Goal: Task Accomplishment & Management: Use online tool/utility

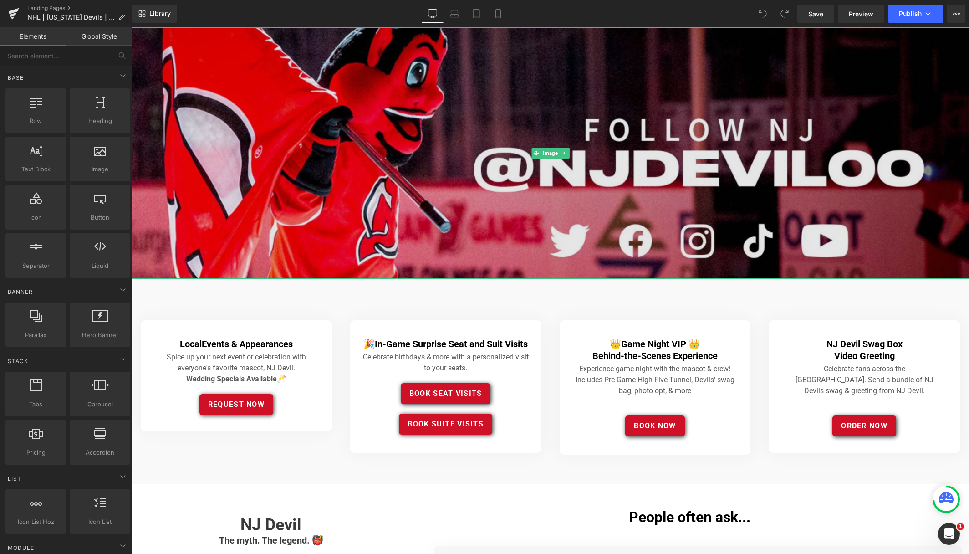
click at [519, 124] on img at bounding box center [551, 152] width 838 height 251
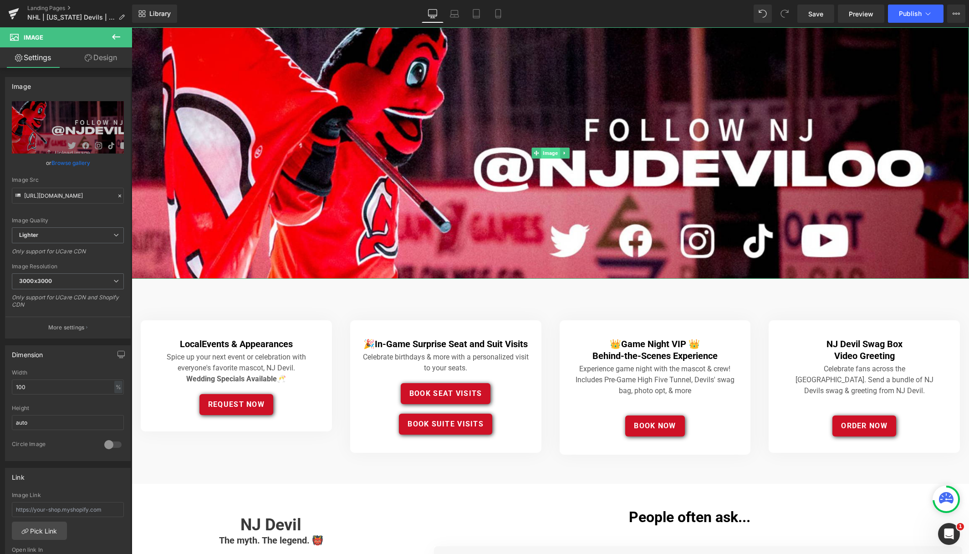
click at [553, 153] on span "Image" at bounding box center [550, 153] width 19 height 11
click at [74, 176] on div "Image Quality Lighter Lightest Lighter Lighter Lightest Only support for UCare …" at bounding box center [68, 164] width 112 height 126
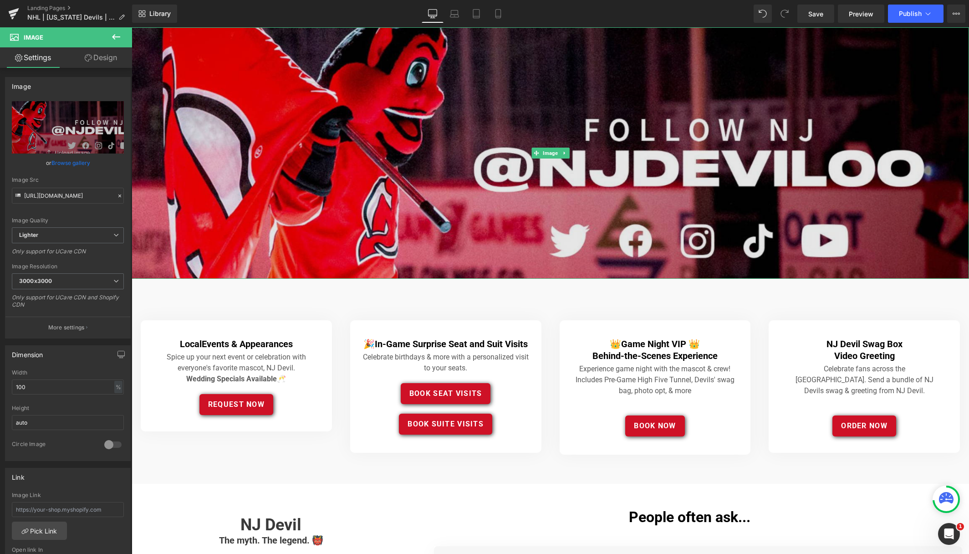
click at [397, 147] on img at bounding box center [551, 152] width 838 height 251
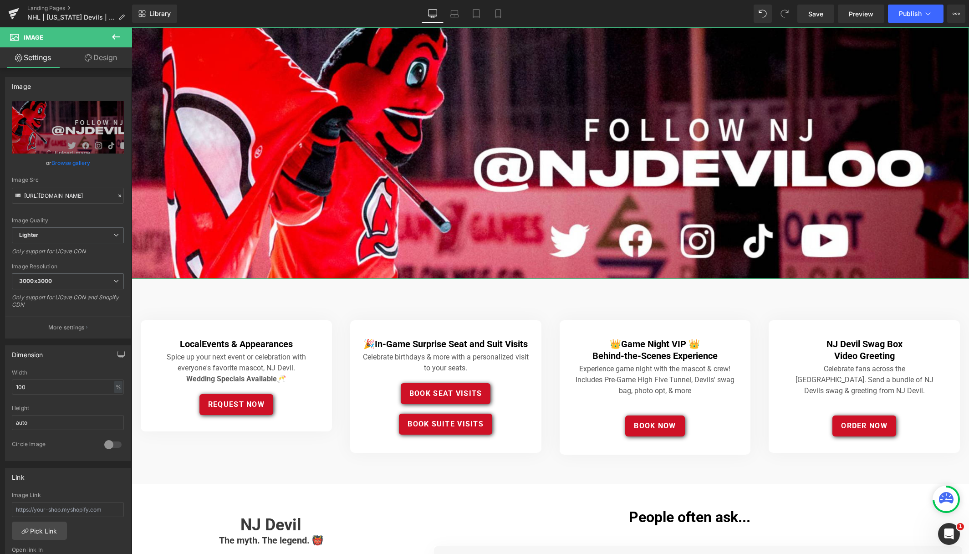
click at [78, 52] on link "Design" at bounding box center [101, 57] width 66 height 20
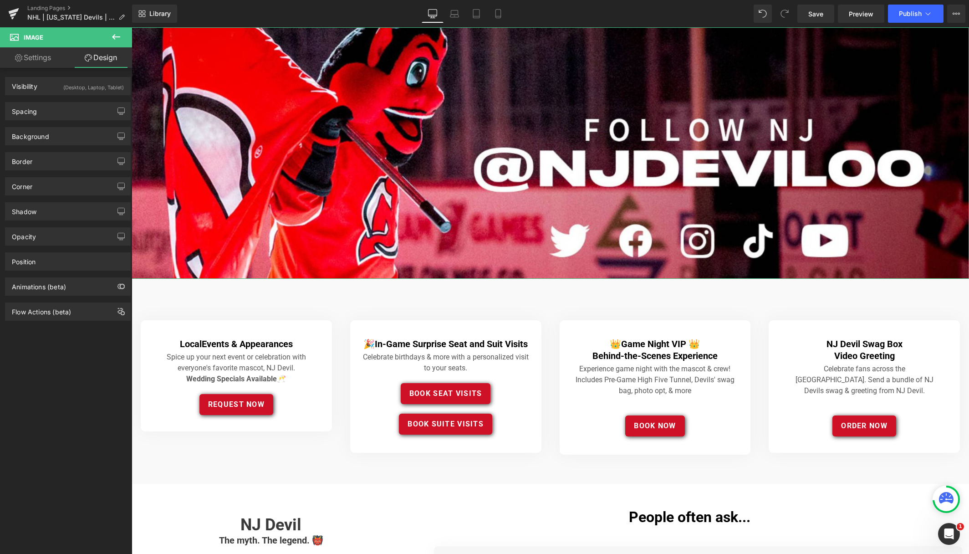
click at [34, 57] on link "Settings" at bounding box center [33, 57] width 66 height 20
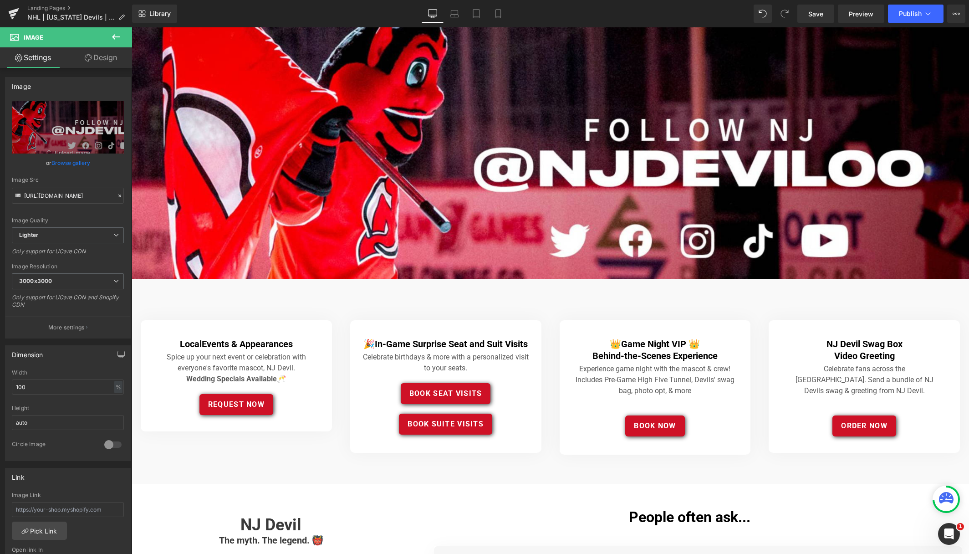
click at [47, 38] on span "Image" at bounding box center [54, 37] width 91 height 20
click at [59, 325] on p "More settings" at bounding box center [66, 327] width 36 height 8
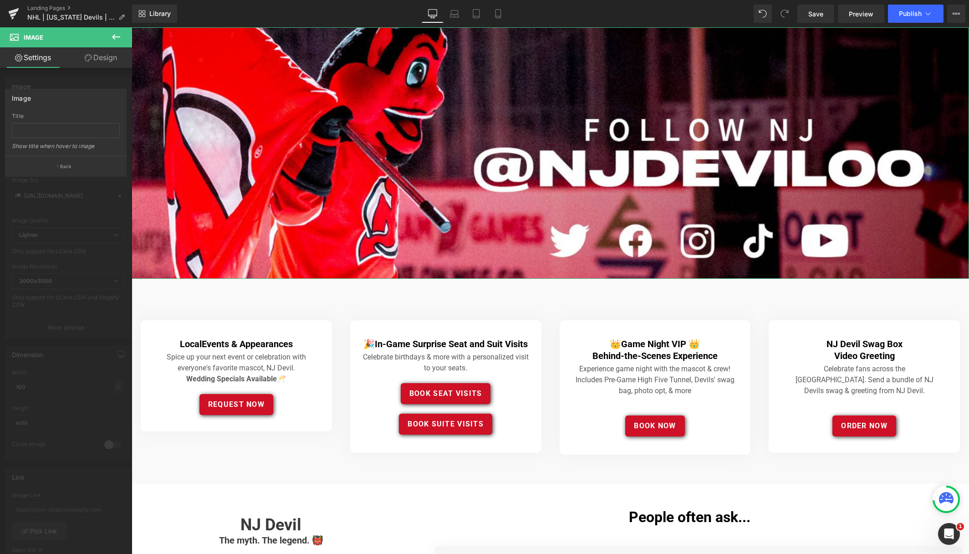
click at [86, 104] on div "Image" at bounding box center [65, 97] width 121 height 17
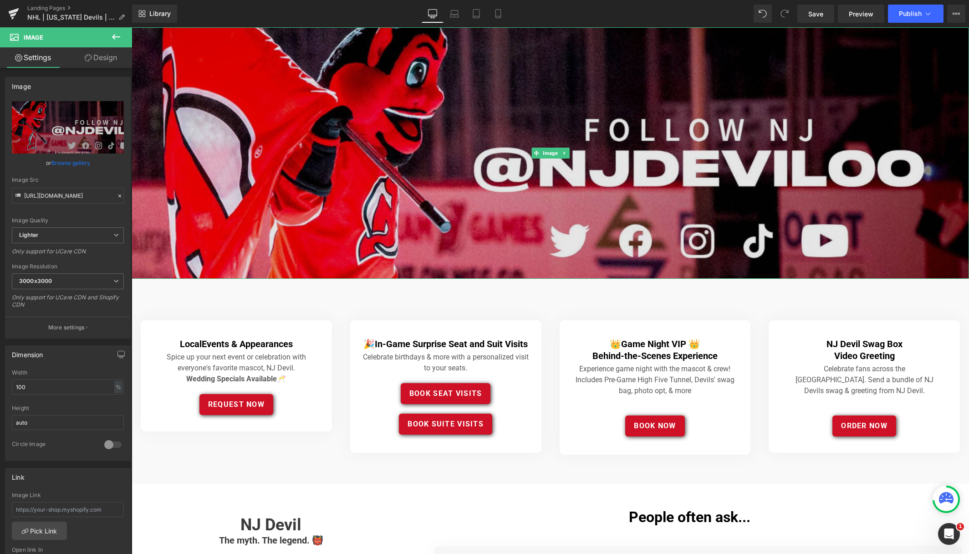
click at [370, 173] on img at bounding box center [551, 152] width 838 height 251
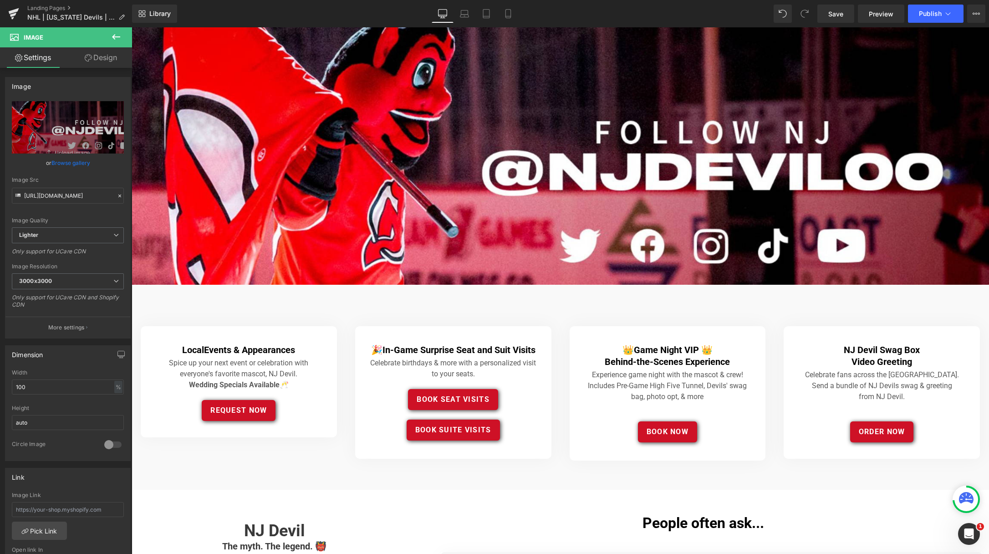
click at [441, 14] on icon at bounding box center [442, 13] width 9 height 9
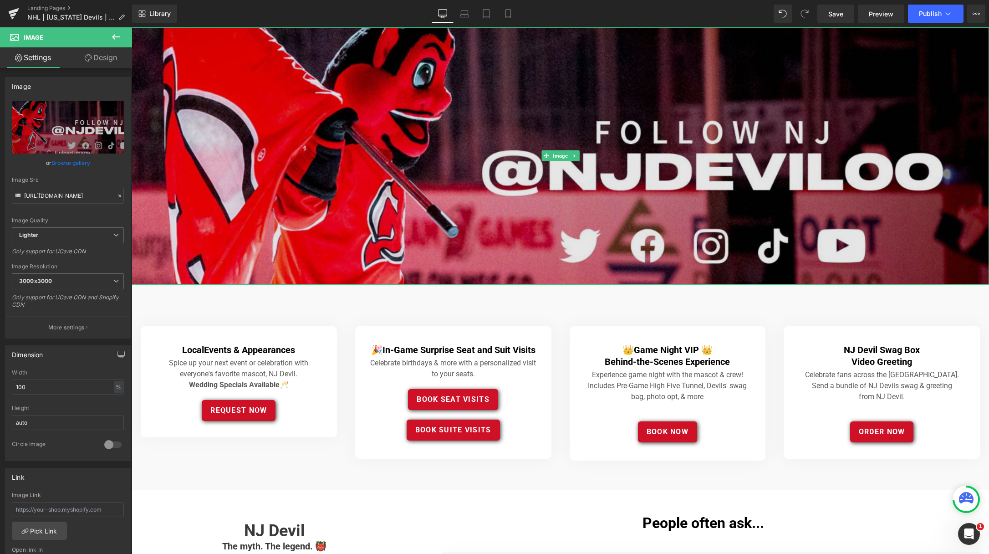
click at [537, 87] on img at bounding box center [561, 155] width 858 height 257
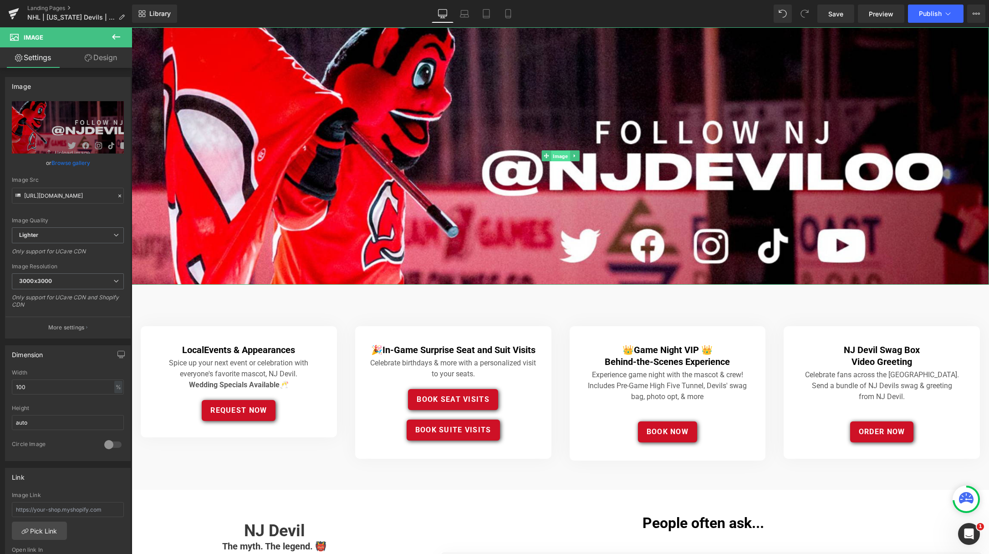
click at [560, 155] on span "Image" at bounding box center [560, 156] width 19 height 11
click at [73, 161] on link "Browse gallery" at bounding box center [70, 163] width 39 height 16
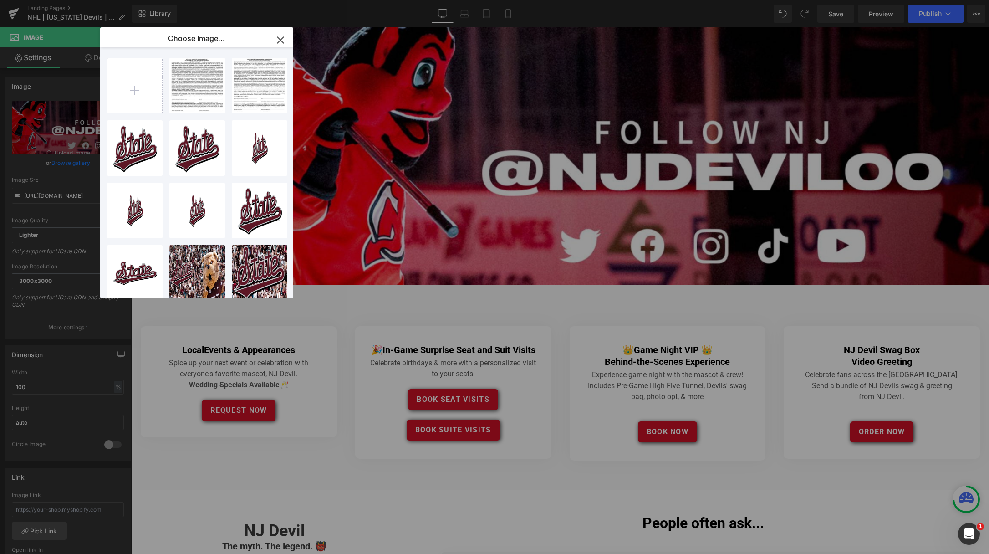
click at [278, 39] on icon "button" at bounding box center [280, 40] width 15 height 15
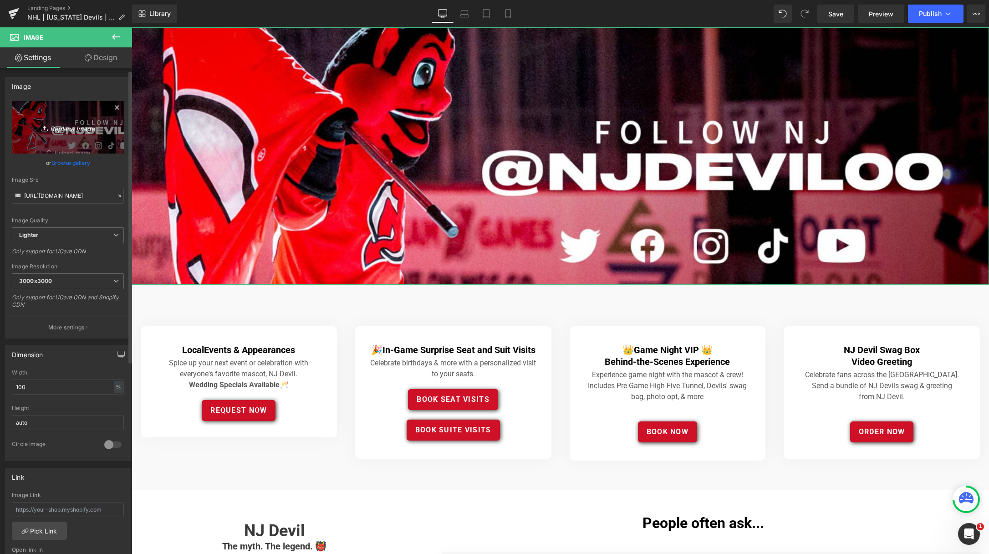
scroll to position [4, 0]
click at [75, 125] on icon "Replace Image" at bounding box center [67, 123] width 73 height 11
click at [18, 297] on div "Only support for UCare CDN and Shopify CDN" at bounding box center [68, 300] width 112 height 20
drag, startPoint x: 29, startPoint y: 302, endPoint x: 26, endPoint y: 295, distance: 6.9
click at [10, 292] on div "https://ucarecdn.com/40589a27-df00-4b8f-8b95-5fbc92a43d04/-/format/auto/-/previ…" at bounding box center [67, 215] width 125 height 237
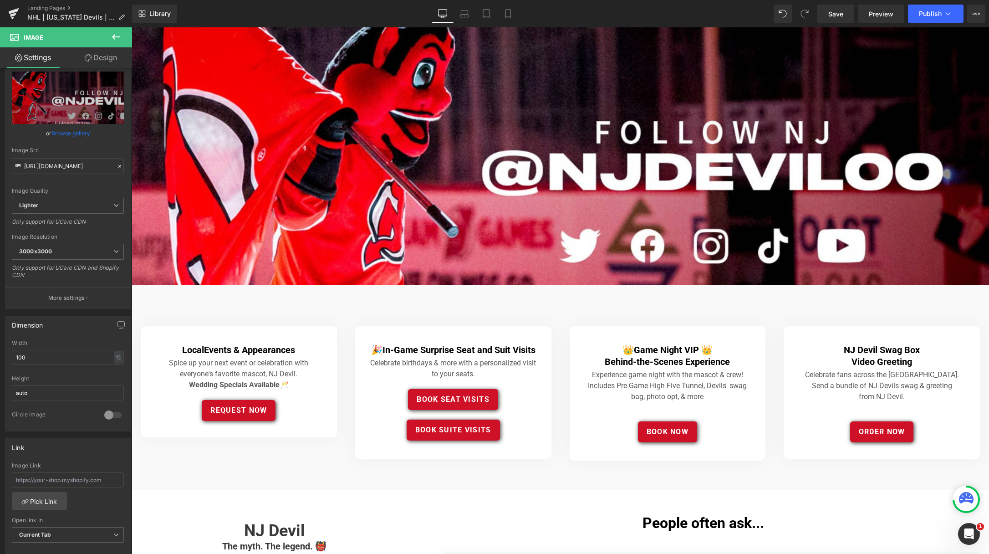
scroll to position [21, 0]
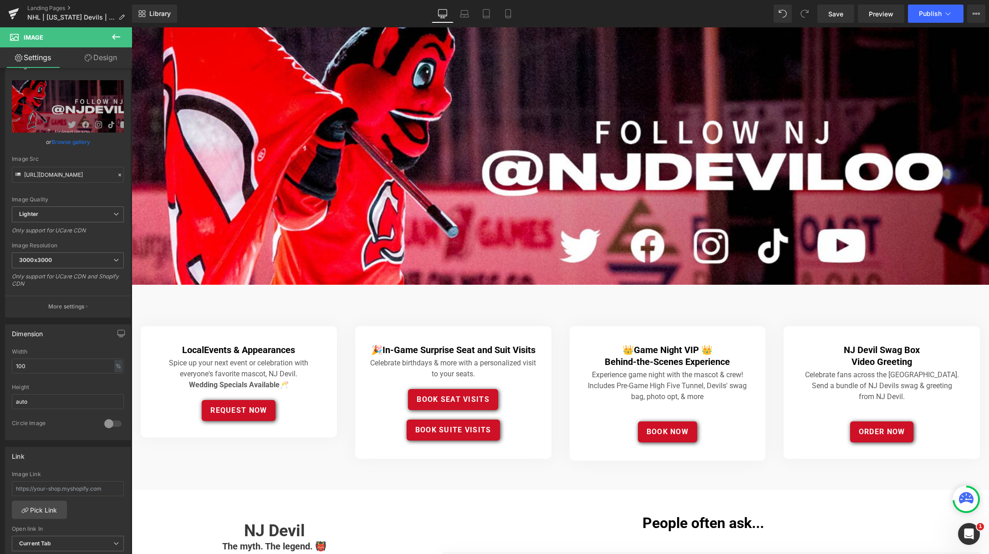
click at [415, 206] on div at bounding box center [561, 290] width 858 height 527
click at [560, 155] on span "Image" at bounding box center [560, 156] width 19 height 11
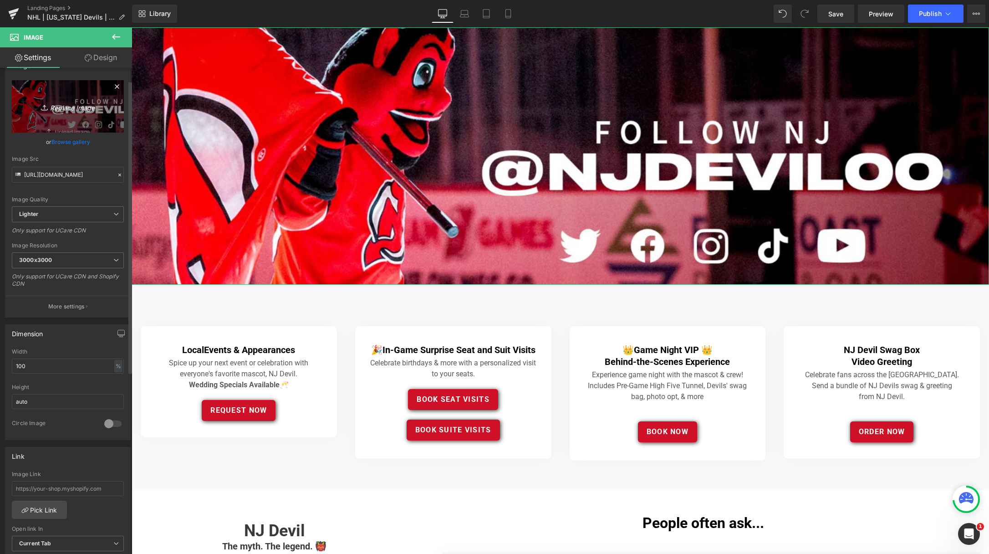
click at [73, 108] on icon "Replace Image" at bounding box center [67, 106] width 73 height 11
click at [73, 175] on input "https://ucarecdn.com/40589a27-df00-4b8f-8b95-5fbc92a43d04/-/format/auto/-/previ…" at bounding box center [68, 175] width 112 height 16
click at [118, 175] on icon at bounding box center [119, 175] width 3 height 3
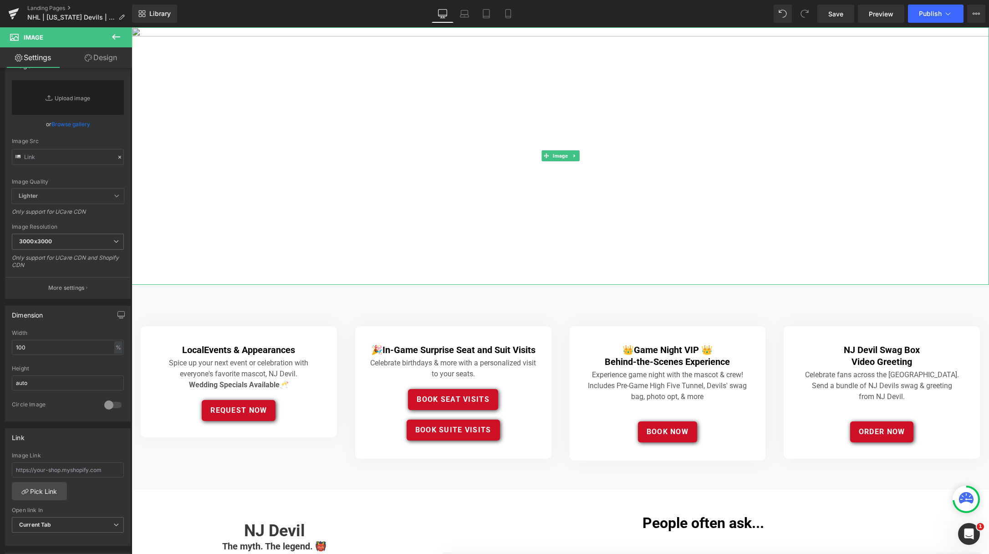
click at [267, 188] on img at bounding box center [561, 155] width 858 height 257
click at [563, 154] on span "Image" at bounding box center [560, 155] width 19 height 11
click at [53, 249] on span "3000x3000" at bounding box center [68, 242] width 112 height 16
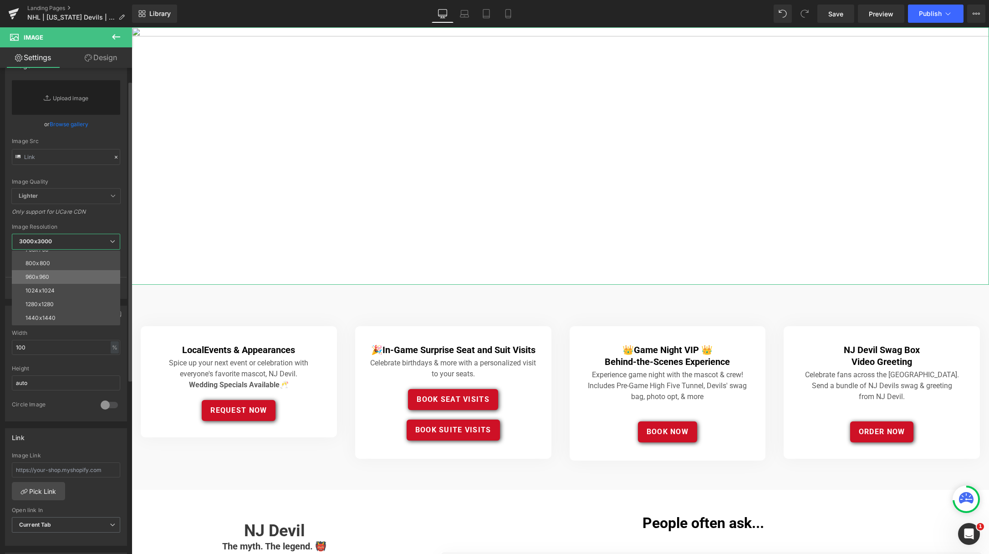
scroll to position [130, 0]
click at [46, 291] on div "1920x1920" at bounding box center [40, 291] width 28 height 6
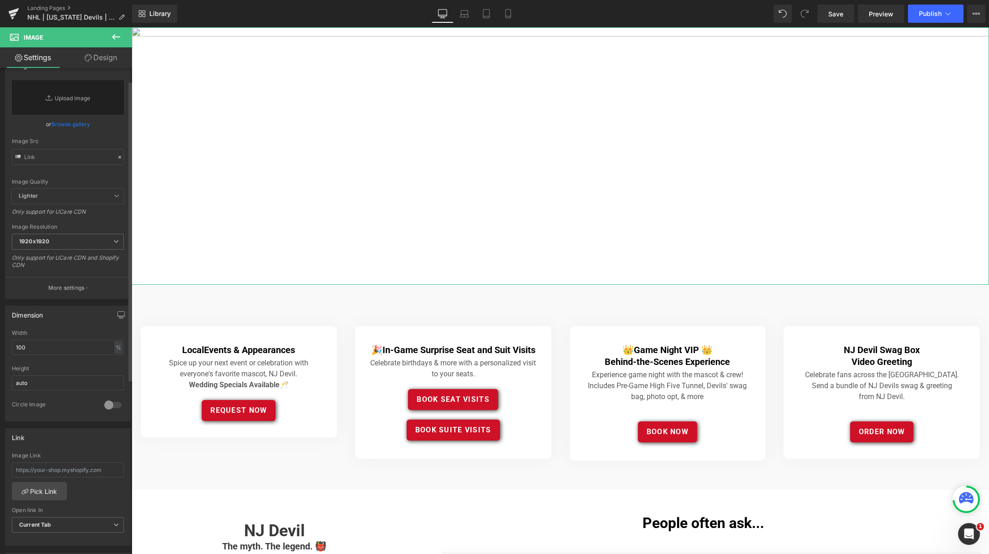
click at [67, 177] on div "Image Quality Lighter Lightest Lighter Lighter Lightest Only support for UCare …" at bounding box center [68, 134] width 112 height 108
click at [74, 140] on div "Image Src" at bounding box center [68, 141] width 112 height 6
drag, startPoint x: 61, startPoint y: 219, endPoint x: 65, endPoint y: 242, distance: 23.1
click at [61, 219] on div "Only support for UCare CDN" at bounding box center [68, 214] width 112 height 13
click at [68, 285] on p "More settings" at bounding box center [66, 288] width 36 height 8
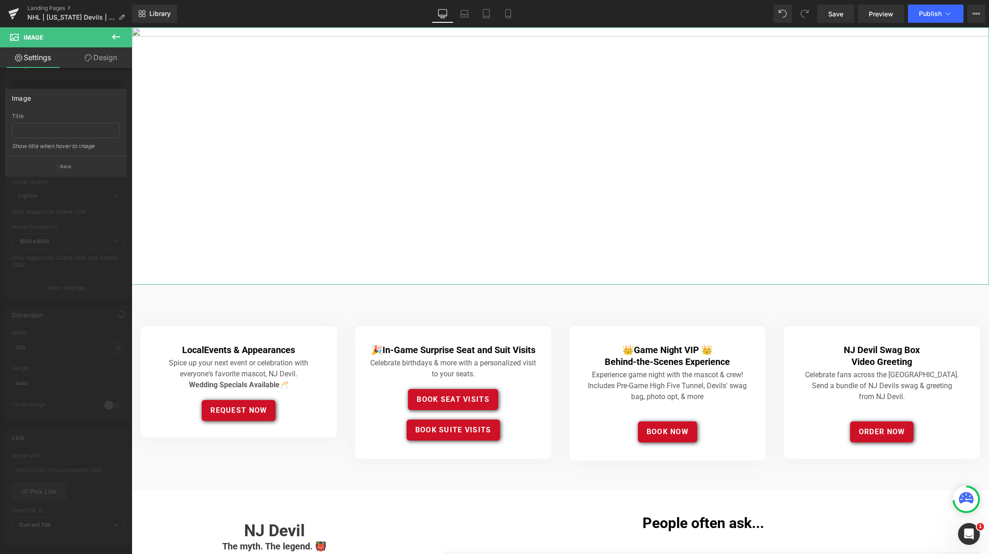
click at [100, 63] on link "Design" at bounding box center [101, 57] width 66 height 20
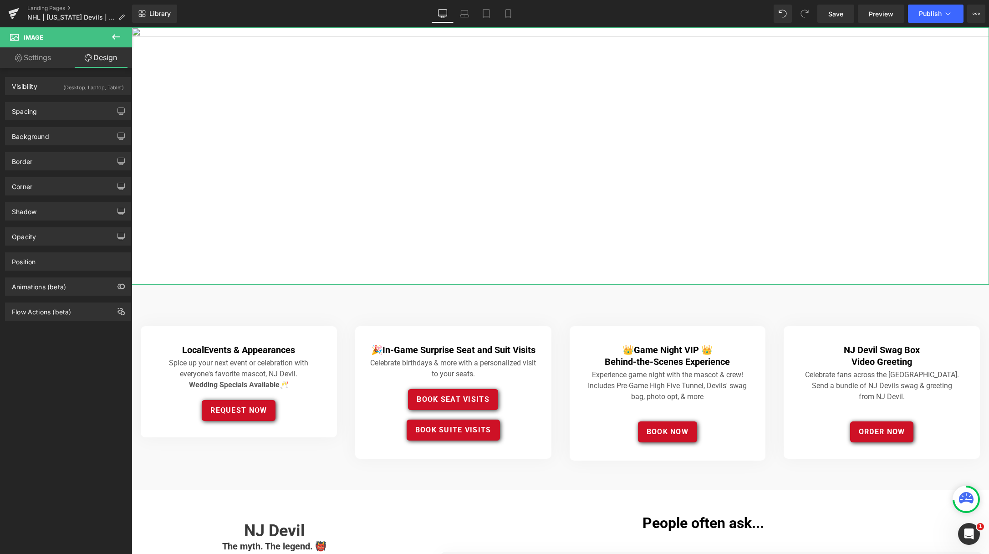
click at [40, 59] on link "Settings" at bounding box center [33, 57] width 66 height 20
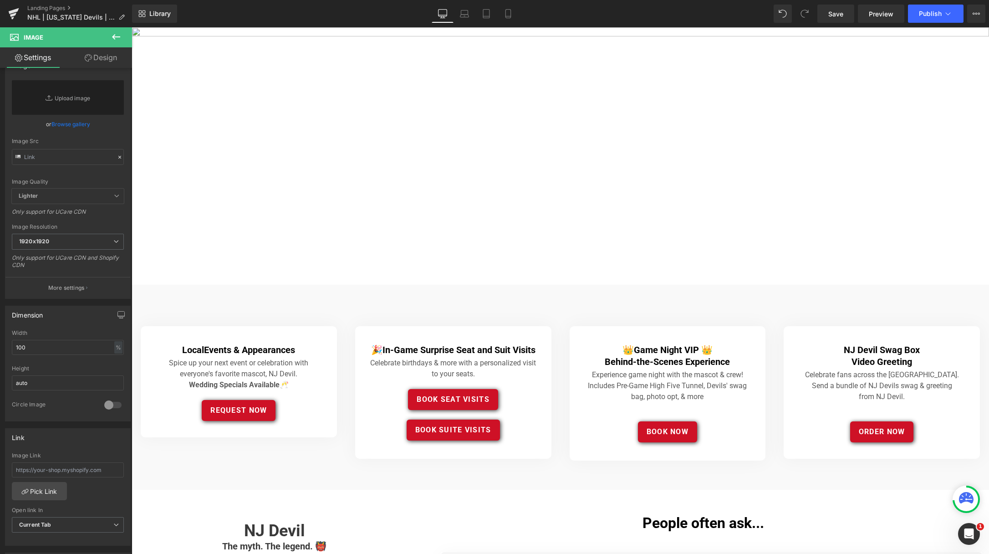
click at [116, 35] on icon at bounding box center [116, 36] width 11 height 11
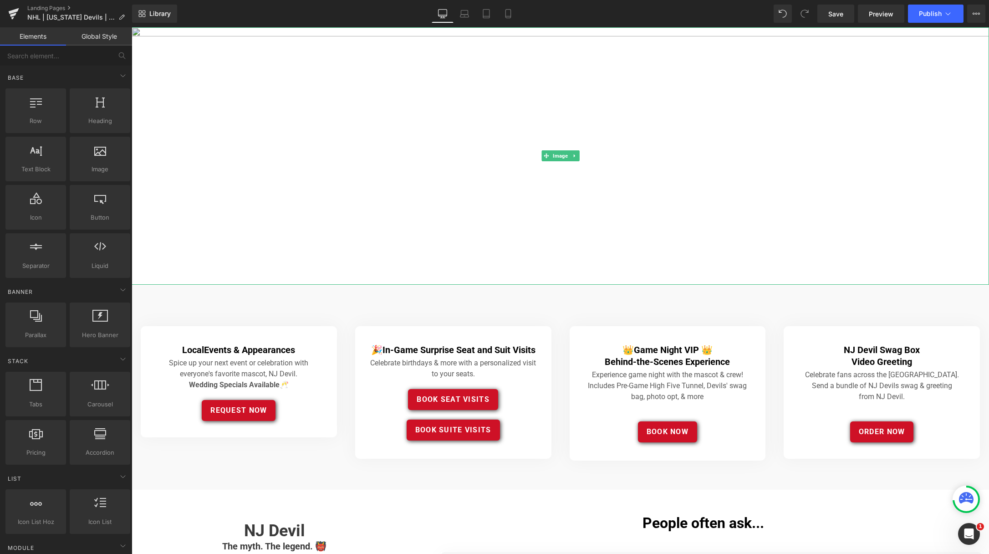
click at [376, 122] on img at bounding box center [561, 155] width 858 height 257
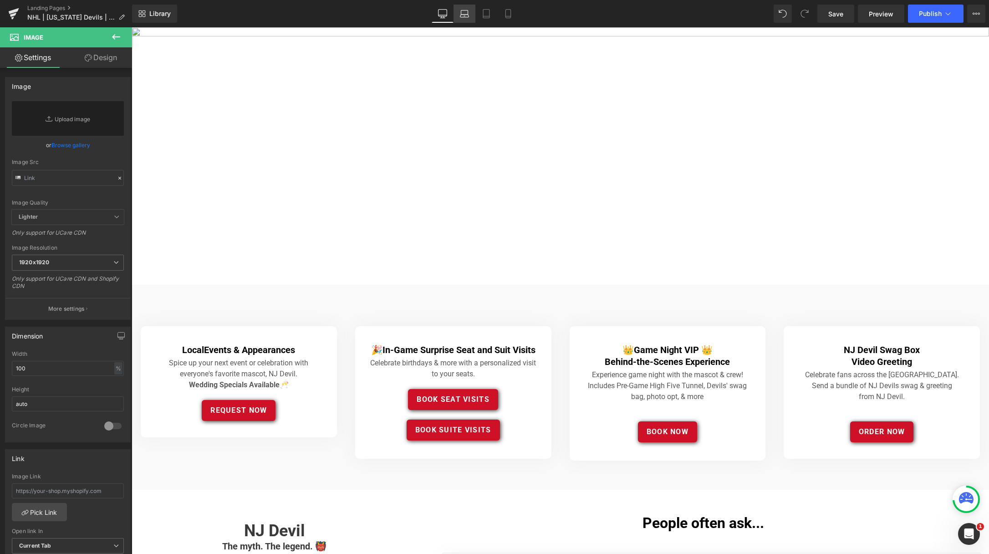
click at [467, 15] on icon at bounding box center [464, 13] width 9 height 9
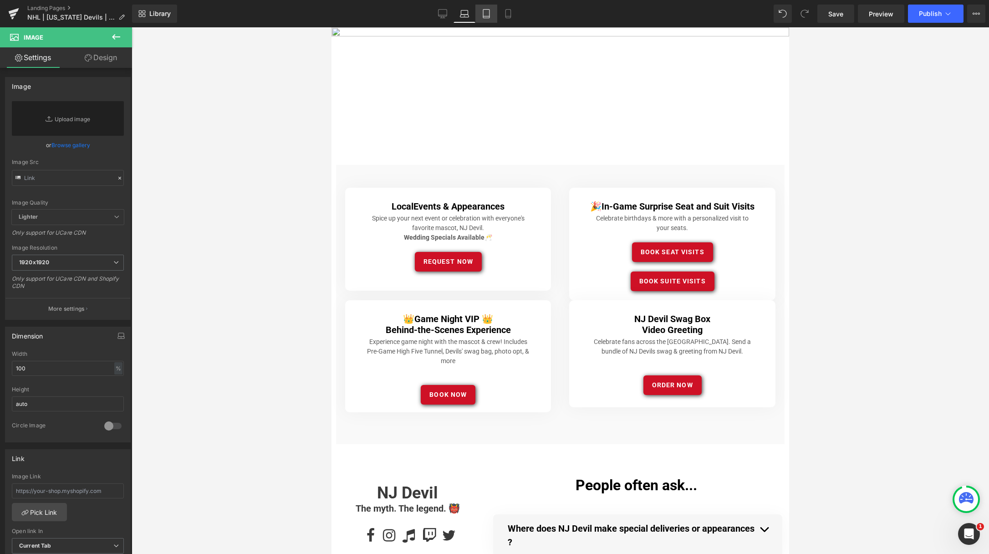
click at [491, 12] on icon at bounding box center [486, 13] width 9 height 9
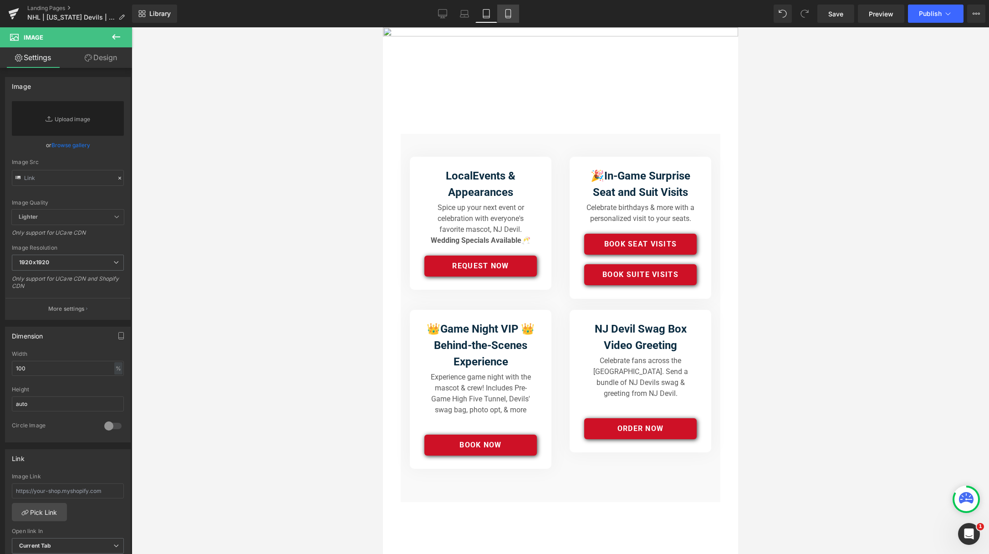
click at [508, 13] on icon at bounding box center [508, 13] width 9 height 9
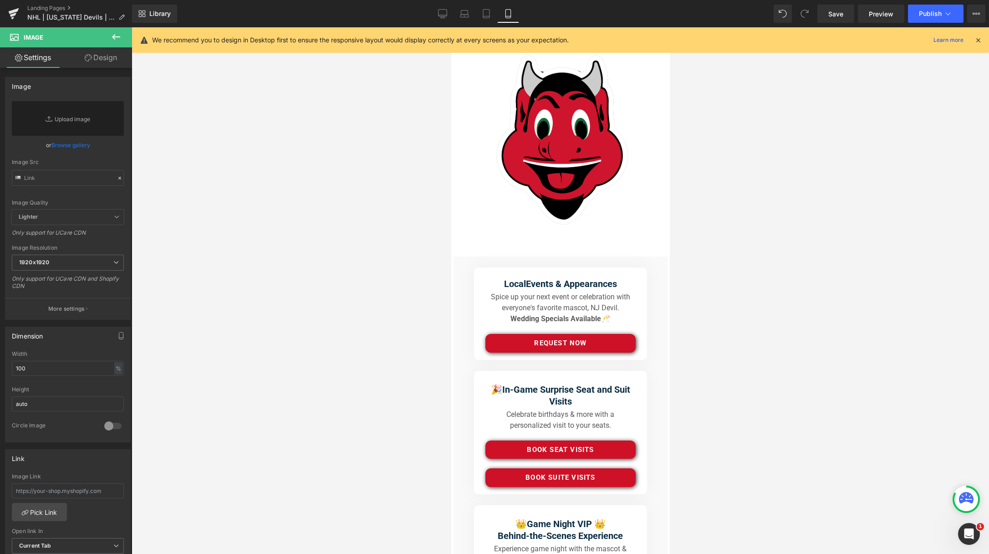
click at [969, 39] on icon at bounding box center [978, 40] width 8 height 8
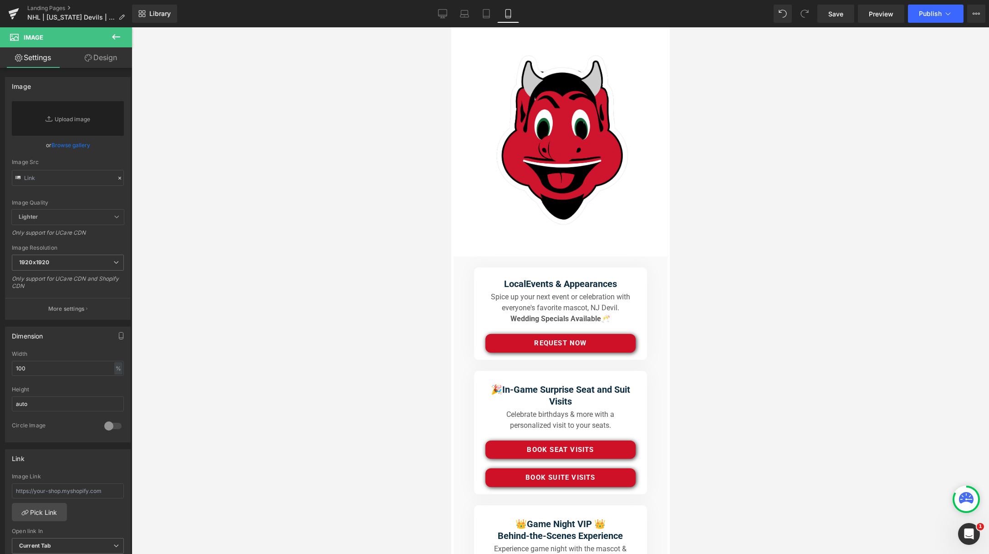
click at [237, 173] on div at bounding box center [561, 290] width 858 height 527
click at [71, 118] on link "Replace Image" at bounding box center [68, 118] width 112 height 35
click at [464, 14] on icon at bounding box center [464, 13] width 9 height 9
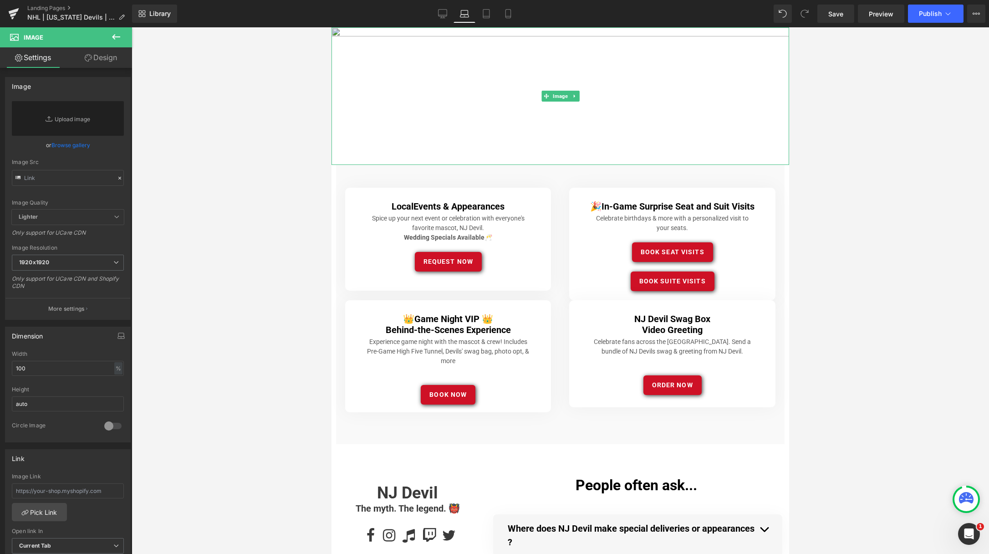
click at [336, 31] on img at bounding box center [561, 96] width 458 height 138
drag, startPoint x: 342, startPoint y: 30, endPoint x: 366, endPoint y: 35, distance: 24.6
click at [346, 31] on img at bounding box center [561, 96] width 458 height 138
drag, startPoint x: 352, startPoint y: 32, endPoint x: 361, endPoint y: 41, distance: 13.2
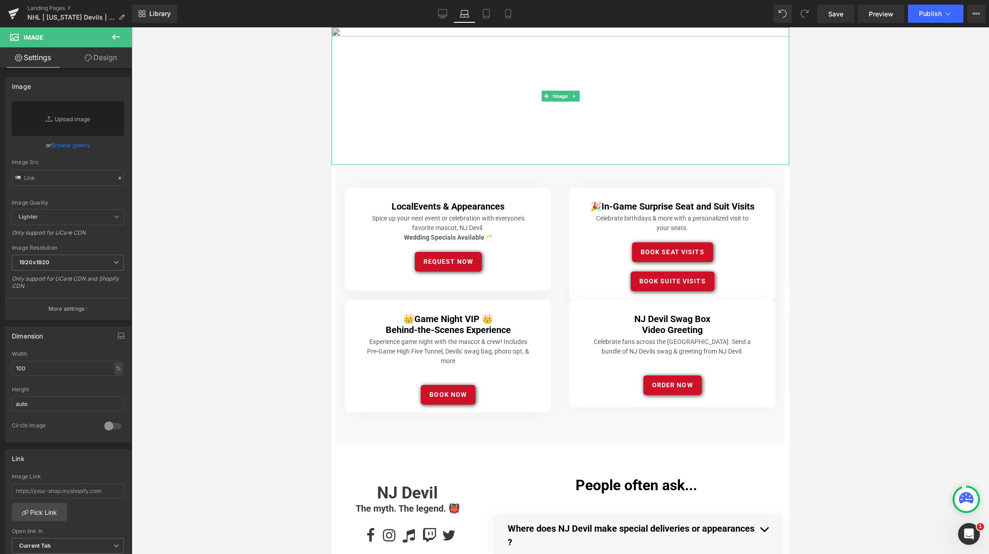
click at [353, 33] on img at bounding box center [561, 96] width 458 height 138
drag, startPoint x: 367, startPoint y: 48, endPoint x: 362, endPoint y: 46, distance: 4.8
click at [366, 48] on img at bounding box center [561, 96] width 458 height 138
click at [343, 33] on img at bounding box center [561, 96] width 458 height 138
click at [345, 33] on img at bounding box center [561, 96] width 458 height 138
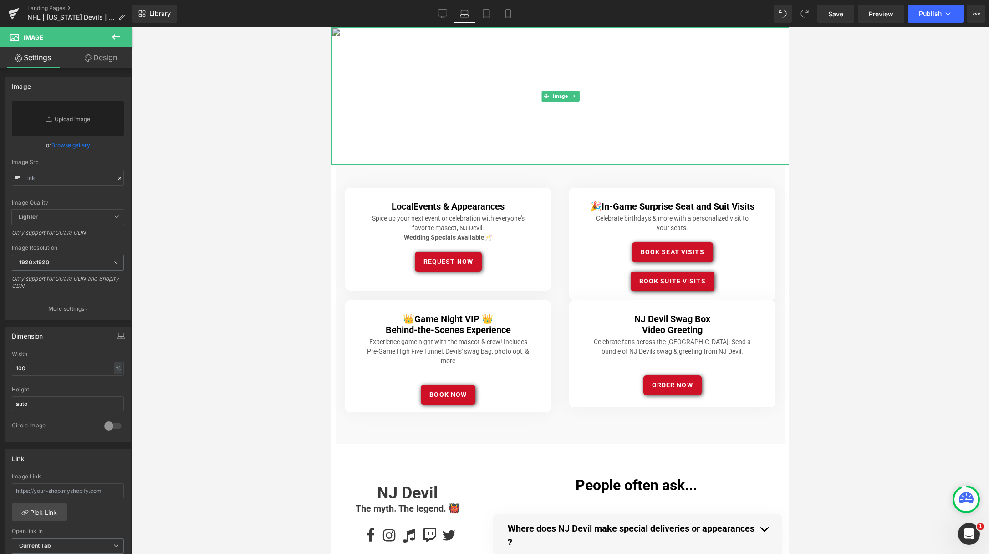
click at [345, 31] on img at bounding box center [561, 96] width 458 height 138
click at [343, 42] on img at bounding box center [561, 96] width 458 height 138
click at [333, 33] on div at bounding box center [333, 96] width 2 height 138
click at [335, 33] on img at bounding box center [561, 96] width 458 height 138
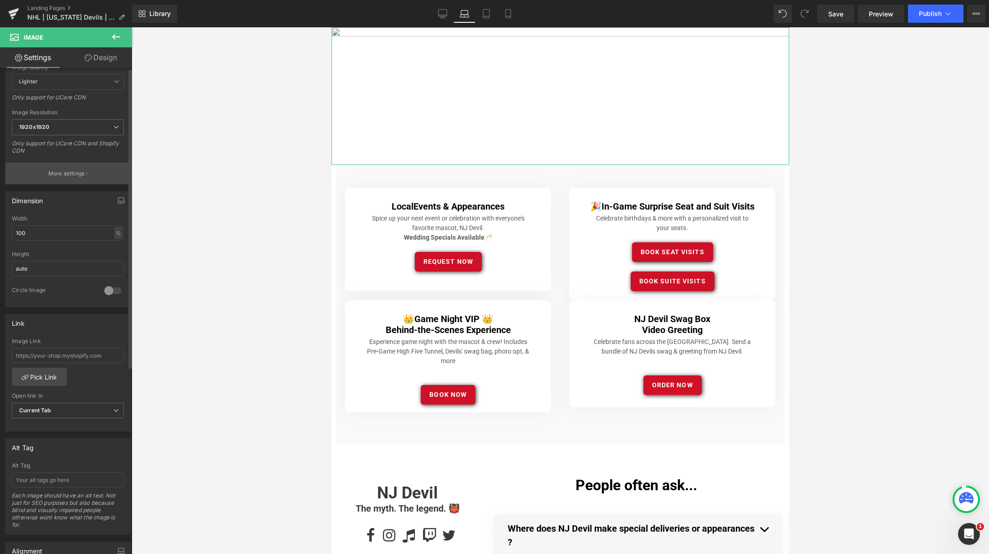
scroll to position [0, 0]
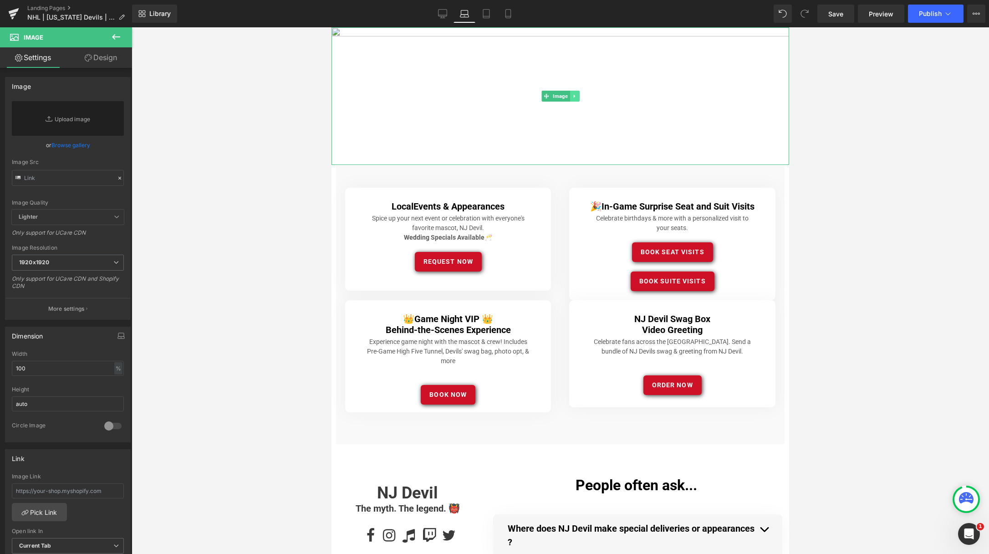
click at [576, 96] on icon at bounding box center [574, 95] width 5 height 5
click at [580, 96] on icon at bounding box center [579, 95] width 5 height 5
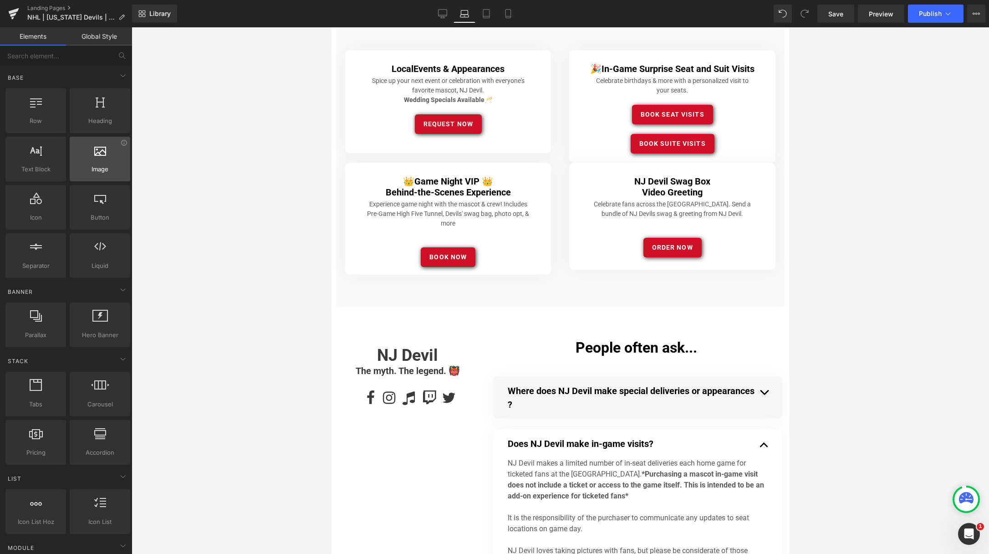
click at [104, 163] on div at bounding box center [99, 154] width 55 height 20
drag, startPoint x: 100, startPoint y: 163, endPoint x: 352, endPoint y: 4, distance: 297.3
click at [352, 4] on div "Image You are previewing how the will restyle your page. You can not edit Eleme…" at bounding box center [494, 284] width 989 height 569
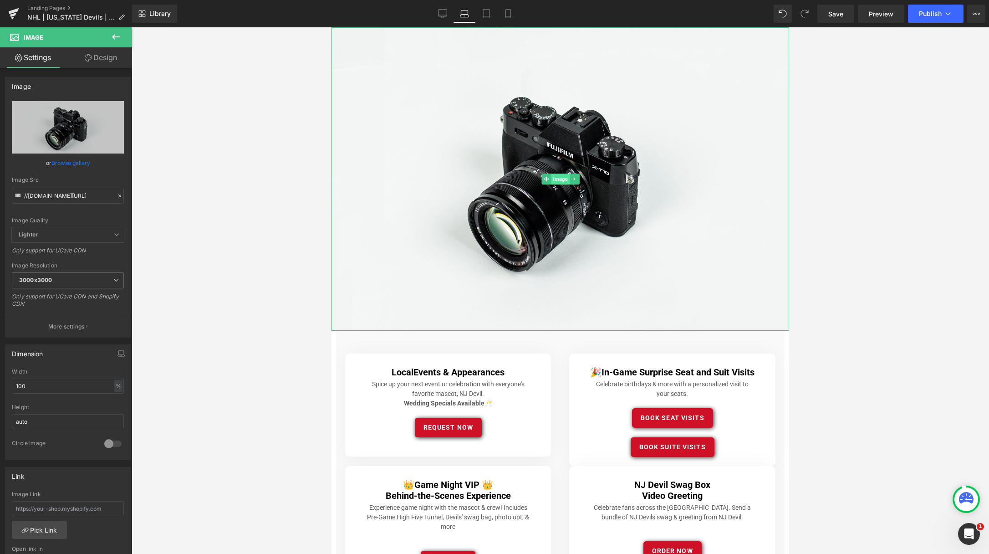
click at [559, 177] on span "Image" at bounding box center [560, 179] width 19 height 11
click at [70, 161] on link "Browse gallery" at bounding box center [70, 163] width 39 height 16
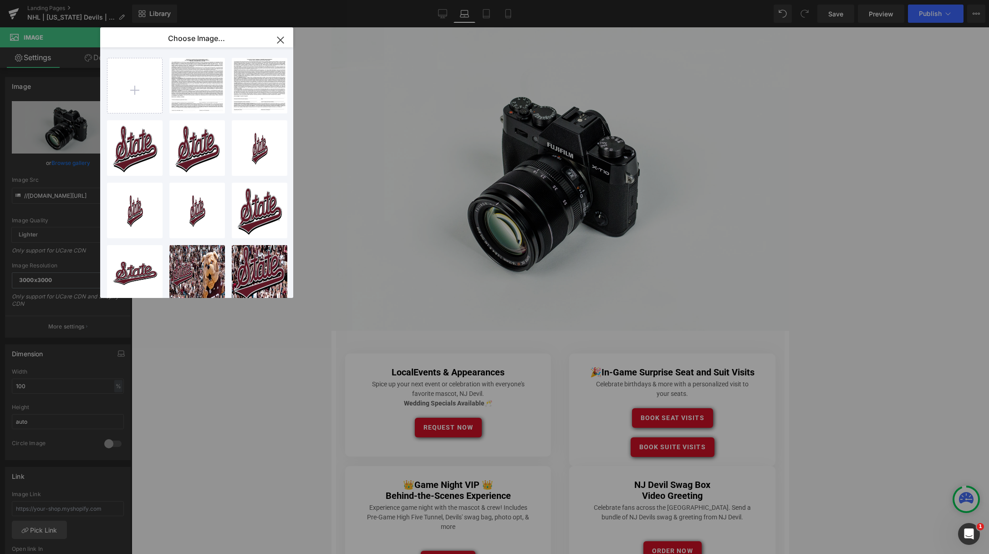
click at [280, 38] on icon "button" at bounding box center [280, 40] width 15 height 15
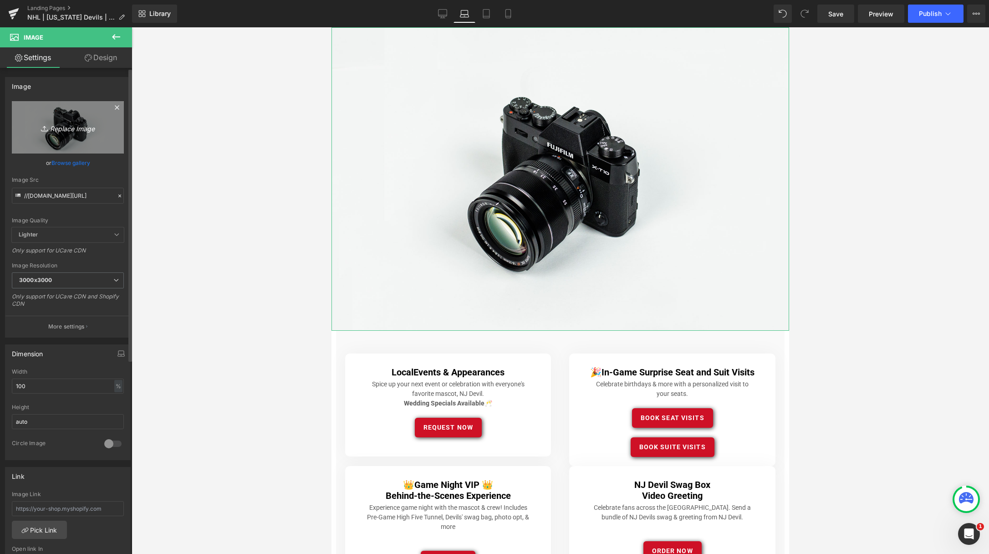
click at [77, 129] on icon "Replace Image" at bounding box center [67, 127] width 73 height 11
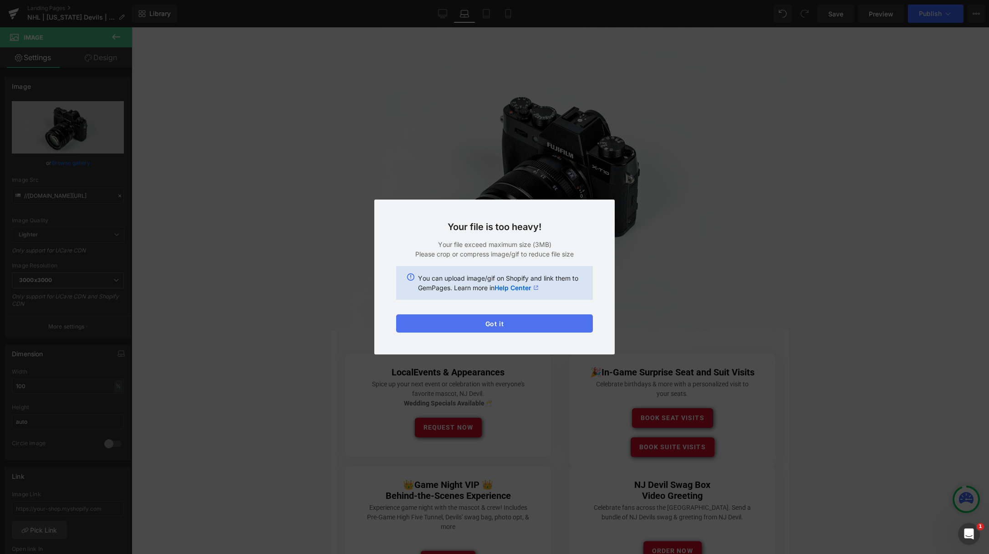
click at [505, 327] on button "Got it" at bounding box center [494, 323] width 197 height 18
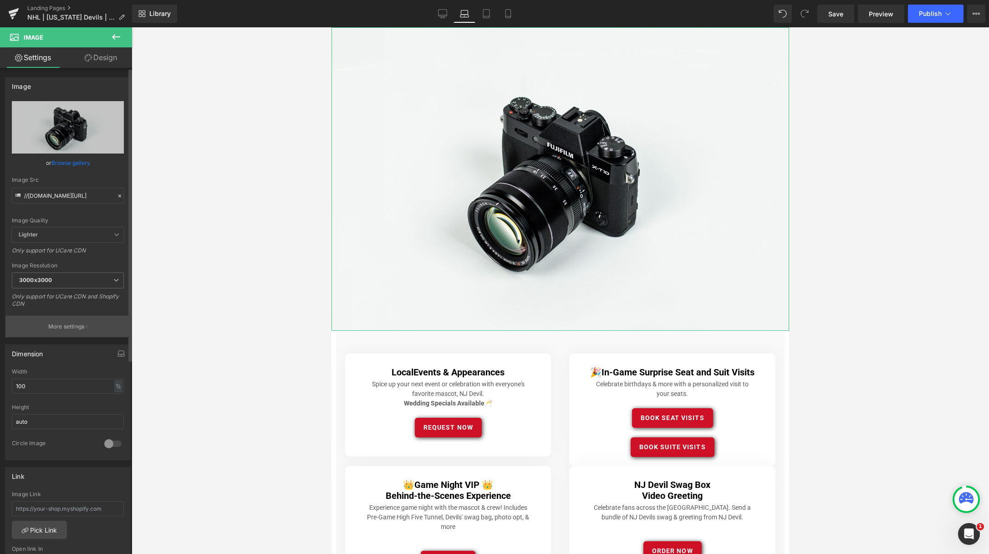
click at [79, 323] on p "More settings" at bounding box center [66, 327] width 36 height 8
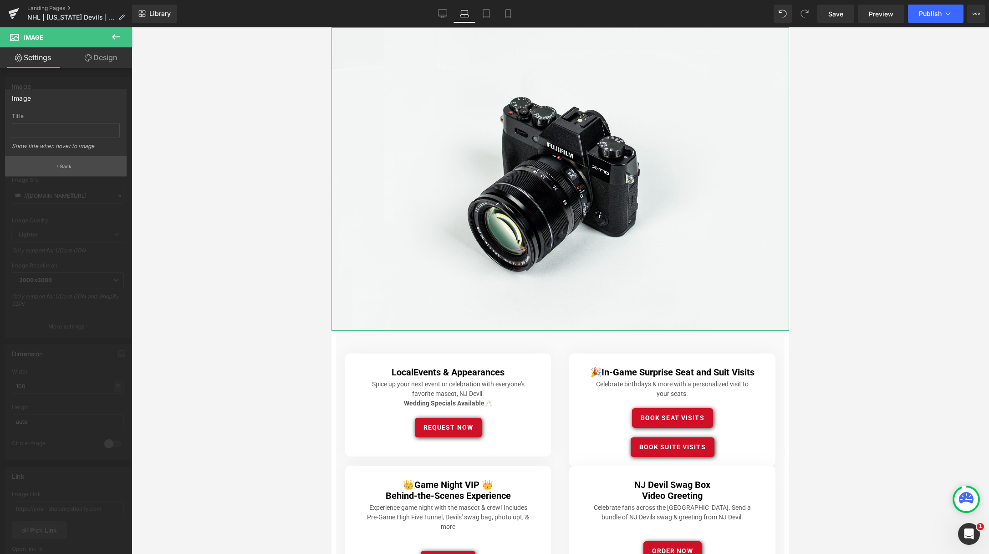
click at [62, 165] on p "Back" at bounding box center [66, 166] width 12 height 7
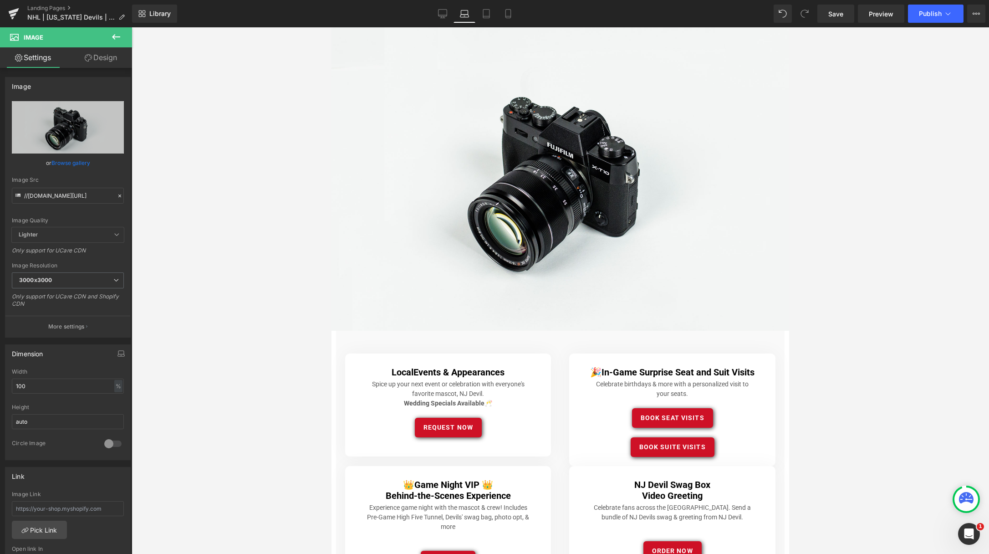
drag, startPoint x: 216, startPoint y: 152, endPoint x: 222, endPoint y: 146, distance: 8.4
click at [216, 152] on div at bounding box center [561, 290] width 858 height 527
click at [51, 16] on span "NHL | [US_STATE] Devils | NJ Devil" at bounding box center [70, 17] width 87 height 7
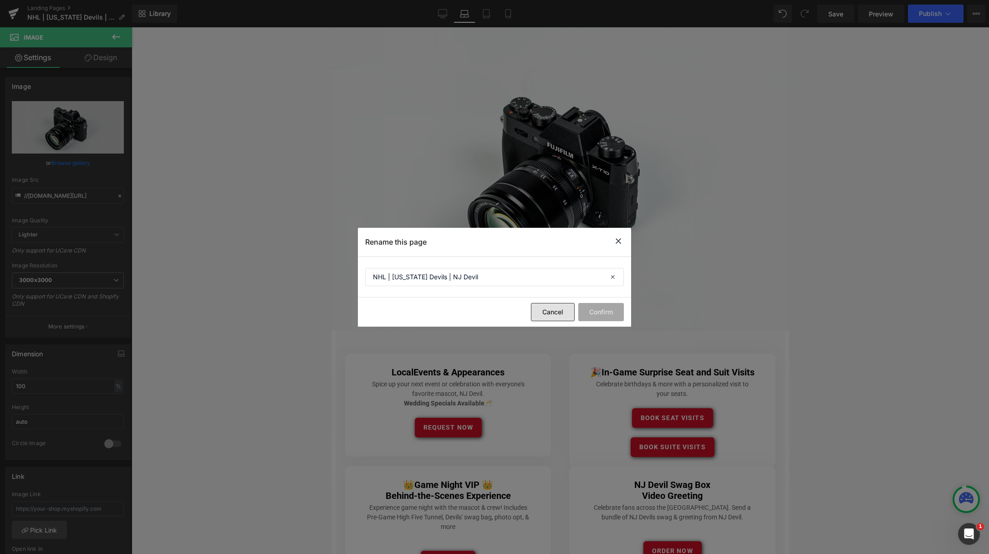
click at [554, 322] on div "Cancel Confirm" at bounding box center [494, 311] width 273 height 29
click at [557, 317] on button "Cancel" at bounding box center [553, 312] width 44 height 18
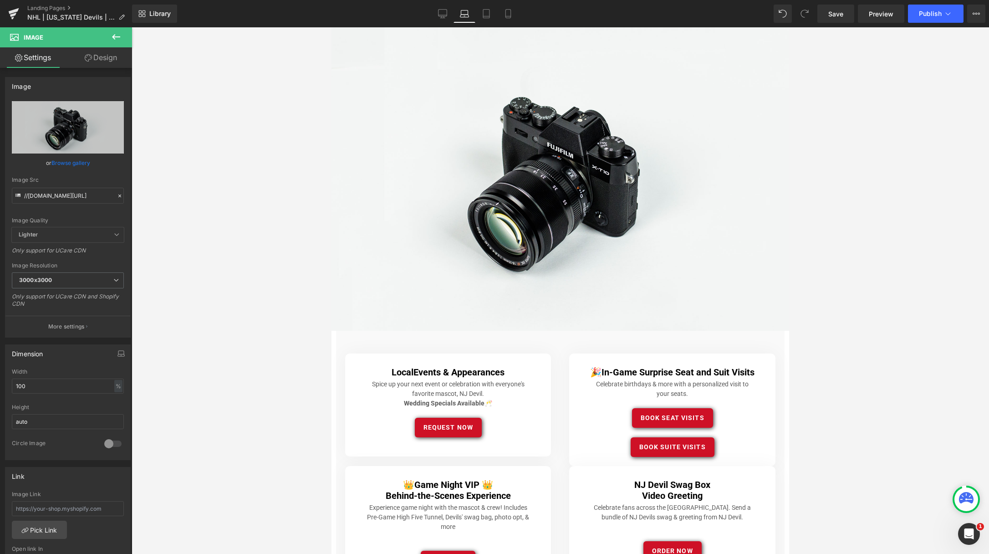
click at [265, 171] on div at bounding box center [561, 290] width 858 height 527
click at [38, 5] on link "Landing Pages" at bounding box center [79, 8] width 105 height 7
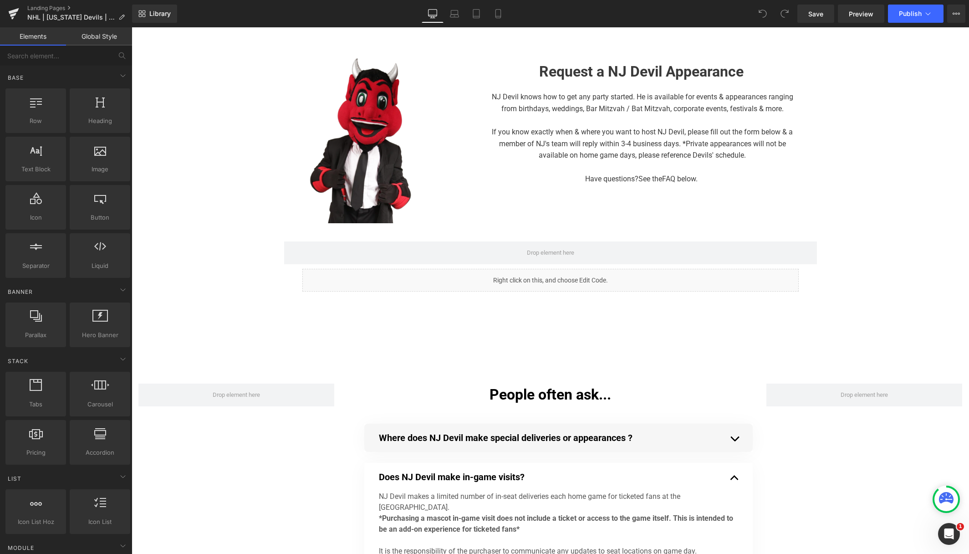
scroll to position [1, 0]
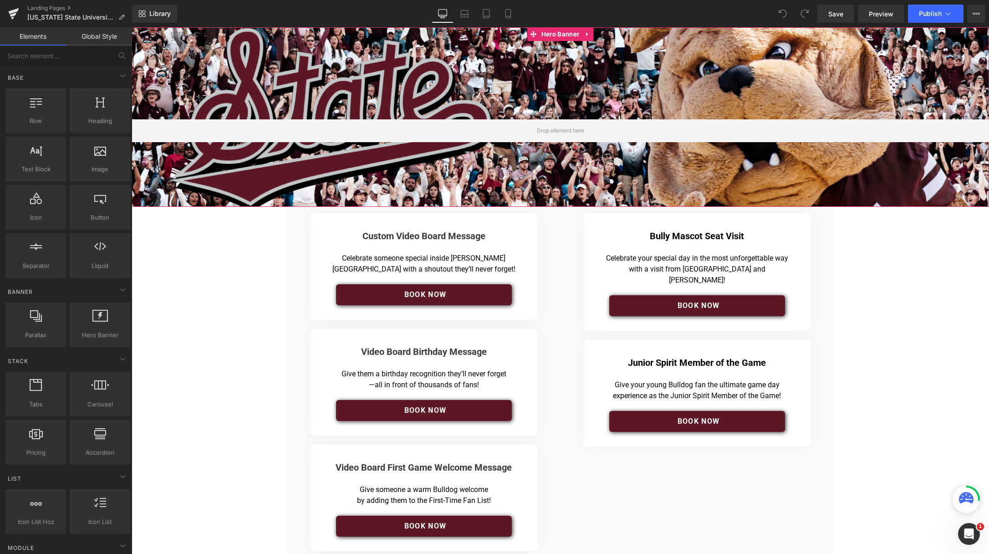
click at [487, 90] on div at bounding box center [561, 116] width 858 height 179
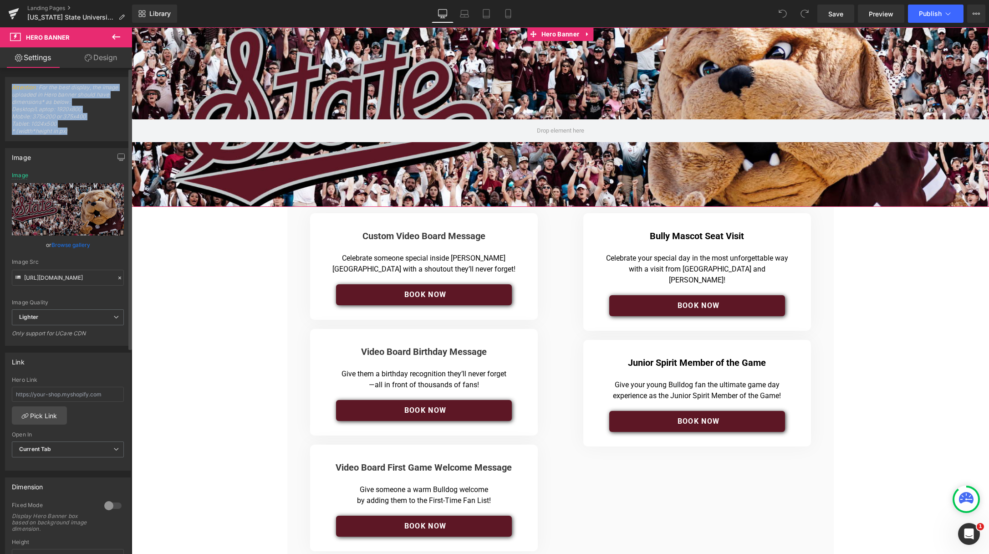
drag, startPoint x: 71, startPoint y: 133, endPoint x: 11, endPoint y: 89, distance: 73.7
click at [12, 89] on span "Attention : For the best display, the image uploaded in Hero banner should have…" at bounding box center [68, 112] width 112 height 57
copy span "Attention : For the best display, the image uploaded in Hero banner should have…"
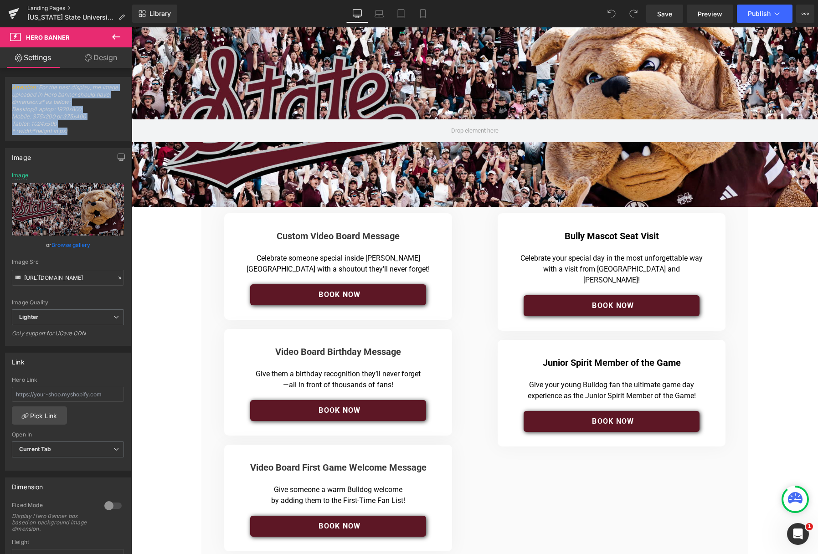
click at [44, 8] on link "Landing Pages" at bounding box center [79, 8] width 105 height 7
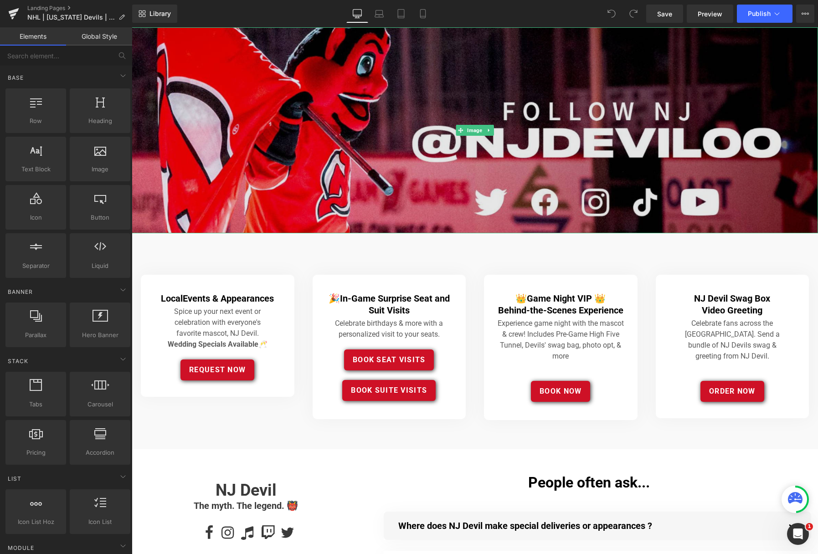
click at [469, 146] on img at bounding box center [475, 130] width 686 height 206
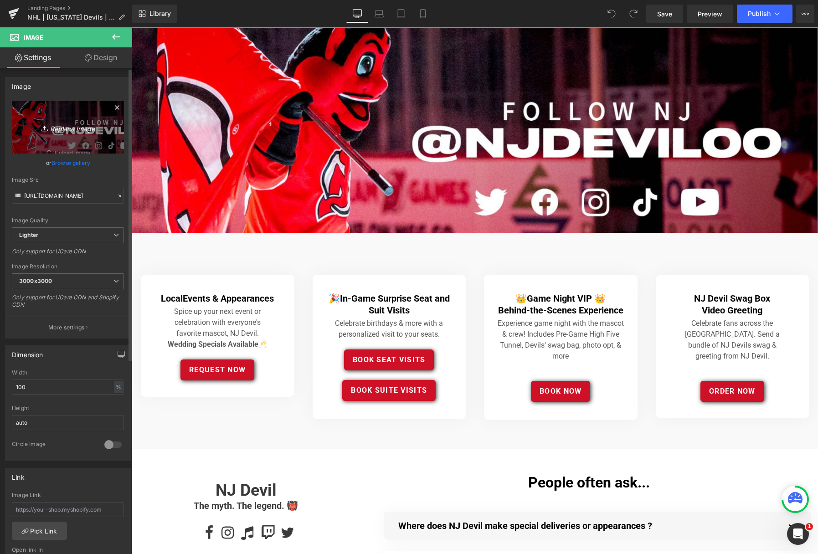
click at [79, 127] on icon "Replace Image" at bounding box center [67, 127] width 73 height 11
type input "C:\fakepath\NJ_devil_landingArtboard 1.png"
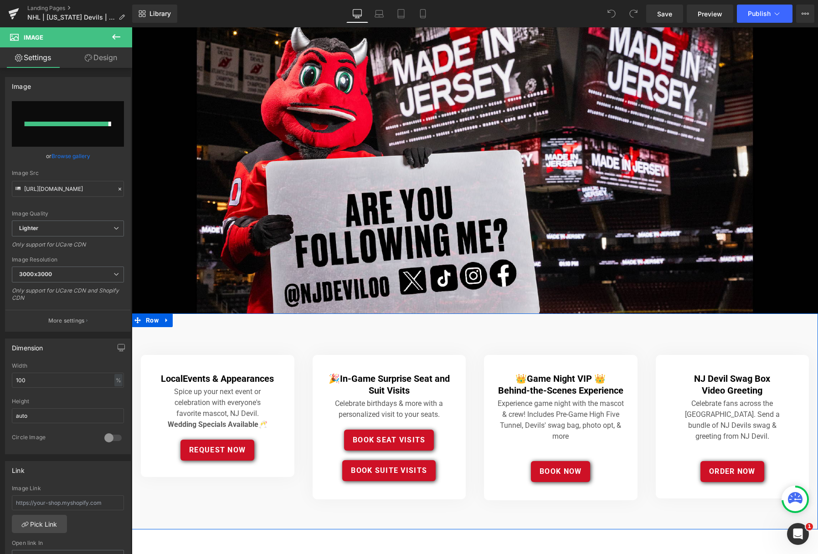
type input "https://ucarecdn.com/e01093de-ecfc-4103-8795-a53f840e3a09/-/format/auto/-/previ…"
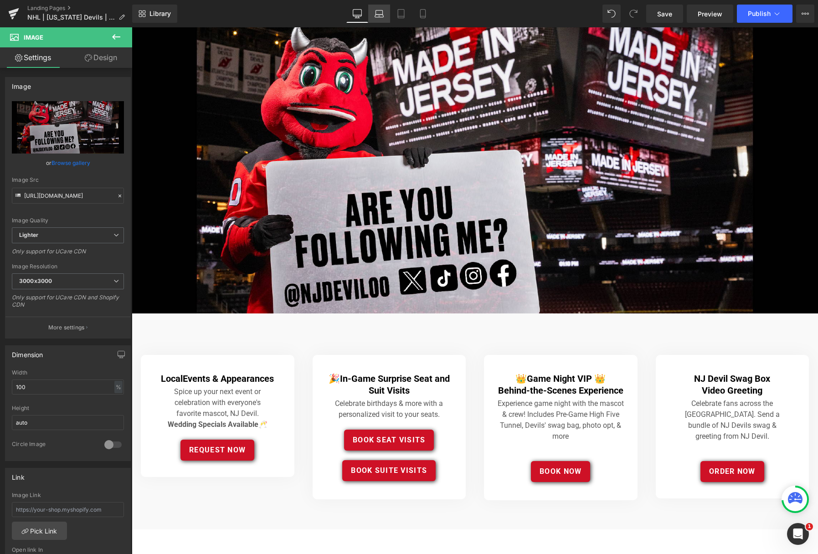
click at [376, 12] on icon at bounding box center [378, 12] width 7 height 4
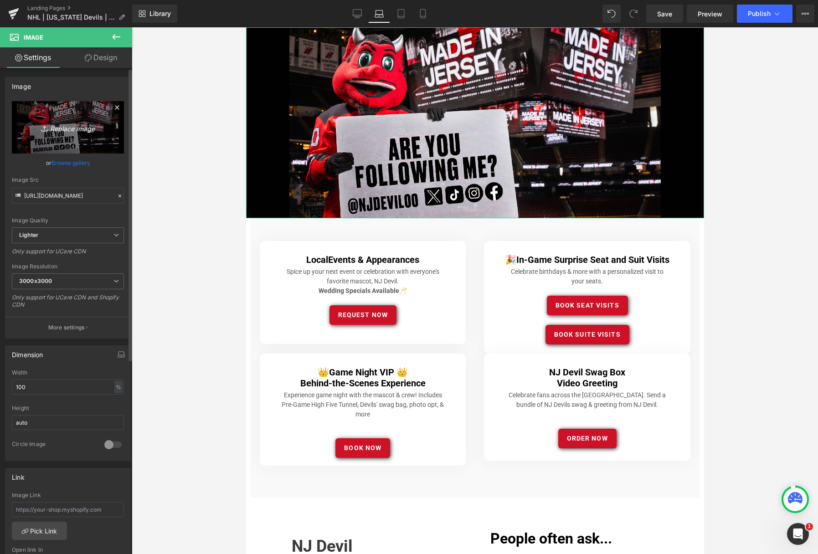
click at [72, 128] on icon "Replace Image" at bounding box center [67, 127] width 73 height 11
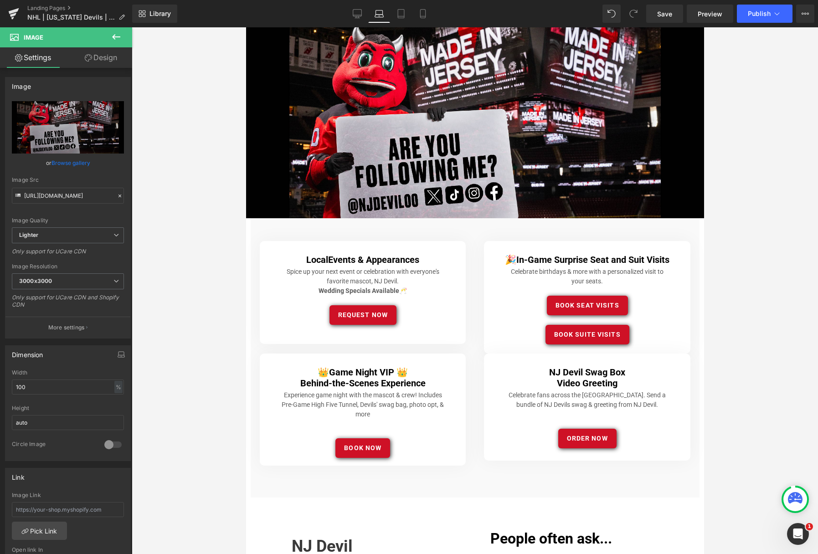
type input "C:\fakepath\NJ_devil_landingArtboard 2.png"
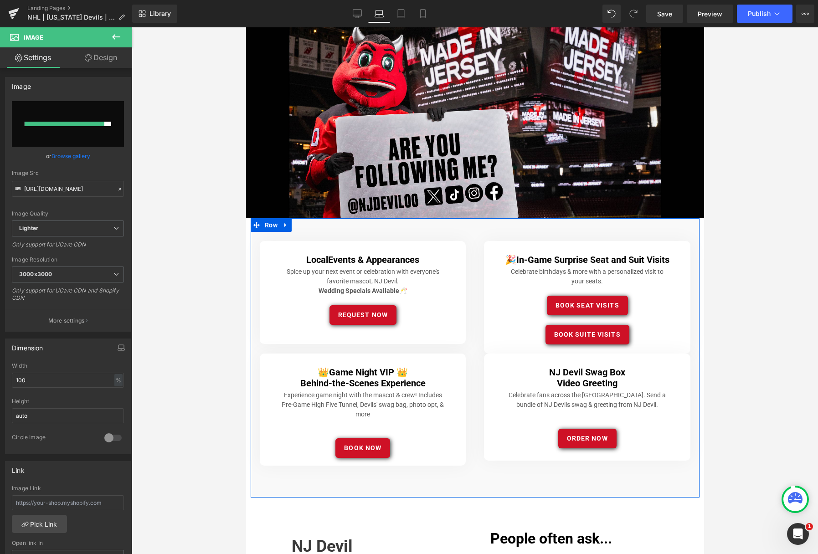
click at [395, 349] on div "Local Events & Appearances Heading Spice up your next event or celebration with…" at bounding box center [474, 357] width 449 height 279
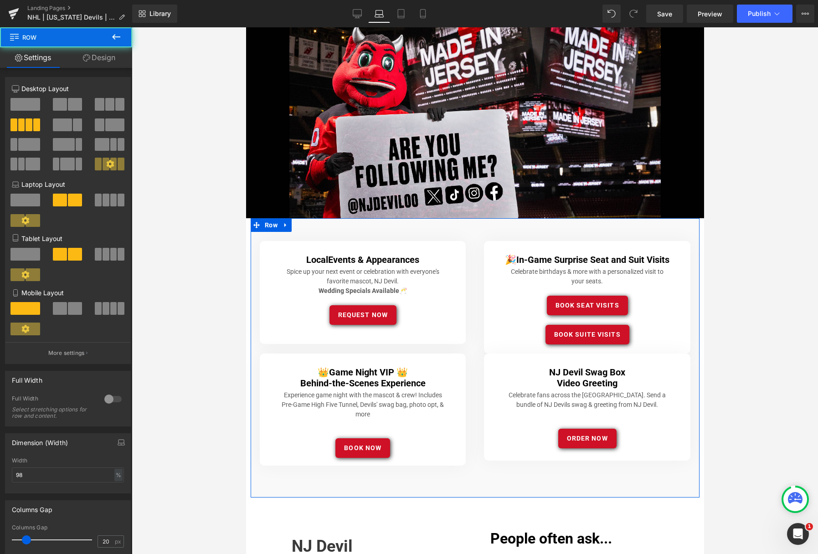
click at [381, 346] on div "Local Events & Appearances Heading Spice up your next event or celebration with…" at bounding box center [474, 357] width 449 height 279
click at [402, 347] on div "Local Events & Appearances Heading Spice up your next event or celebration with…" at bounding box center [474, 357] width 449 height 279
click at [403, 476] on div "Local Events & Appearances Heading Spice up your next event or celebration with…" at bounding box center [474, 357] width 449 height 279
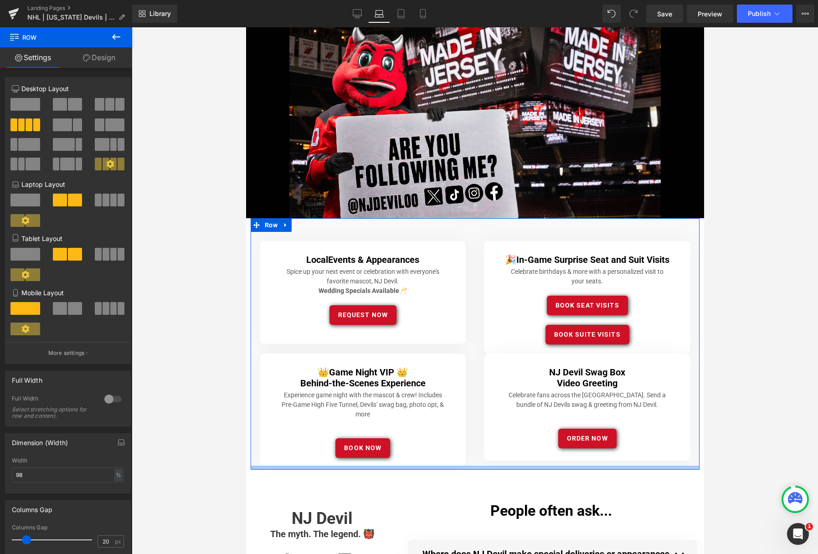
drag, startPoint x: 497, startPoint y: 496, endPoint x: 501, endPoint y: 468, distance: 28.0
click at [501, 468] on div at bounding box center [474, 468] width 449 height 4
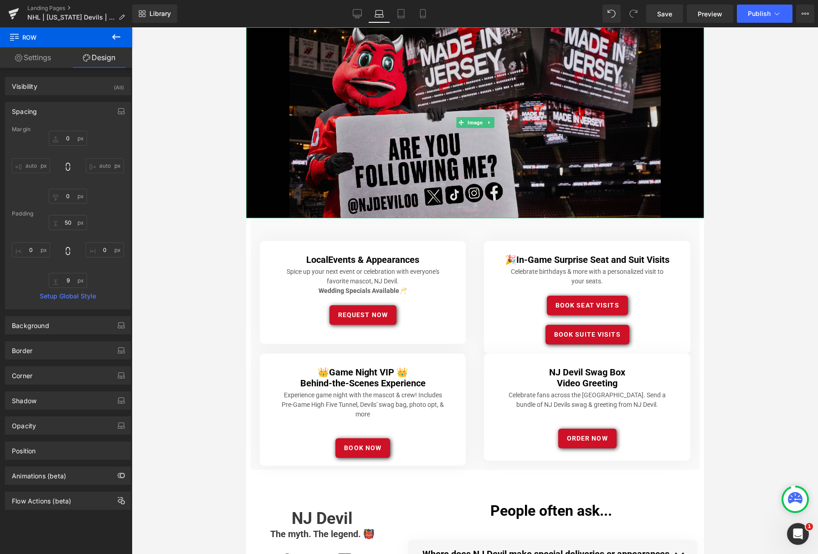
click at [294, 107] on img at bounding box center [475, 122] width 458 height 191
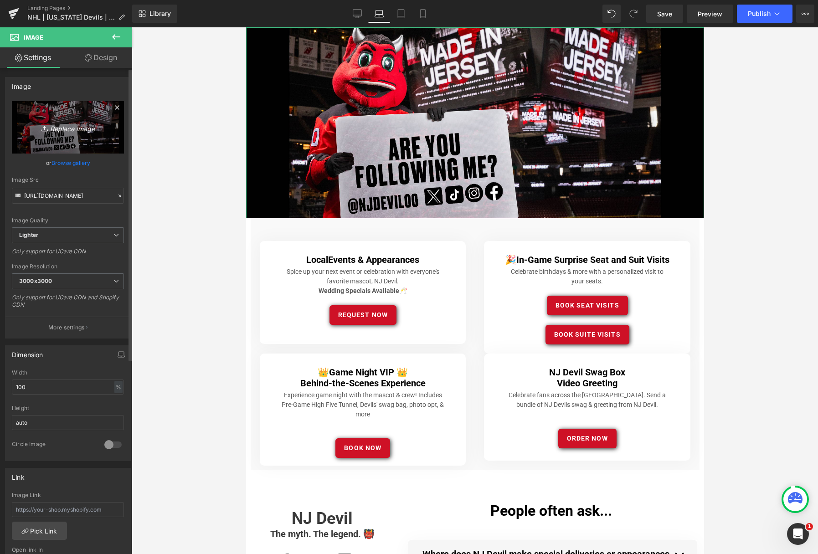
click at [73, 127] on icon "Replace Image" at bounding box center [67, 127] width 73 height 11
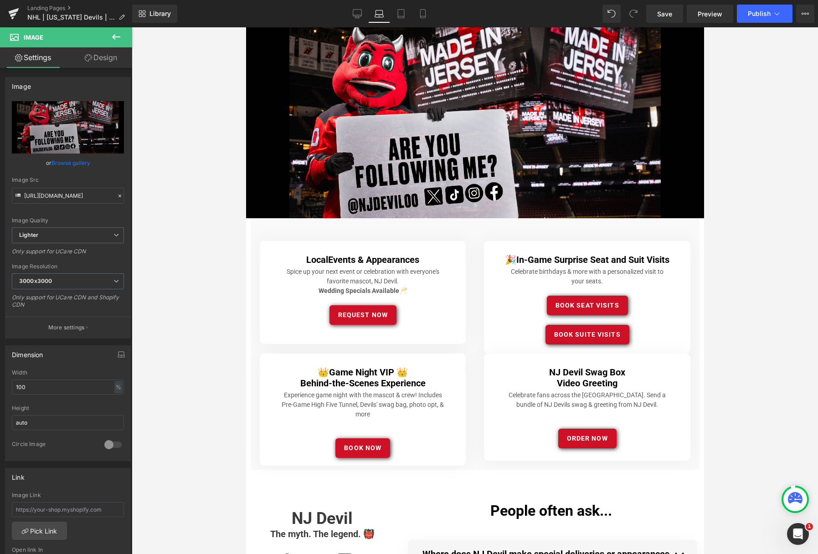
type input "C:\fakepath\NJ_devil_landingArtboard 2.png"
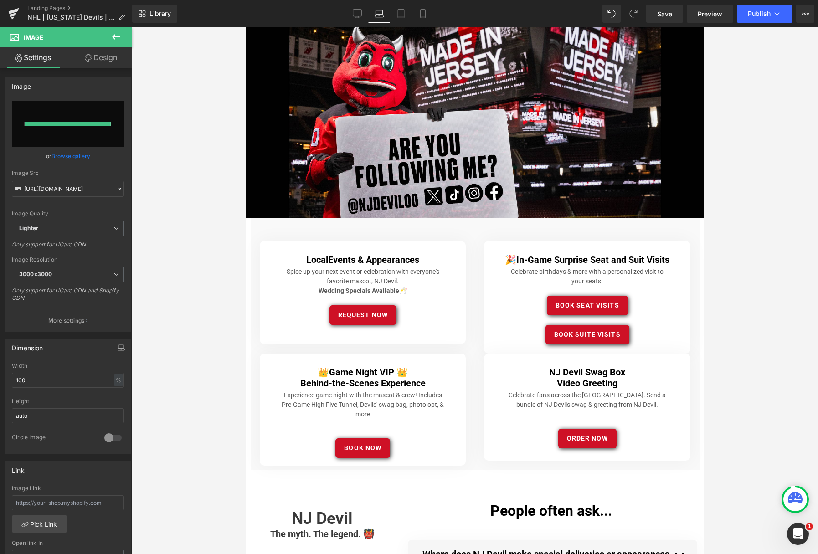
type input "https://ucarecdn.com/7874c988-03dd-443b-89b0-63bfec37a0a9/-/format/auto/-/previ…"
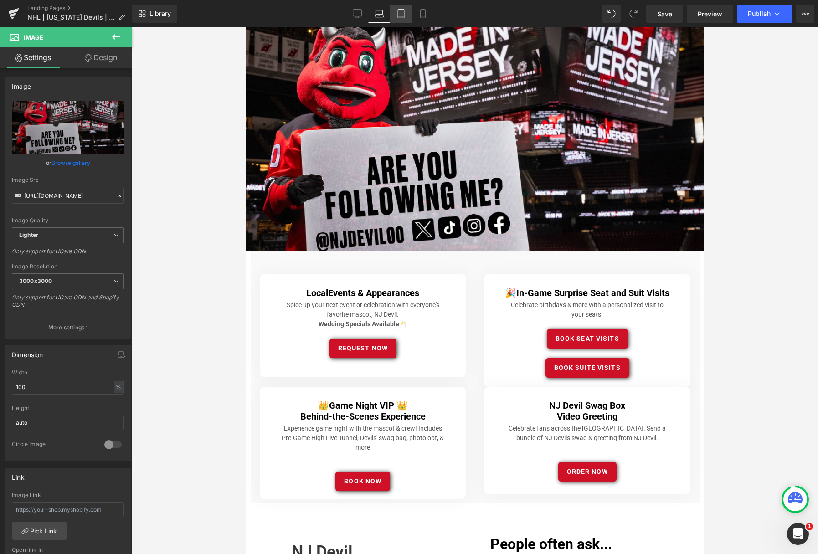
click at [400, 12] on icon at bounding box center [400, 13] width 9 height 9
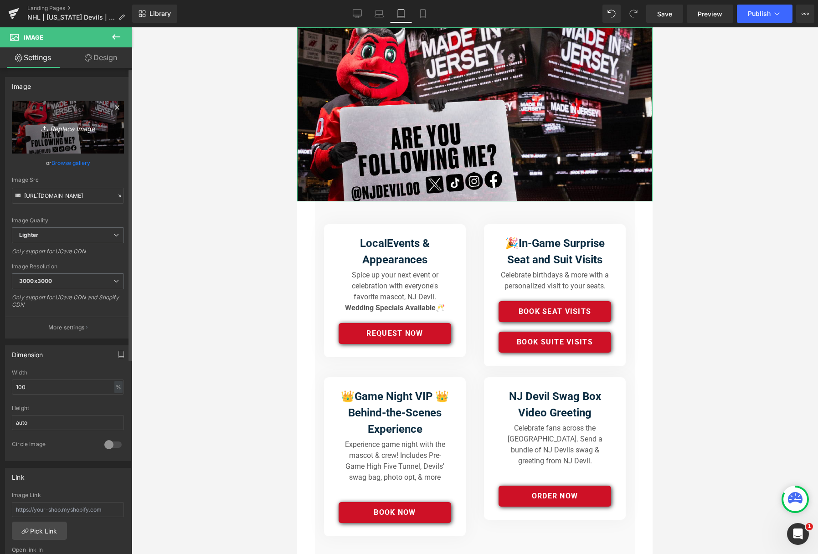
click at [65, 128] on icon "Replace Image" at bounding box center [67, 127] width 73 height 11
type input "C:\fakepath\NJ_devil_landingArtboard 3.png"
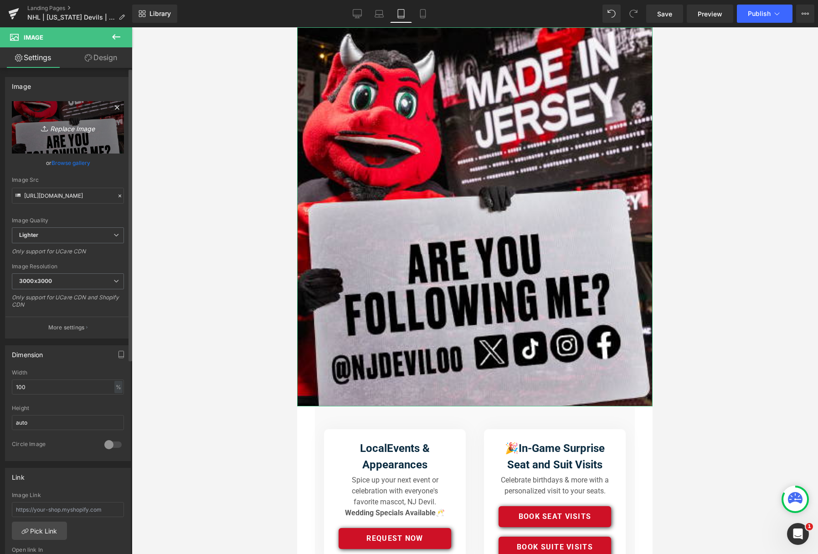
click at [71, 127] on icon "Replace Image" at bounding box center [67, 127] width 73 height 11
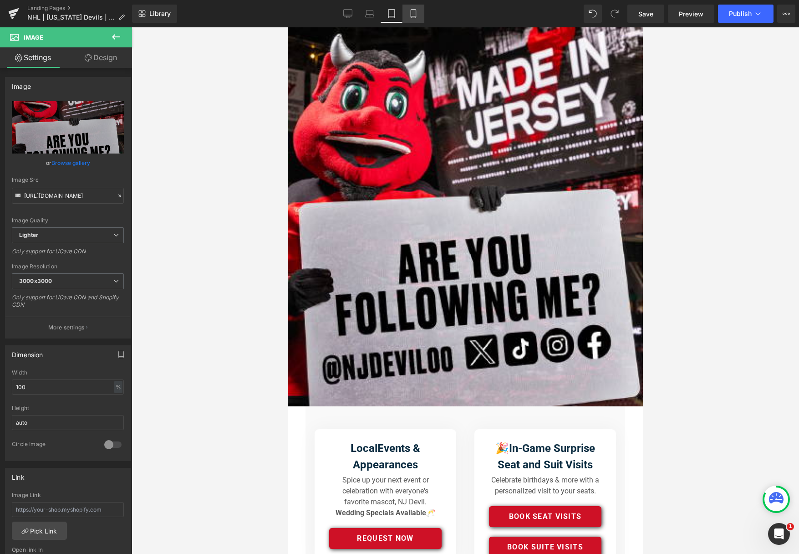
click at [414, 12] on icon at bounding box center [413, 13] width 9 height 9
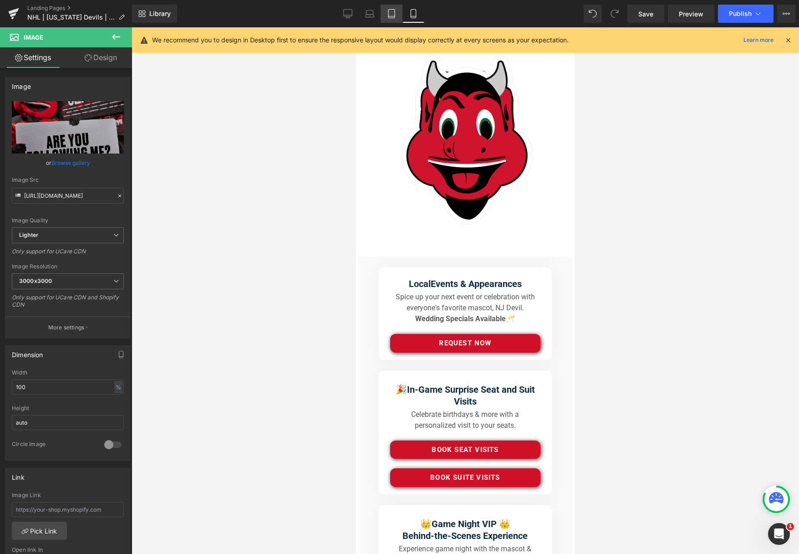
click at [393, 16] on icon at bounding box center [392, 16] width 6 height 0
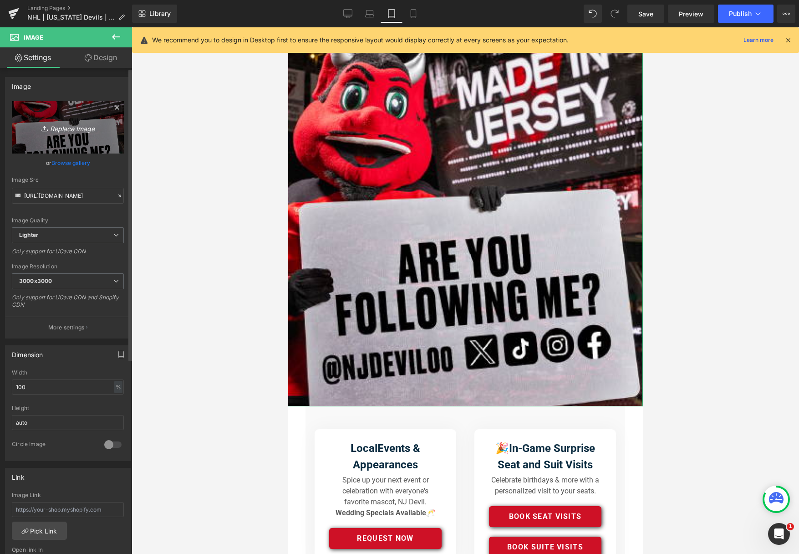
click at [74, 128] on icon "Replace Image" at bounding box center [67, 127] width 73 height 11
click at [71, 163] on link "Browse gallery" at bounding box center [70, 163] width 39 height 16
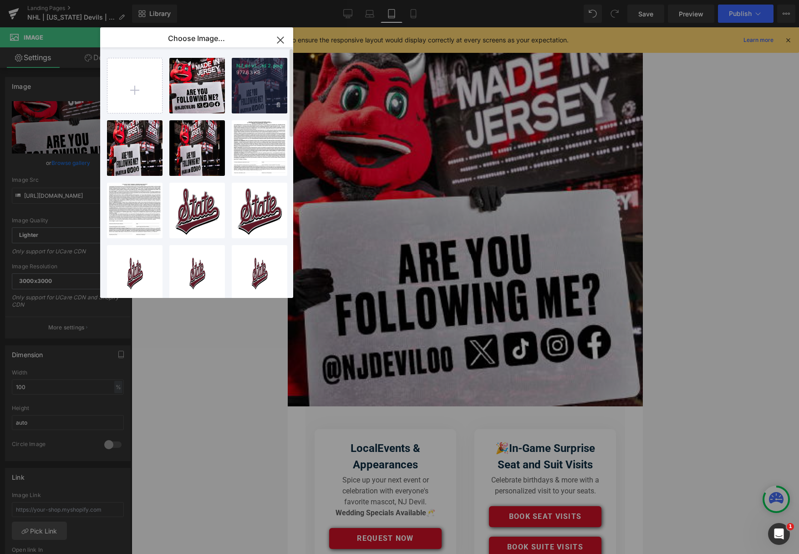
click at [248, 82] on div "NJ_devi...rd 2.png 977.63 KB" at bounding box center [260, 86] width 56 height 56
type input "https://ucarecdn.com/7874c988-03dd-443b-89b0-63bfec37a0a9/-/format/auto/-/previ…"
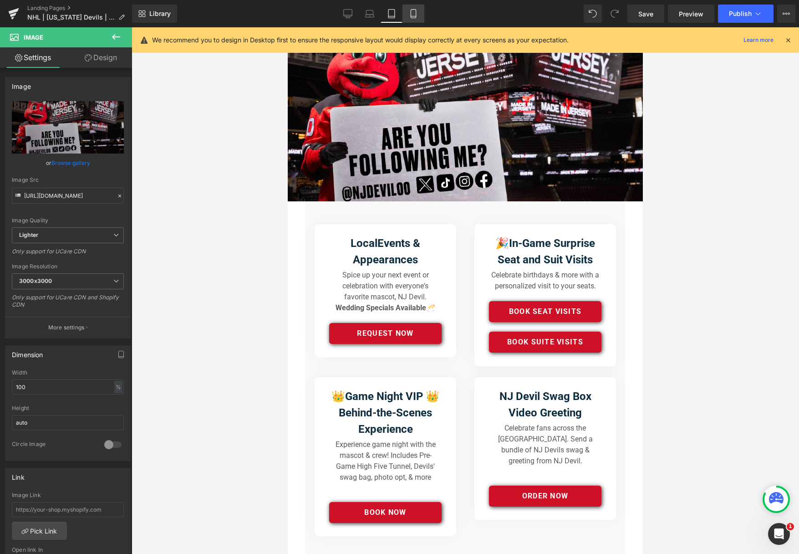
click at [414, 16] on icon at bounding box center [413, 13] width 9 height 9
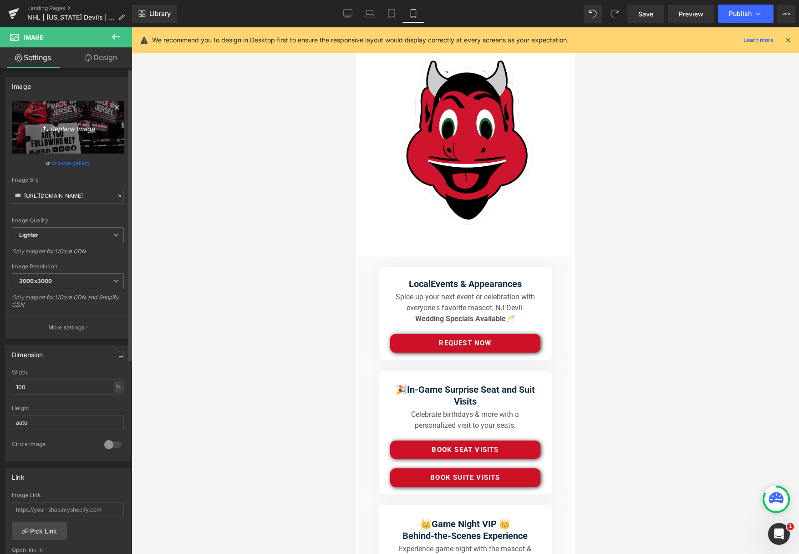
scroll to position [2, 0]
click at [72, 126] on icon "Replace Image" at bounding box center [67, 125] width 73 height 11
type input "C:\fakepath\NJ_devil_landingArtboard 3.png"
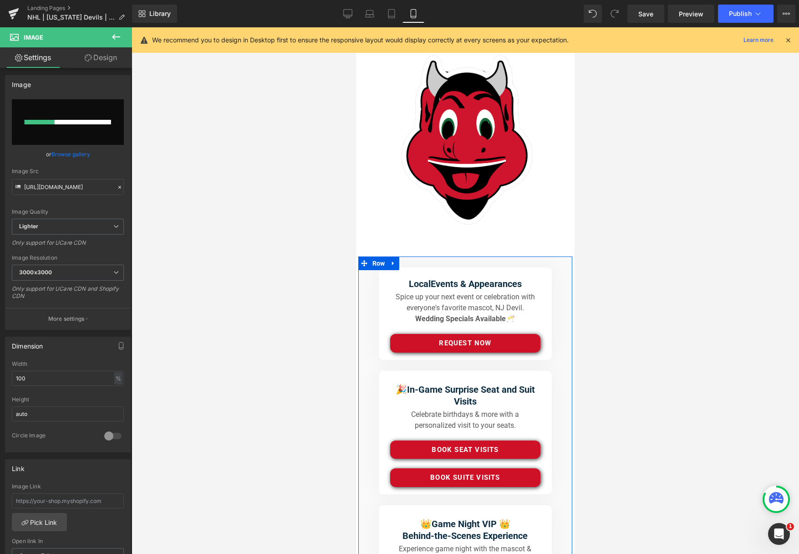
scroll to position [1, 0]
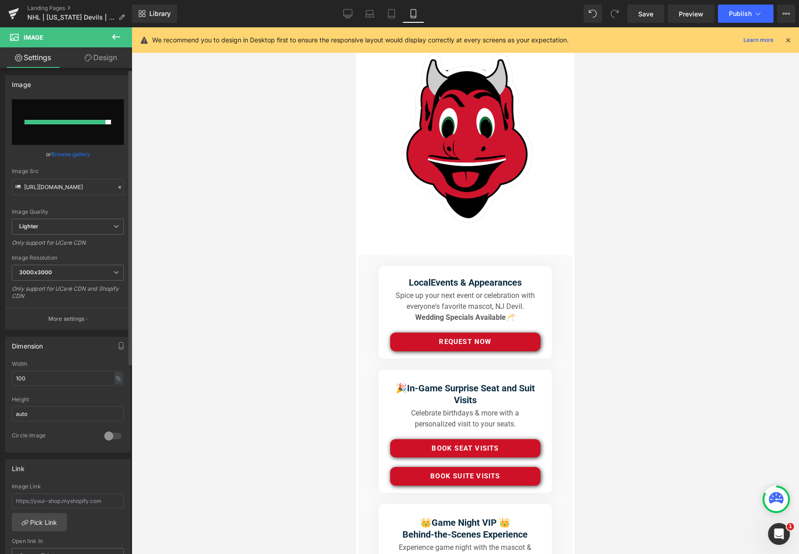
click at [72, 133] on input "file" at bounding box center [68, 122] width 112 height 46
type input "C:\fakepath\NJ_devil_landingArtboard 4.png"
type input "https://ucarecdn.com/2e929ae1-dfcf-42a9-88a9-c160ea24e9d4/-/format/auto/-/previ…"
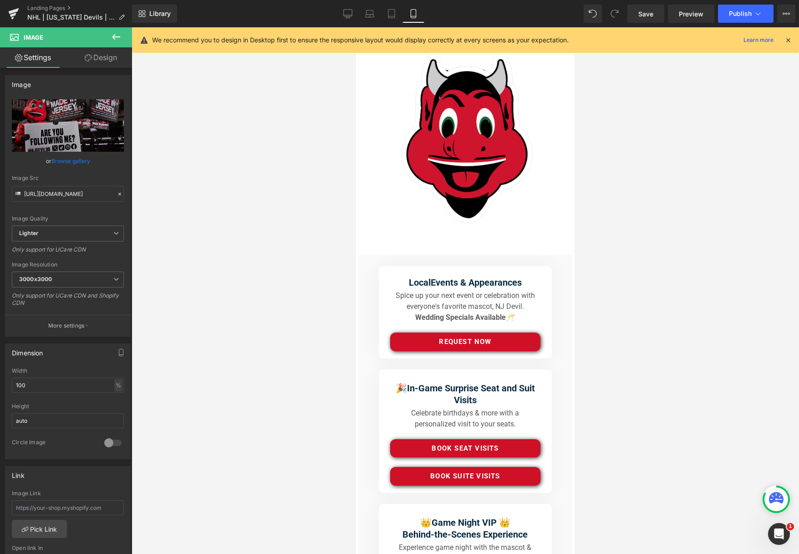
click at [233, 214] on div at bounding box center [466, 290] width 668 height 527
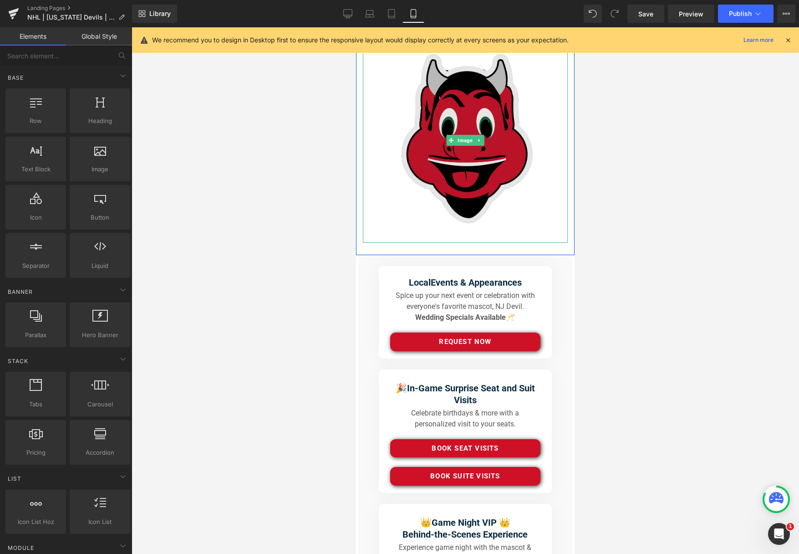
click at [426, 169] on img at bounding box center [465, 140] width 205 height 205
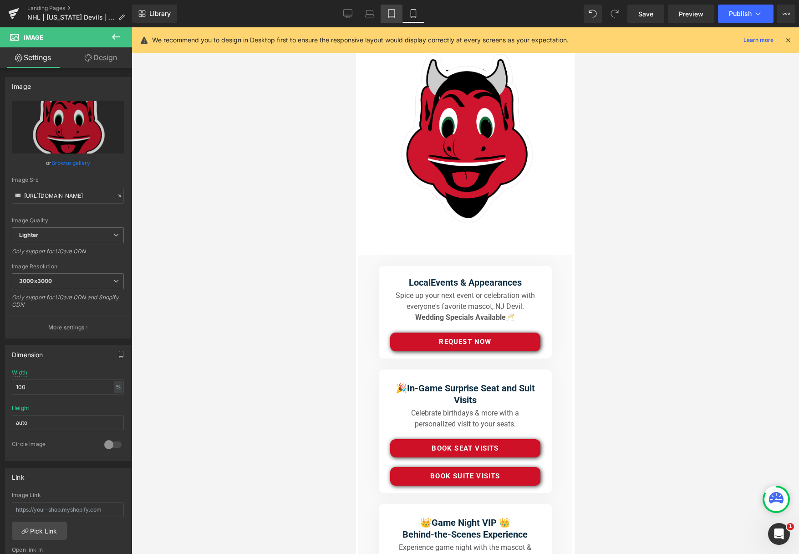
click at [393, 10] on icon at bounding box center [391, 13] width 9 height 9
type input "auto"
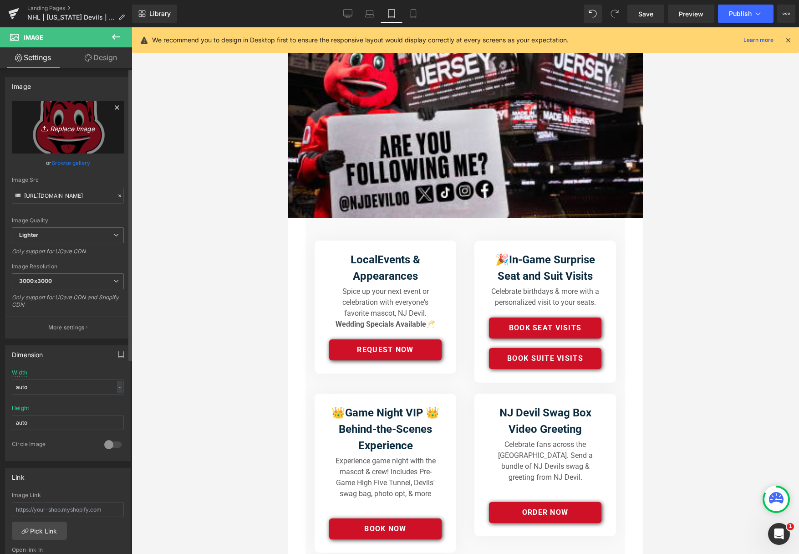
click at [72, 128] on icon "Replace Image" at bounding box center [67, 127] width 73 height 11
click at [67, 163] on link "Browse gallery" at bounding box center [70, 163] width 39 height 16
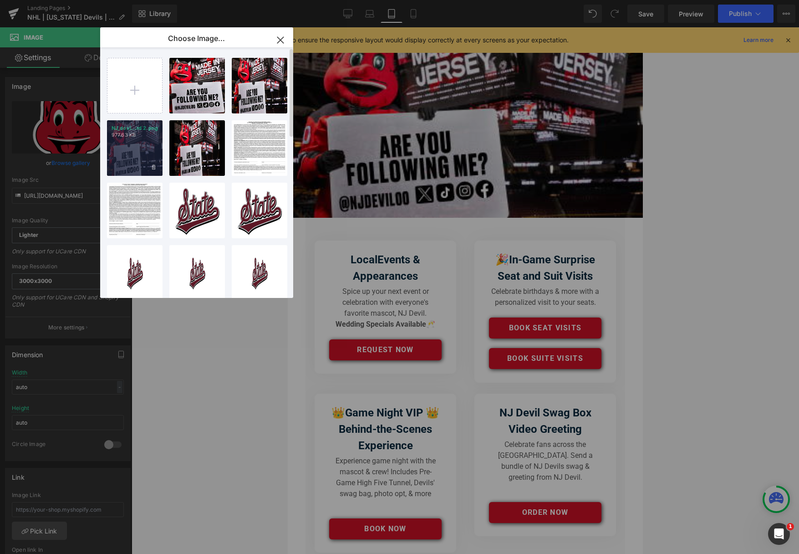
click at [141, 141] on div "NJ_devi...rd 2.png 977.63 KB" at bounding box center [135, 148] width 56 height 56
type input "https://ucarecdn.com/4777652e-50c2-416b-a035-4fd5c62fd18c/-/format/auto/-/previ…"
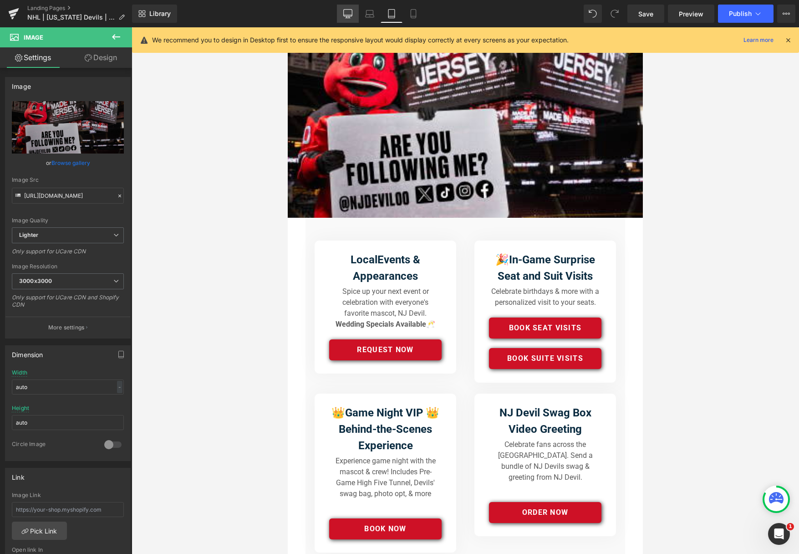
click at [344, 11] on icon at bounding box center [347, 13] width 9 height 9
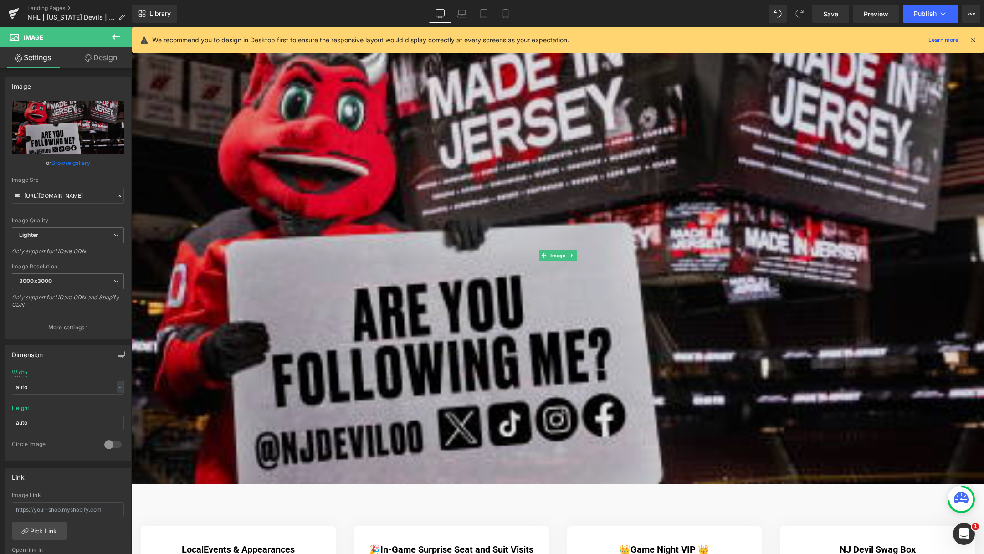
click at [389, 118] on img at bounding box center [558, 255] width 852 height 457
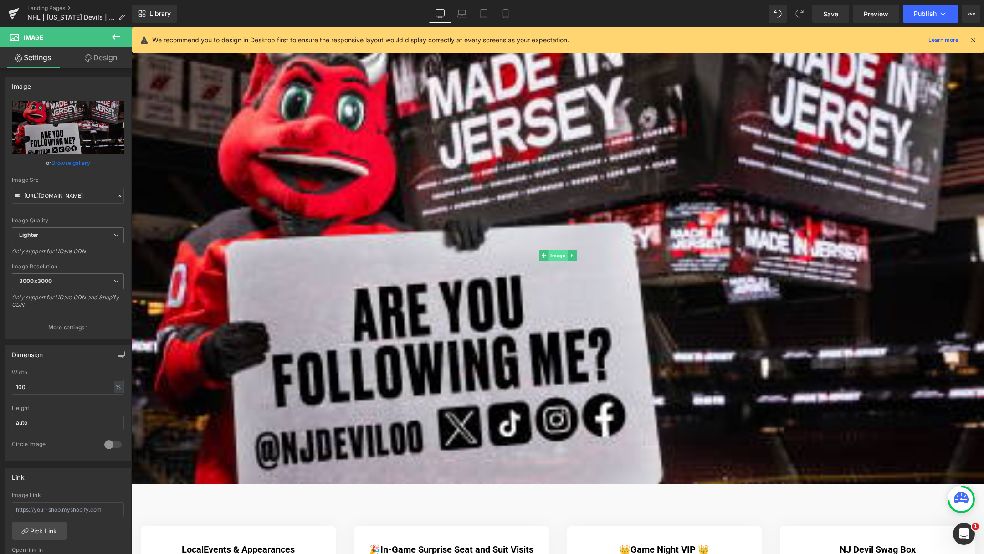
click at [557, 253] on span "Image" at bounding box center [557, 255] width 19 height 11
click at [73, 126] on icon "Replace Image" at bounding box center [67, 127] width 73 height 11
click at [83, 166] on link "Browse gallery" at bounding box center [70, 163] width 39 height 16
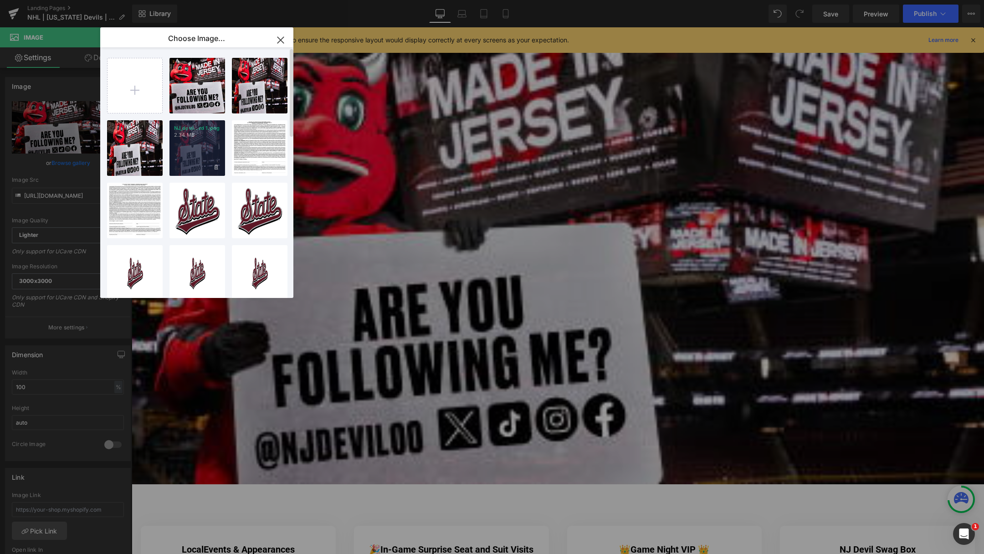
click at [202, 153] on div "NJ_devi...rd 1.png 2.34 MB" at bounding box center [197, 148] width 56 height 56
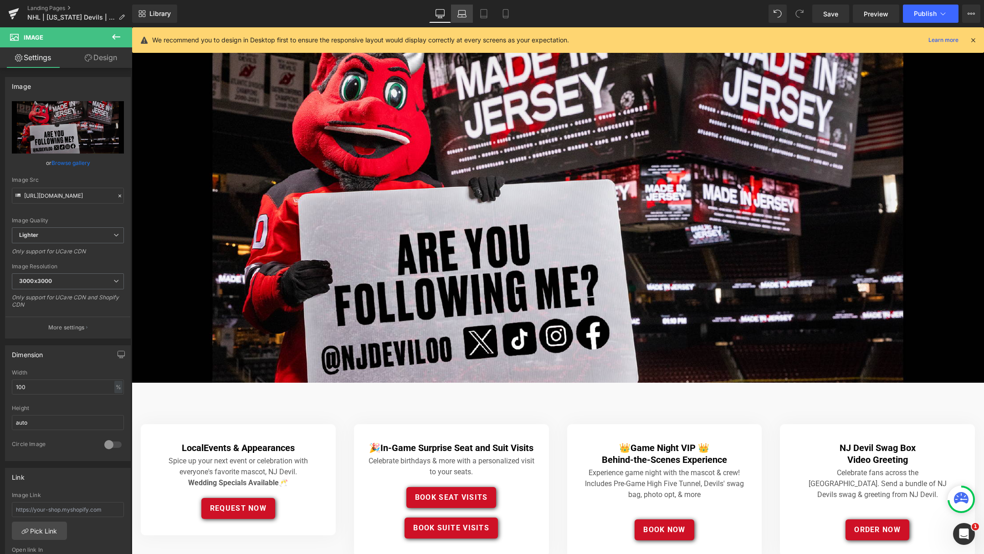
click at [463, 13] on icon at bounding box center [461, 13] width 9 height 9
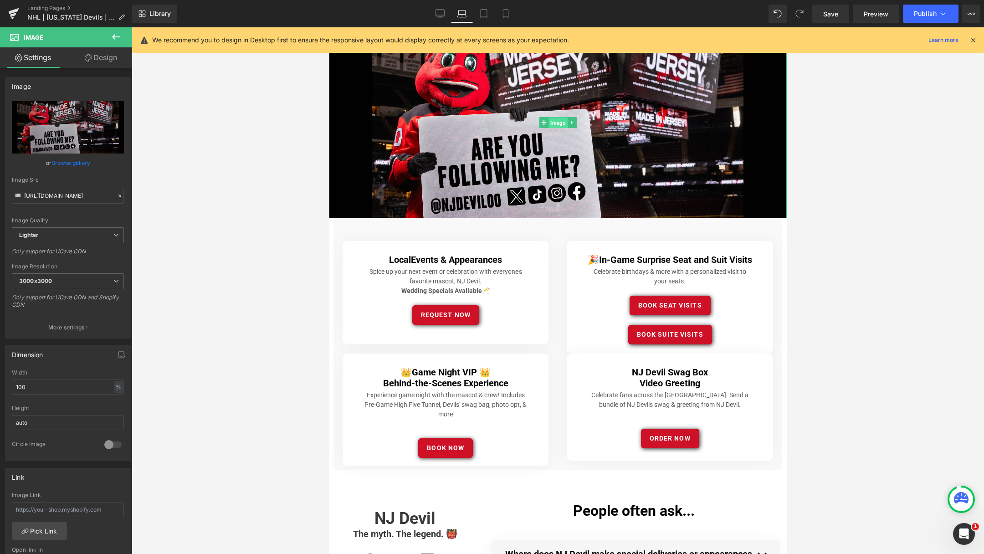
click at [558, 121] on span "Image" at bounding box center [557, 123] width 19 height 11
click at [74, 129] on icon "Replace Image" at bounding box center [67, 127] width 73 height 11
click at [71, 162] on link "Browse gallery" at bounding box center [70, 163] width 39 height 16
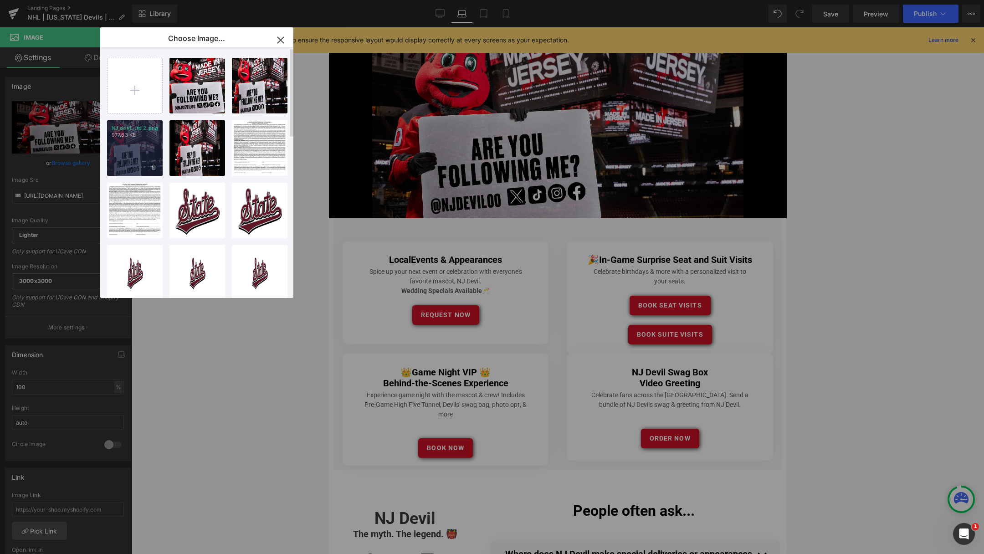
click at [140, 146] on div "NJ_devi...rd 2.png 977.63 KB" at bounding box center [135, 148] width 56 height 56
type input "https://ucarecdn.com/4777652e-50c2-416b-a035-4fd5c62fd18c/-/format/auto/-/previ…"
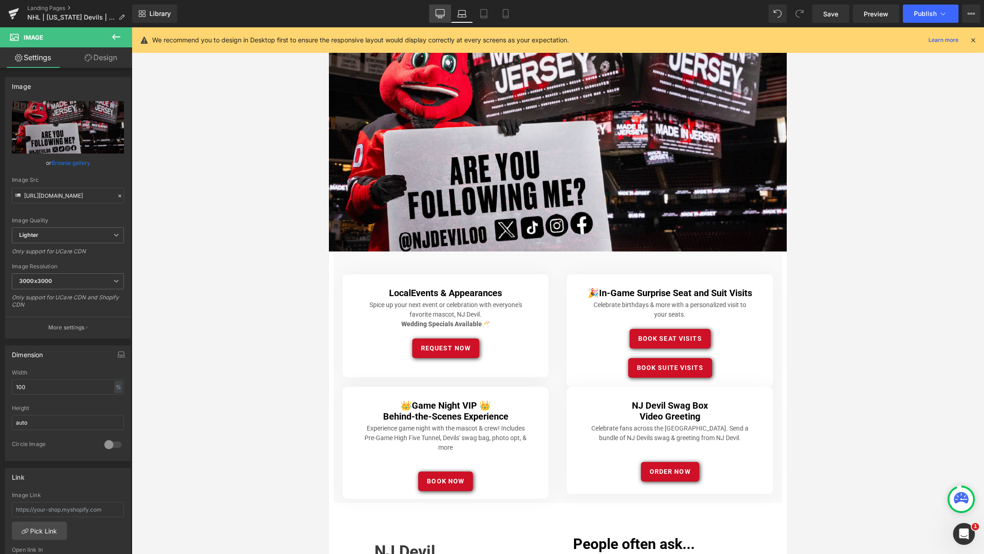
click at [440, 9] on icon at bounding box center [439, 13] width 9 height 9
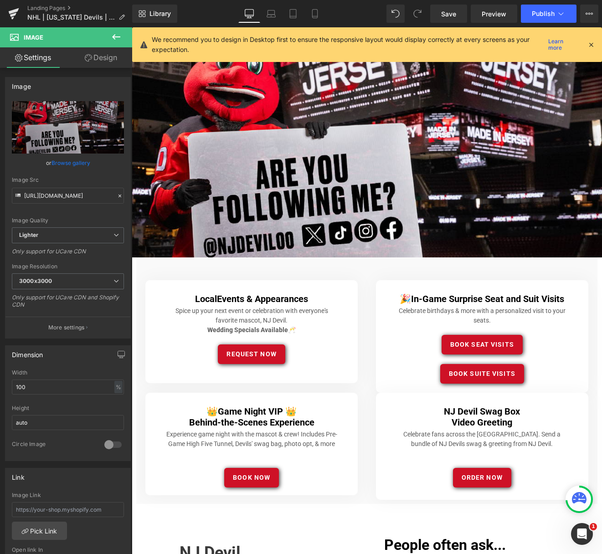
click at [592, 44] on icon at bounding box center [591, 45] width 8 height 8
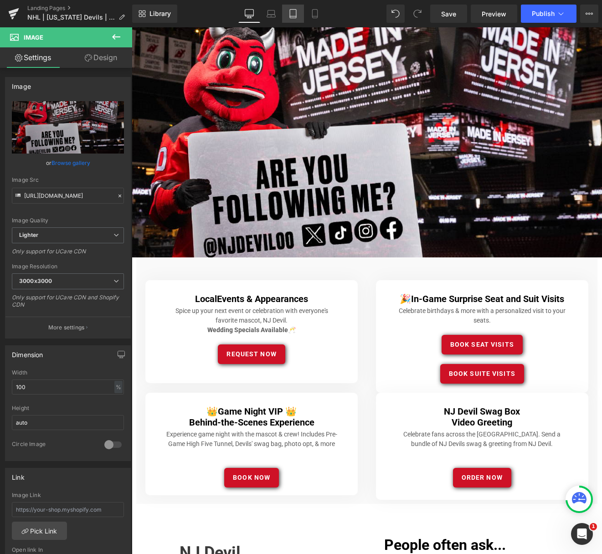
click at [295, 11] on icon at bounding box center [292, 13] width 9 height 9
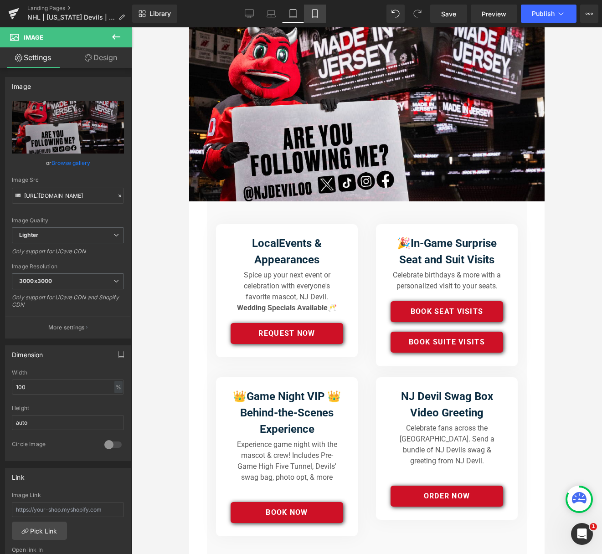
click at [315, 11] on icon at bounding box center [314, 13] width 9 height 9
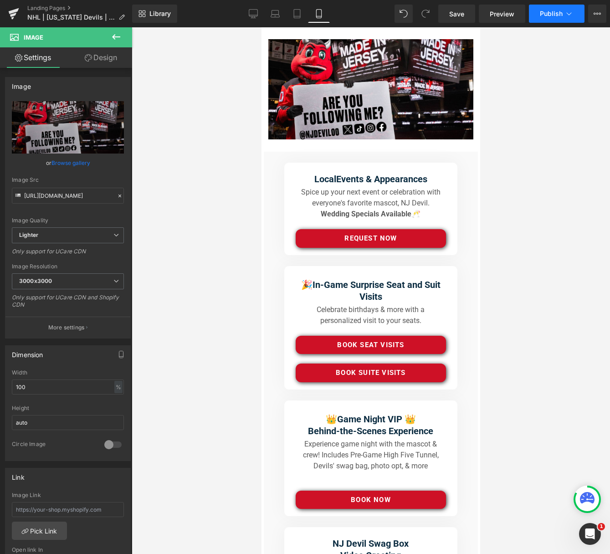
click at [543, 15] on span "Publish" at bounding box center [551, 13] width 23 height 7
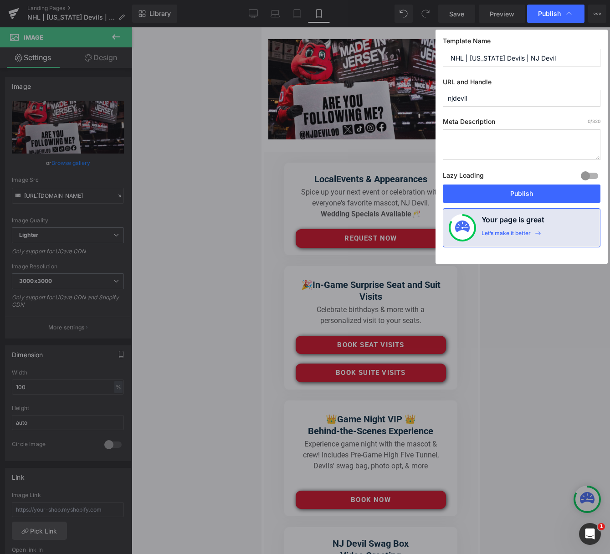
click at [510, 192] on button "Publish" at bounding box center [522, 193] width 158 height 18
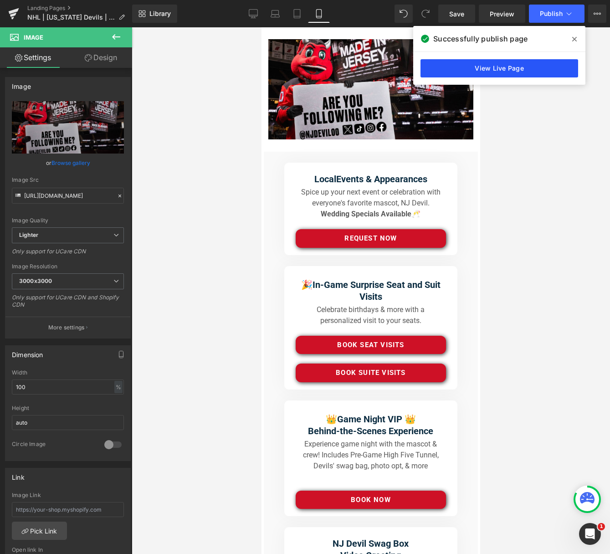
click at [500, 64] on link "View Live Page" at bounding box center [499, 68] width 158 height 18
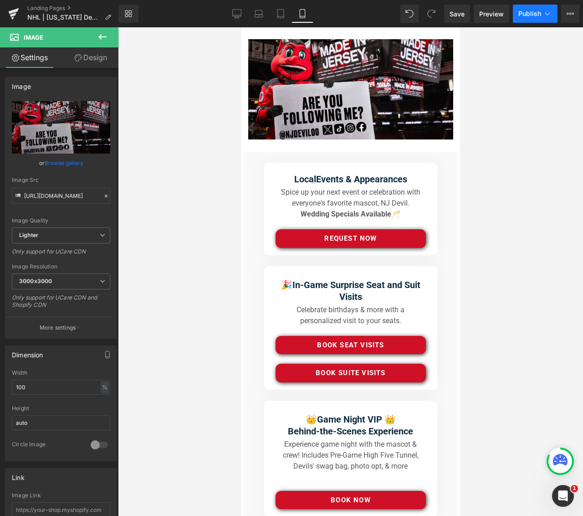
click at [533, 19] on button "Publish" at bounding box center [535, 14] width 45 height 18
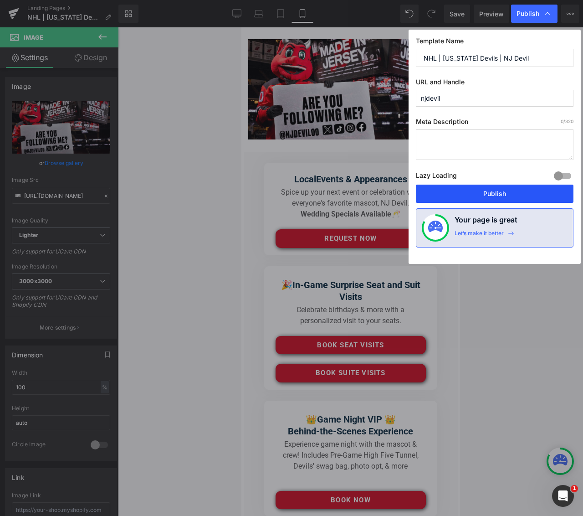
click at [499, 198] on button "Publish" at bounding box center [495, 193] width 158 height 18
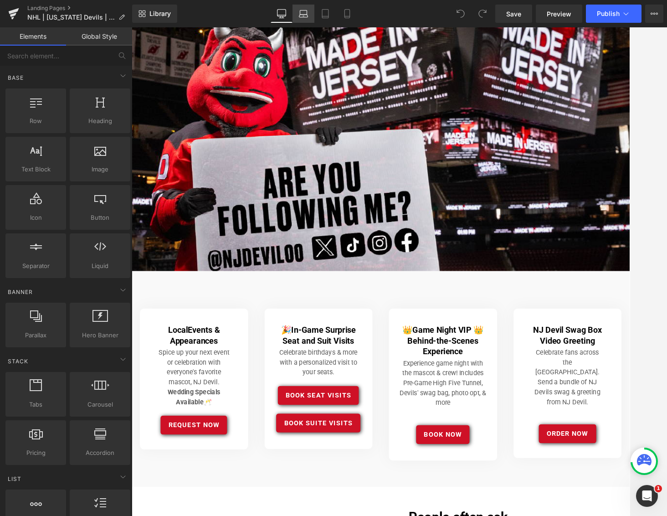
click at [304, 17] on icon at bounding box center [303, 16] width 9 height 3
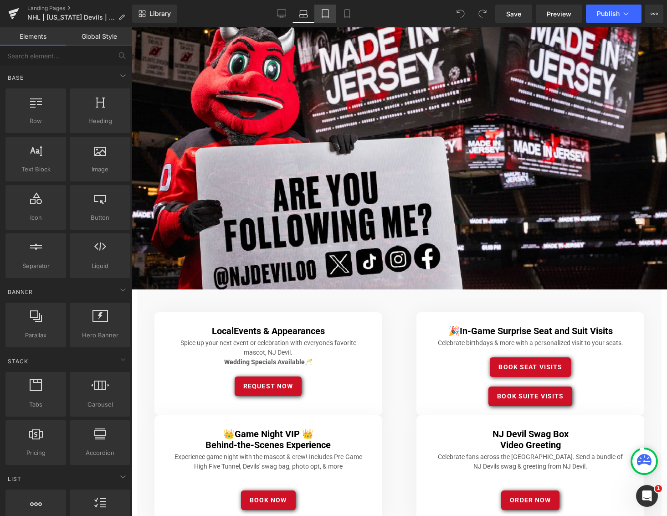
click at [323, 14] on icon at bounding box center [325, 13] width 9 height 9
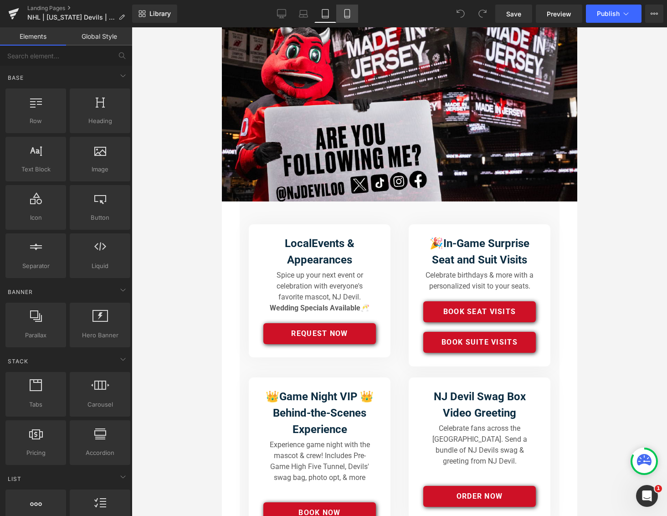
click at [346, 10] on icon at bounding box center [346, 14] width 5 height 9
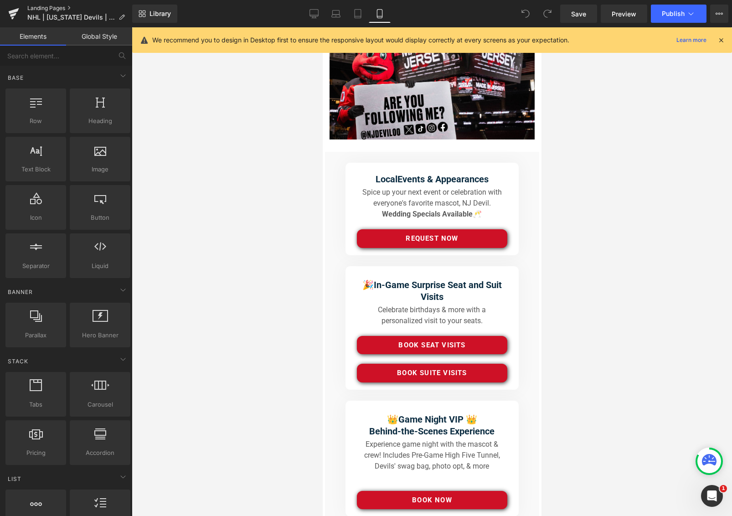
click at [53, 10] on link "Landing Pages" at bounding box center [79, 8] width 105 height 7
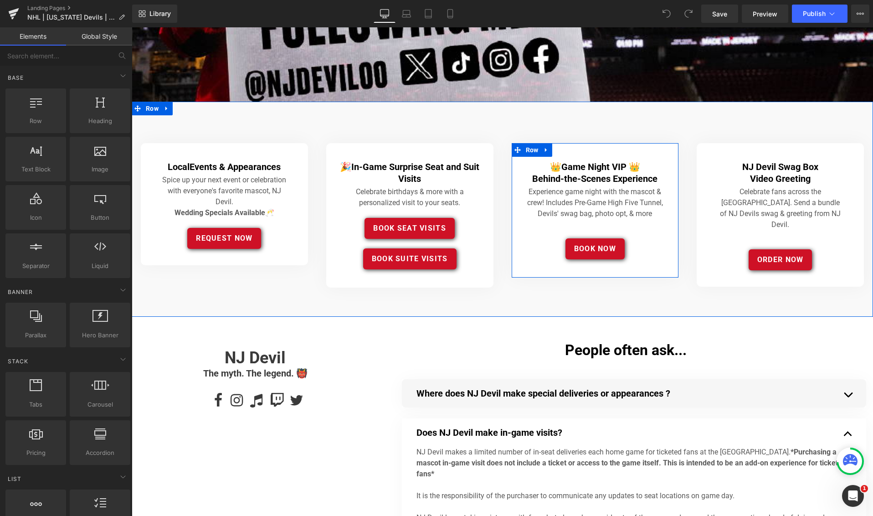
scroll to position [290, 0]
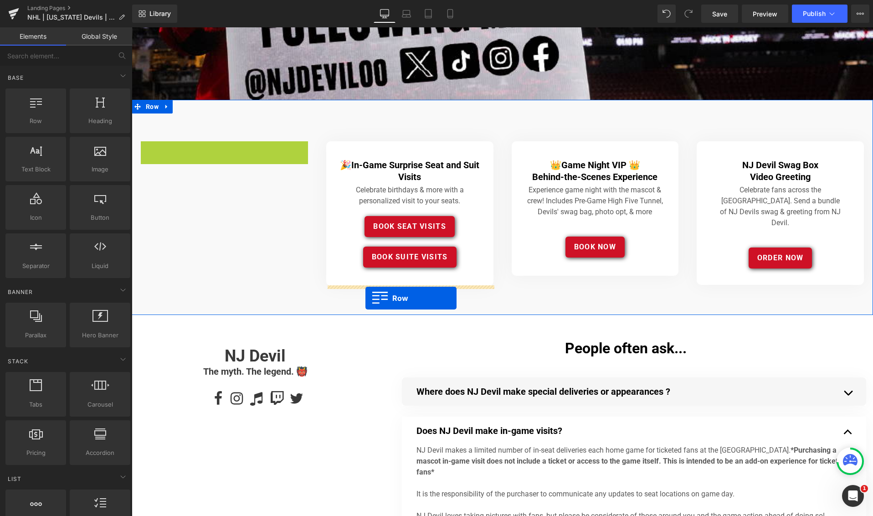
drag, startPoint x: 146, startPoint y: 148, endPoint x: 365, endPoint y: 298, distance: 265.7
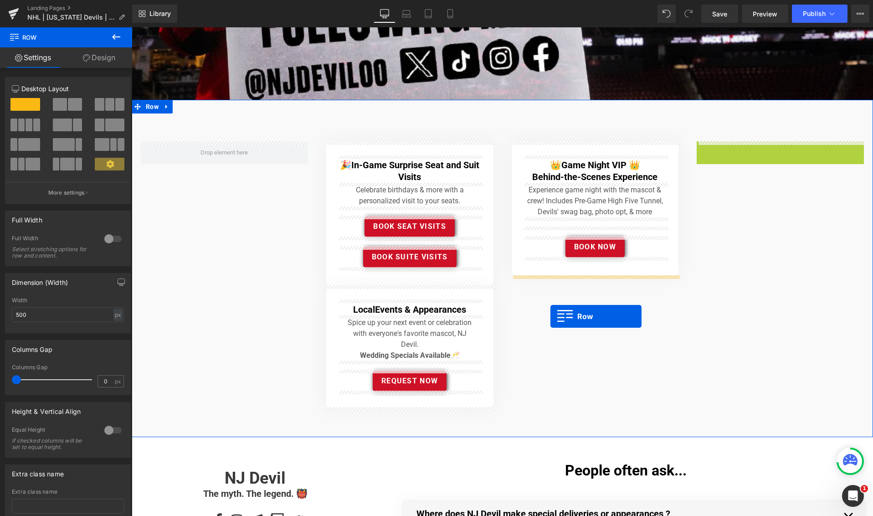
drag, startPoint x: 692, startPoint y: 159, endPoint x: 550, endPoint y: 316, distance: 211.6
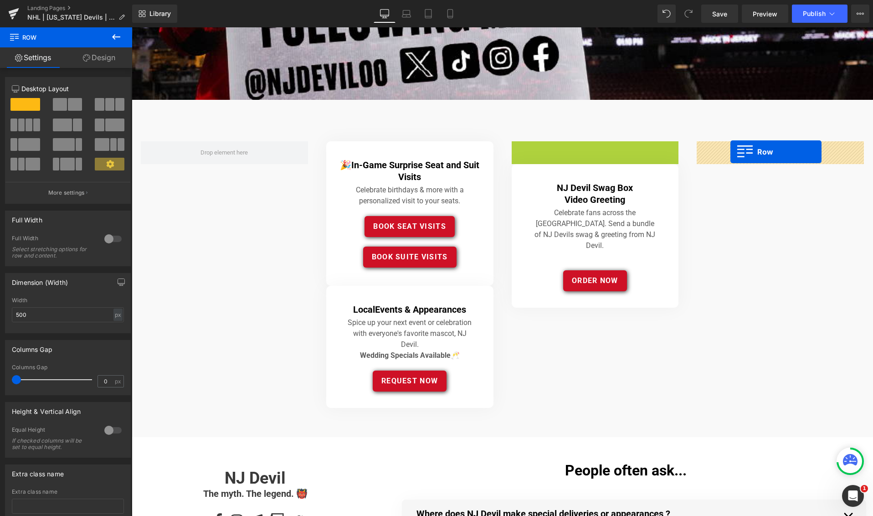
drag, startPoint x: 525, startPoint y: 147, endPoint x: 730, endPoint y: 152, distance: 205.1
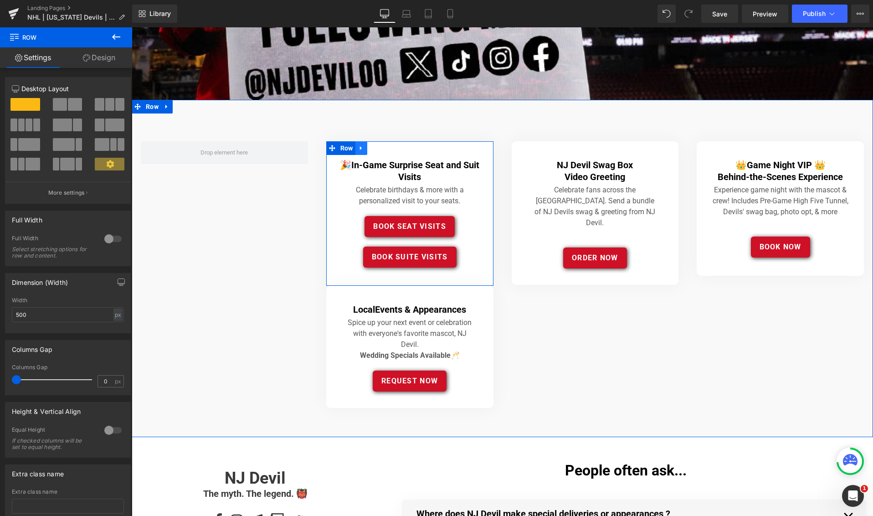
click at [364, 148] on icon at bounding box center [361, 148] width 6 height 7
click at [372, 148] on icon at bounding box center [373, 148] width 6 height 6
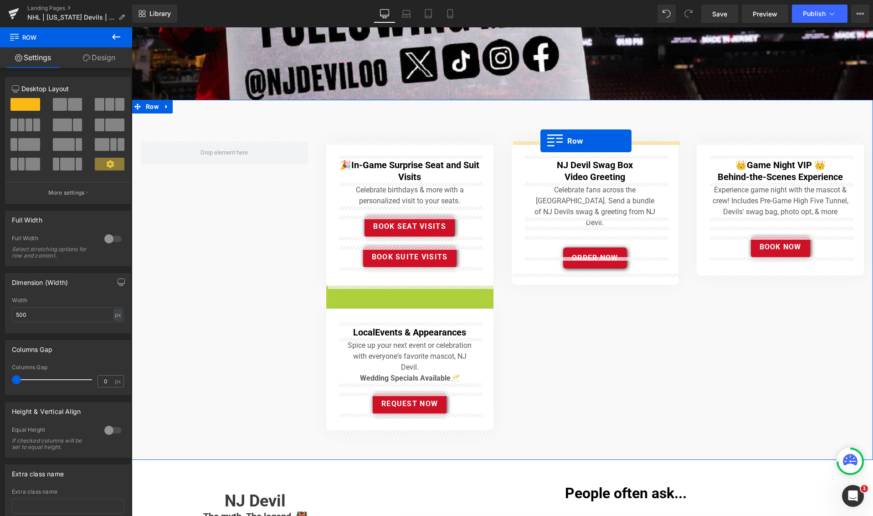
drag, startPoint x: 332, startPoint y: 293, endPoint x: 540, endPoint y: 141, distance: 258.2
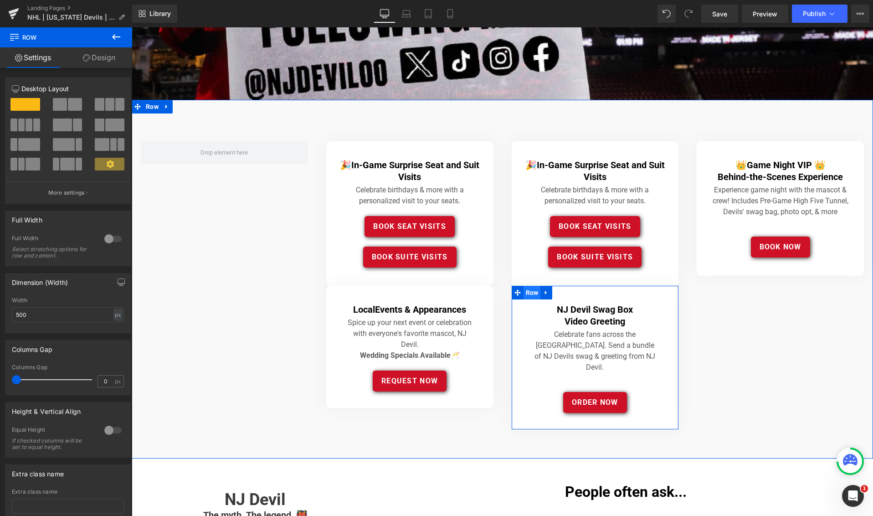
click at [532, 291] on span "Row" at bounding box center [531, 293] width 17 height 14
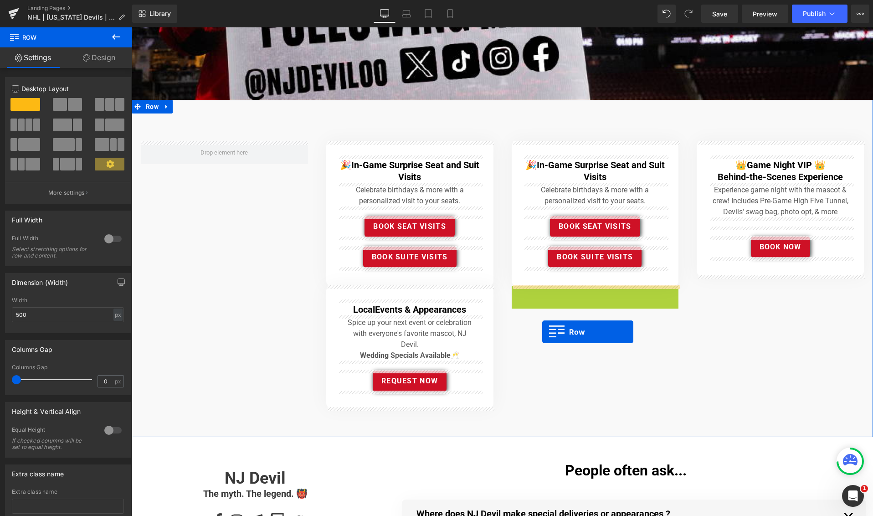
drag, startPoint x: 517, startPoint y: 293, endPoint x: 541, endPoint y: 323, distance: 37.6
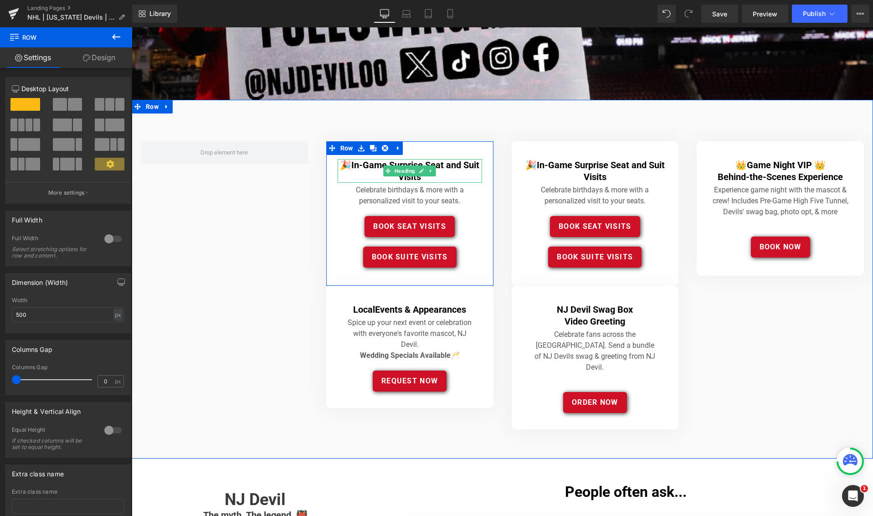
click at [360, 166] on span "In-Game Surprise Seat and Suit Visits" at bounding box center [415, 170] width 128 height 23
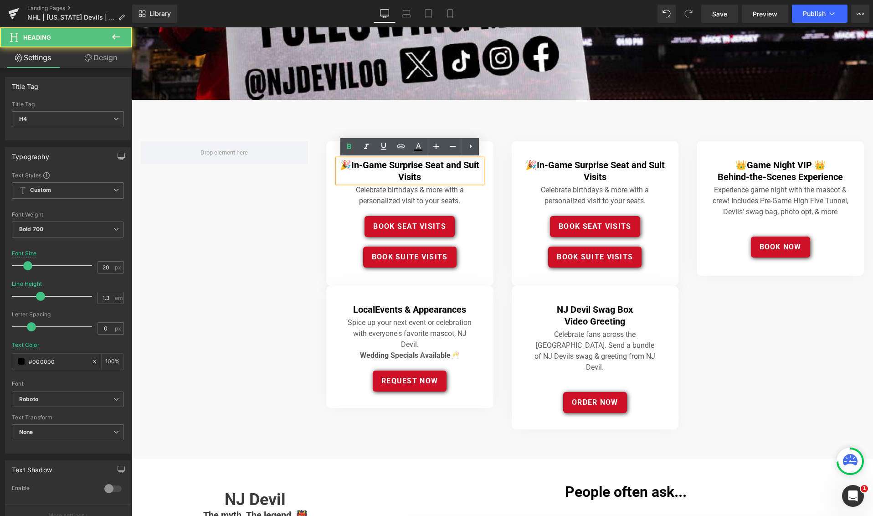
click at [402, 166] on span "In-Game Surprise Seat and Suit Visits" at bounding box center [415, 170] width 128 height 23
drag, startPoint x: 479, startPoint y: 164, endPoint x: 449, endPoint y: 164, distance: 30.1
click at [446, 164] on h4 "🎉 In-Game Surprise Seat and Suit Visits" at bounding box center [410, 171] width 144 height 24
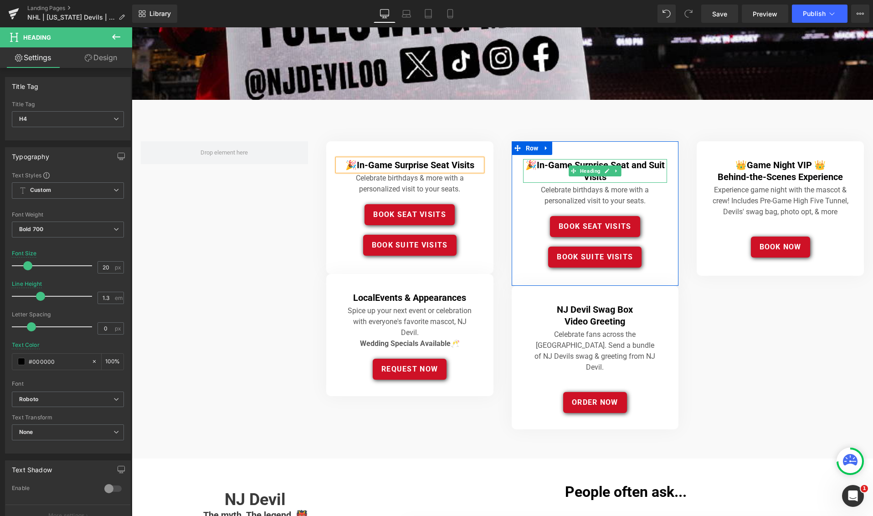
click at [642, 169] on span "In-Game Surprise Seat and Suit Visits" at bounding box center [601, 170] width 128 height 23
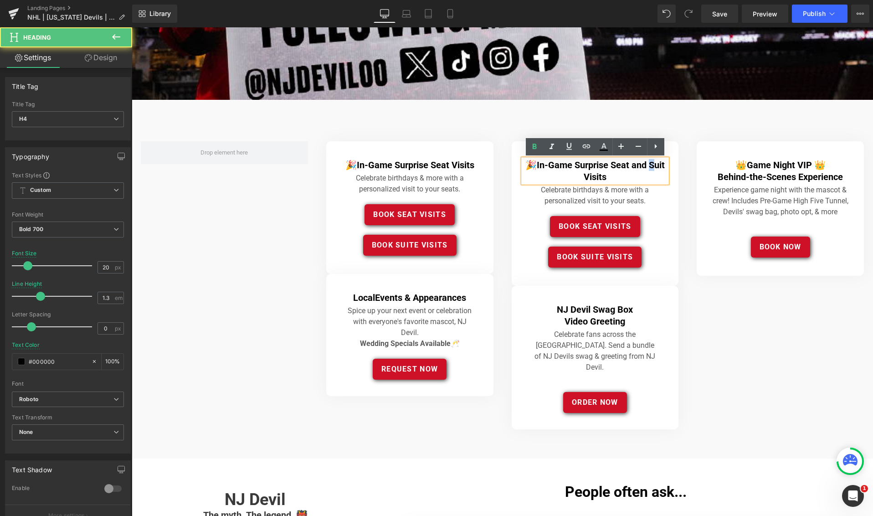
click at [648, 166] on span "In-Game Surprise Seat and Suit Visits" at bounding box center [601, 170] width 128 height 23
click at [647, 165] on span "In-Game Surprise Seat and Suit Visits" at bounding box center [601, 170] width 128 height 23
drag, startPoint x: 648, startPoint y: 164, endPoint x: 575, endPoint y: 165, distance: 72.9
click at [575, 165] on span "In-Game Surprise Seat and Suit Visits" at bounding box center [601, 170] width 128 height 23
drag, startPoint x: 604, startPoint y: 166, endPoint x: 613, endPoint y: 167, distance: 8.7
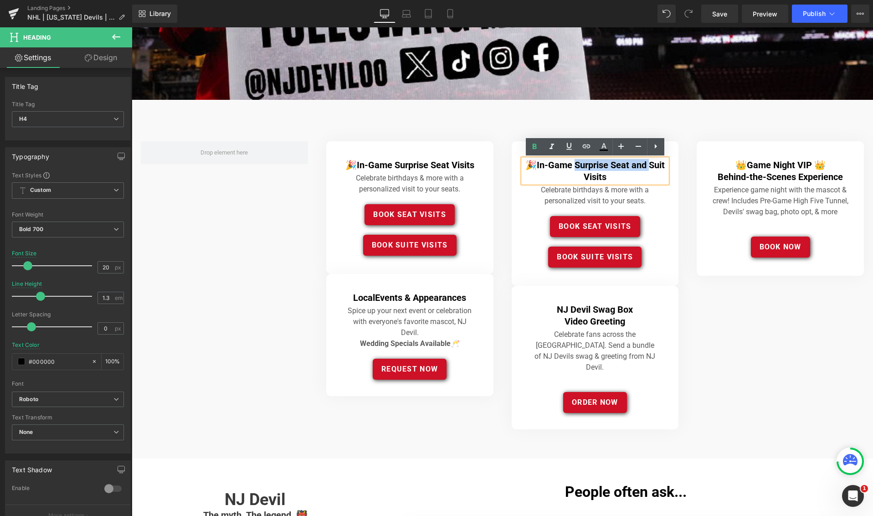
click at [605, 166] on span "In-Game Surprise Seat and Suit Visits" at bounding box center [601, 170] width 128 height 23
drag, startPoint x: 611, startPoint y: 165, endPoint x: 651, endPoint y: 165, distance: 39.6
click at [651, 165] on span "In-Game Surprise Seat and Suit Visits" at bounding box center [601, 170] width 128 height 23
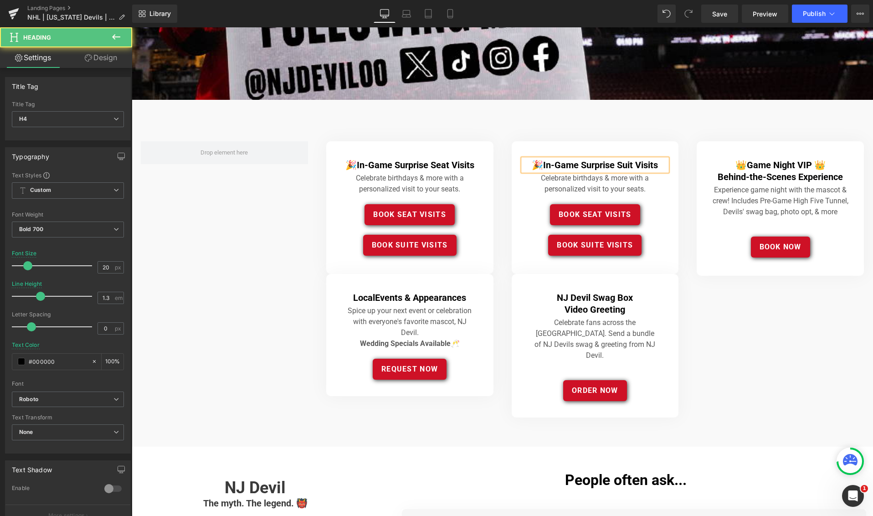
click at [634, 164] on span "In-Game Surprise Suit Visits" at bounding box center [600, 164] width 115 height 11
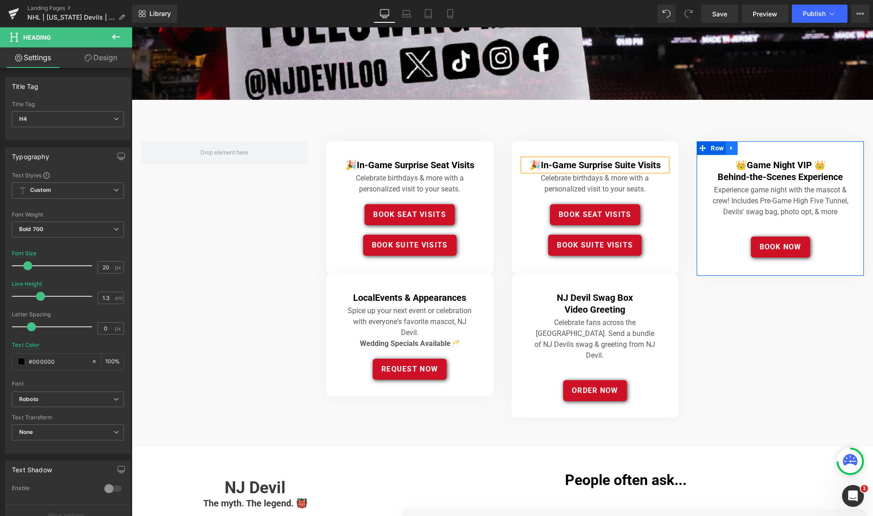
click at [731, 147] on icon at bounding box center [731, 148] width 2 height 4
click at [743, 147] on icon at bounding box center [743, 148] width 6 height 6
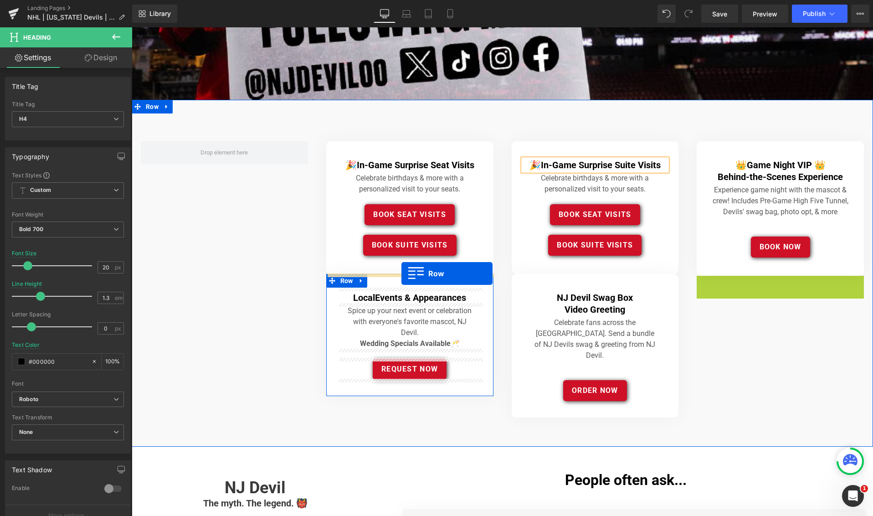
drag, startPoint x: 701, startPoint y: 282, endPoint x: 401, endPoint y: 273, distance: 299.4
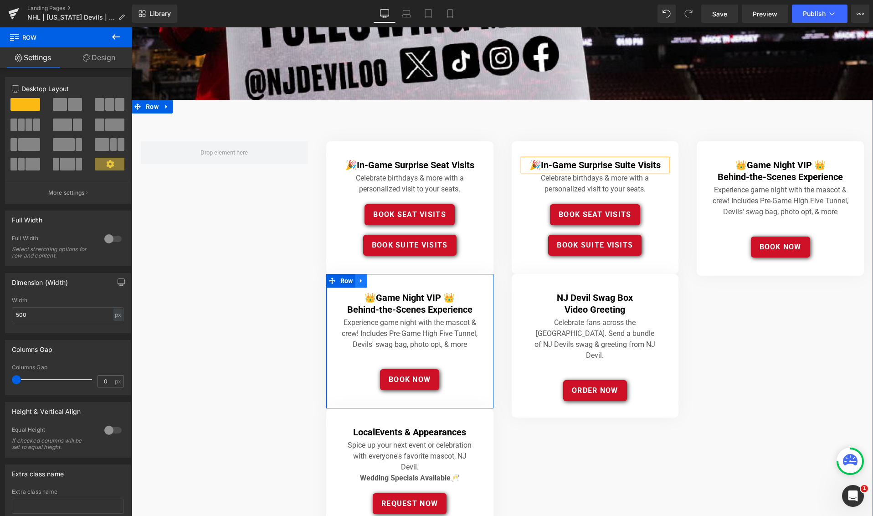
click at [361, 280] on icon at bounding box center [360, 281] width 2 height 4
click at [372, 280] on icon at bounding box center [373, 280] width 6 height 6
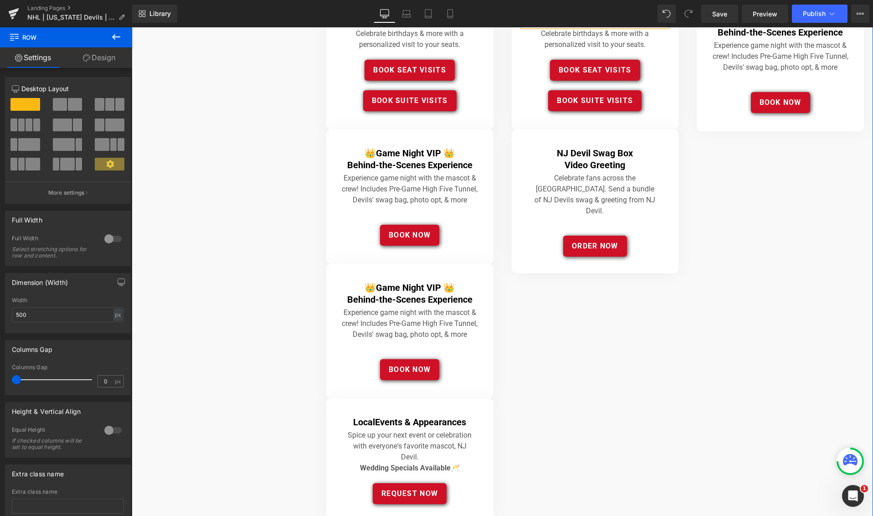
scroll to position [426, 0]
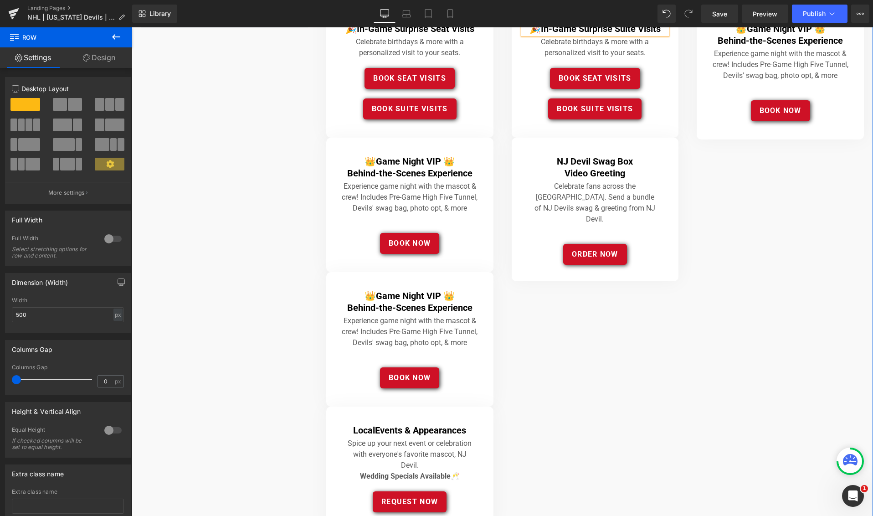
click at [358, 280] on div "👑 Game Night VIP 👑 Behind-the-Scenes Experience Heading Experience game night w…" at bounding box center [409, 339] width 167 height 134
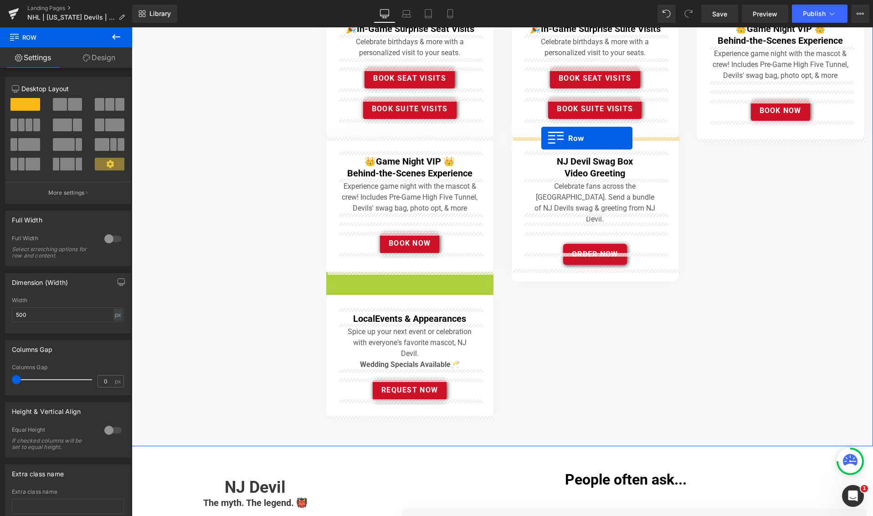
drag, startPoint x: 330, startPoint y: 277, endPoint x: 541, endPoint y: 138, distance: 252.7
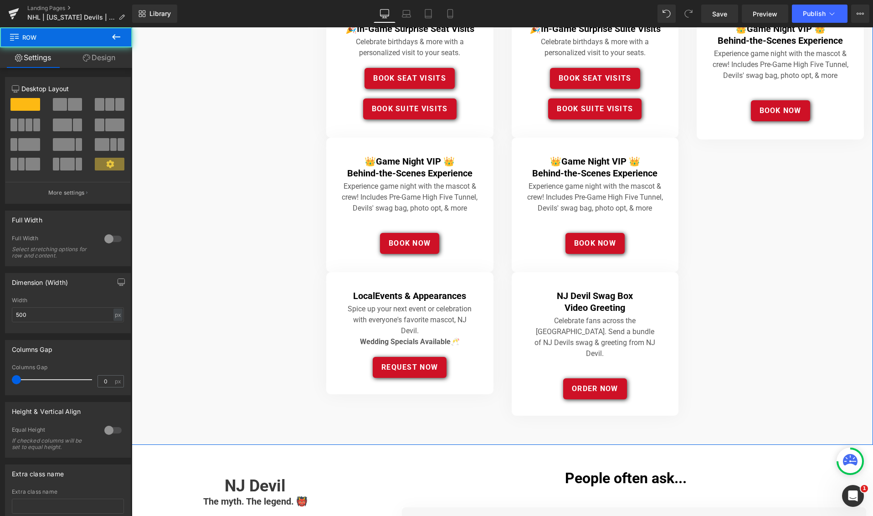
click at [738, 262] on div "🎉 In-Game Surprise Seat Visits Heading Celebrate birthdays & more with a person…" at bounding box center [502, 204] width 741 height 481
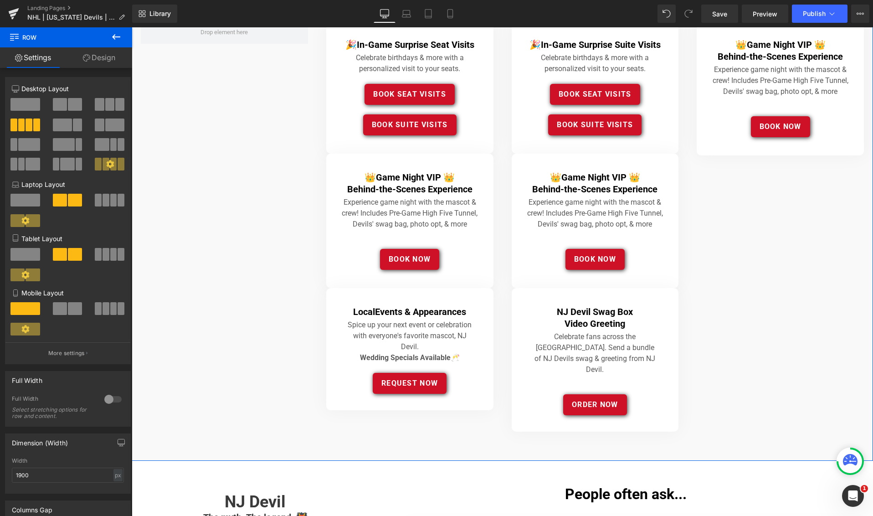
scroll to position [411, 0]
click at [103, 57] on link "Design" at bounding box center [99, 57] width 66 height 20
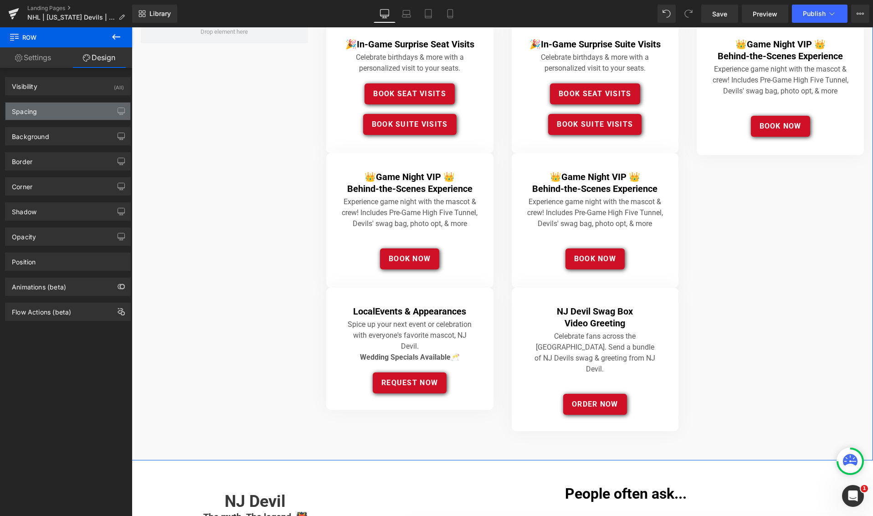
click at [67, 114] on div "Spacing" at bounding box center [67, 110] width 125 height 17
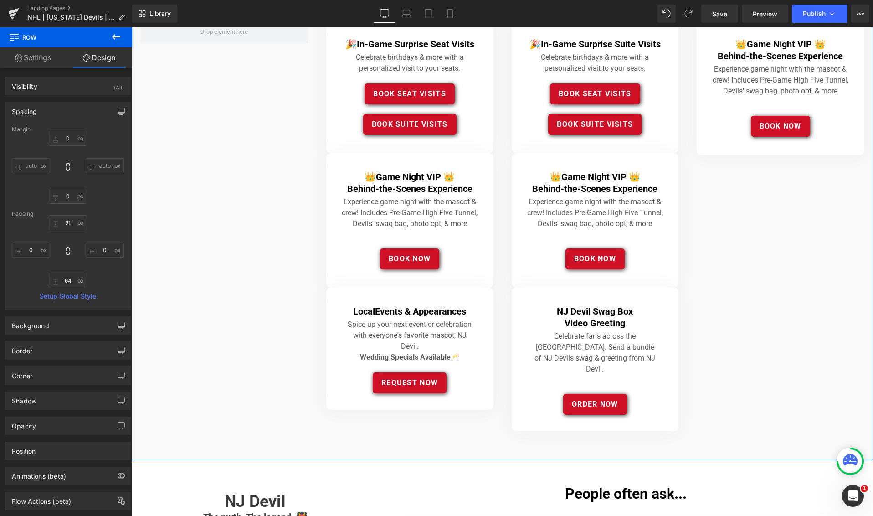
click at [109, 133] on div "0px 0 auto auto 0px 0 auto auto" at bounding box center [68, 167] width 112 height 73
click at [26, 58] on link "Settings" at bounding box center [33, 57] width 66 height 20
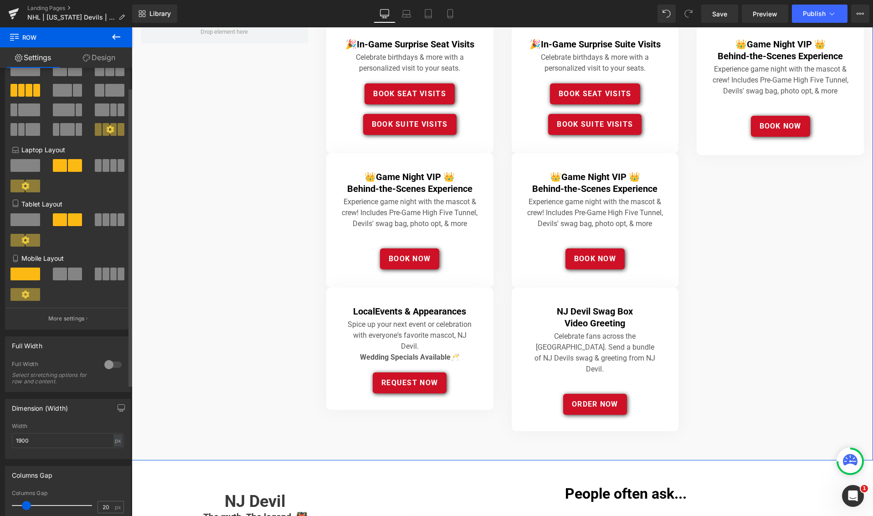
scroll to position [9, 0]
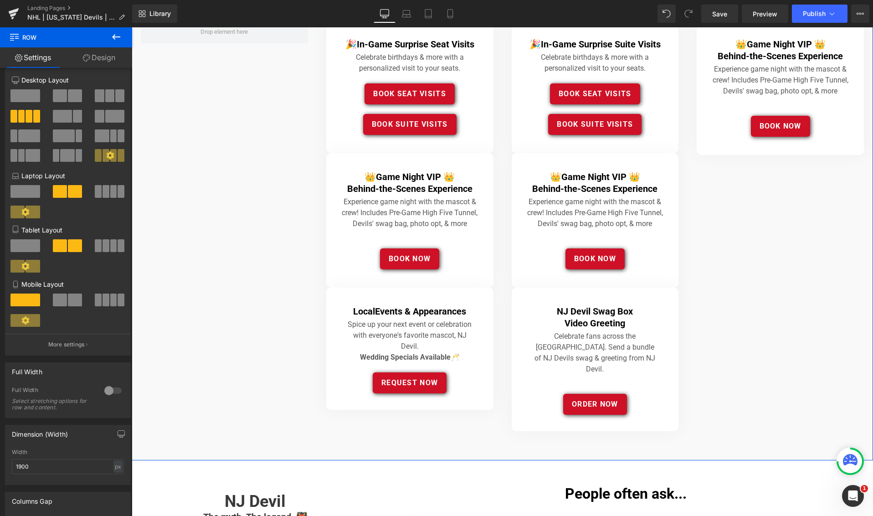
click at [98, 57] on link "Design" at bounding box center [99, 57] width 66 height 20
type input "0"
type input "91"
type input "0"
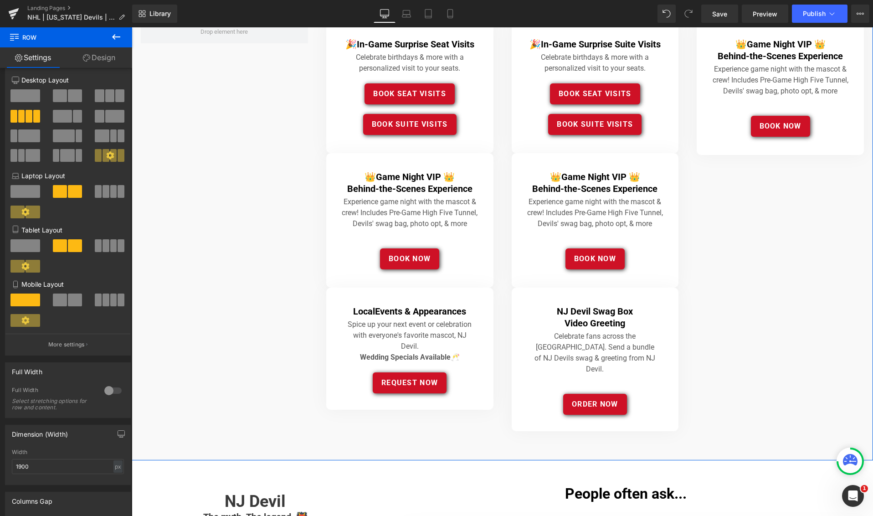
type input "64"
type input "0"
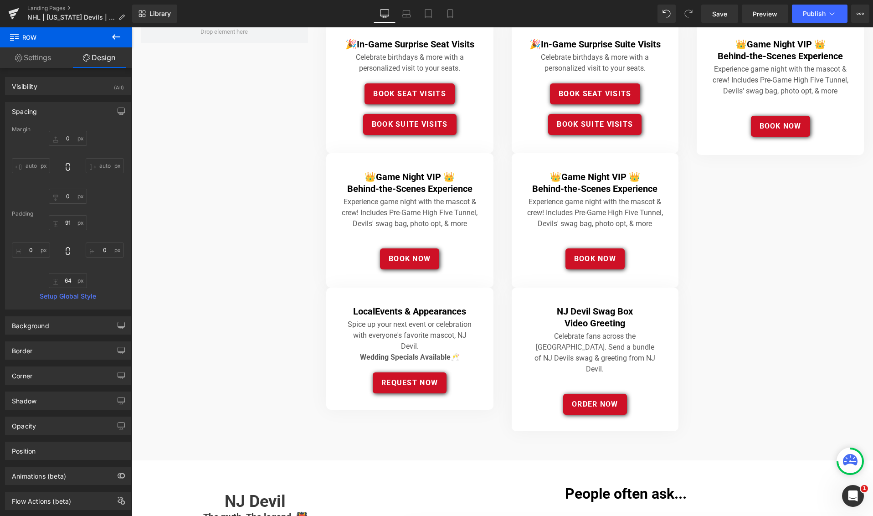
click at [119, 35] on icon at bounding box center [116, 36] width 11 height 11
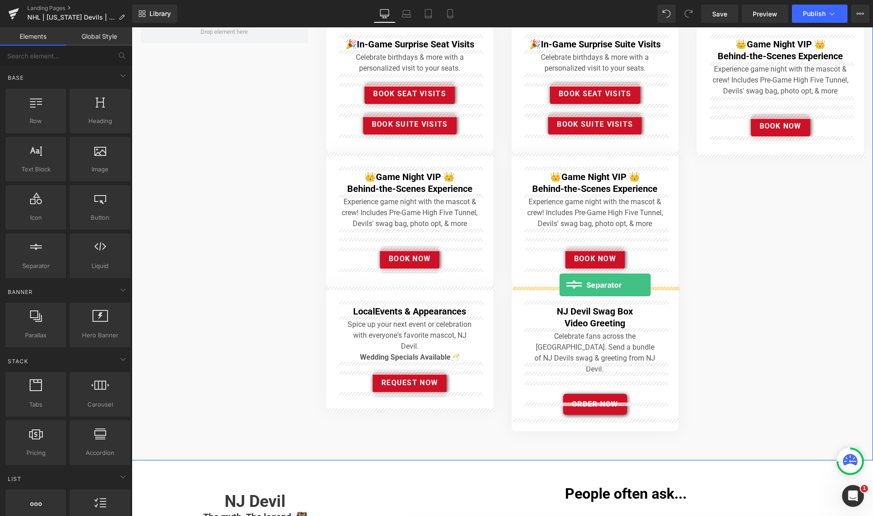
drag, startPoint x: 158, startPoint y: 280, endPoint x: 559, endPoint y: 285, distance: 401.4
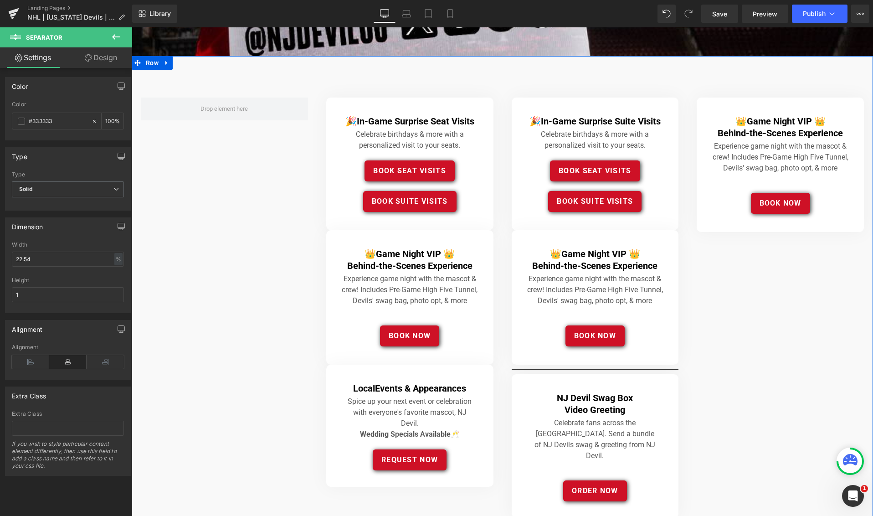
scroll to position [334, 0]
click at [185, 326] on div "🎉 In-Game Surprise Seat Visits Heading Celebrate birthdays & more with a person…" at bounding box center [502, 301] width 741 height 491
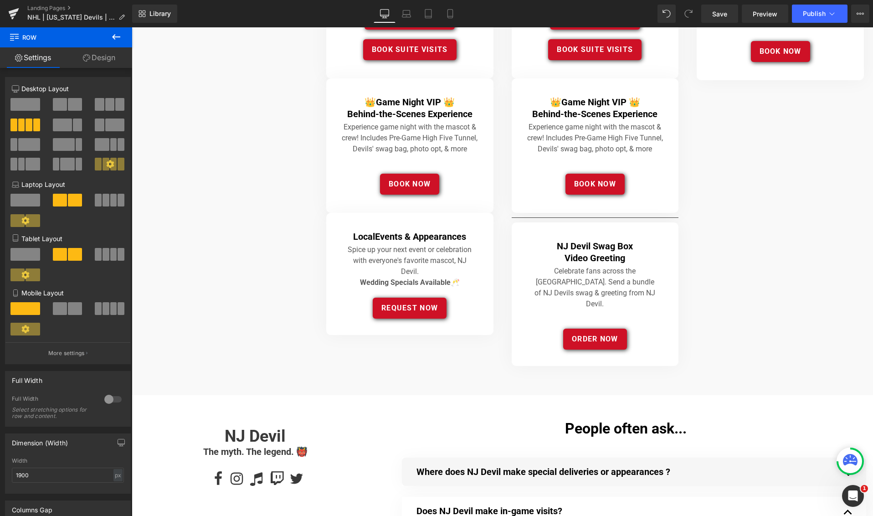
scroll to position [486, 0]
click at [116, 36] on icon at bounding box center [116, 36] width 11 height 11
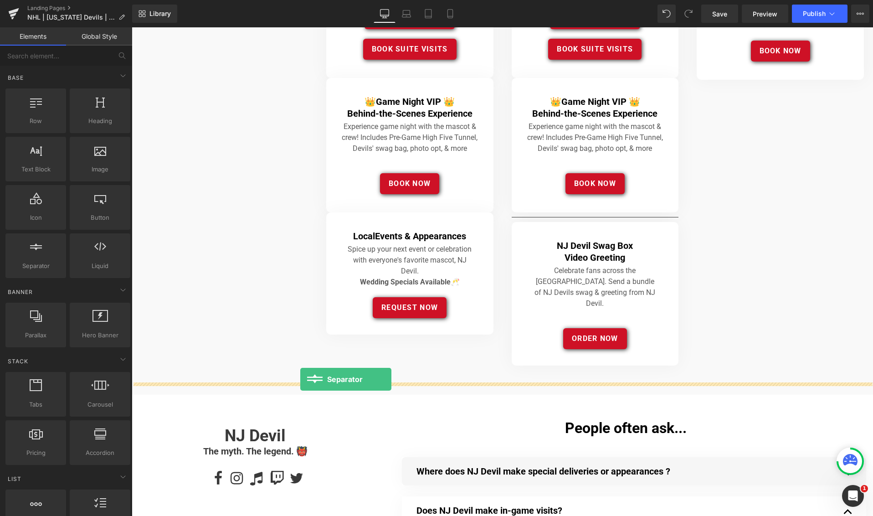
drag, startPoint x: 161, startPoint y: 282, endPoint x: 300, endPoint y: 379, distance: 169.7
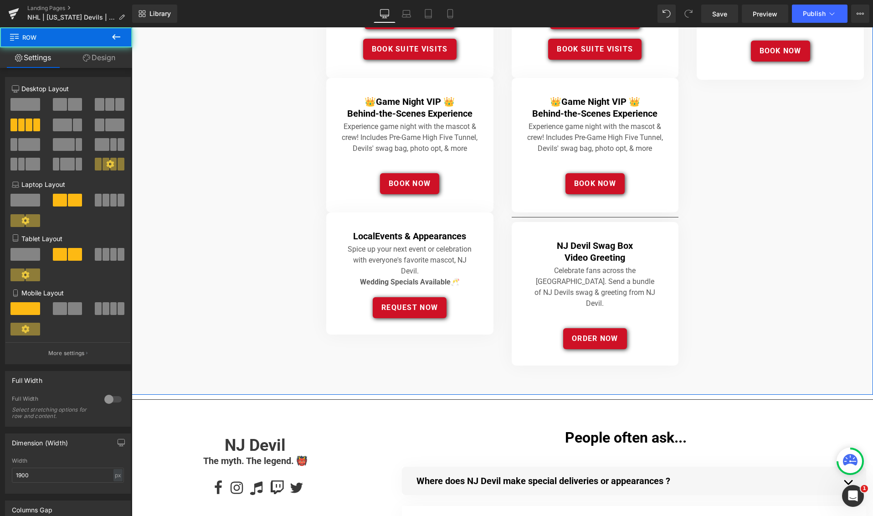
drag, startPoint x: 437, startPoint y: 359, endPoint x: 439, endPoint y: 366, distance: 7.0
click at [438, 360] on div "🎉 In-Game Surprise Seat Visits Heading Celebrate birthdays & more with a person…" at bounding box center [502, 149] width 741 height 491
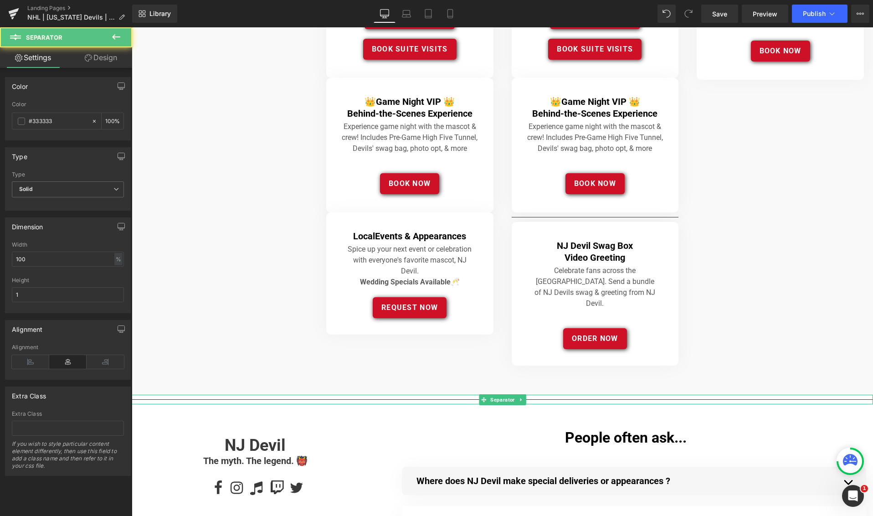
click at [408, 394] on div at bounding box center [502, 399] width 741 height 10
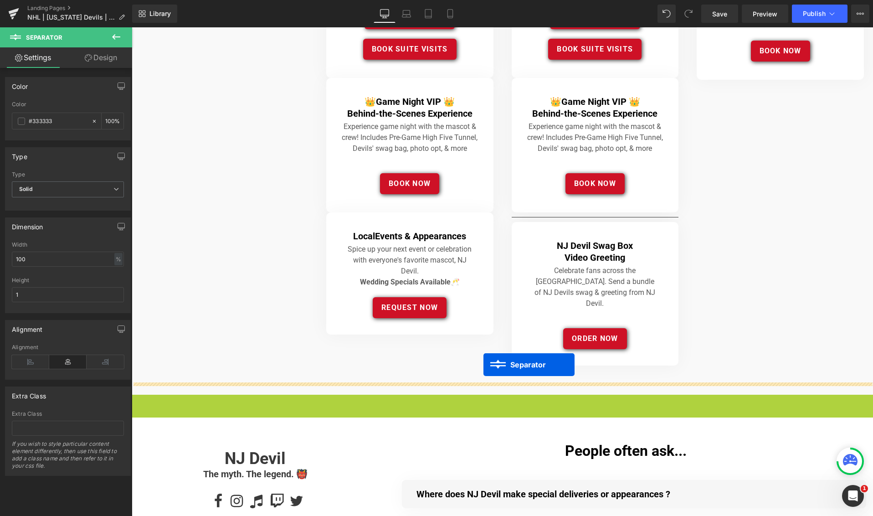
drag, startPoint x: 483, startPoint y: 387, endPoint x: 483, endPoint y: 364, distance: 22.3
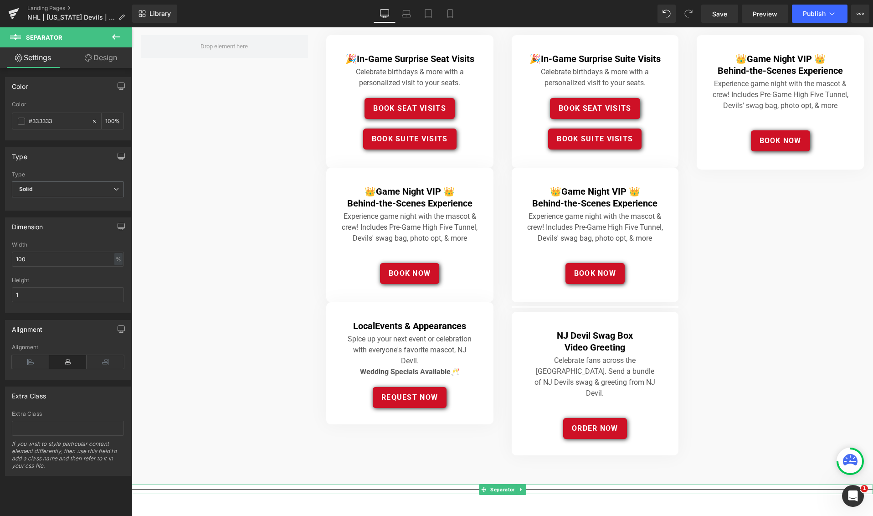
scroll to position [400, 0]
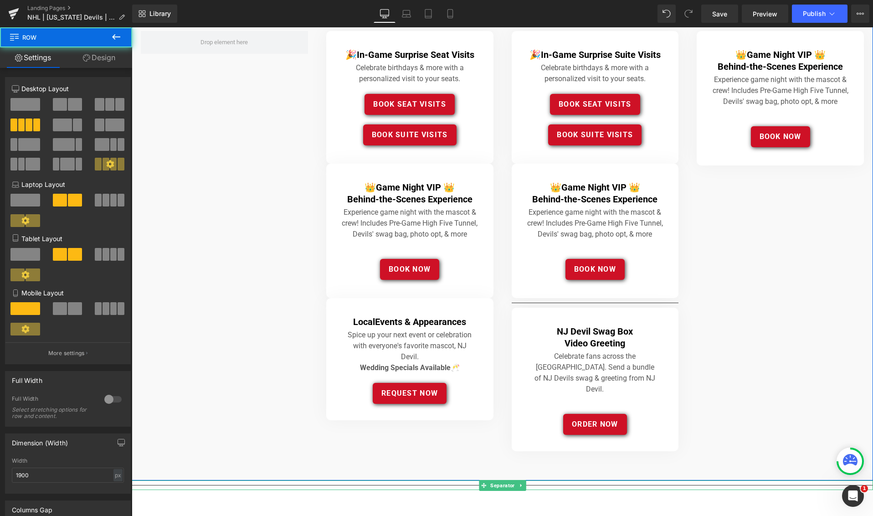
click at [271, 319] on div "🎉 In-Game Surprise Seat Visits Heading Celebrate birthdays & more with a person…" at bounding box center [502, 235] width 741 height 491
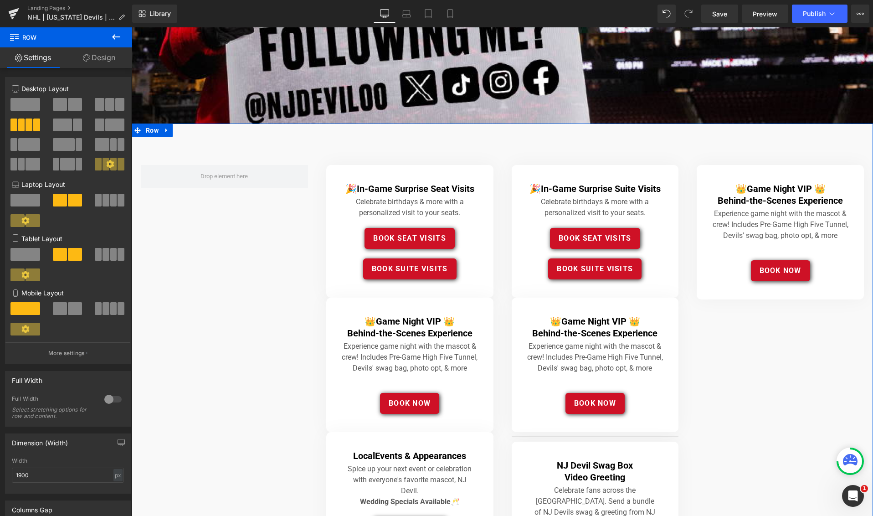
scroll to position [269, 0]
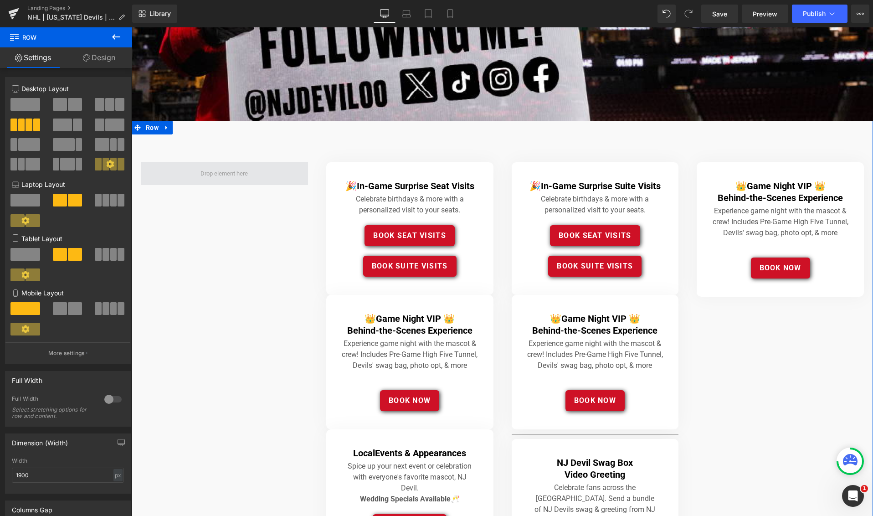
click at [254, 174] on span at bounding box center [224, 173] width 167 height 23
drag, startPoint x: 108, startPoint y: 104, endPoint x: 97, endPoint y: 103, distance: 11.4
click at [92, 102] on div at bounding box center [110, 108] width 42 height 20
click at [151, 127] on span "Row" at bounding box center [151, 128] width 17 height 14
click at [107, 106] on span at bounding box center [109, 104] width 9 height 13
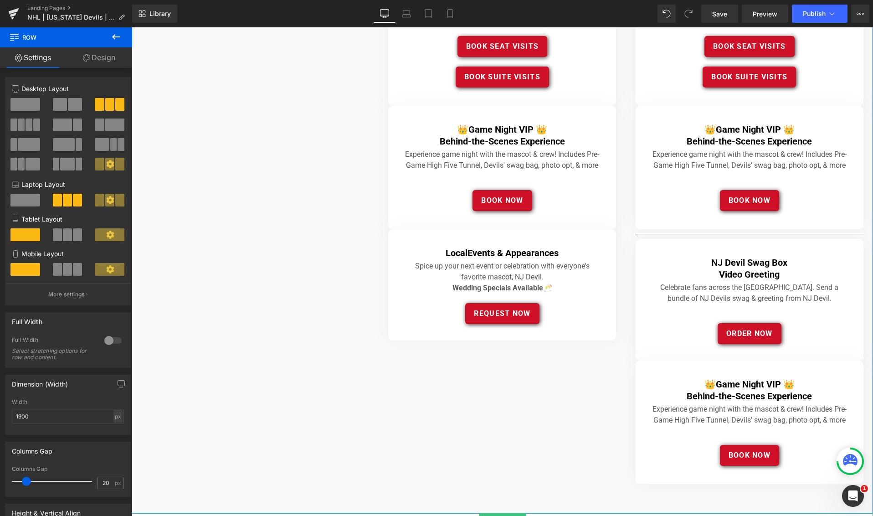
scroll to position [456, 0]
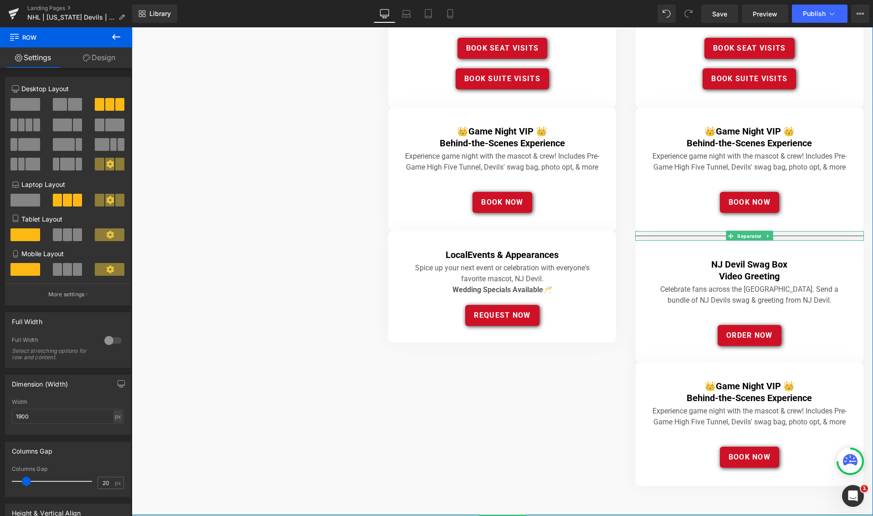
click at [709, 236] on hr at bounding box center [749, 238] width 229 height 5
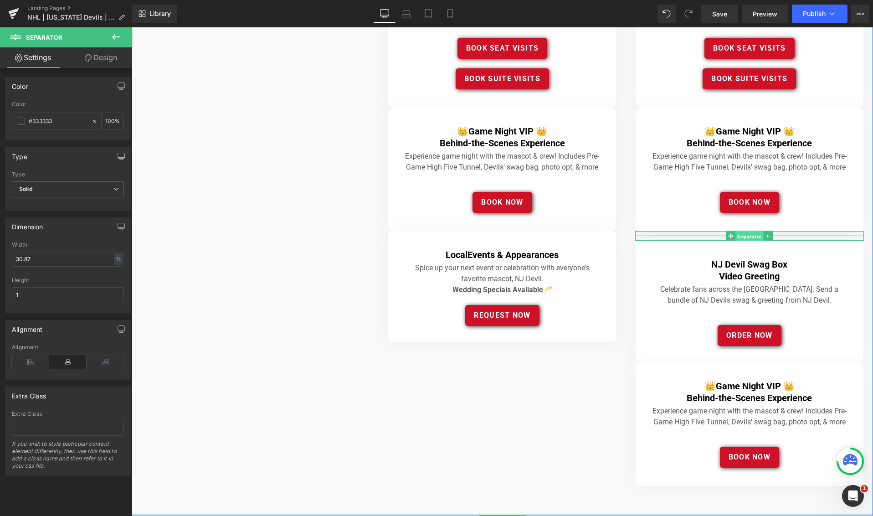
click at [745, 233] on span "Separator" at bounding box center [749, 236] width 28 height 11
click at [767, 234] on icon at bounding box center [767, 235] width 5 height 5
click at [774, 234] on icon at bounding box center [772, 235] width 5 height 5
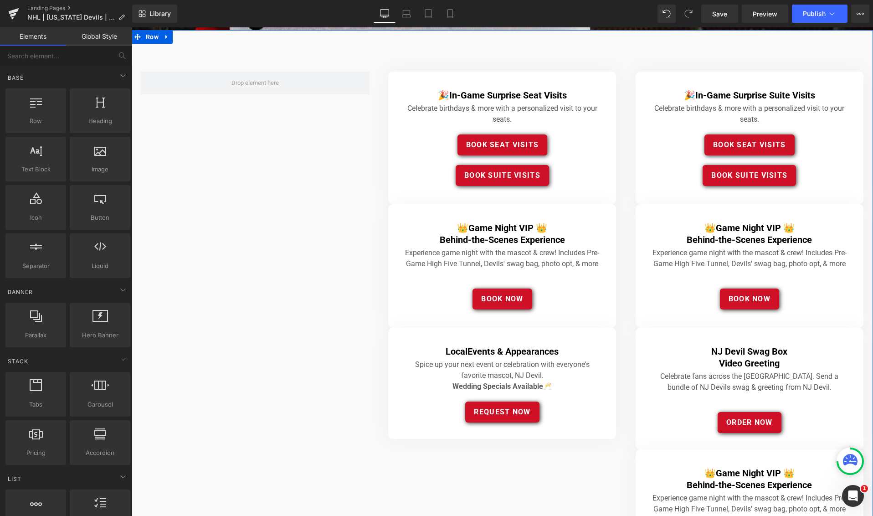
scroll to position [353, 0]
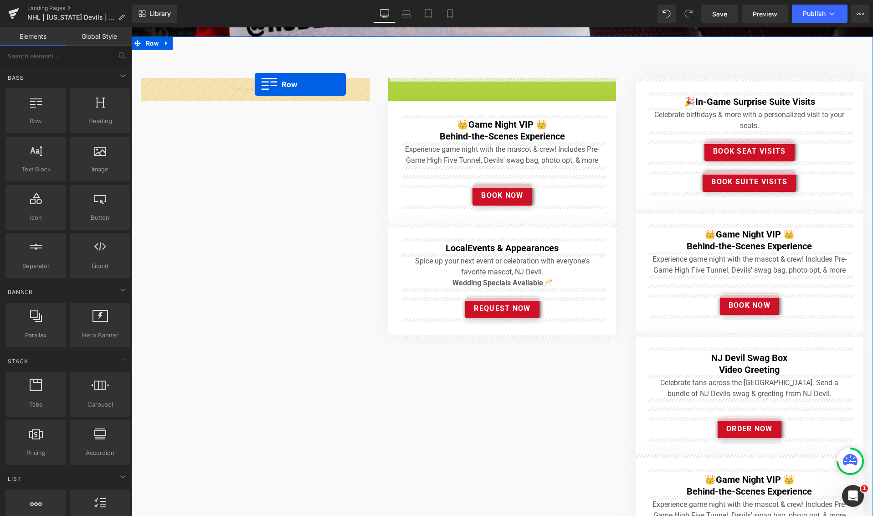
drag, startPoint x: 364, startPoint y: 87, endPoint x: 256, endPoint y: 84, distance: 108.9
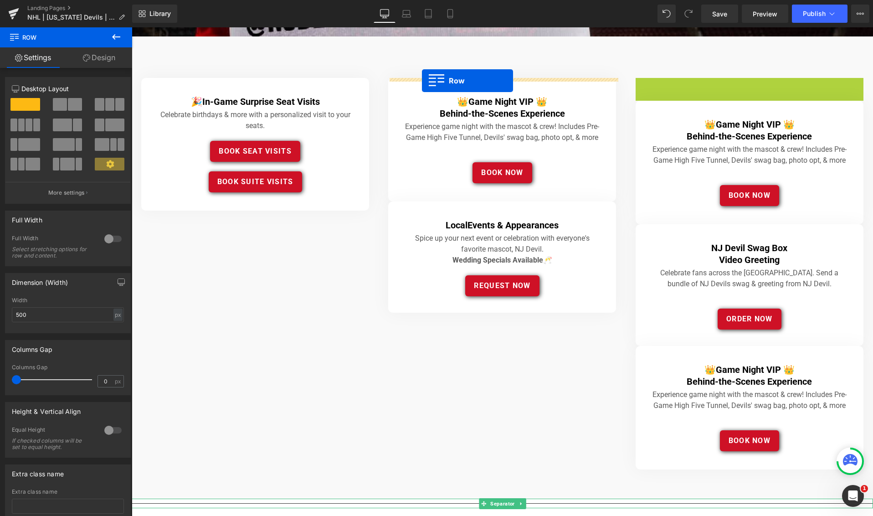
drag, startPoint x: 643, startPoint y: 84, endPoint x: 422, endPoint y: 81, distance: 221.0
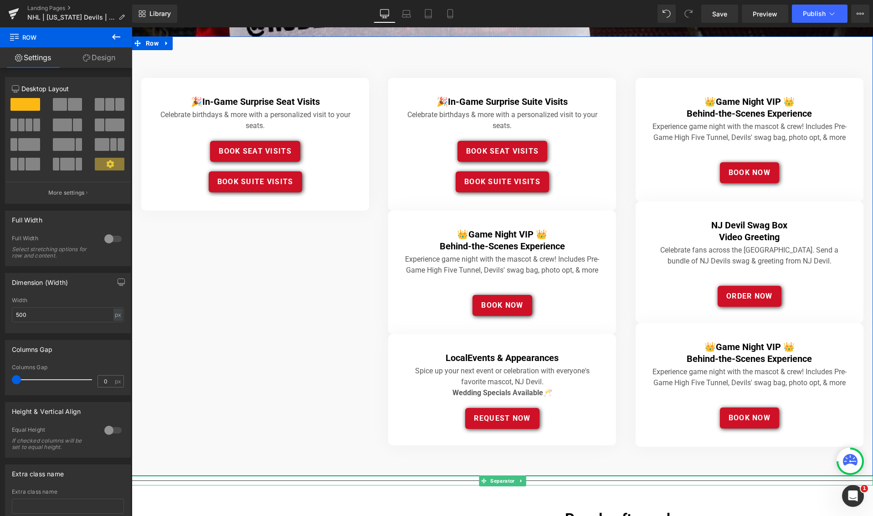
scroll to position [363, 0]
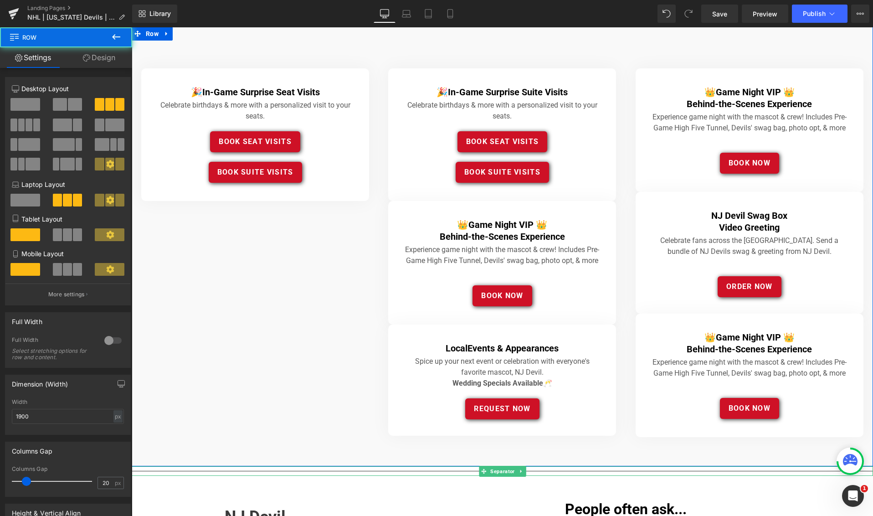
click at [307, 281] on div "🎉 In-Game Surprise Seat Visits Heading Celebrate birthdays & more with a person…" at bounding box center [502, 246] width 741 height 439
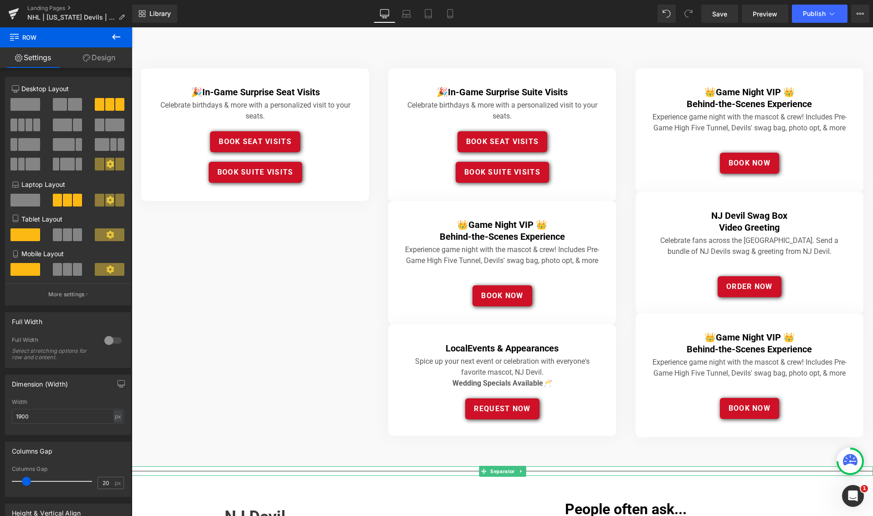
click at [116, 36] on icon at bounding box center [116, 36] width 8 height 5
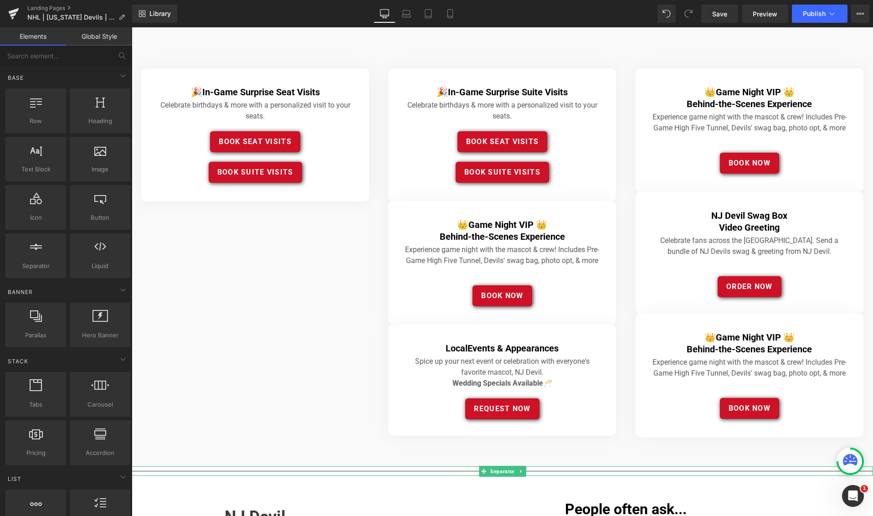
click at [36, 35] on link "Elements" at bounding box center [33, 36] width 66 height 18
click at [38, 117] on span "Row" at bounding box center [35, 121] width 55 height 10
click at [36, 109] on div at bounding box center [35, 106] width 55 height 20
click at [34, 37] on link "Elements" at bounding box center [33, 36] width 66 height 18
click at [30, 102] on icon at bounding box center [36, 102] width 12 height 12
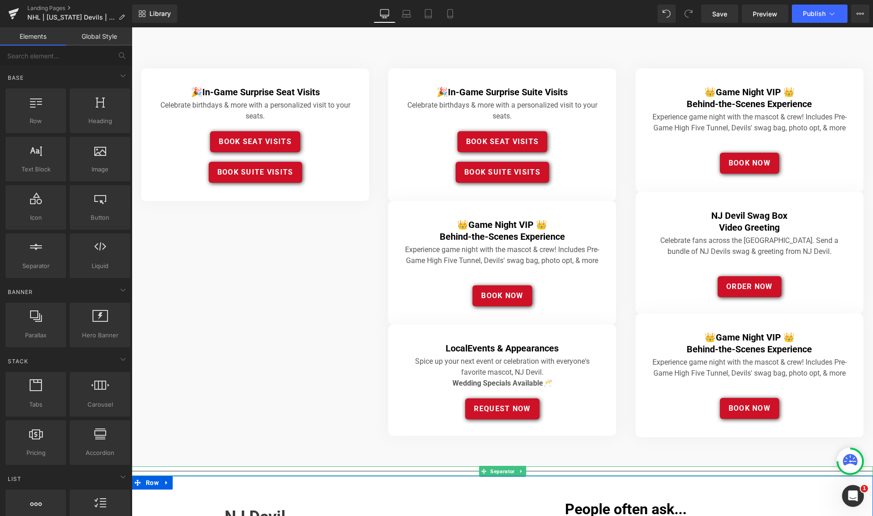
click at [236, 231] on div "🎉 In-Game Surprise Seat Visits Heading Celebrate birthdays & more with a person…" at bounding box center [502, 246] width 741 height 439
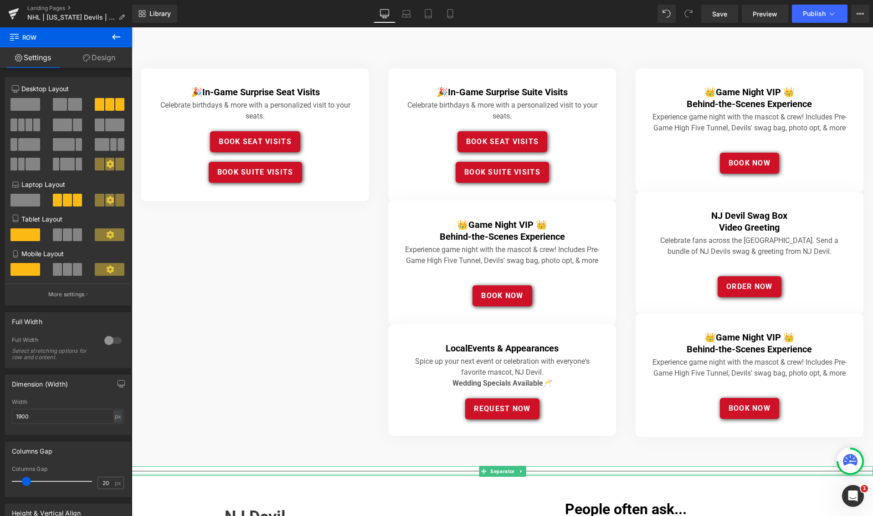
drag, startPoint x: 237, startPoint y: 131, endPoint x: 332, endPoint y: 473, distance: 355.1
click at [520, 469] on icon at bounding box center [520, 470] width 1 height 3
click at [527, 468] on icon at bounding box center [525, 470] width 5 height 5
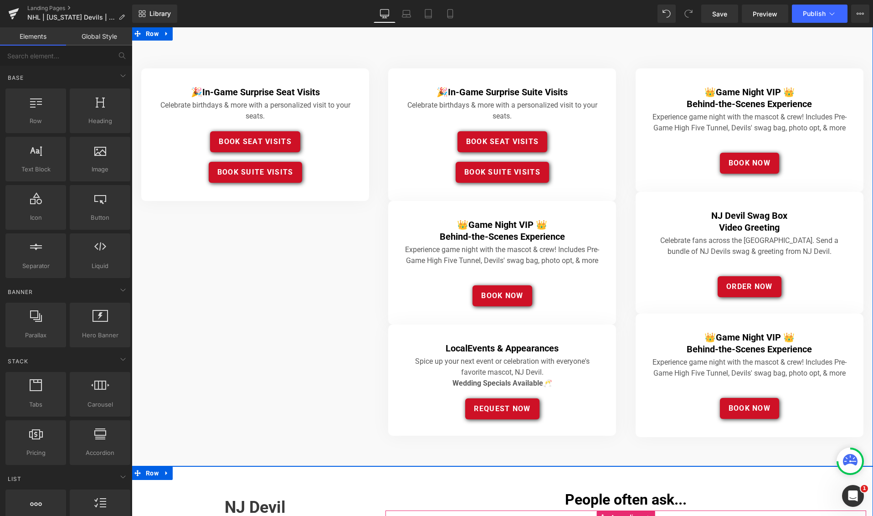
click at [287, 352] on div "🎉 In-Game Surprise Seat Visits Heading Celebrate birthdays & more with a person…" at bounding box center [502, 246] width 741 height 439
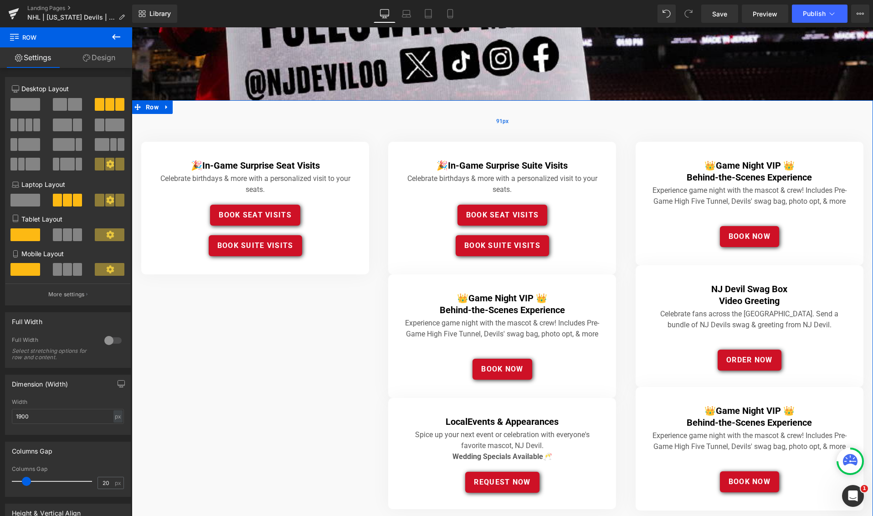
scroll to position [295, 0]
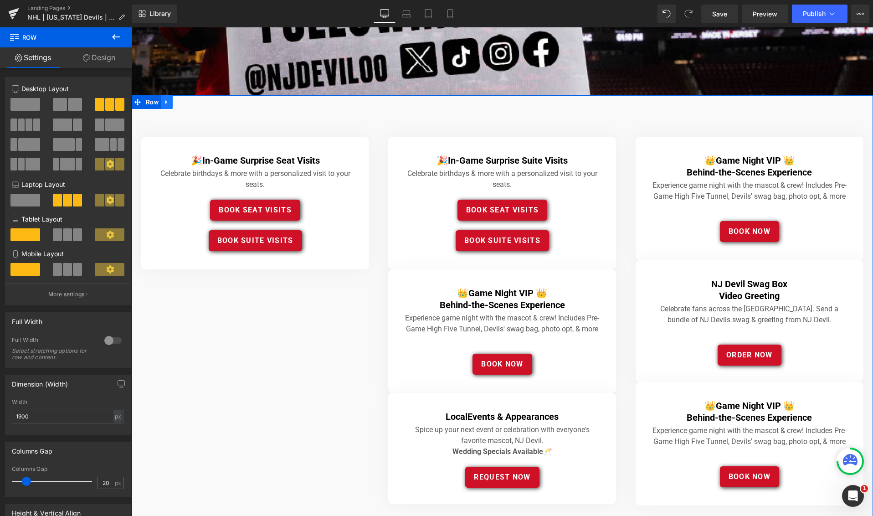
click at [168, 101] on icon at bounding box center [167, 102] width 6 height 7
drag, startPoint x: 182, startPoint y: 102, endPoint x: 323, endPoint y: 176, distance: 159.1
click at [183, 102] on link at bounding box center [179, 102] width 12 height 14
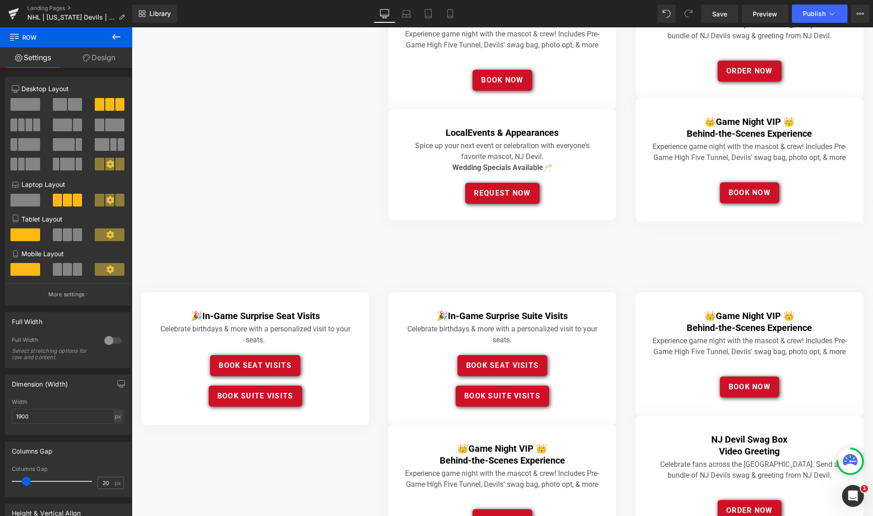
scroll to position [593, 0]
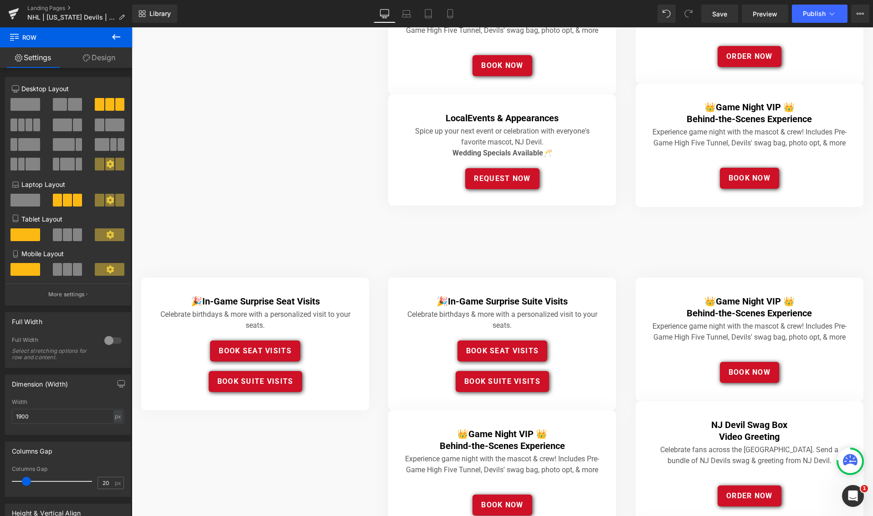
click at [115, 36] on icon at bounding box center [116, 36] width 11 height 11
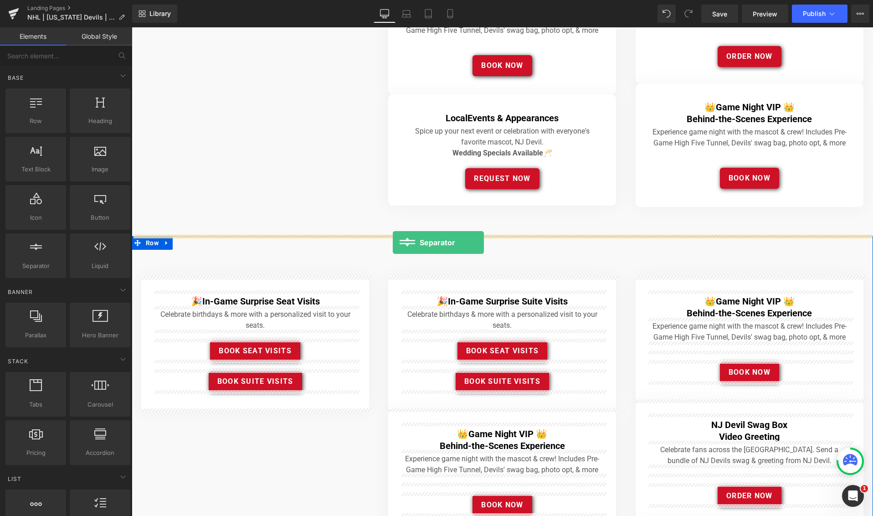
drag, startPoint x: 177, startPoint y: 285, endPoint x: 393, endPoint y: 242, distance: 220.0
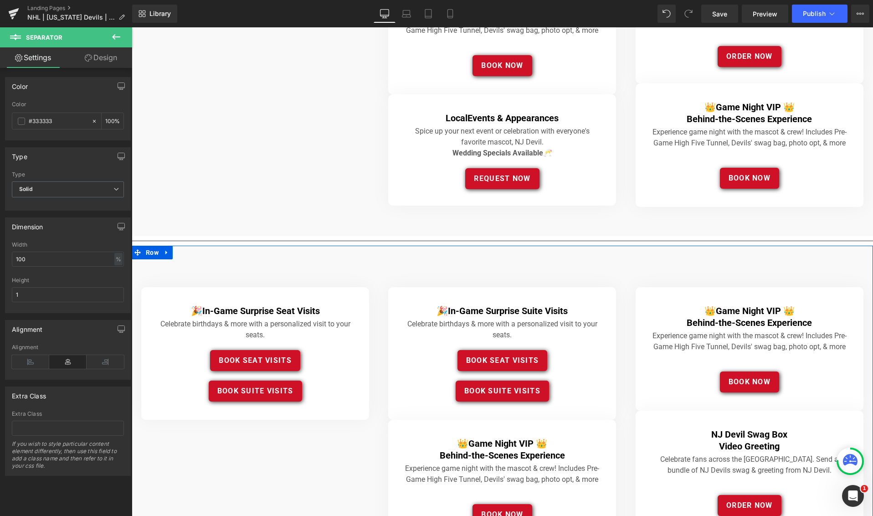
click at [430, 267] on div "🎉 In-Game Surprise Seat Visits Heading Celebrate birthdays & more with a person…" at bounding box center [502, 465] width 741 height 439
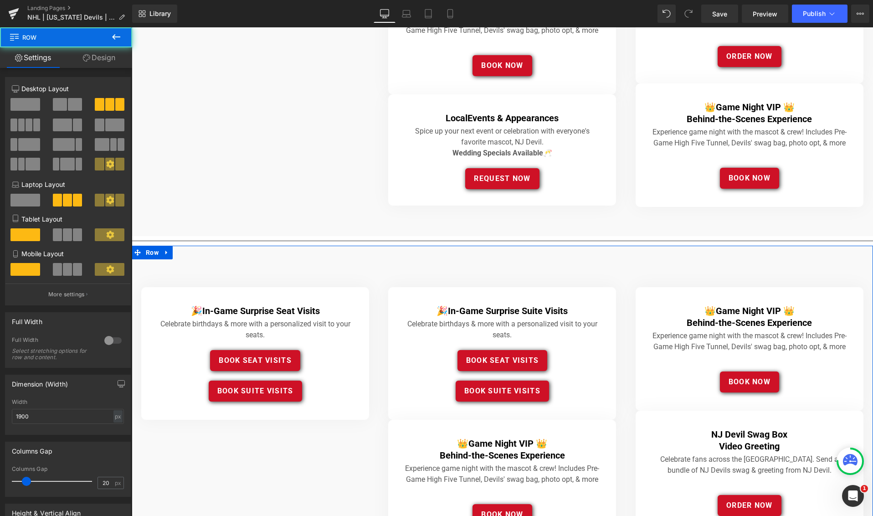
click at [336, 270] on div "🎉 In-Game Surprise Seat Visits Heading Celebrate birthdays & more with a person…" at bounding box center [502, 465] width 741 height 439
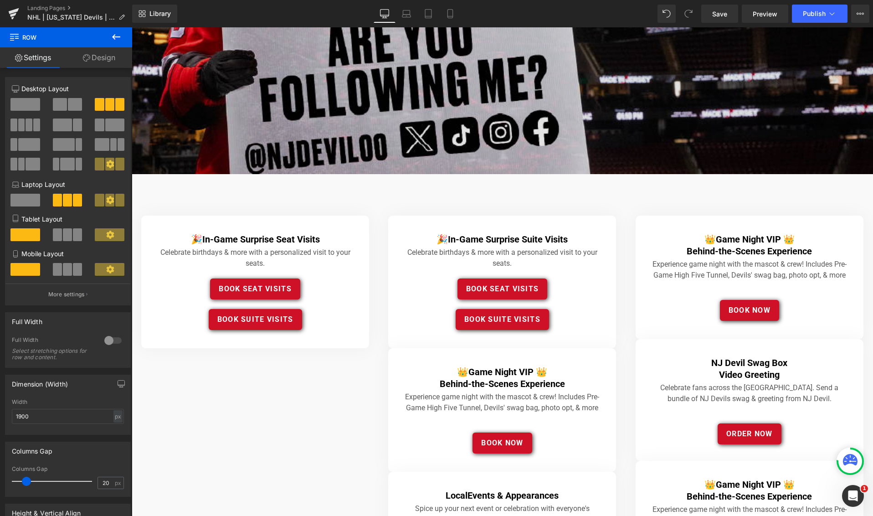
scroll to position [214, 0]
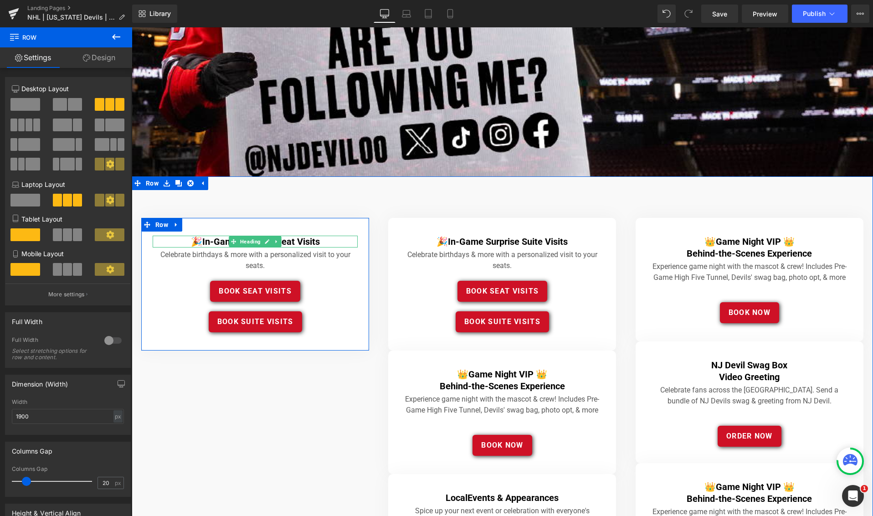
click at [191, 240] on h4 "🎉 In-Game Surprise Seat Visits" at bounding box center [255, 242] width 205 height 12
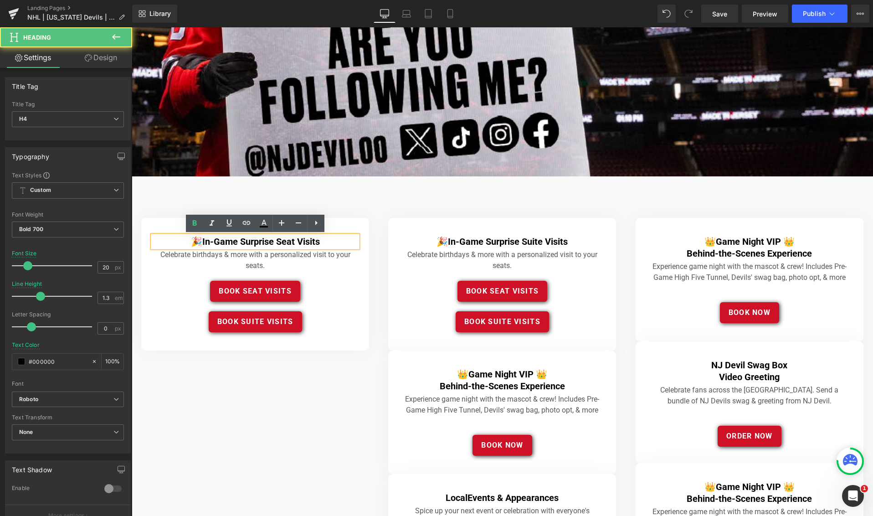
click at [196, 240] on h4 "🎉 In-Game Surprise Seat Visits" at bounding box center [255, 242] width 205 height 12
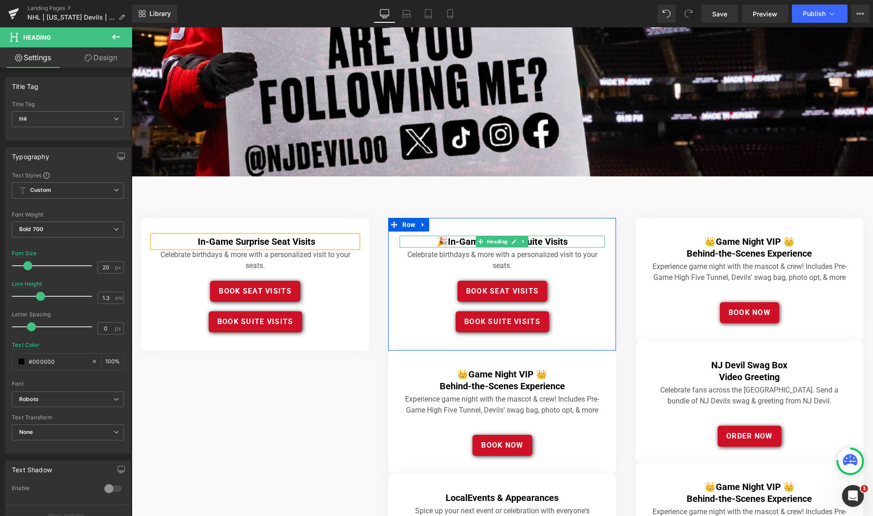
click at [441, 241] on h4 "🎉 In-Game Surprise Suite Visits" at bounding box center [502, 242] width 205 height 12
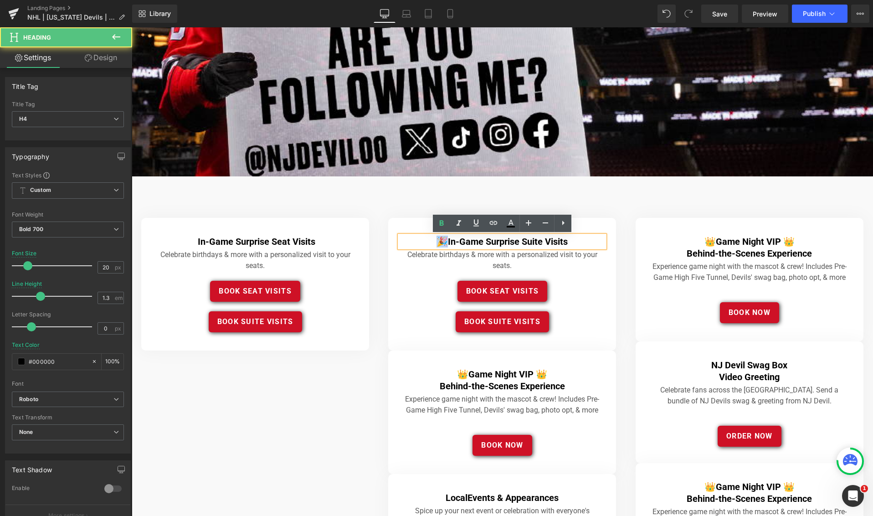
drag, startPoint x: 443, startPoint y: 240, endPoint x: 434, endPoint y: 241, distance: 9.6
click at [434, 241] on h4 "🎉 In-Game Surprise Suite Visits" at bounding box center [502, 242] width 205 height 12
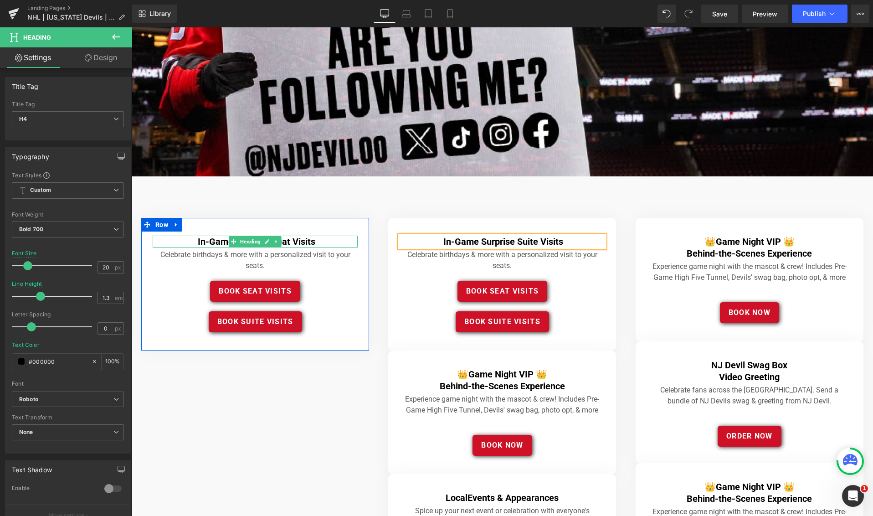
click at [178, 240] on h4 "In-Game Surprise Seat Visits" at bounding box center [255, 242] width 205 height 12
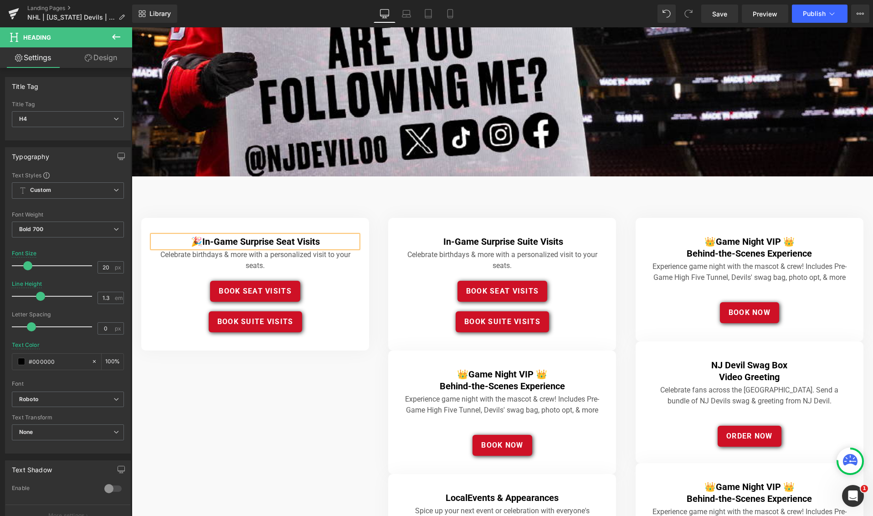
click at [327, 241] on h4 "🎉 In-Game Surprise Seat Visits" at bounding box center [255, 242] width 205 height 12
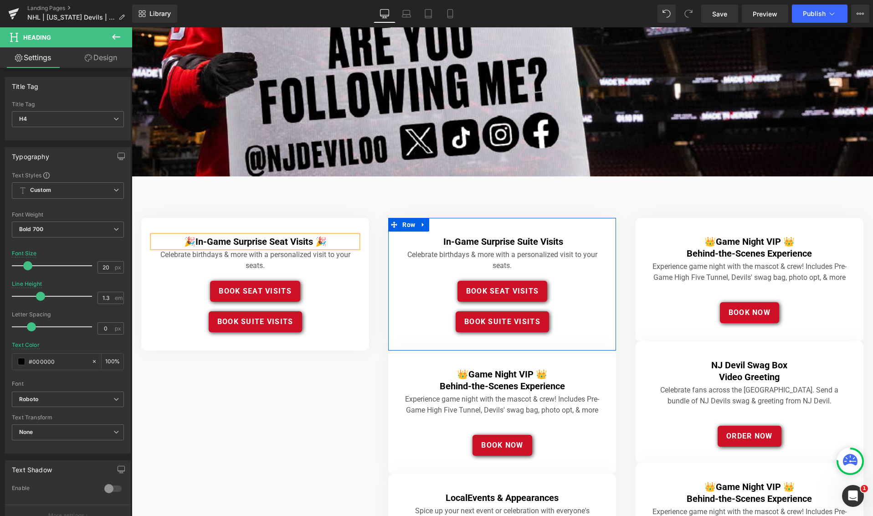
click at [433, 237] on div "In-Game Surprise Suite Visits Heading" at bounding box center [502, 242] width 205 height 12
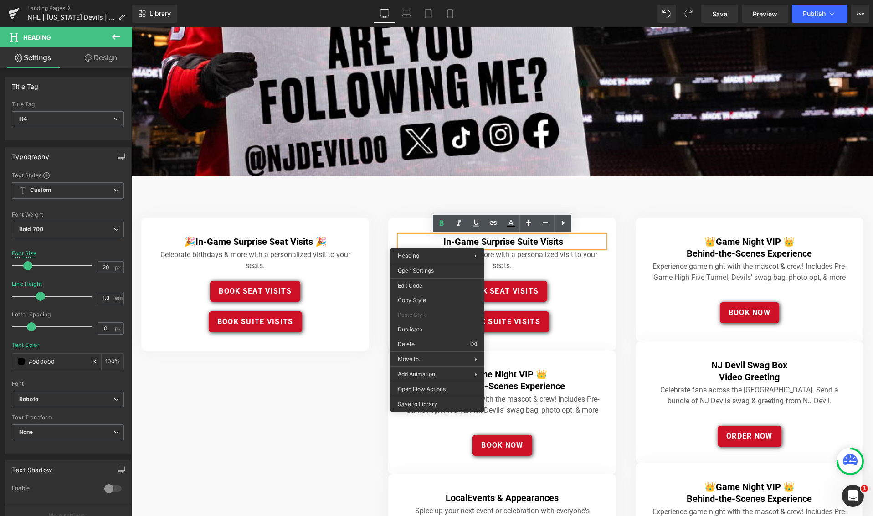
click at [435, 237] on h4 "In-Game Surprise Suite Visits" at bounding box center [502, 242] width 205 height 12
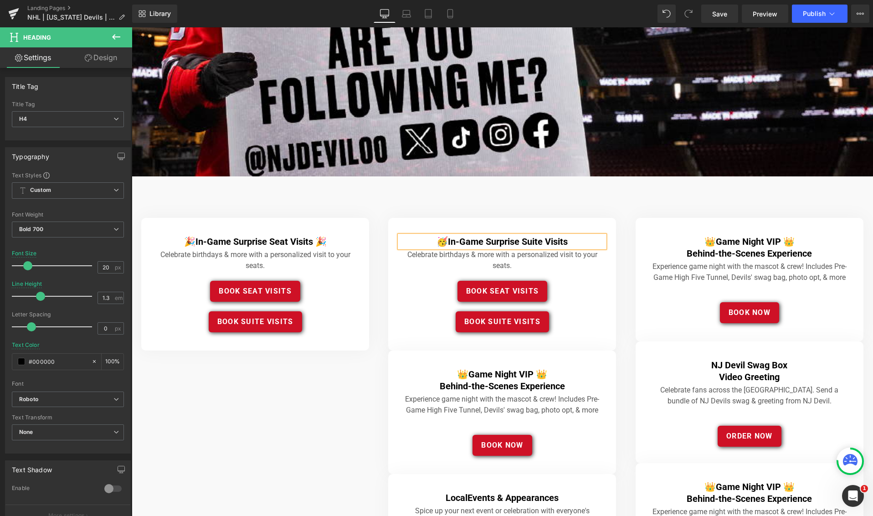
click at [589, 238] on h4 "🥳 In-Game Surprise Suite Visits" at bounding box center [502, 242] width 205 height 12
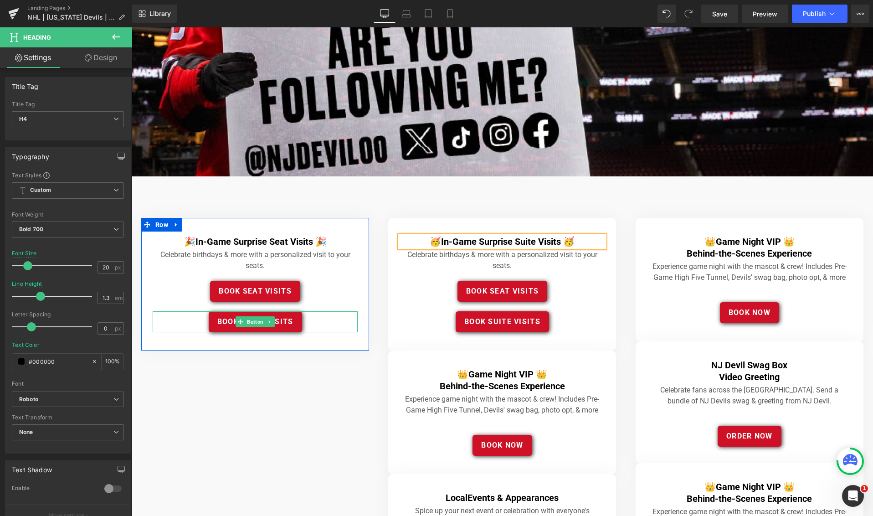
scroll to position [215, 0]
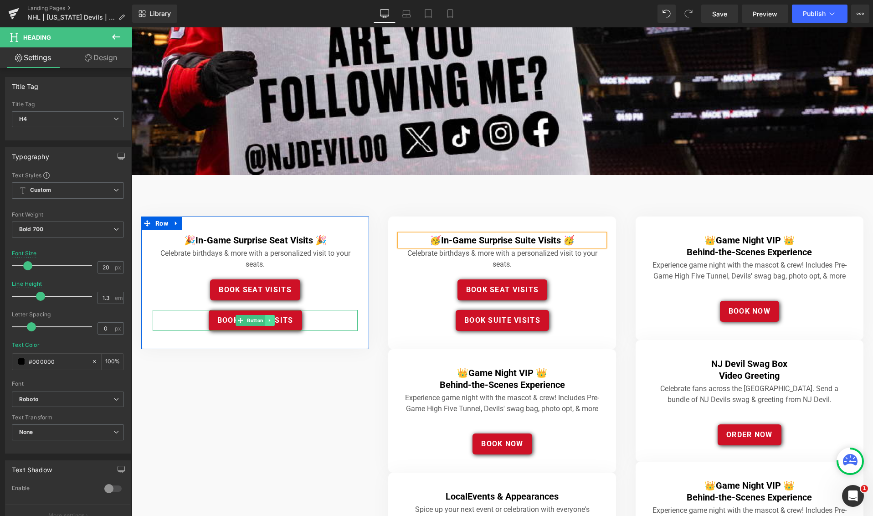
click at [273, 319] on link at bounding box center [270, 320] width 10 height 11
click at [273, 320] on icon at bounding box center [274, 320] width 5 height 5
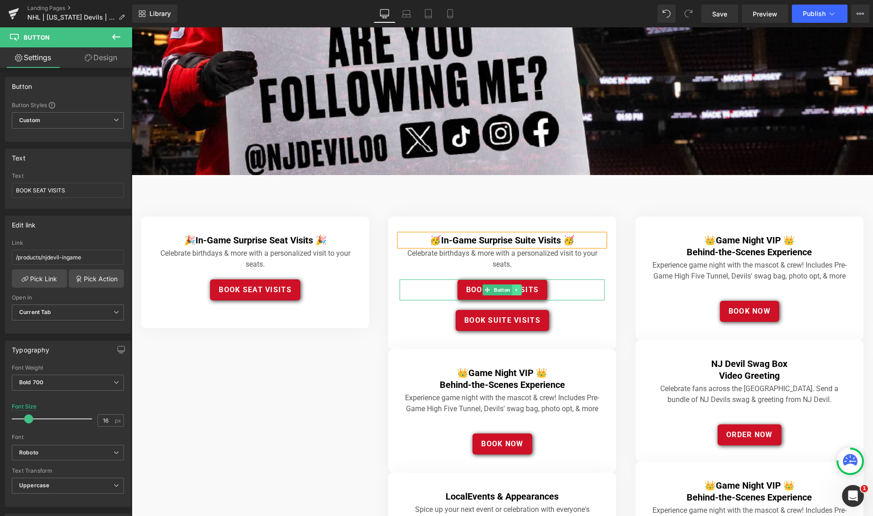
click at [517, 288] on icon at bounding box center [516, 289] width 5 height 5
click at [522, 288] on icon at bounding box center [521, 289] width 5 height 5
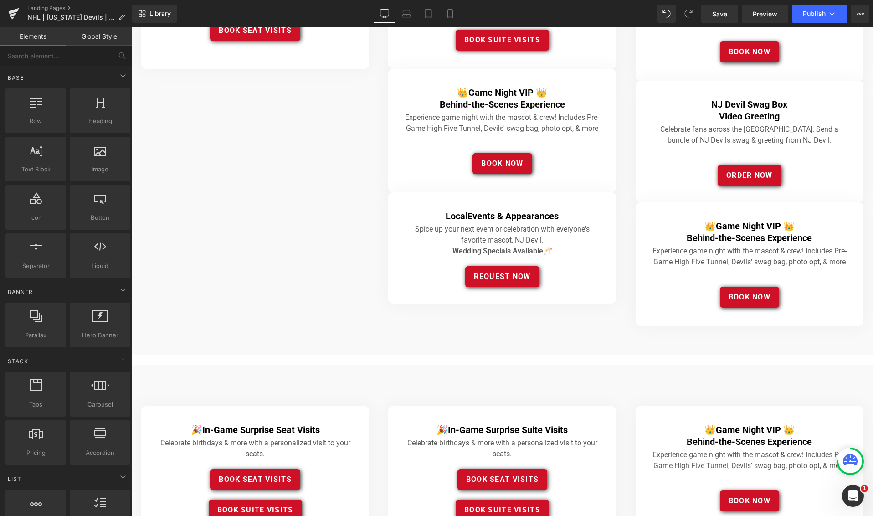
scroll to position [474, 0]
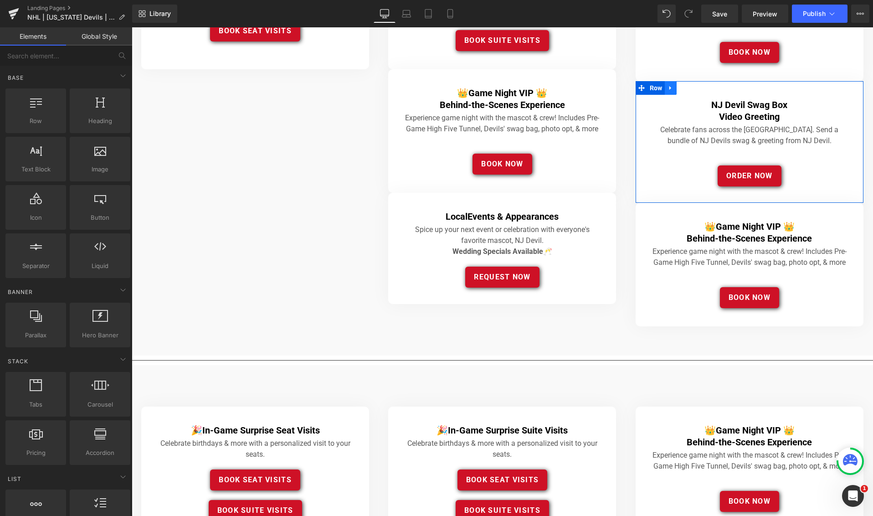
click at [669, 87] on icon at bounding box center [670, 88] width 2 height 4
click at [696, 87] on icon at bounding box center [694, 88] width 6 height 6
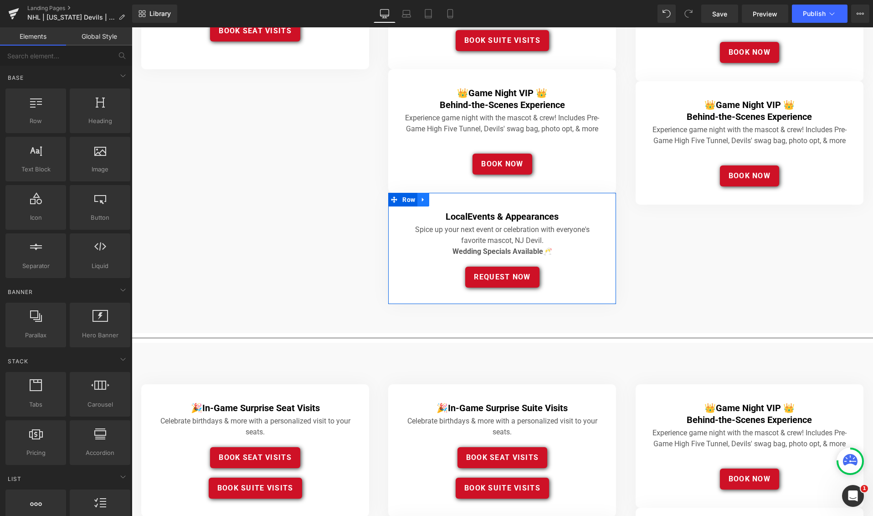
click at [425, 199] on icon at bounding box center [423, 199] width 6 height 7
click at [448, 198] on icon at bounding box center [447, 199] width 6 height 6
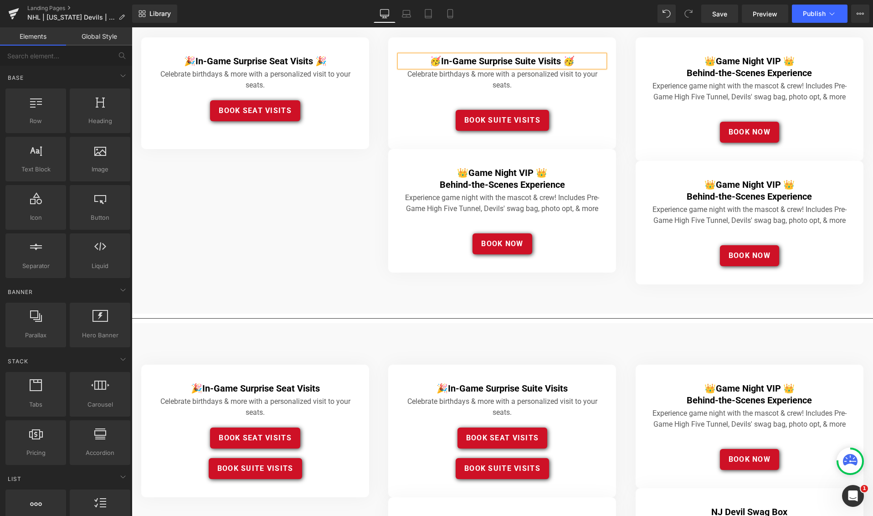
scroll to position [343, 0]
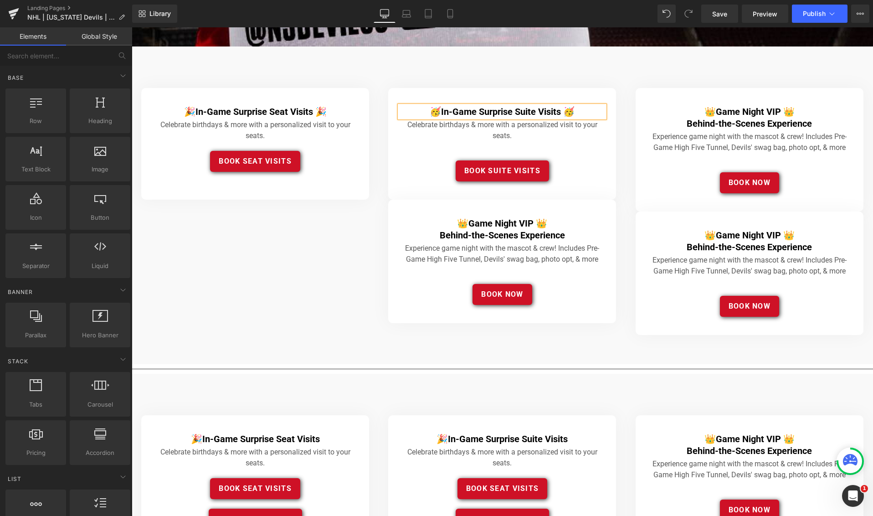
click at [587, 108] on h4 "🥳 In-Game Surprise Suite Visits 🥳" at bounding box center [502, 112] width 205 height 12
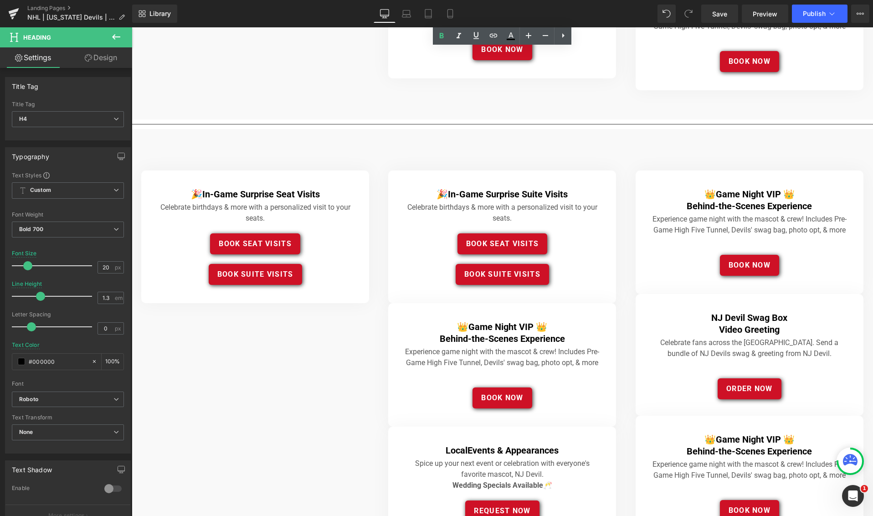
scroll to position [592, 0]
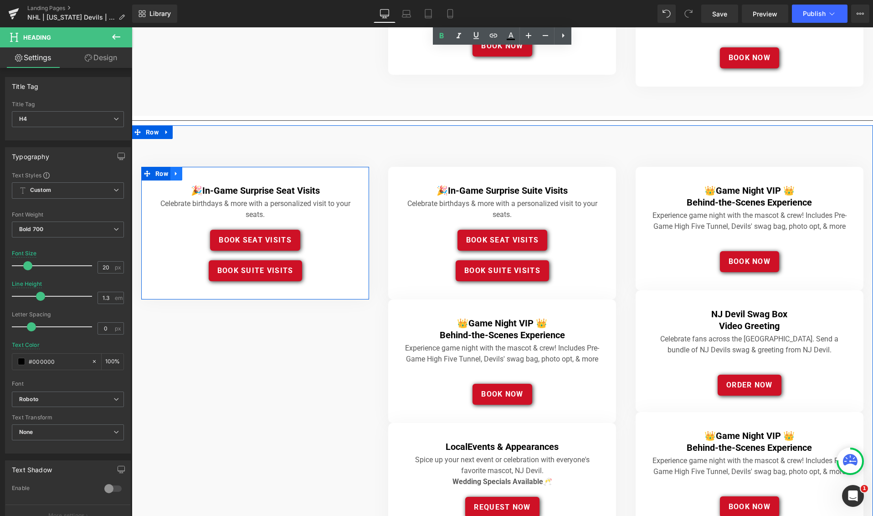
click at [177, 172] on icon at bounding box center [176, 173] width 6 height 7
click at [202, 173] on icon at bounding box center [200, 173] width 6 height 6
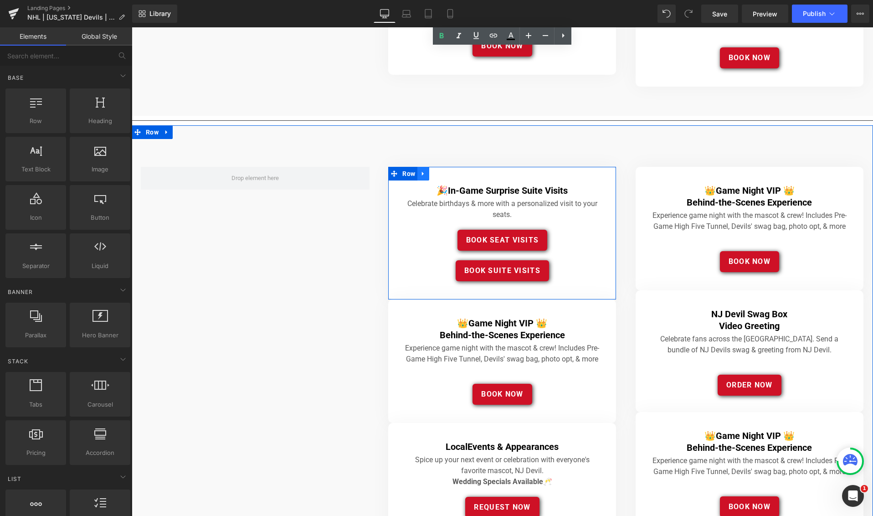
click at [424, 174] on icon at bounding box center [423, 173] width 6 height 7
click at [448, 171] on icon at bounding box center [447, 173] width 6 height 7
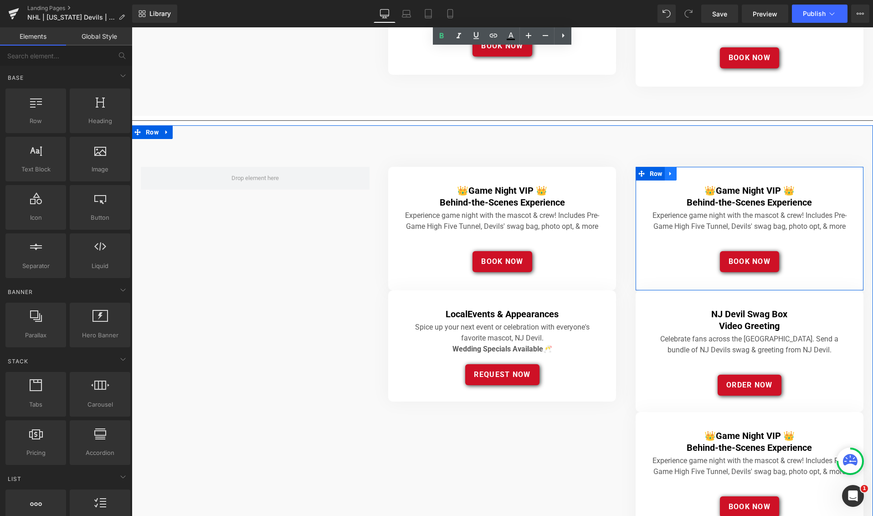
click at [671, 171] on icon at bounding box center [670, 173] width 6 height 7
click at [695, 173] on icon at bounding box center [694, 173] width 6 height 6
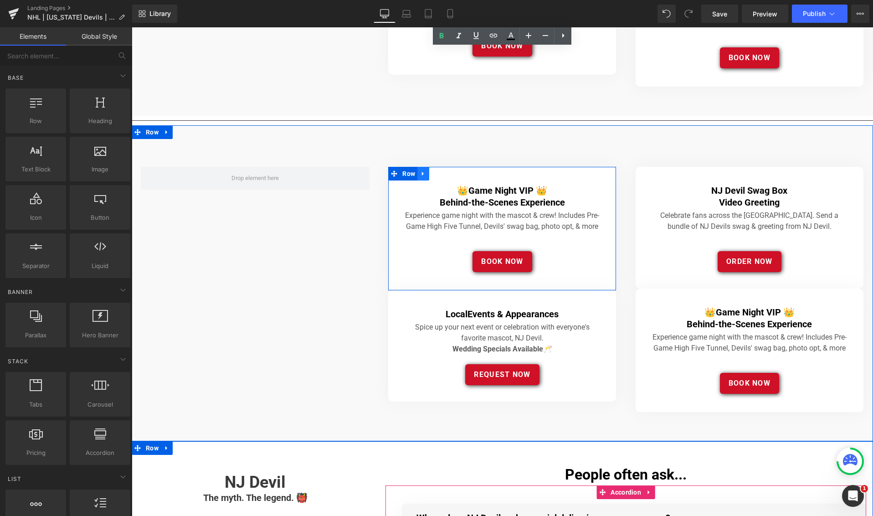
click at [422, 173] on icon at bounding box center [423, 174] width 2 height 4
click at [450, 171] on icon at bounding box center [447, 173] width 6 height 6
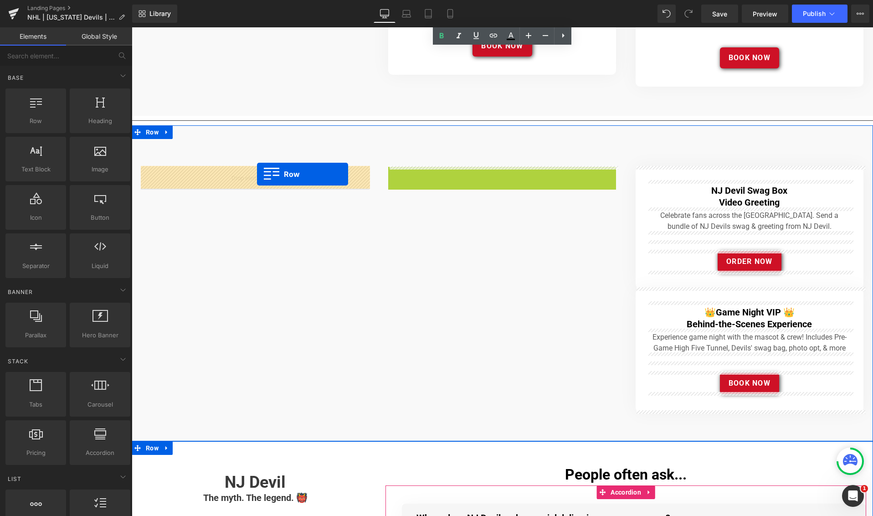
drag, startPoint x: 393, startPoint y: 171, endPoint x: 257, endPoint y: 174, distance: 135.8
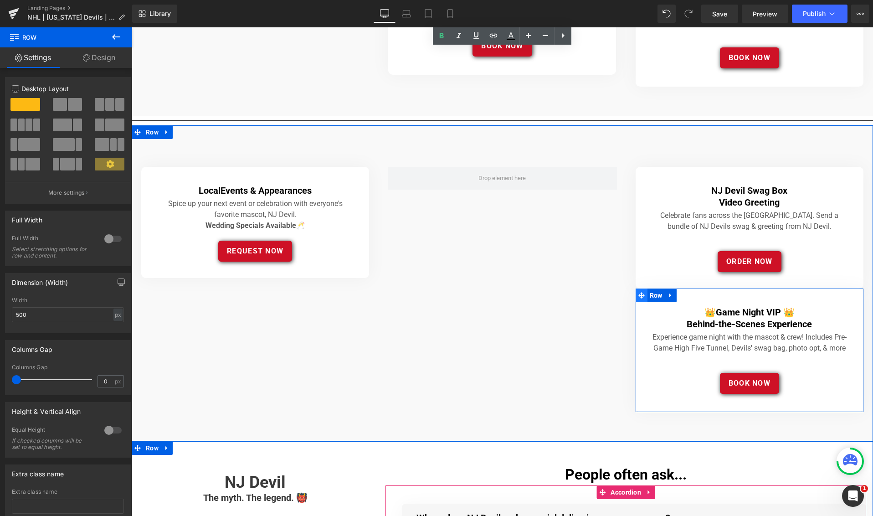
click at [641, 293] on icon at bounding box center [641, 295] width 6 height 6
click at [668, 293] on icon at bounding box center [670, 295] width 6 height 7
click at [695, 292] on icon at bounding box center [694, 295] width 6 height 6
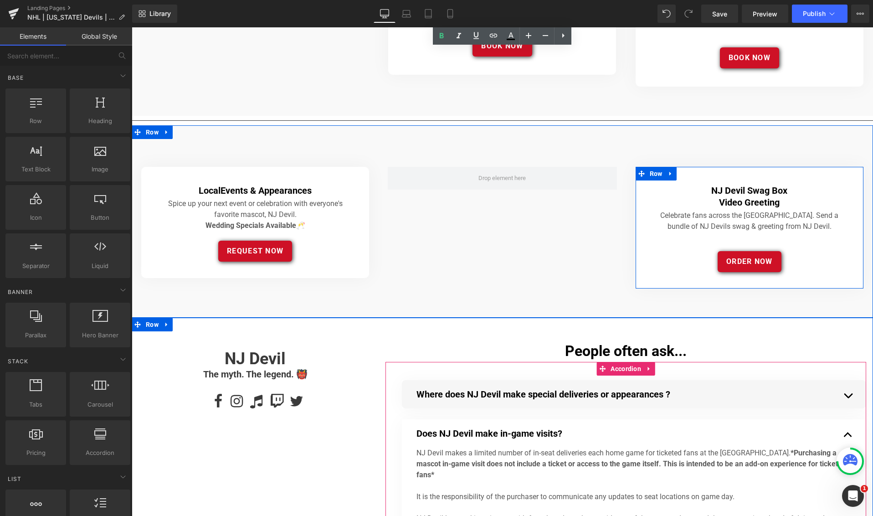
click at [675, 176] on link at bounding box center [671, 174] width 12 height 14
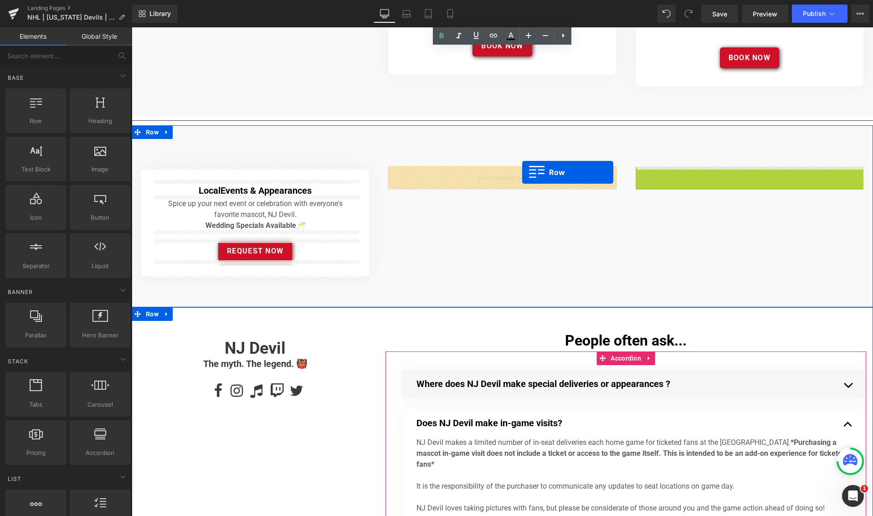
drag, startPoint x: 640, startPoint y: 172, endPoint x: 522, endPoint y: 172, distance: 118.4
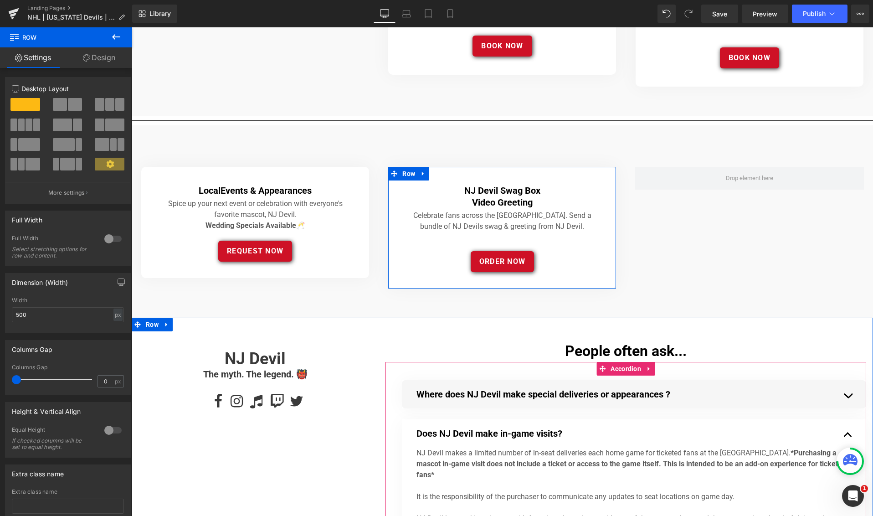
click at [68, 106] on span at bounding box center [75, 104] width 14 height 13
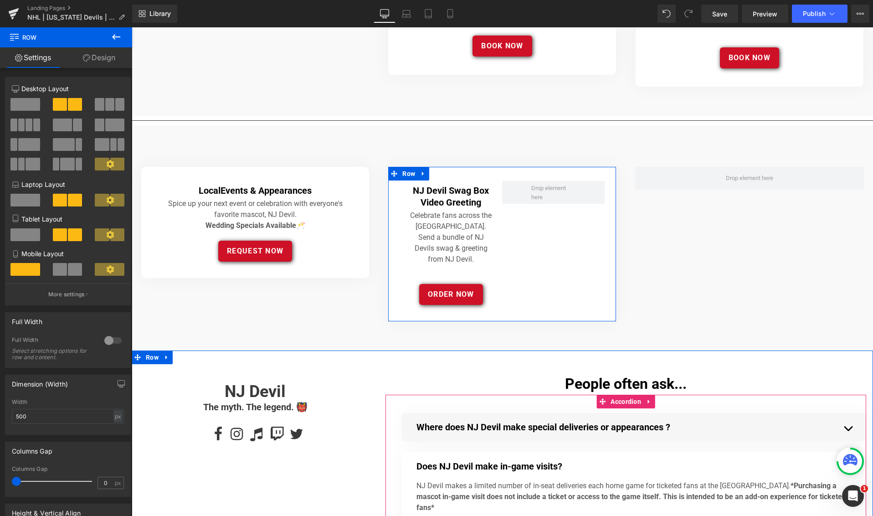
click at [68, 103] on span at bounding box center [75, 104] width 14 height 13
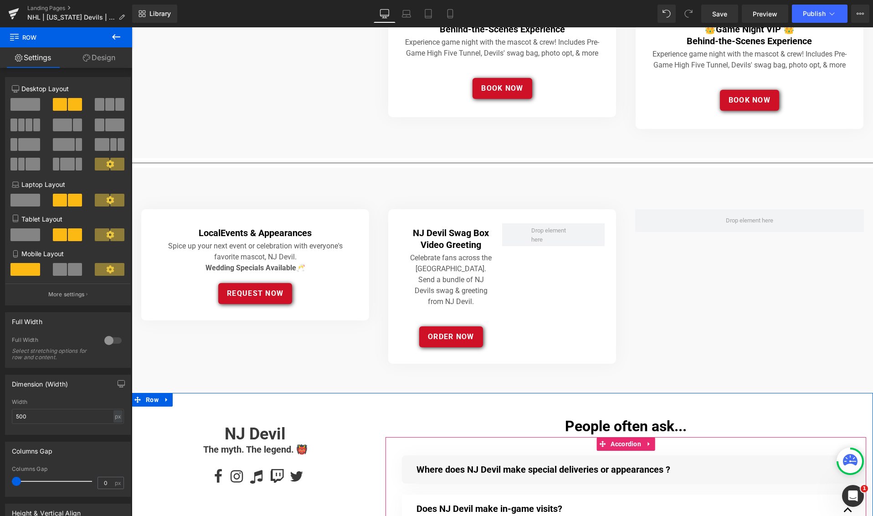
scroll to position [563, 0]
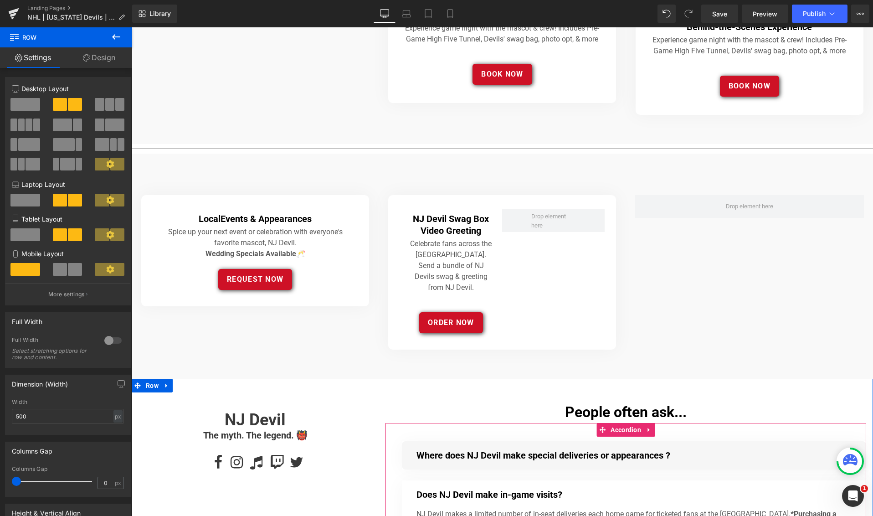
click at [715, 267] on div "Local Events & Appearances Heading Spice up your next event or celebration with…" at bounding box center [502, 266] width 741 height 225
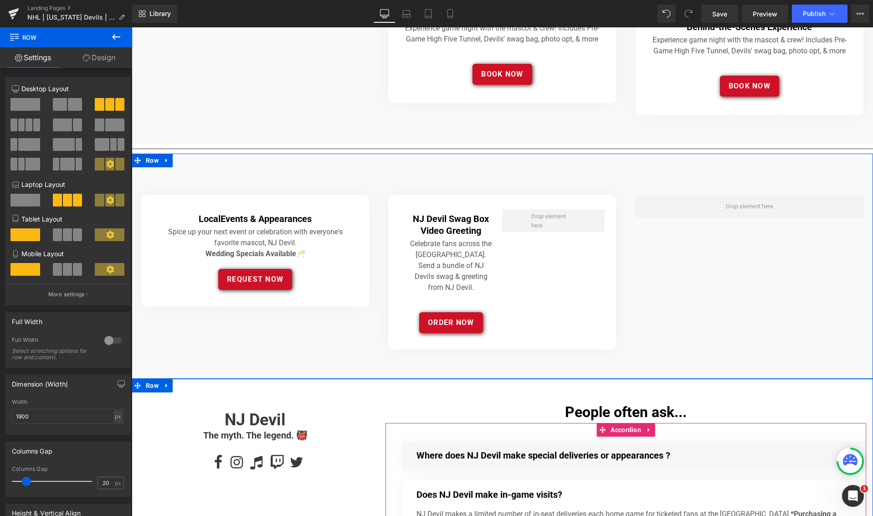
click at [73, 105] on span at bounding box center [75, 104] width 14 height 13
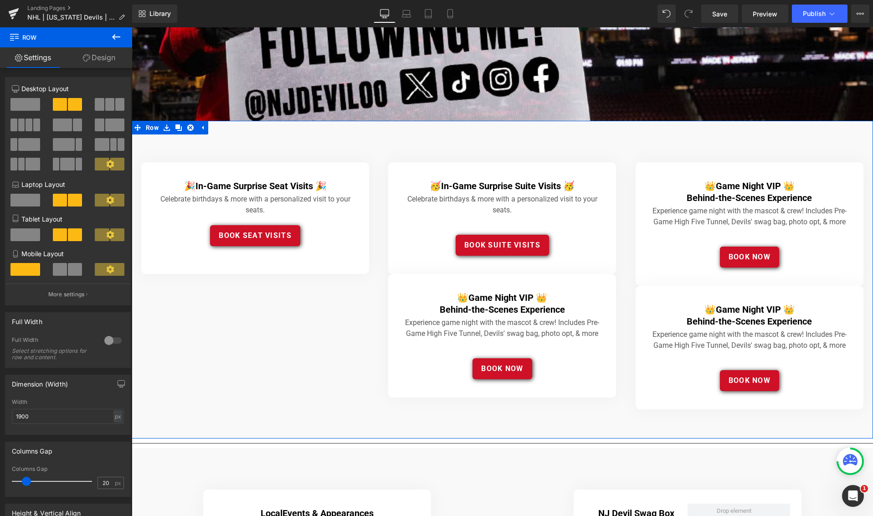
scroll to position [286, 0]
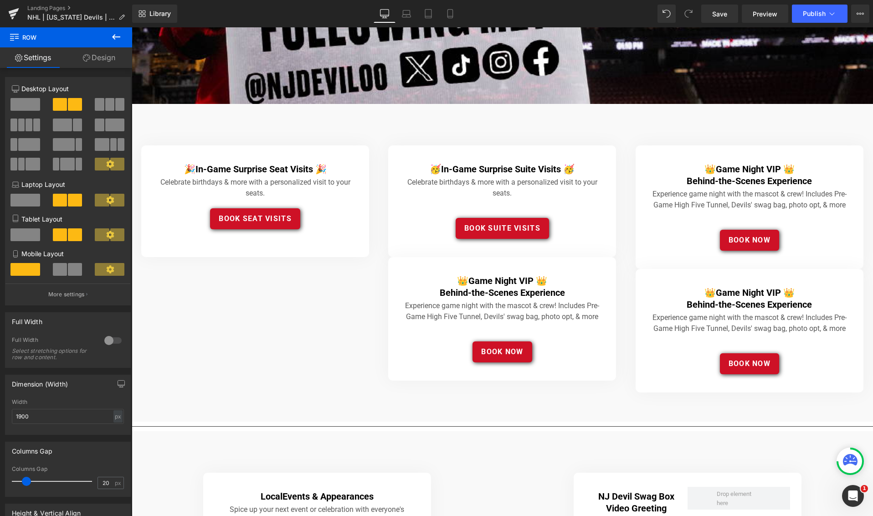
click at [121, 34] on button at bounding box center [116, 37] width 32 height 20
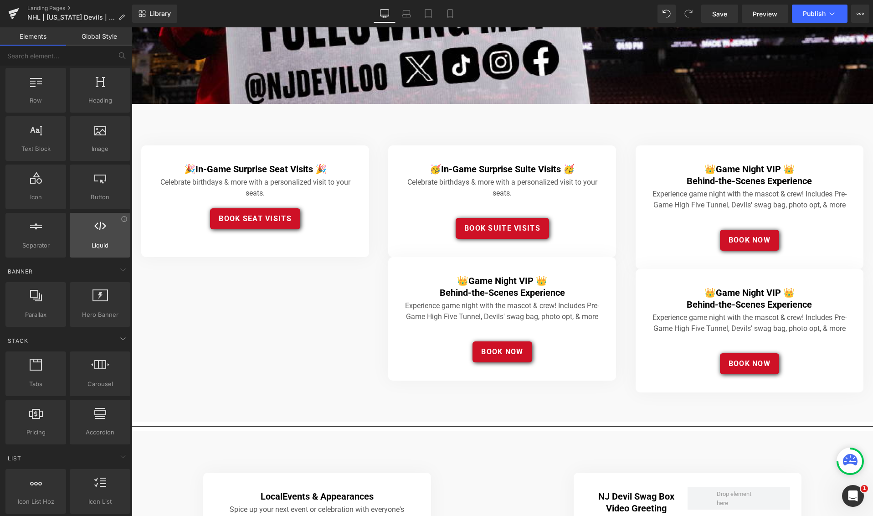
scroll to position [0, 0]
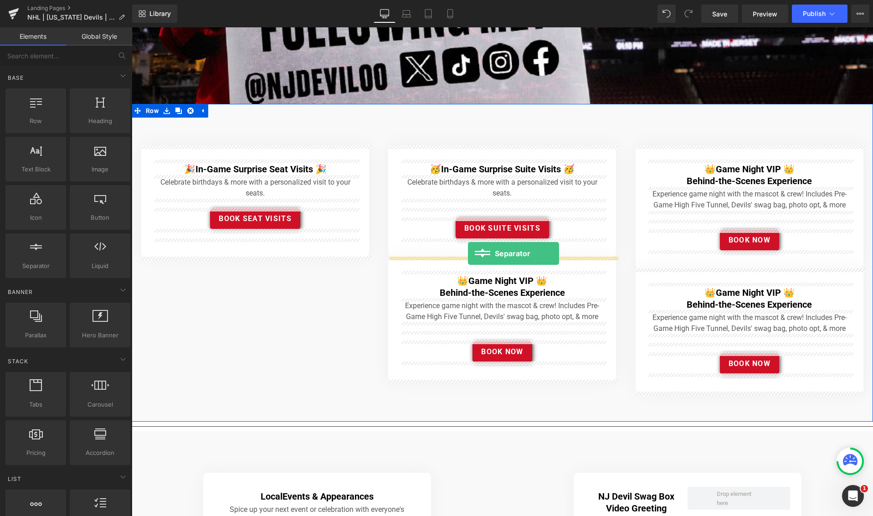
drag, startPoint x: 169, startPoint y: 279, endPoint x: 468, endPoint y: 253, distance: 300.8
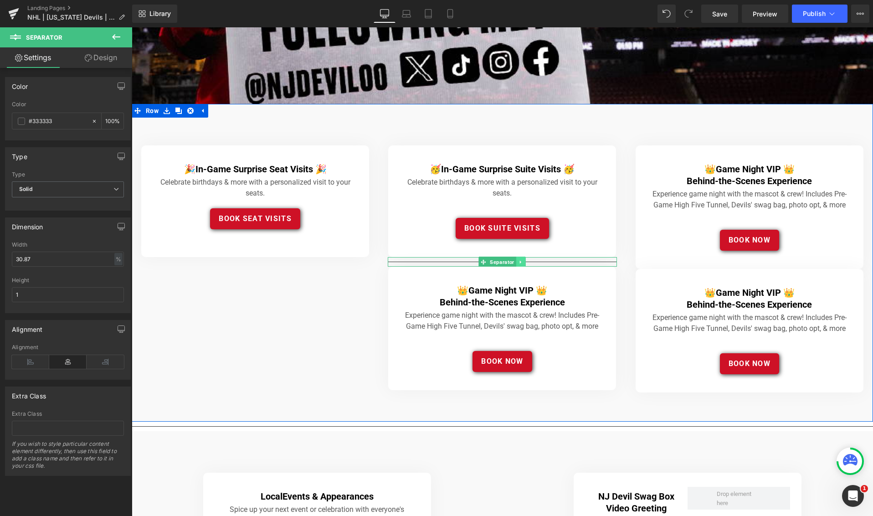
click at [524, 260] on link at bounding box center [521, 261] width 10 height 11
click at [515, 261] on icon at bounding box center [516, 261] width 5 height 5
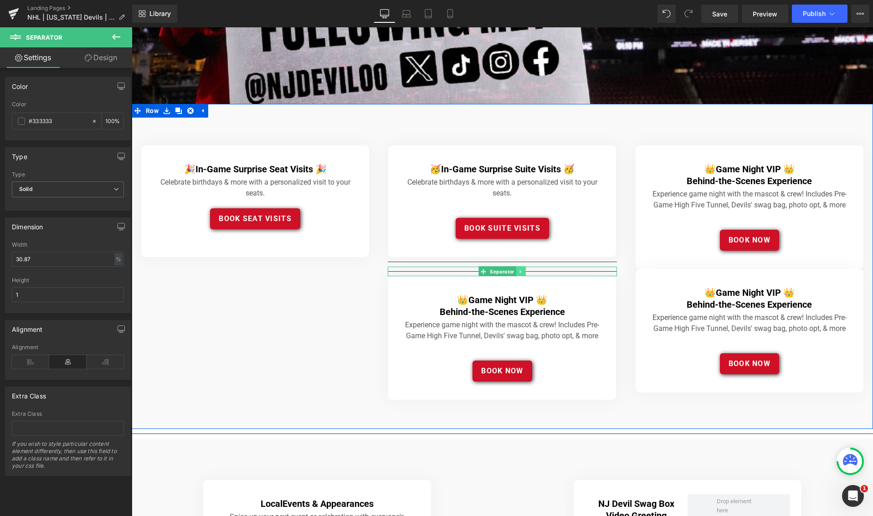
drag, startPoint x: 559, startPoint y: 271, endPoint x: 516, endPoint y: 269, distance: 43.3
click at [517, 268] on div "Separator" at bounding box center [502, 271] width 229 height 10
click at [520, 270] on icon at bounding box center [520, 271] width 5 height 5
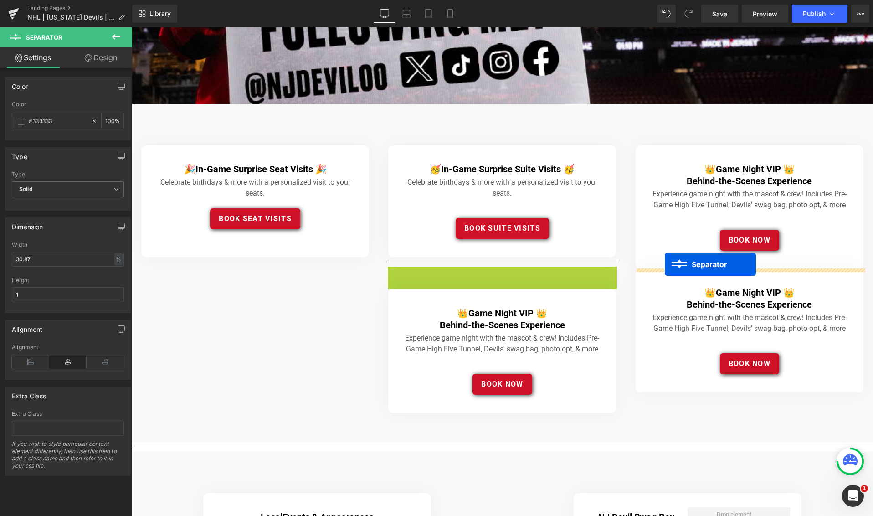
drag, startPoint x: 470, startPoint y: 271, endPoint x: 665, endPoint y: 264, distance: 194.6
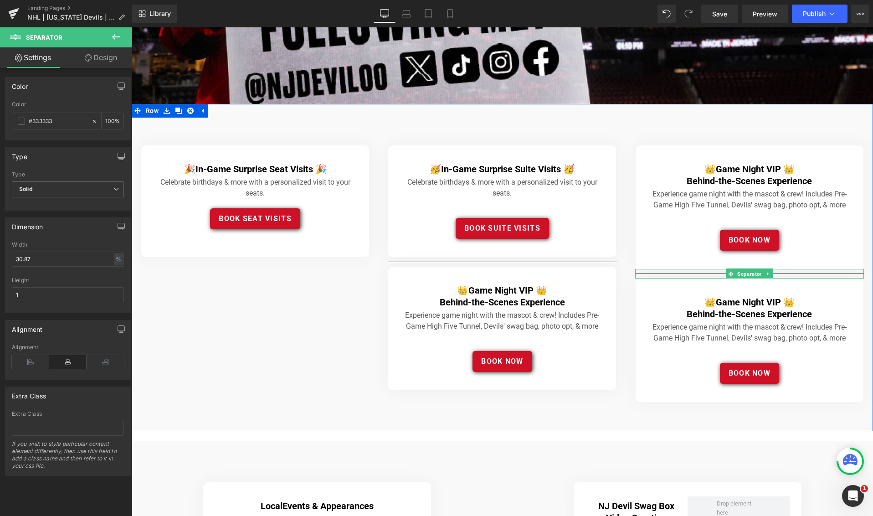
click at [462, 261] on hr at bounding box center [502, 263] width 229 height 5
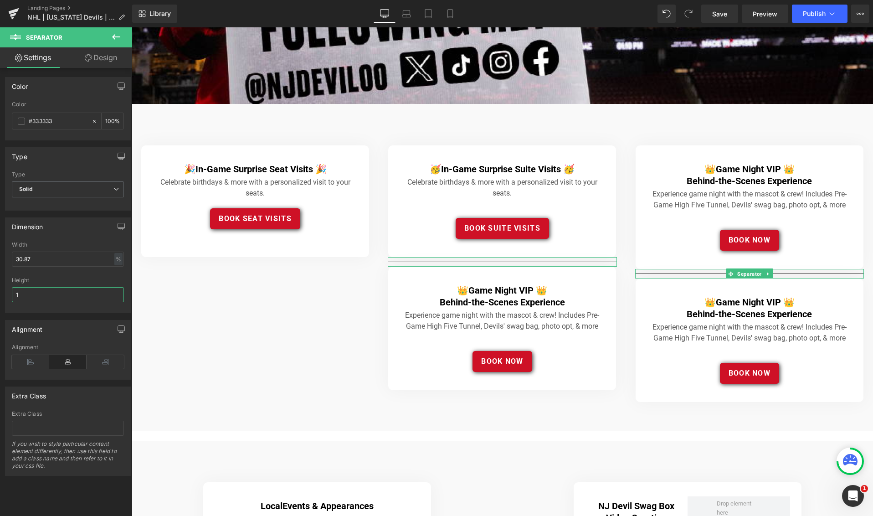
click at [42, 294] on input "1" at bounding box center [68, 294] width 112 height 15
click at [208, 307] on div "🎉 In-Game Surprise Seat Visits 🎉 Heading Celebrate birthdays & more with a pers…" at bounding box center [502, 267] width 741 height 327
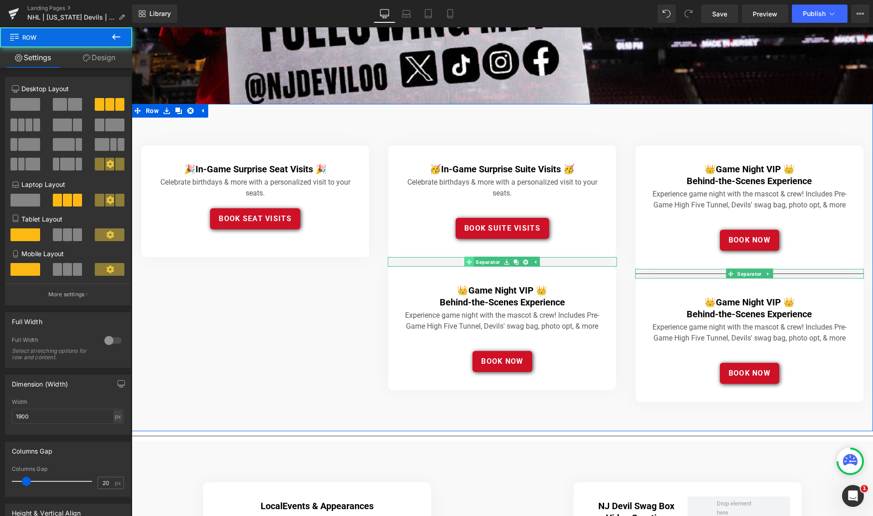
drag, startPoint x: 476, startPoint y: 263, endPoint x: 482, endPoint y: 261, distance: 6.6
click at [479, 262] on link "Separator" at bounding box center [483, 261] width 37 height 11
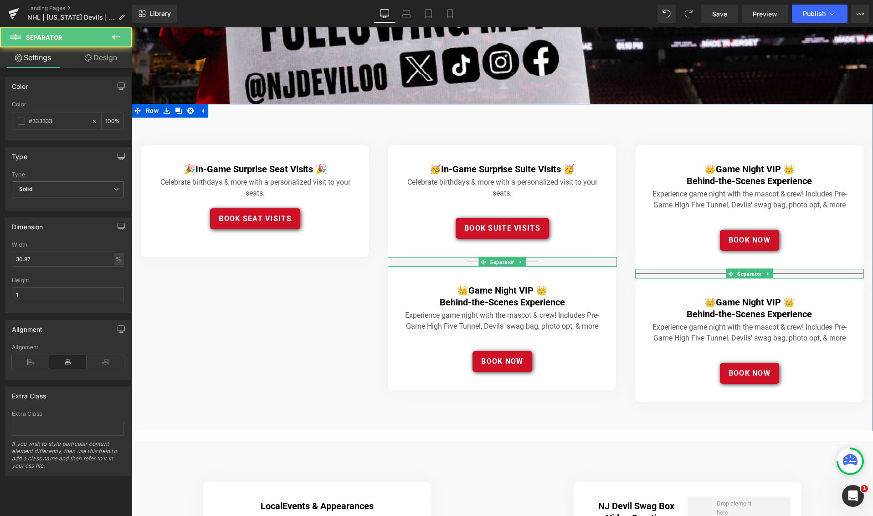
click at [476, 261] on div at bounding box center [502, 262] width 229 height 10
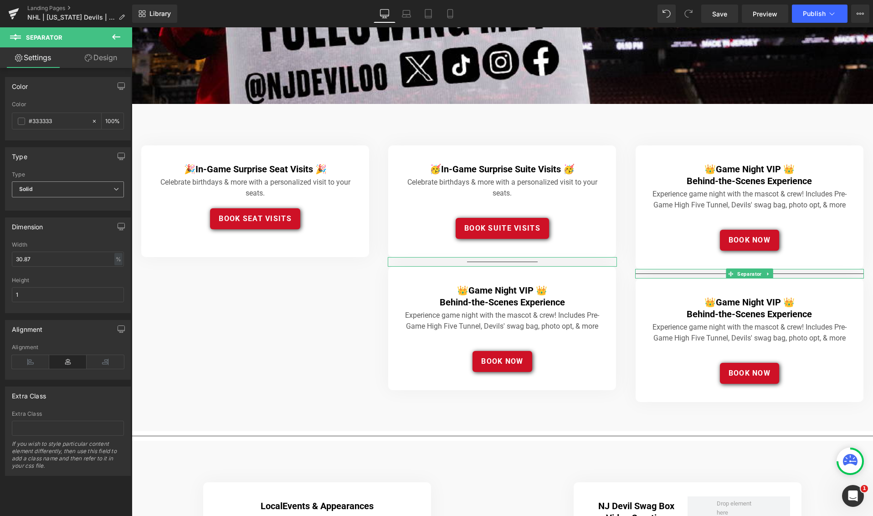
click at [113, 189] on icon at bounding box center [115, 188] width 5 height 5
click at [59, 168] on div "Type Solid Dashed Dotted Type Solid Solid Dashed Dotted" at bounding box center [66, 178] width 122 height 63
click at [67, 121] on input "#333333" at bounding box center [58, 121] width 58 height 10
click at [91, 120] on icon at bounding box center [94, 121] width 6 height 6
type input "none"
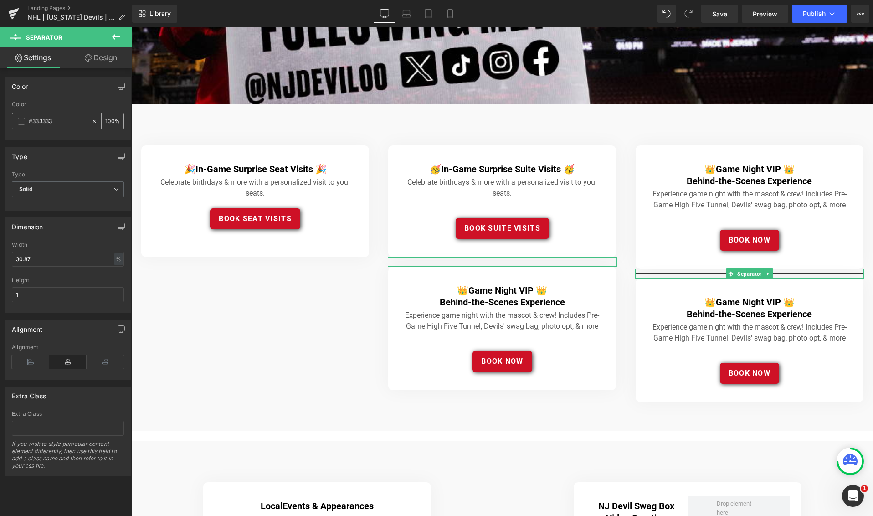
type input "0"
click at [347, 297] on div "🎉 In-Game Surprise Seat Visits 🎉 Heading Celebrate birthdays & more with a pers…" at bounding box center [502, 267] width 741 height 327
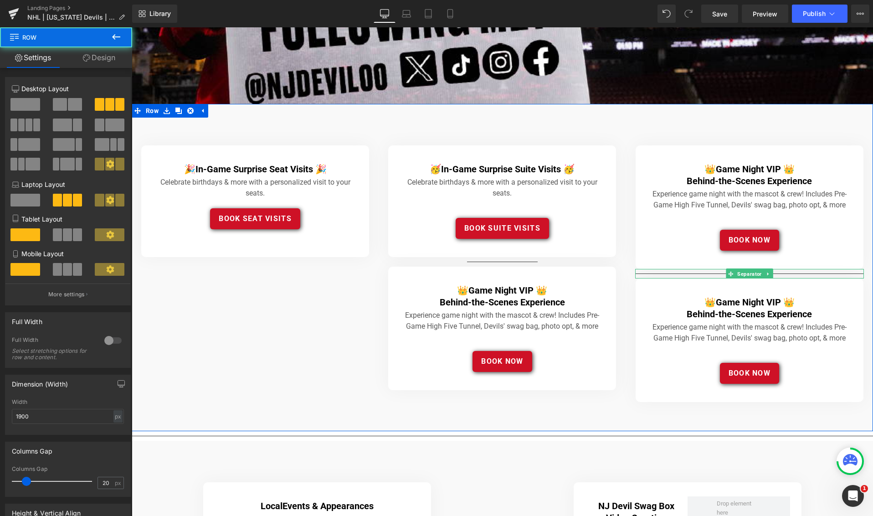
click at [483, 259] on icon at bounding box center [483, 261] width 5 height 5
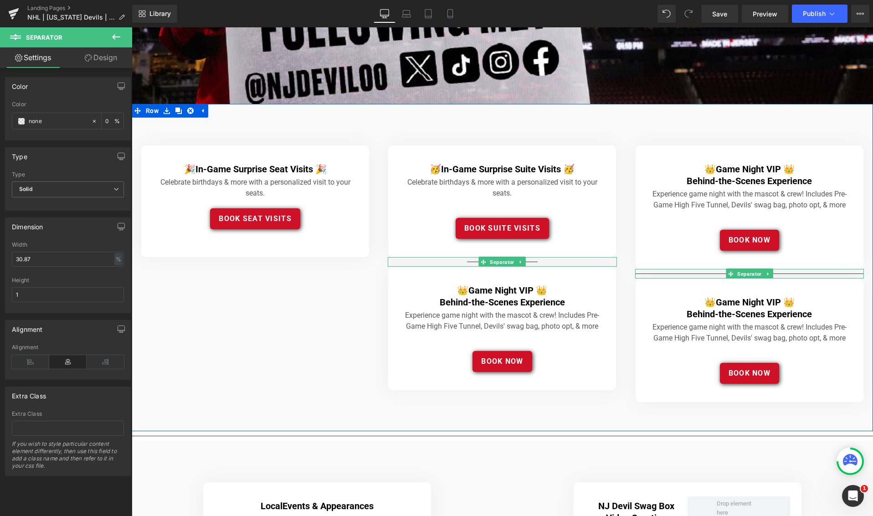
click at [536, 260] on div at bounding box center [502, 262] width 229 height 10
click at [475, 261] on div at bounding box center [502, 262] width 229 height 10
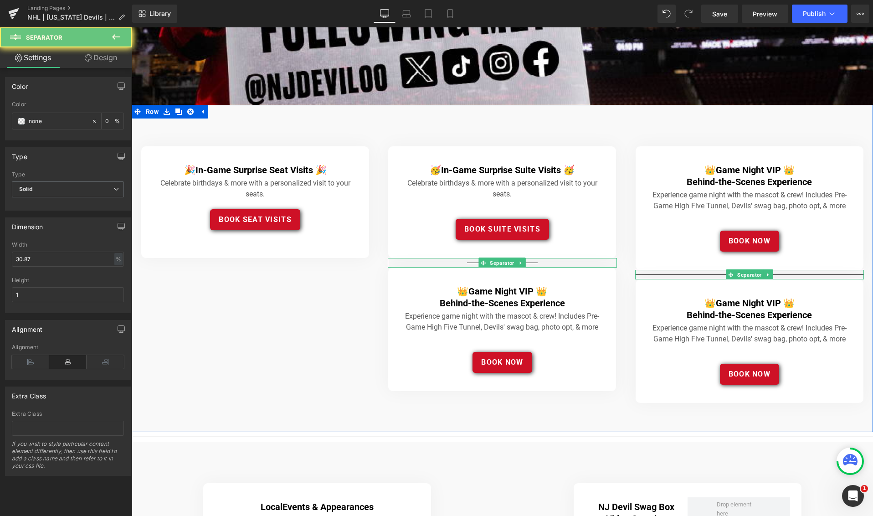
click at [475, 261] on div at bounding box center [502, 263] width 229 height 10
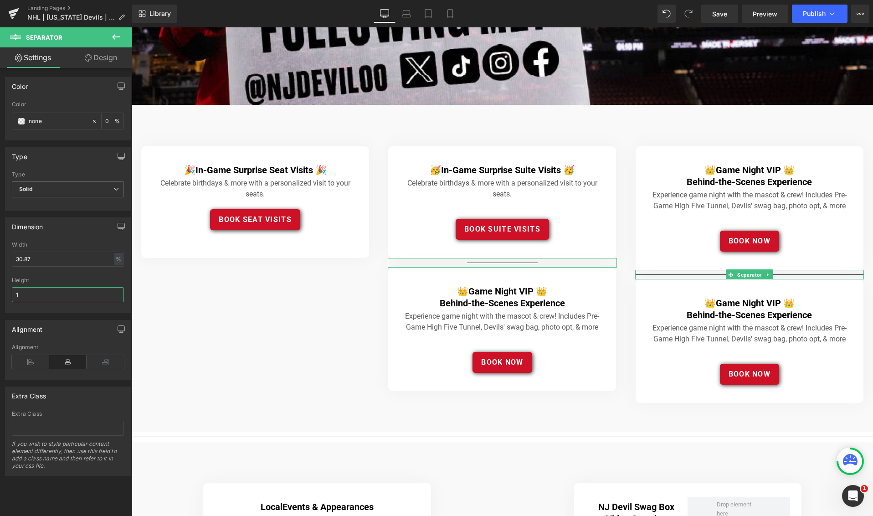
click at [38, 293] on input "1" at bounding box center [68, 294] width 112 height 15
type input "0"
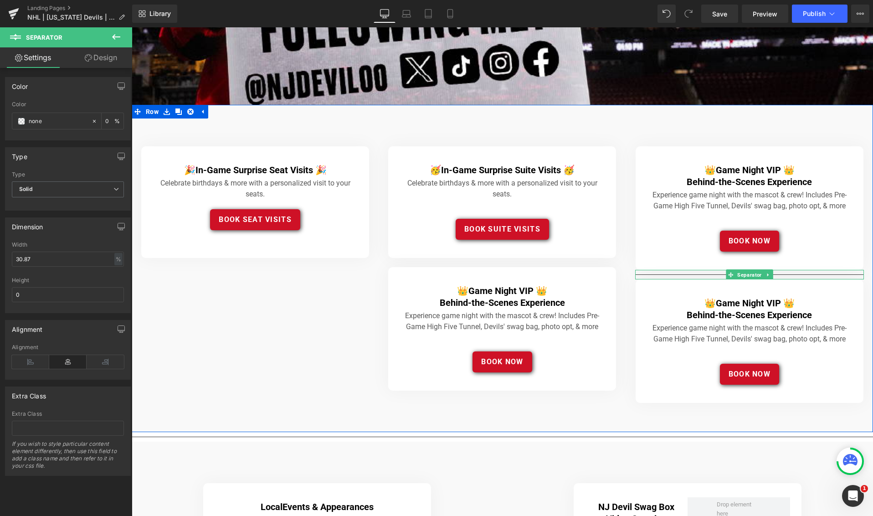
drag, startPoint x: 652, startPoint y: 272, endPoint x: 661, endPoint y: 273, distance: 8.3
click at [653, 272] on div at bounding box center [749, 275] width 229 height 10
click at [681, 272] on div at bounding box center [749, 275] width 229 height 10
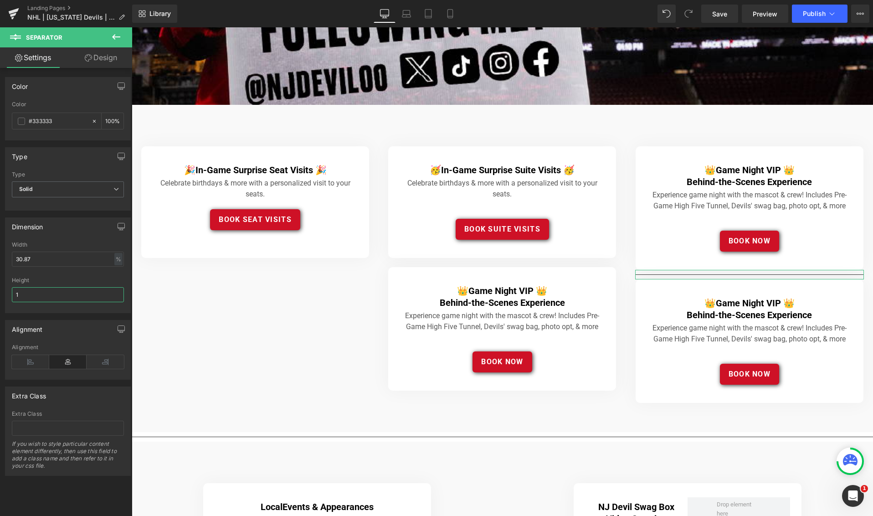
click at [37, 296] on input "1" at bounding box center [68, 294] width 112 height 15
type input "0"
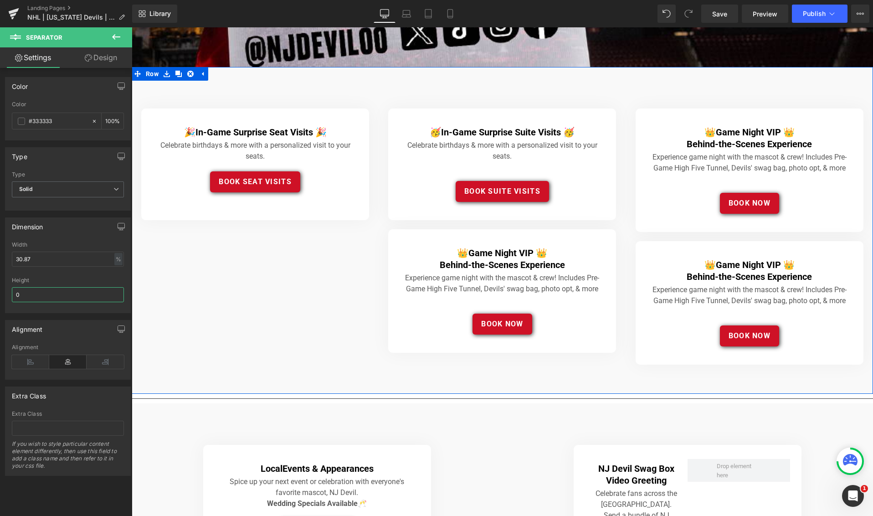
scroll to position [318, 0]
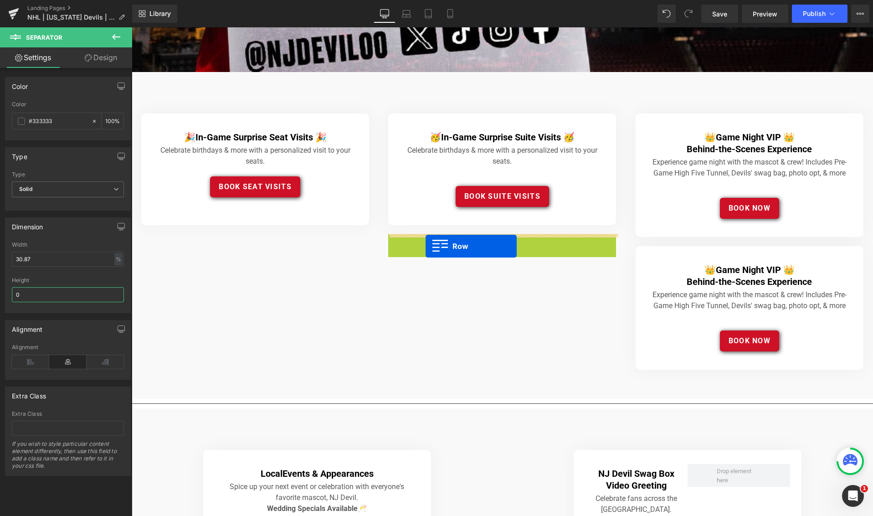
drag, startPoint x: 384, startPoint y: 239, endPoint x: 425, endPoint y: 246, distance: 42.0
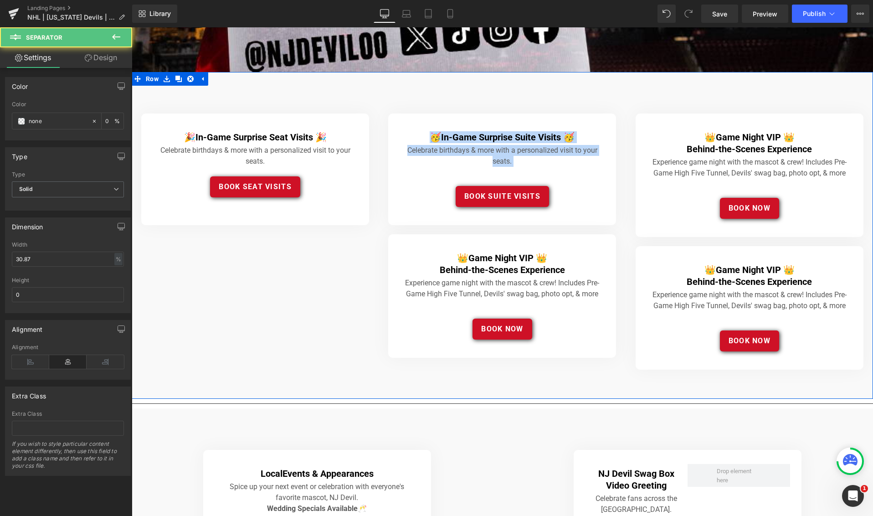
drag, startPoint x: 431, startPoint y: 228, endPoint x: 291, endPoint y: 233, distance: 139.9
click at [288, 233] on div "🎉 In-Game Surprise Seat Visits 🎉 Heading Celebrate birthdays & more with a pers…" at bounding box center [502, 235] width 741 height 327
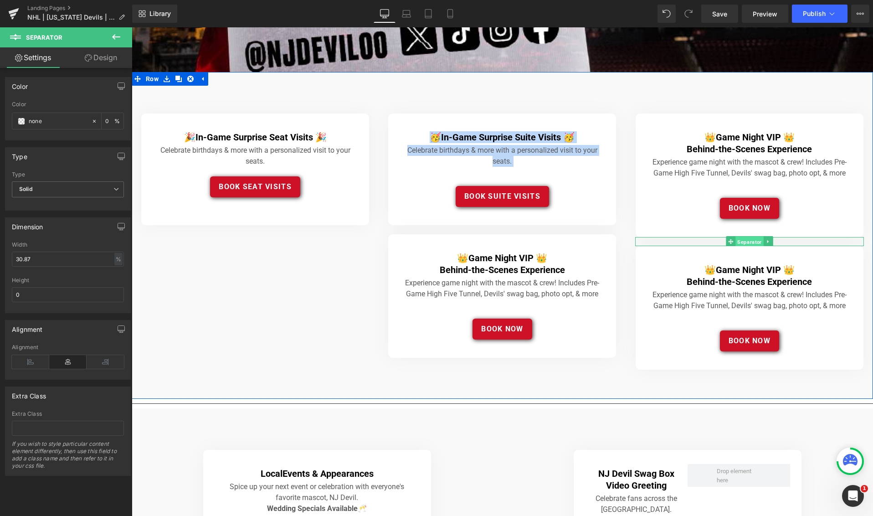
click at [742, 241] on span "Separator" at bounding box center [749, 241] width 28 height 11
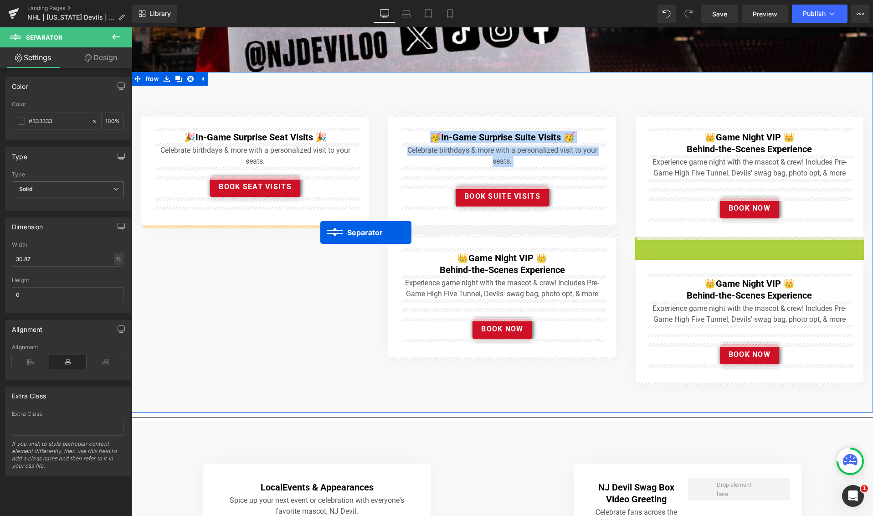
drag, startPoint x: 733, startPoint y: 241, endPoint x: 320, endPoint y: 232, distance: 413.3
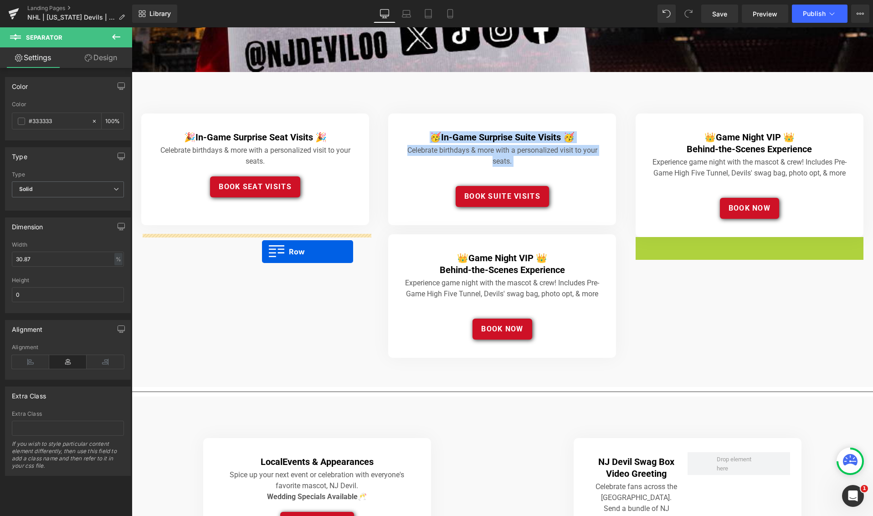
drag, startPoint x: 580, startPoint y: 247, endPoint x: 262, endPoint y: 251, distance: 318.0
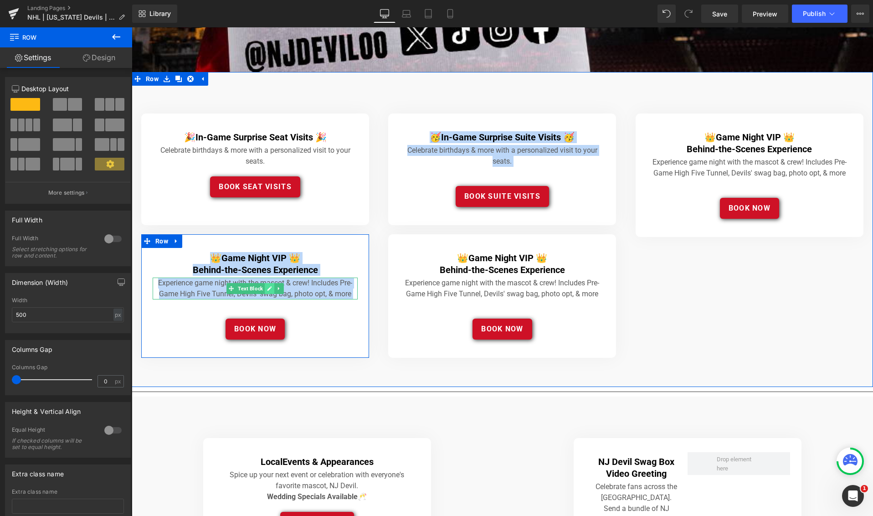
click at [270, 288] on icon at bounding box center [269, 288] width 5 height 5
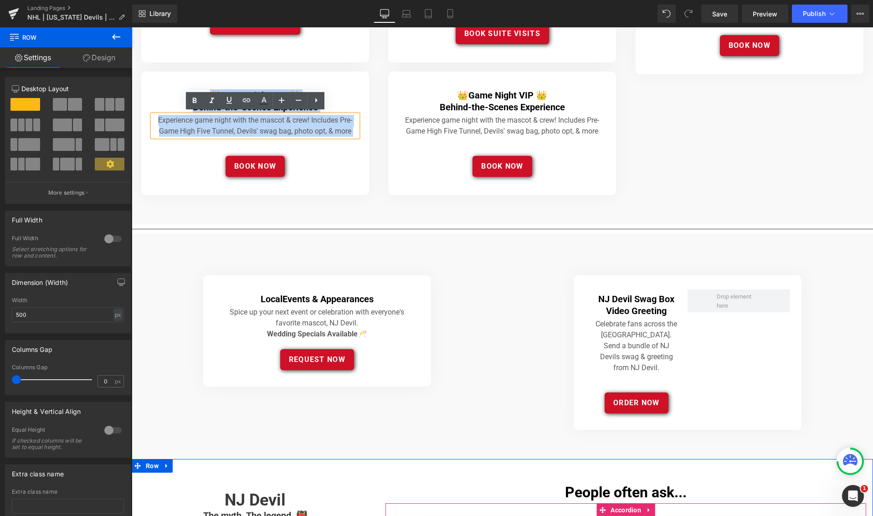
scroll to position [482, 0]
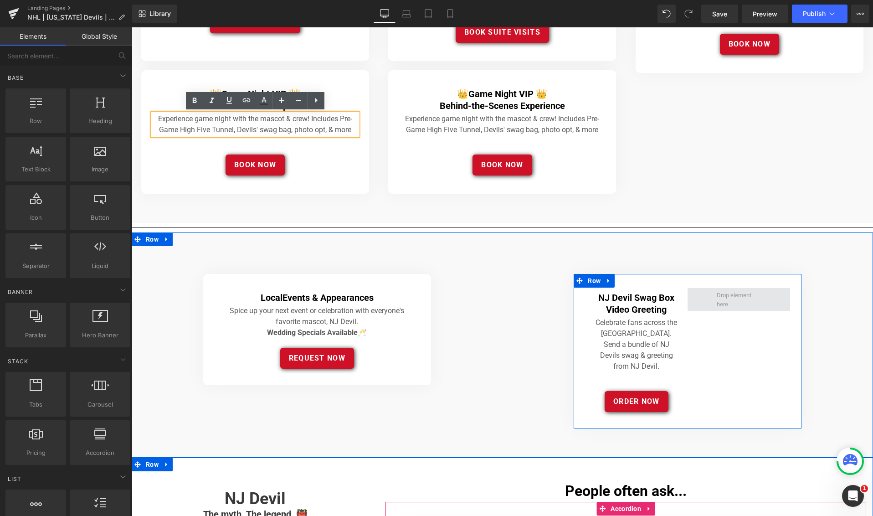
click at [737, 294] on span at bounding box center [738, 299] width 51 height 22
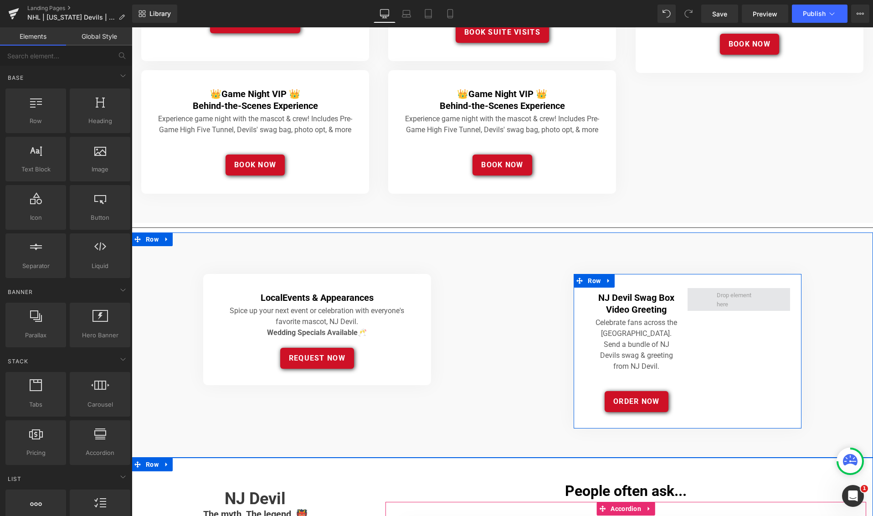
click at [737, 303] on span at bounding box center [738, 299] width 51 height 22
click at [735, 351] on div "NJ Devil Swag Box Video Greeting Heading Celebrate fans across the [GEOGRAPHIC_…" at bounding box center [688, 351] width 228 height 154
click at [742, 296] on span at bounding box center [738, 299] width 51 height 22
click at [722, 301] on span at bounding box center [738, 299] width 51 height 22
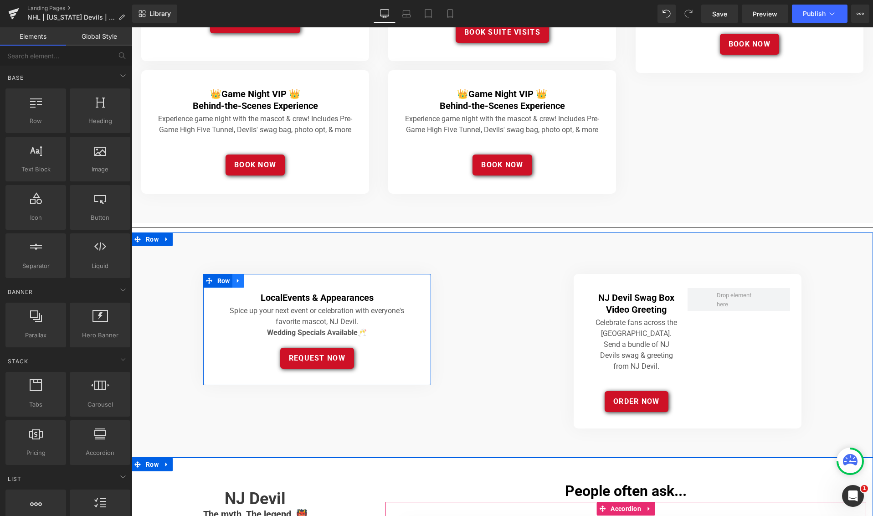
click at [238, 279] on icon at bounding box center [237, 281] width 2 height 4
click at [251, 280] on icon at bounding box center [250, 280] width 6 height 7
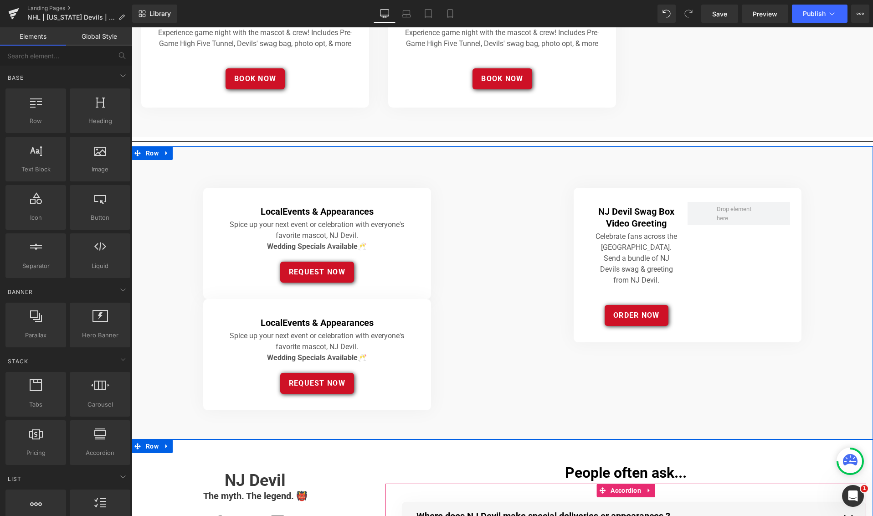
scroll to position [570, 0]
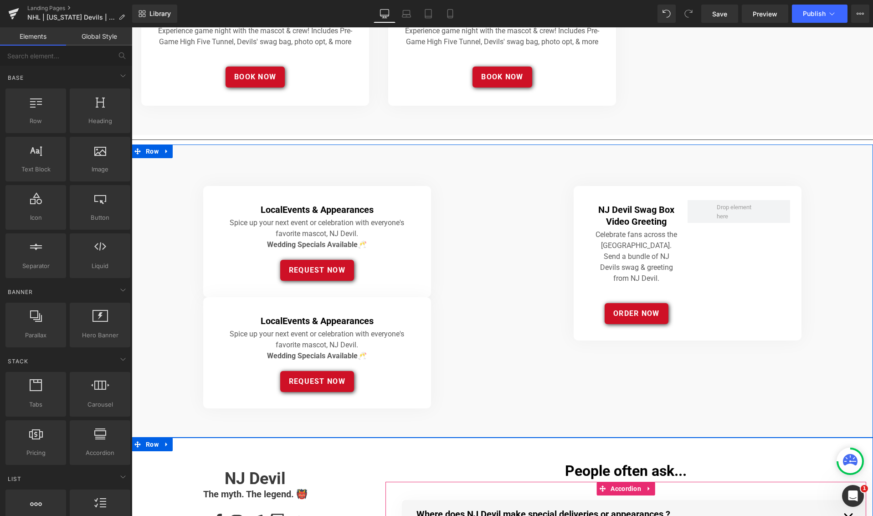
click at [610, 205] on div "NJ Devil Swag Box Video Greeting Heading" at bounding box center [636, 216] width 102 height 24
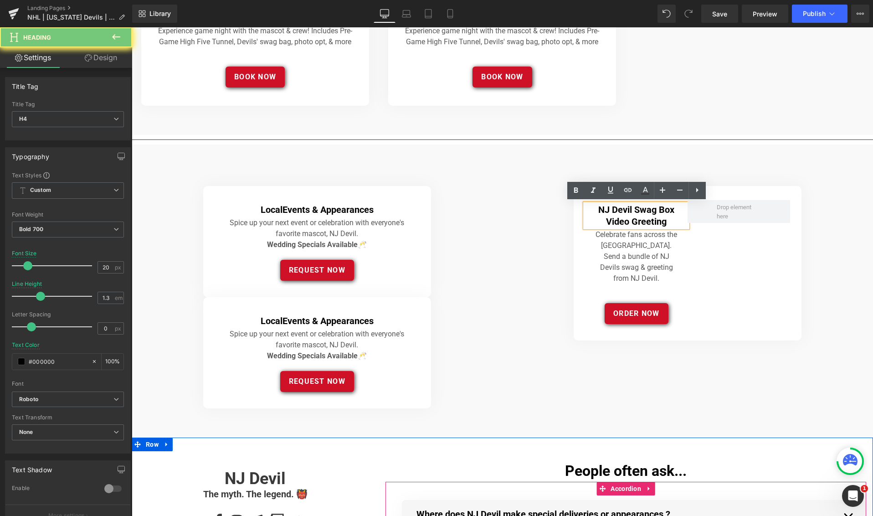
drag, startPoint x: 677, startPoint y: 220, endPoint x: 670, endPoint y: 221, distance: 7.5
click at [671, 221] on div "NJ Devil Swag Box Video Greeting" at bounding box center [636, 216] width 102 height 24
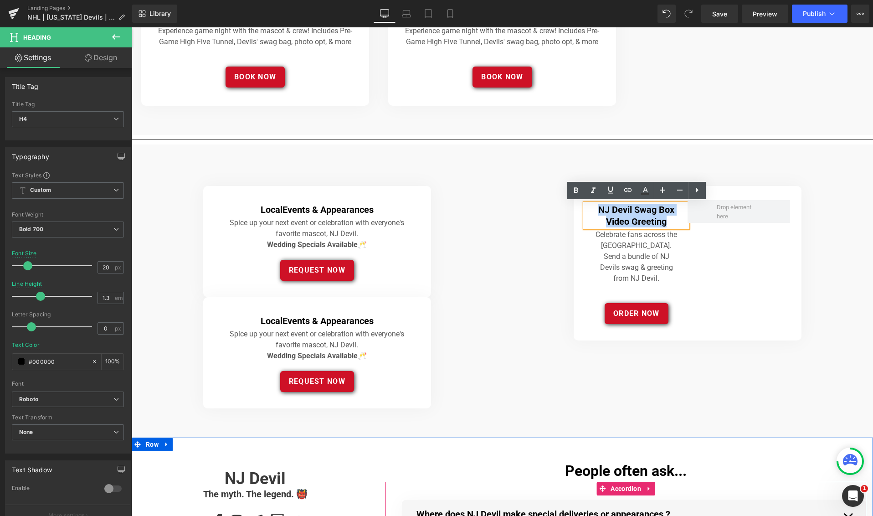
copy div "NJ Devil Swag Box Video Greeting"
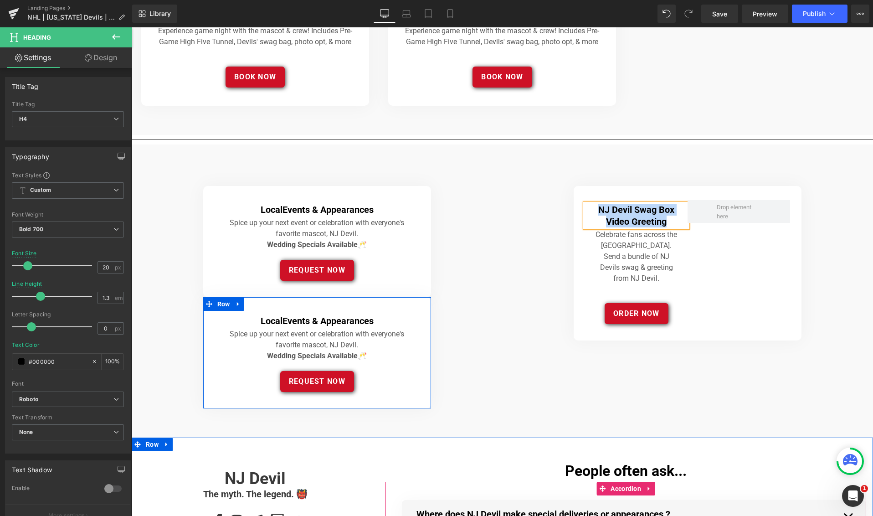
click at [328, 320] on icon at bounding box center [329, 320] width 5 height 5
drag, startPoint x: 328, startPoint y: 320, endPoint x: 281, endPoint y: 322, distance: 47.0
click at [328, 320] on strong "Events & Appearances" at bounding box center [327, 320] width 91 height 11
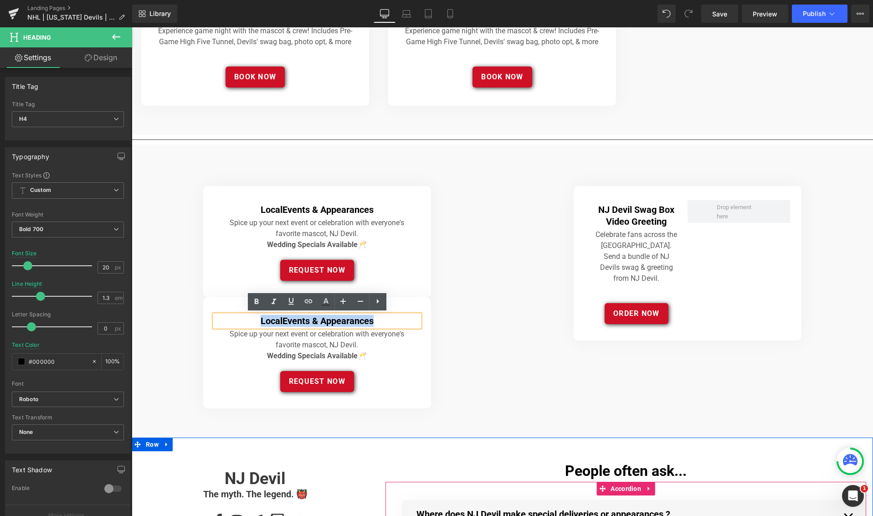
drag, startPoint x: 262, startPoint y: 320, endPoint x: 404, endPoint y: 322, distance: 141.7
click at [402, 322] on h4 "Local Events & Appearances" at bounding box center [317, 321] width 205 height 12
paste div
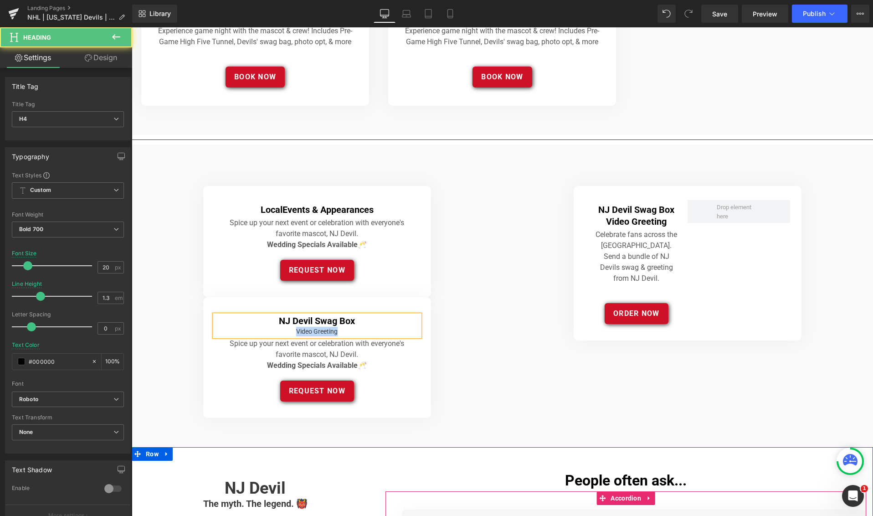
drag, startPoint x: 350, startPoint y: 330, endPoint x: 276, endPoint y: 332, distance: 74.3
click at [276, 332] on div "Video Greeting" at bounding box center [317, 332] width 205 height 10
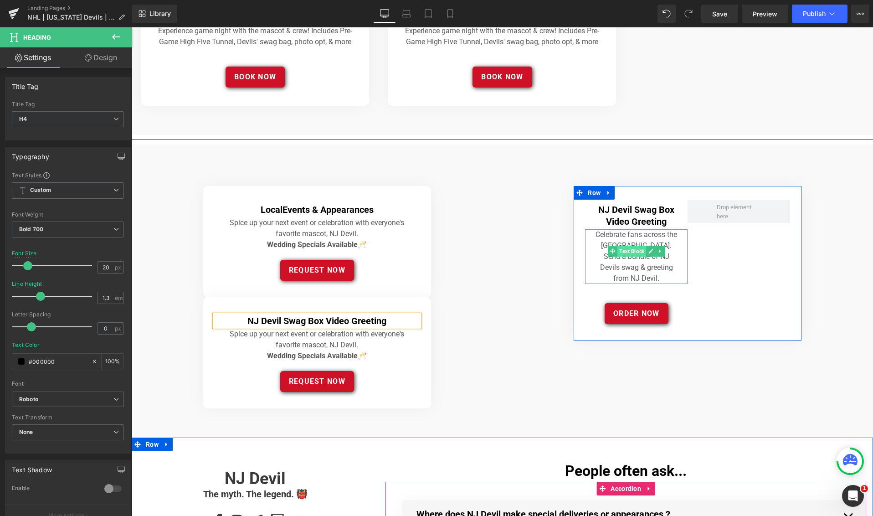
click at [619, 248] on span "Text Block" at bounding box center [631, 251] width 29 height 11
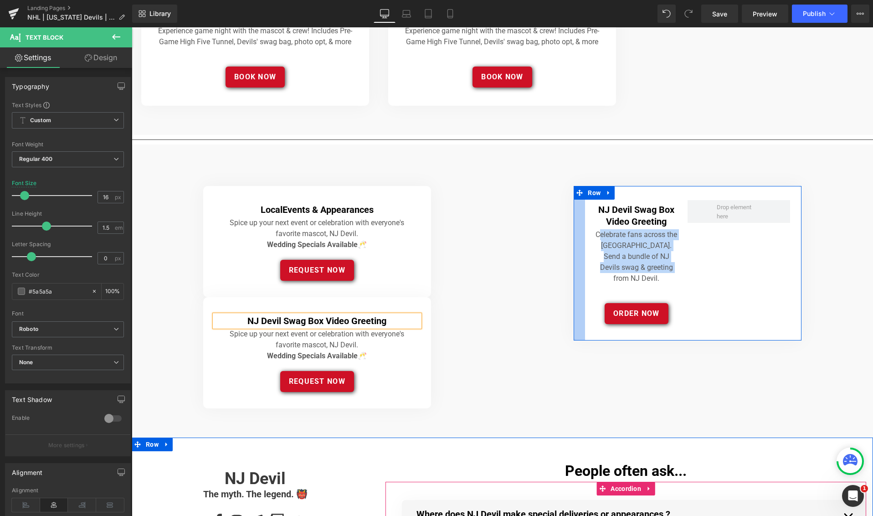
drag, startPoint x: 661, startPoint y: 266, endPoint x: 600, endPoint y: 235, distance: 69.1
click at [599, 235] on p "Celebrate fans across the [GEOGRAPHIC_DATA]. Send a bundle of NJ Devils swag & …" at bounding box center [636, 256] width 84 height 55
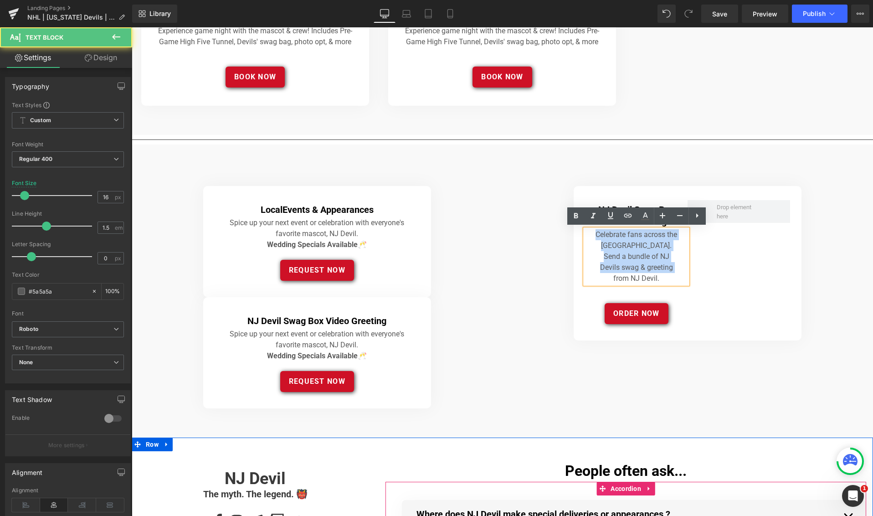
drag, startPoint x: 596, startPoint y: 233, endPoint x: 671, endPoint y: 266, distance: 81.2
click at [671, 266] on p "Celebrate fans across the [GEOGRAPHIC_DATA]. Send a bundle of NJ Devils swag & …" at bounding box center [636, 256] width 84 height 55
copy p "Celebrate fans across the [GEOGRAPHIC_DATA]. Send a bundle of NJ Devils swag & …"
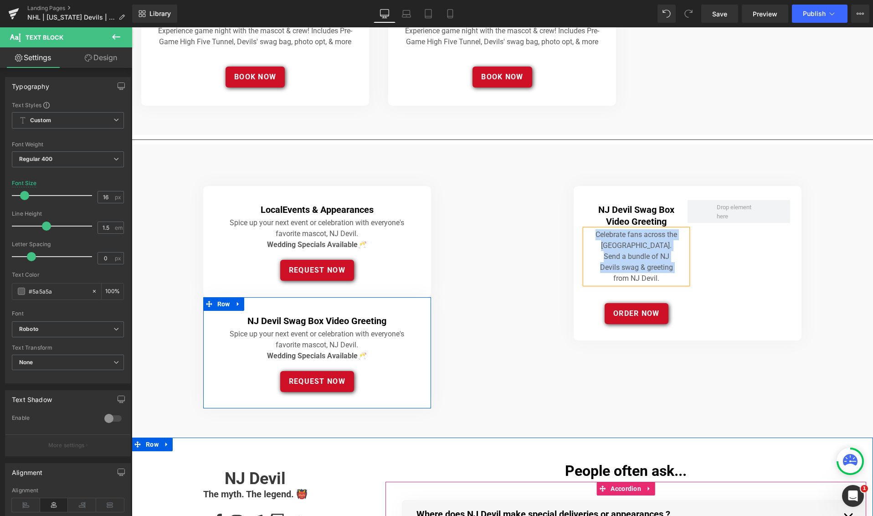
drag, startPoint x: 307, startPoint y: 342, endPoint x: 347, endPoint y: 353, distance: 40.8
click at [308, 342] on div "Spice up your next event or celebration with everyone's favorite mascot, NJ Dev…" at bounding box center [317, 344] width 205 height 33
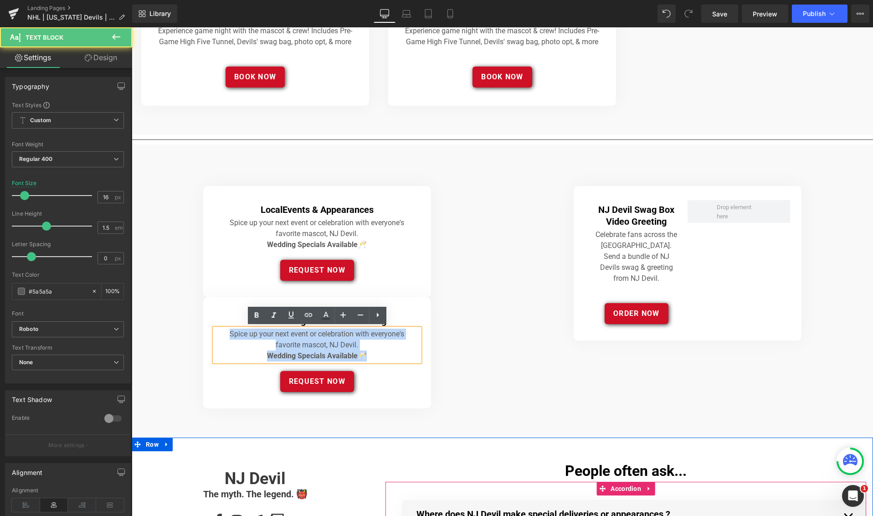
drag, startPoint x: 316, startPoint y: 351, endPoint x: 210, endPoint y: 336, distance: 106.7
click at [209, 336] on div "NJ Devil Swag Box Video Greeting Heading Spice up your next event or celebratio…" at bounding box center [317, 352] width 228 height 111
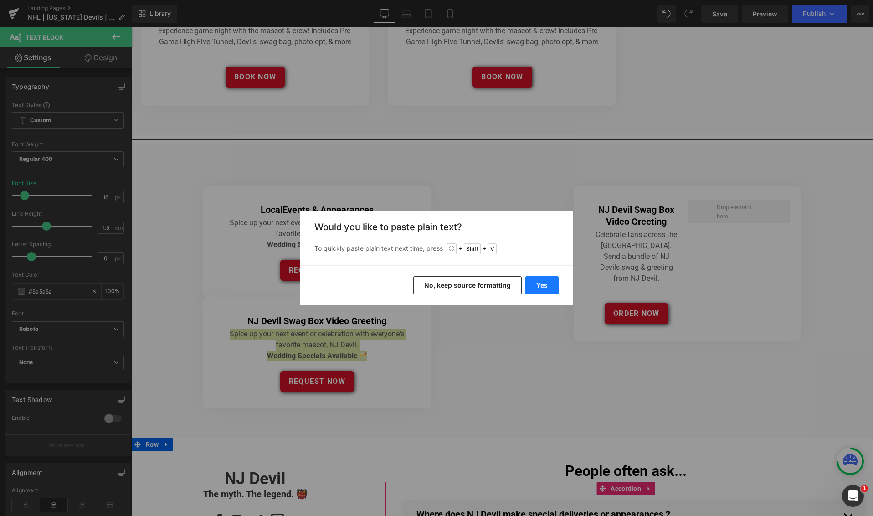
click at [542, 286] on button "Yes" at bounding box center [541, 285] width 33 height 18
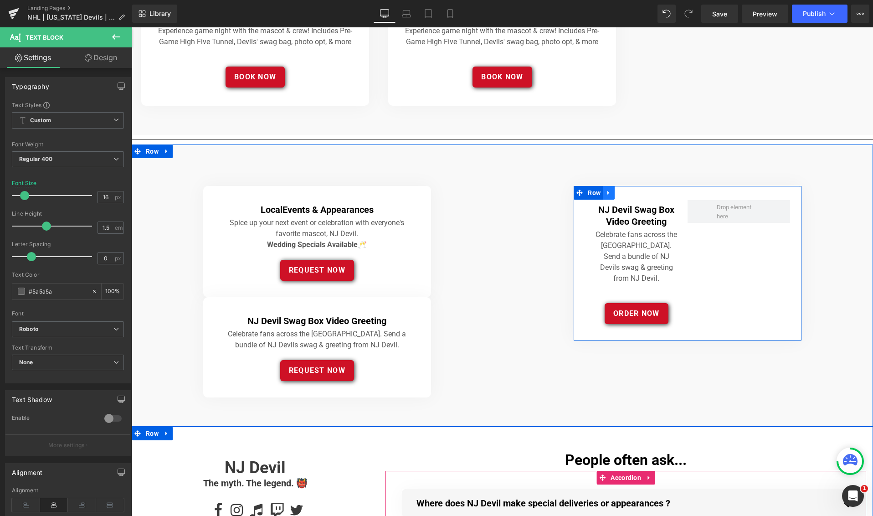
click at [606, 191] on icon at bounding box center [608, 193] width 6 height 7
click at [633, 193] on icon at bounding box center [632, 193] width 6 height 7
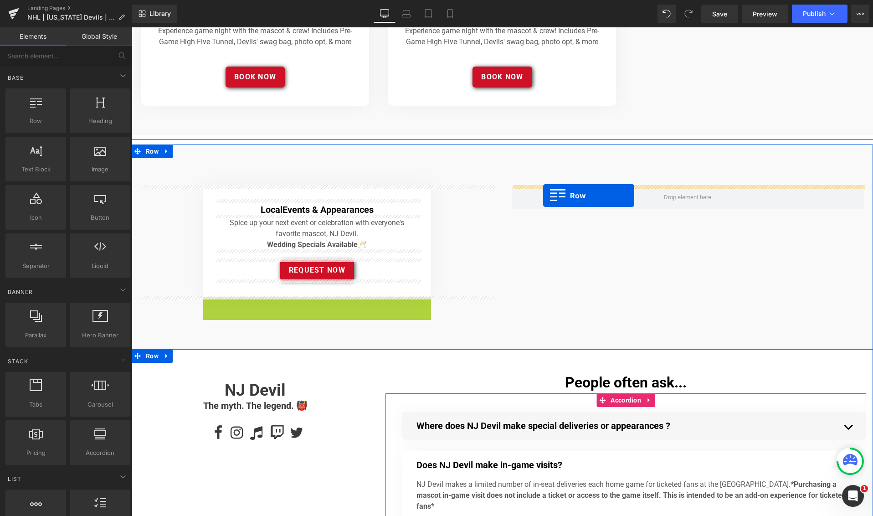
drag, startPoint x: 215, startPoint y: 301, endPoint x: 544, endPoint y: 195, distance: 345.0
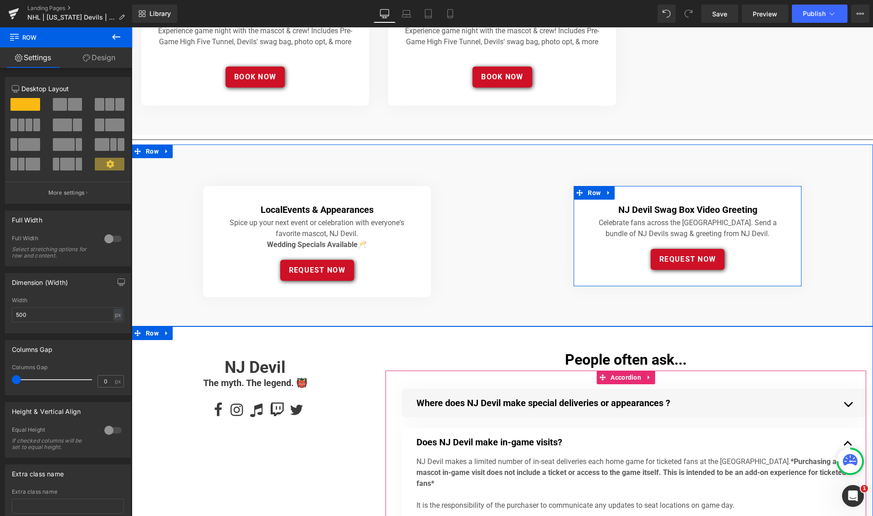
click at [483, 216] on div "Local Events & Appearances Heading Spice up your next event or celebration with…" at bounding box center [317, 241] width 371 height 111
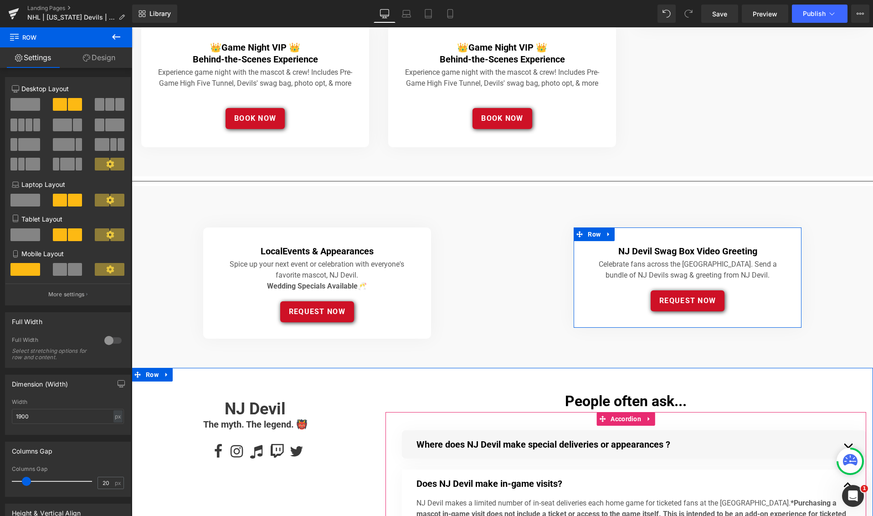
scroll to position [543, 0]
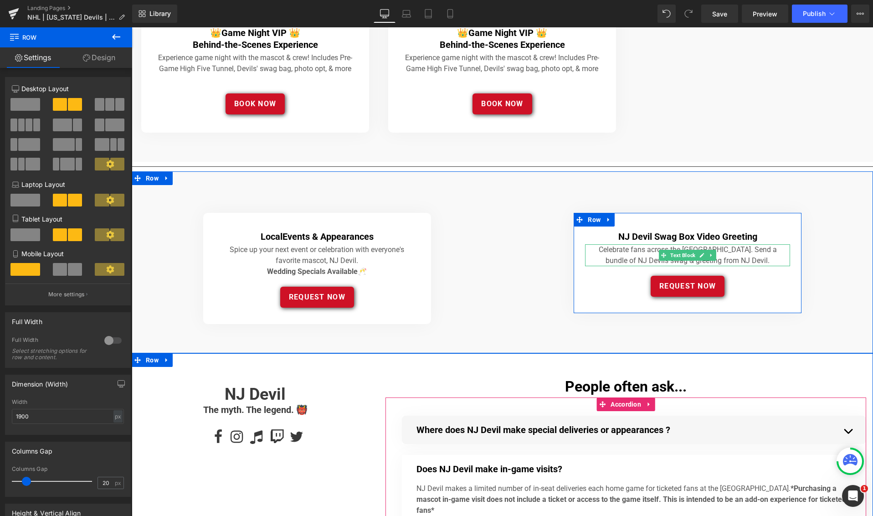
drag, startPoint x: 613, startPoint y: 236, endPoint x: 625, endPoint y: 236, distance: 12.8
click at [613, 236] on h4 "NJ Devil Swag Box Video Greeting" at bounding box center [687, 237] width 205 height 12
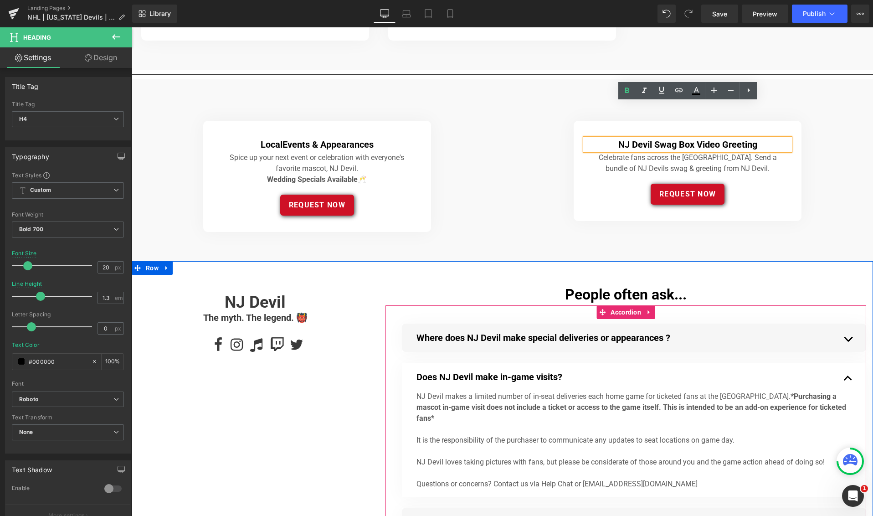
scroll to position [581, 0]
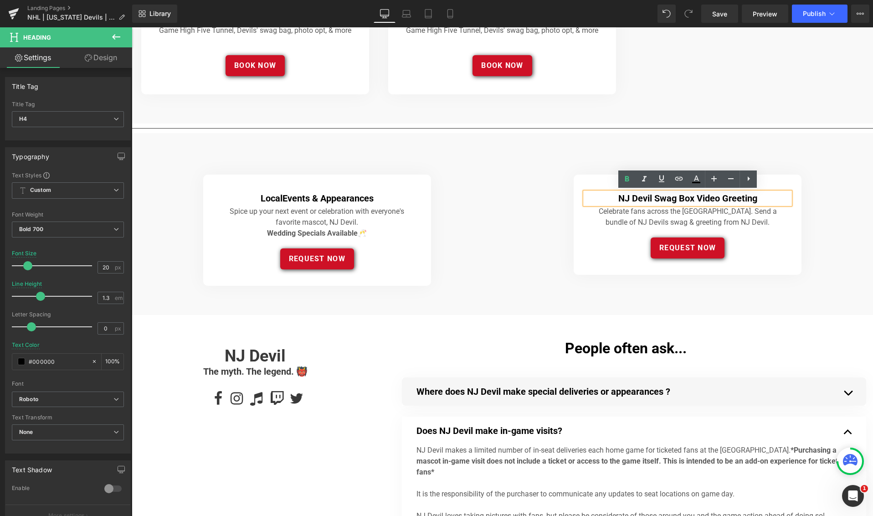
click at [413, 252] on div "REQUEST NOW" at bounding box center [317, 258] width 205 height 21
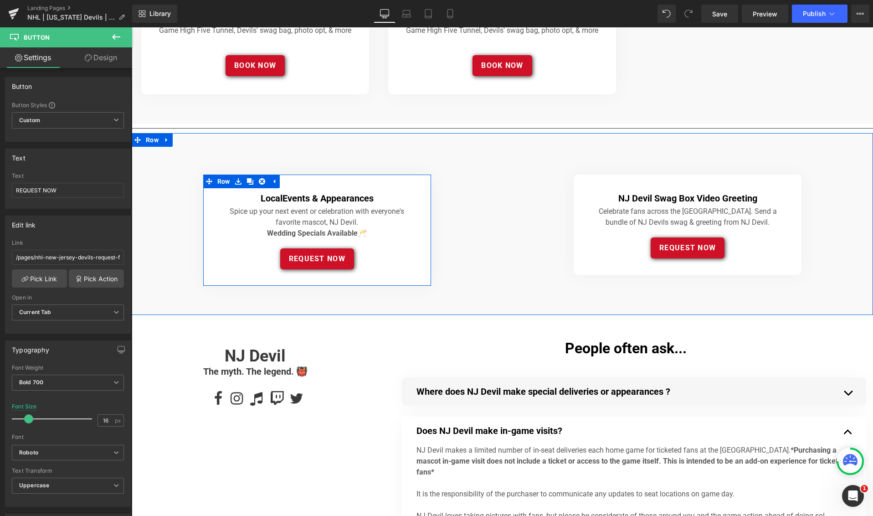
click at [229, 198] on h4 "Local Events & Appearances" at bounding box center [317, 198] width 205 height 12
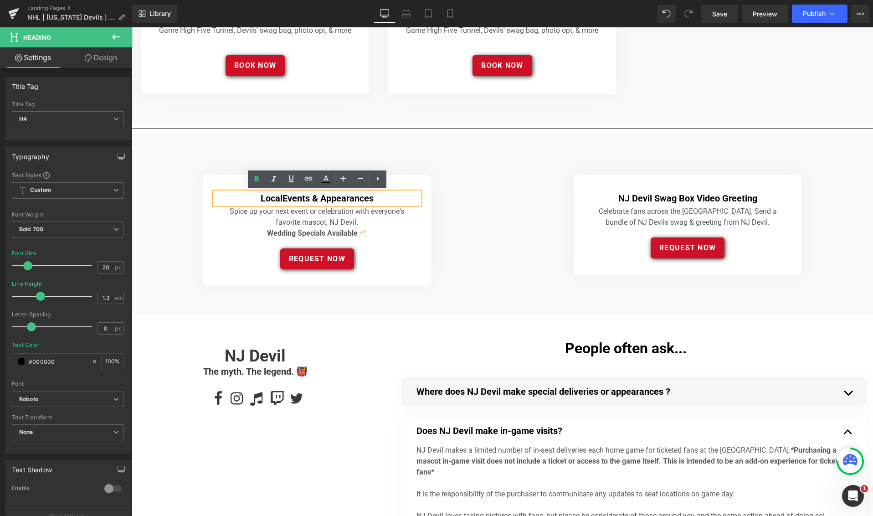
click at [213, 180] on div "Local Events & Appearances Heading Spice up your next event or celebration with…" at bounding box center [317, 229] width 228 height 111
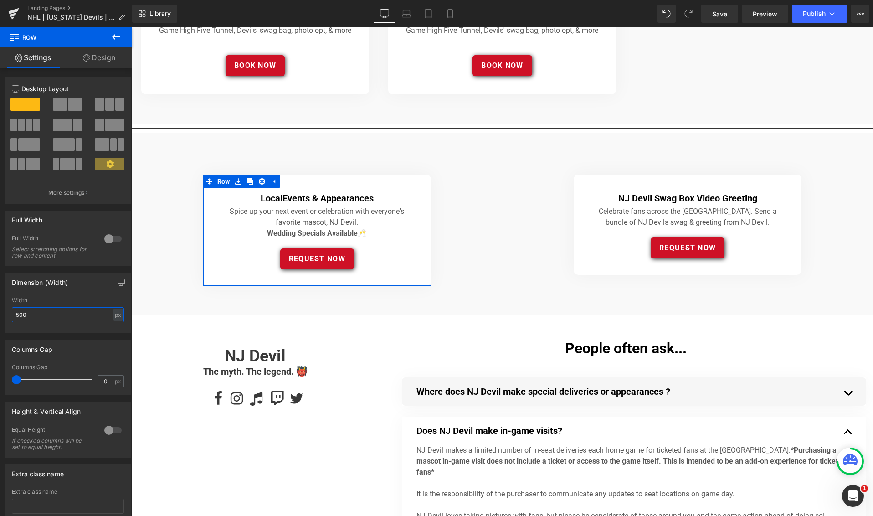
drag, startPoint x: 20, startPoint y: 315, endPoint x: 45, endPoint y: 306, distance: 26.7
click at [24, 314] on input "500" at bounding box center [68, 314] width 112 height 15
click at [112, 240] on div at bounding box center [113, 238] width 22 height 15
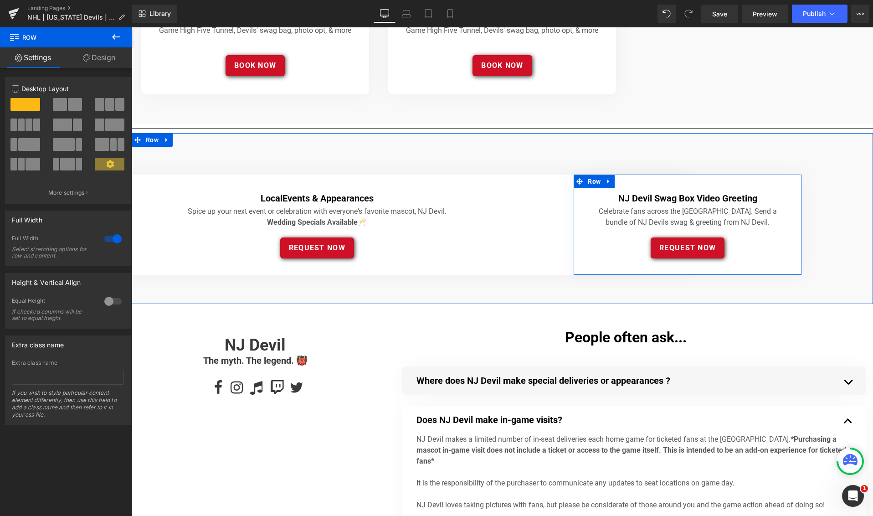
click at [618, 191] on div "NJ Devil Swag Box Video Greeting Heading Celebrate fans across the [GEOGRAPHIC_…" at bounding box center [687, 224] width 205 height 70
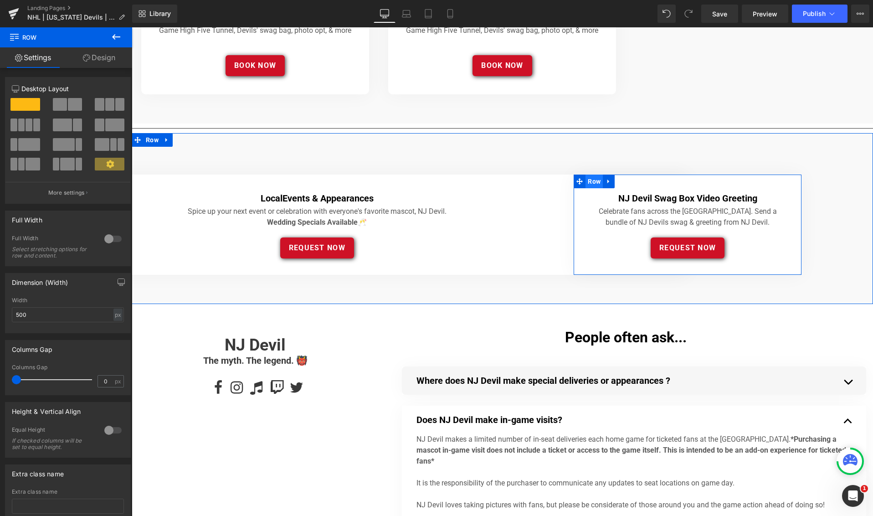
click at [596, 184] on span "Row" at bounding box center [593, 181] width 17 height 14
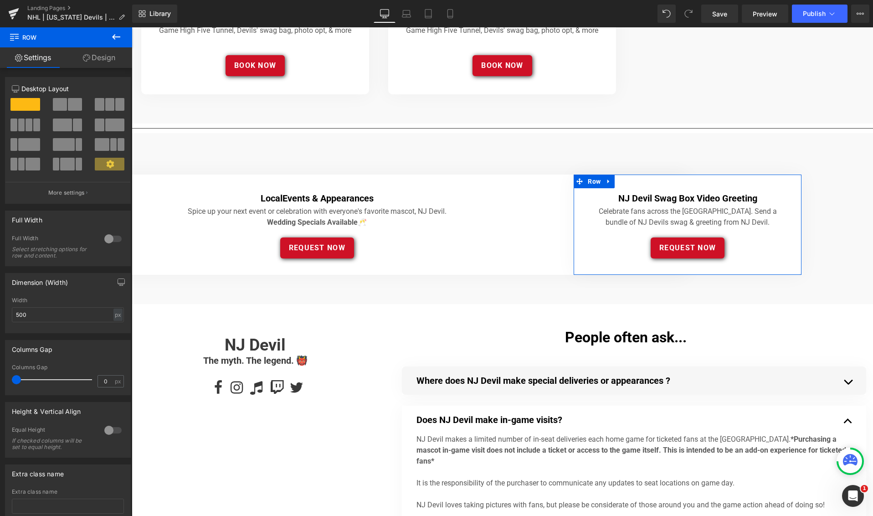
click at [118, 239] on div at bounding box center [113, 238] width 22 height 15
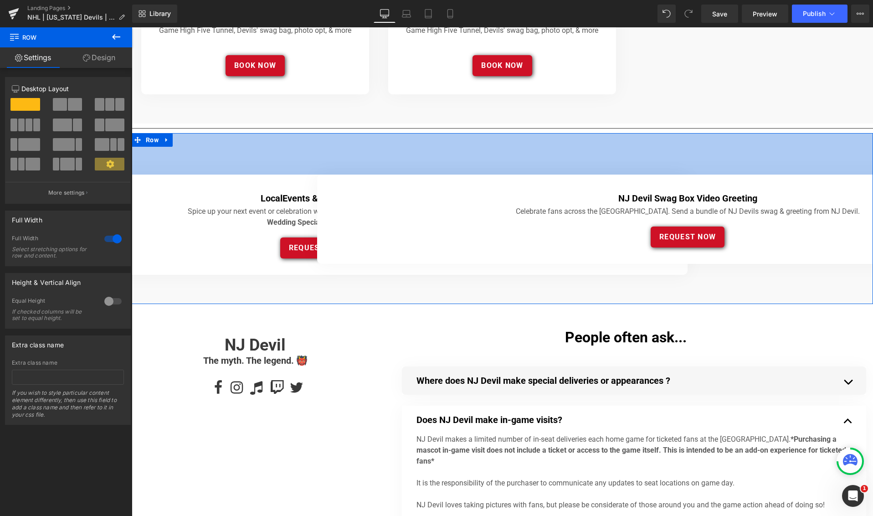
click at [456, 150] on div "91px" at bounding box center [502, 153] width 741 height 41
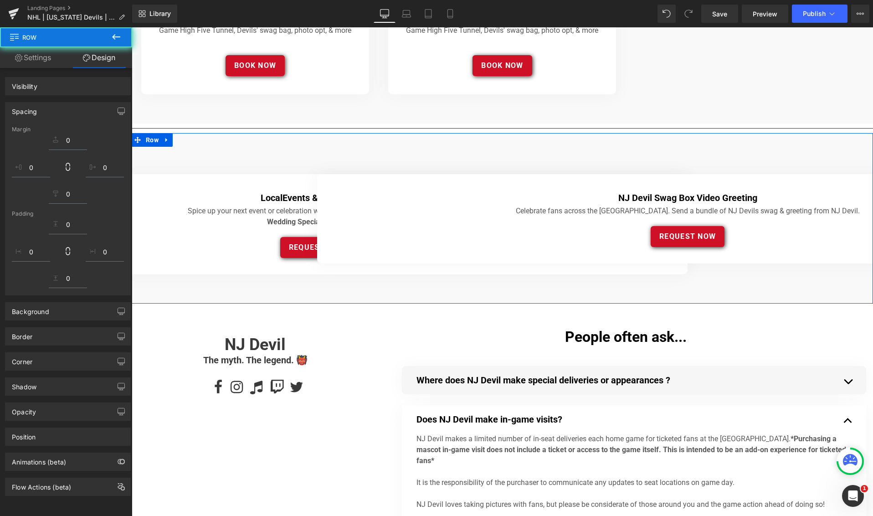
click at [579, 214] on div "Celebrate fans across the [GEOGRAPHIC_DATA]. Send a bundle of NJ Devils swag & …" at bounding box center [687, 210] width 718 height 11
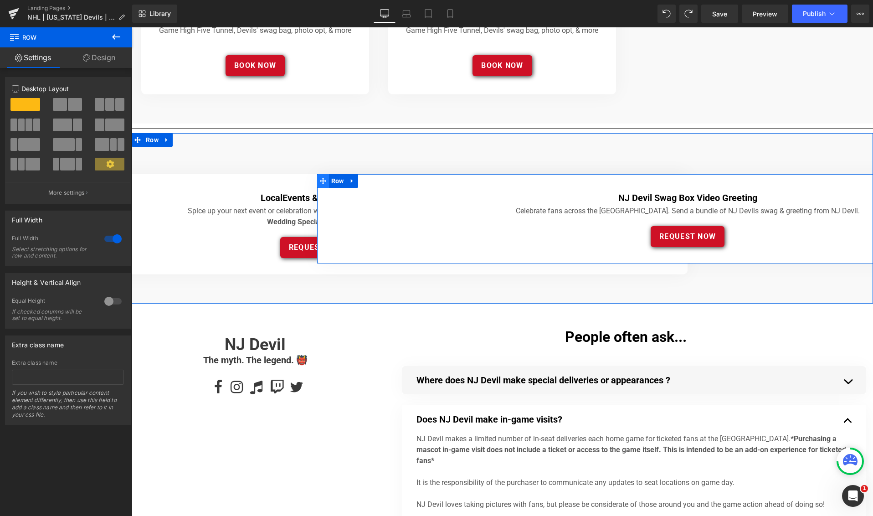
click at [324, 180] on icon at bounding box center [323, 181] width 6 height 7
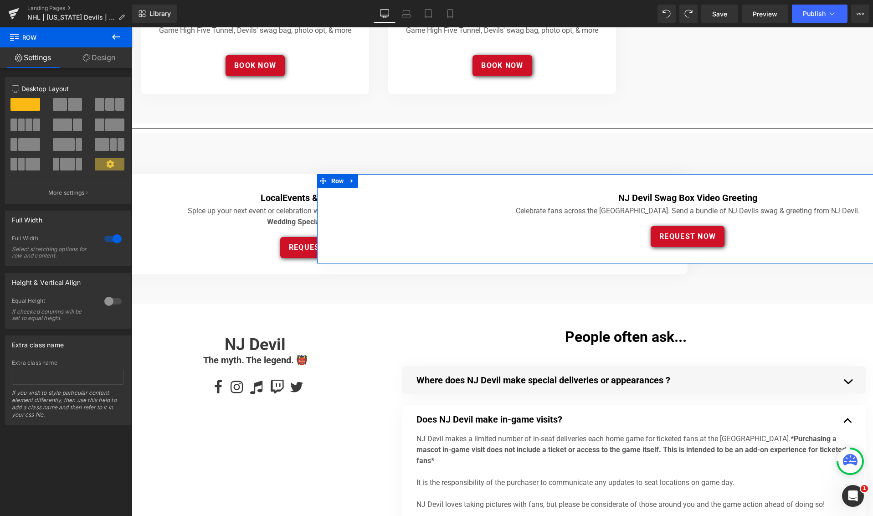
click at [103, 239] on div at bounding box center [113, 238] width 22 height 15
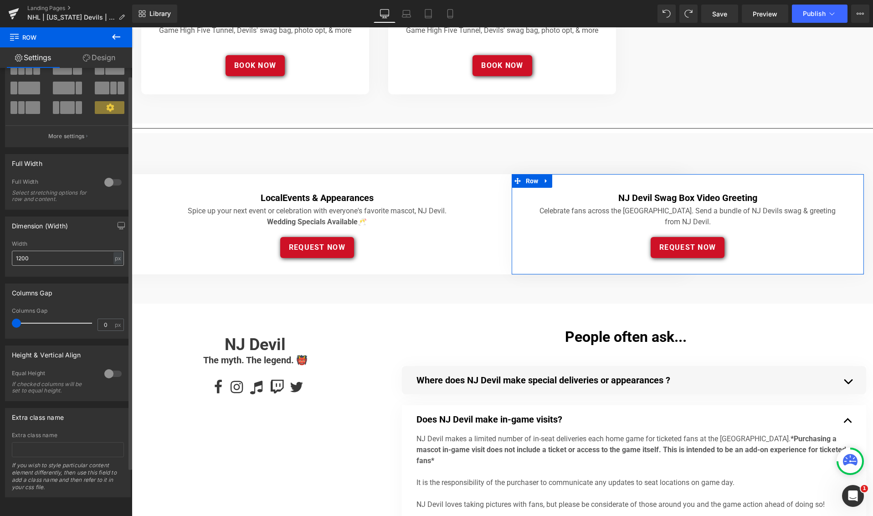
scroll to position [0, 0]
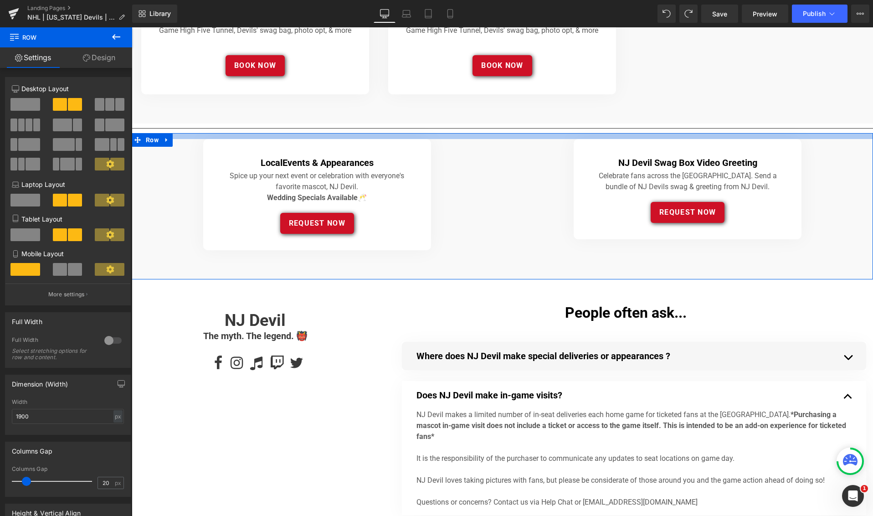
drag, startPoint x: 466, startPoint y: 157, endPoint x: 462, endPoint y: 137, distance: 20.4
click at [462, 137] on div at bounding box center [502, 136] width 741 height 6
click at [498, 180] on div "Local Events & Appearances Heading Spice up your next event or celebration with…" at bounding box center [317, 194] width 371 height 111
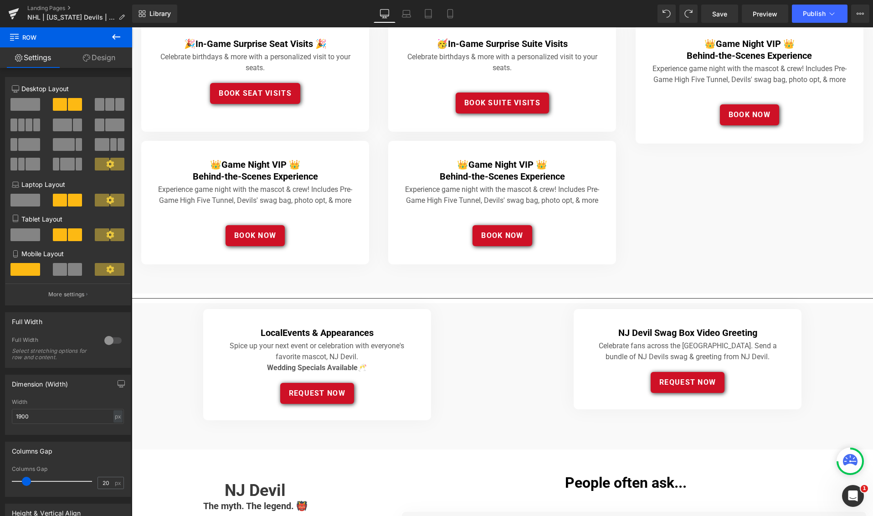
scroll to position [375, 0]
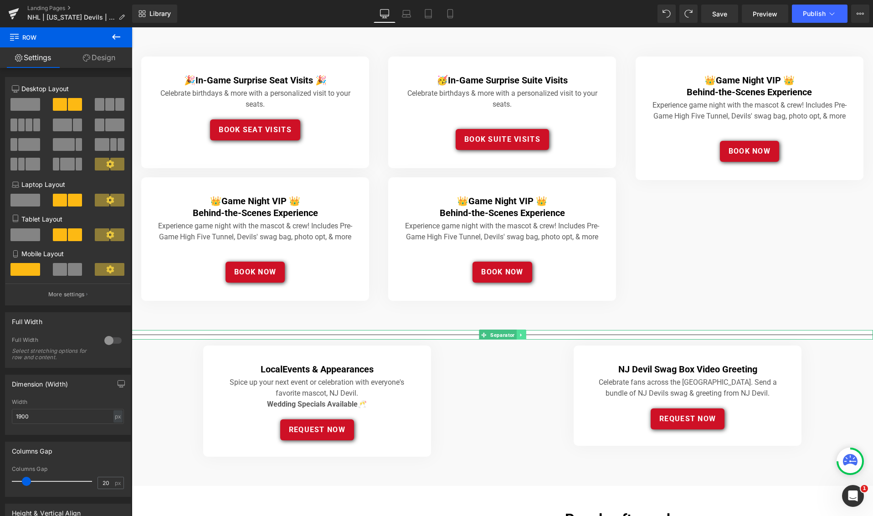
click at [520, 333] on icon at bounding box center [520, 334] width 1 height 3
click at [528, 333] on icon at bounding box center [525, 334] width 5 height 5
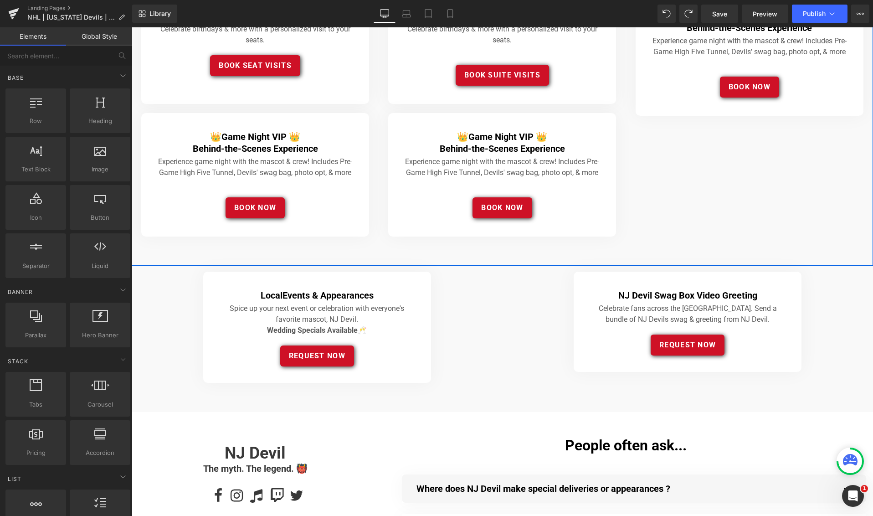
scroll to position [440, 0]
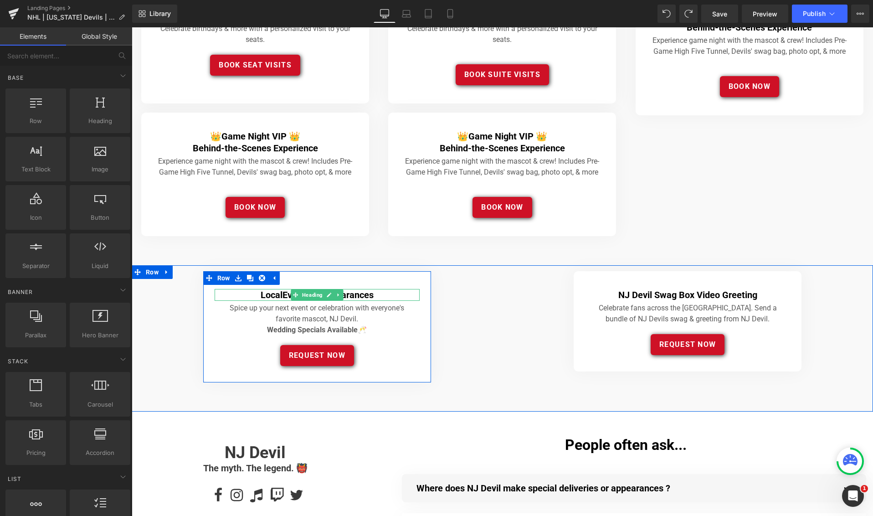
click at [389, 293] on h4 "Local Events & Appearances" at bounding box center [317, 295] width 205 height 12
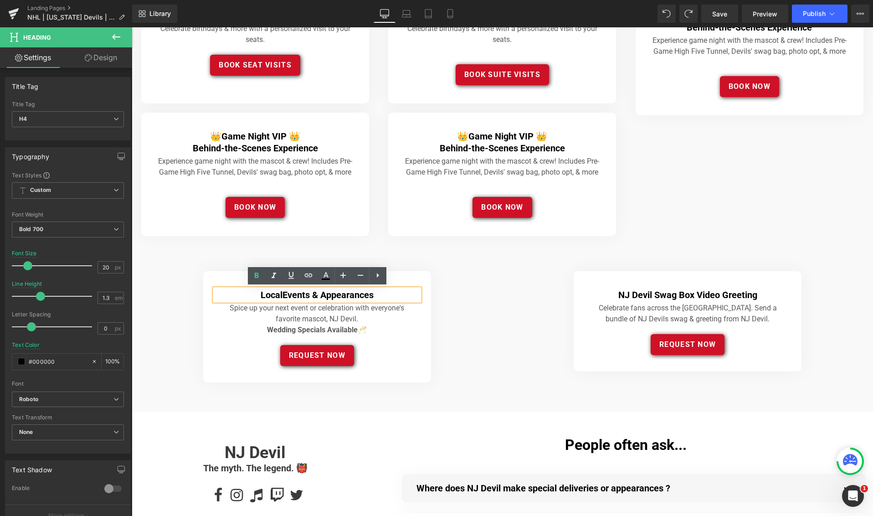
click at [224, 278] on div "Local Events & Appearances Heading Spice up your next event or celebration with…" at bounding box center [317, 326] width 228 height 111
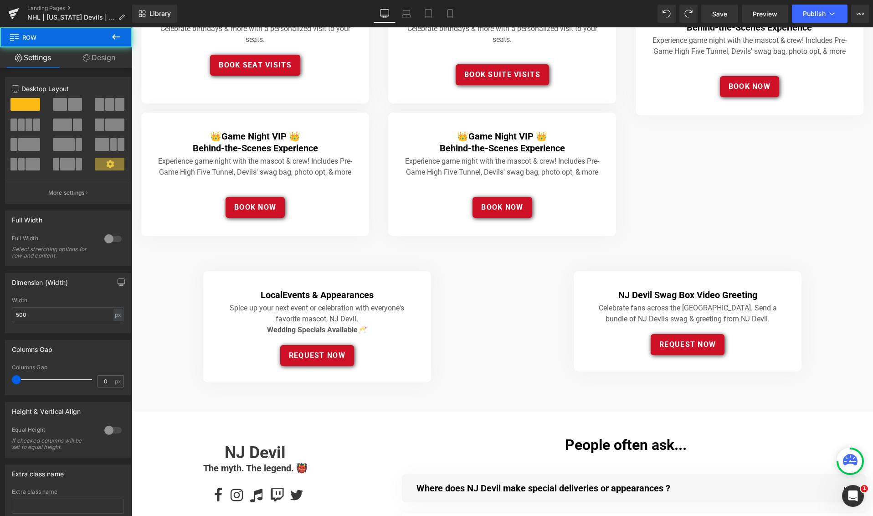
click at [210, 278] on div "Local Events & Appearances Heading Spice up your next event or celebration with…" at bounding box center [317, 326] width 228 height 111
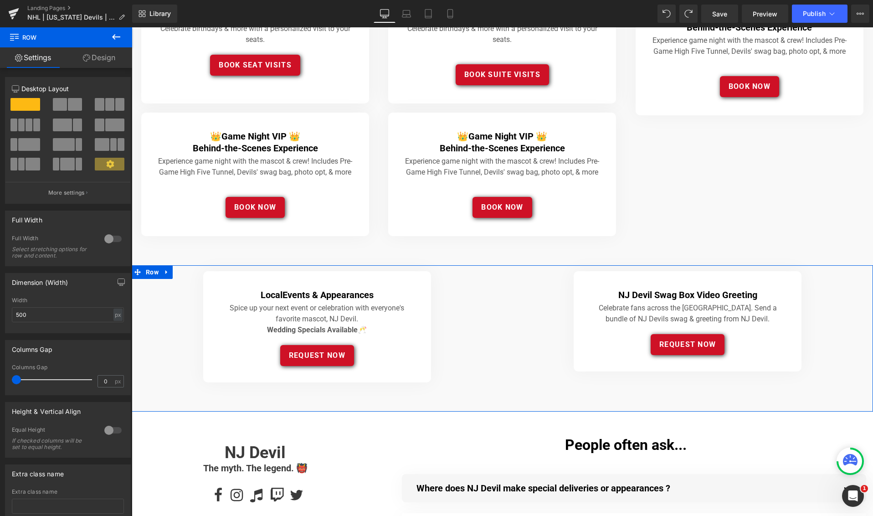
click at [485, 292] on div "Local Events & Appearances Heading Spice up your next event or celebration with…" at bounding box center [317, 326] width 371 height 111
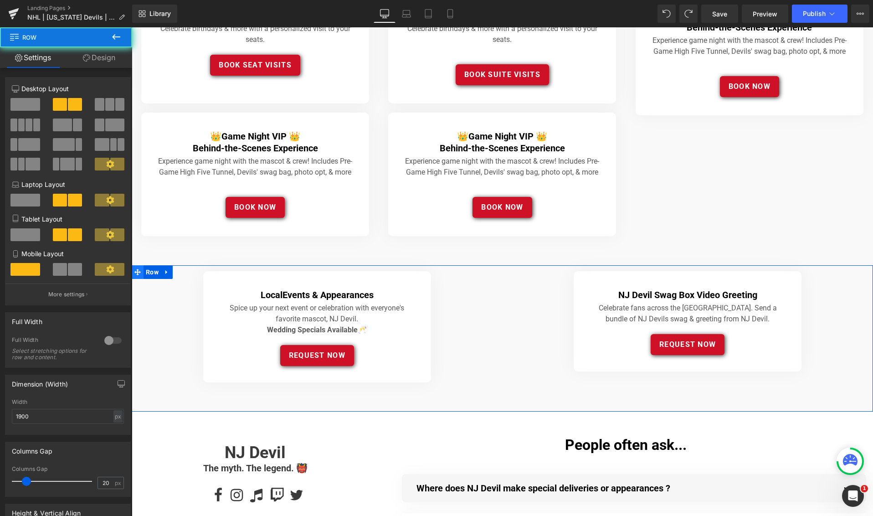
drag, startPoint x: 150, startPoint y: 300, endPoint x: 134, endPoint y: 275, distance: 29.3
click at [150, 299] on div "Local Events & Appearances Heading Spice up your next event or celebration with…" at bounding box center [317, 326] width 371 height 111
click at [137, 270] on icon at bounding box center [137, 272] width 6 height 6
click at [112, 343] on div at bounding box center [113, 340] width 22 height 15
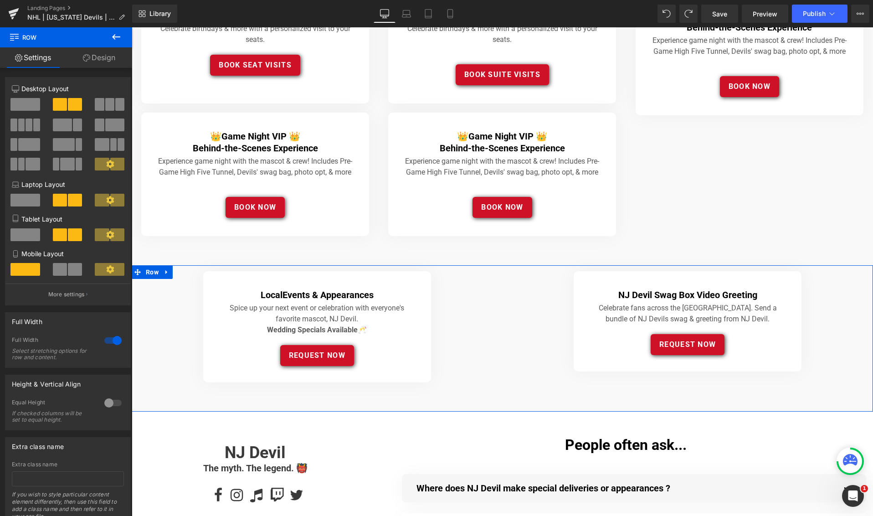
click at [528, 317] on div "NJ Devil Swag Box Video Greeting Heading Celebrate fans across the [GEOGRAPHIC_…" at bounding box center [687, 321] width 371 height 100
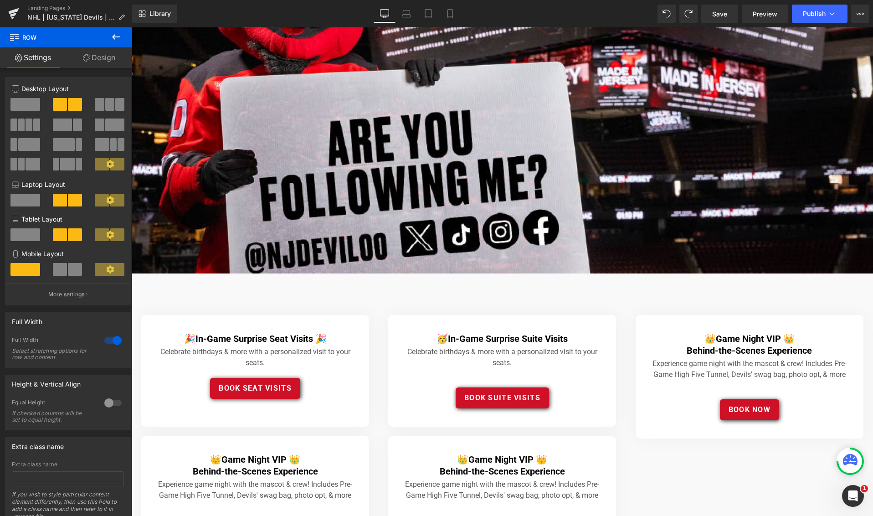
scroll to position [133, 0]
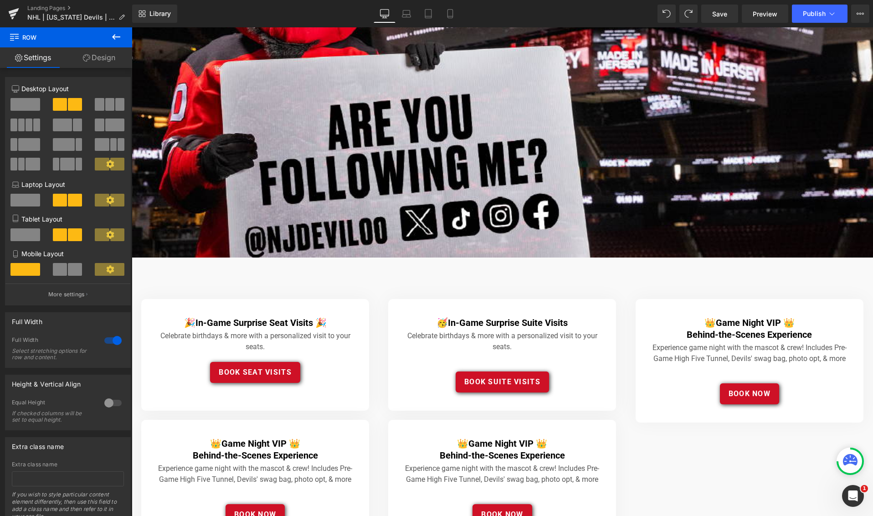
click at [174, 283] on div "🎉 In-Game Surprise Seat Visits 🎉 Heading Celebrate birthdays & more with a pers…" at bounding box center [502, 414] width 741 height 315
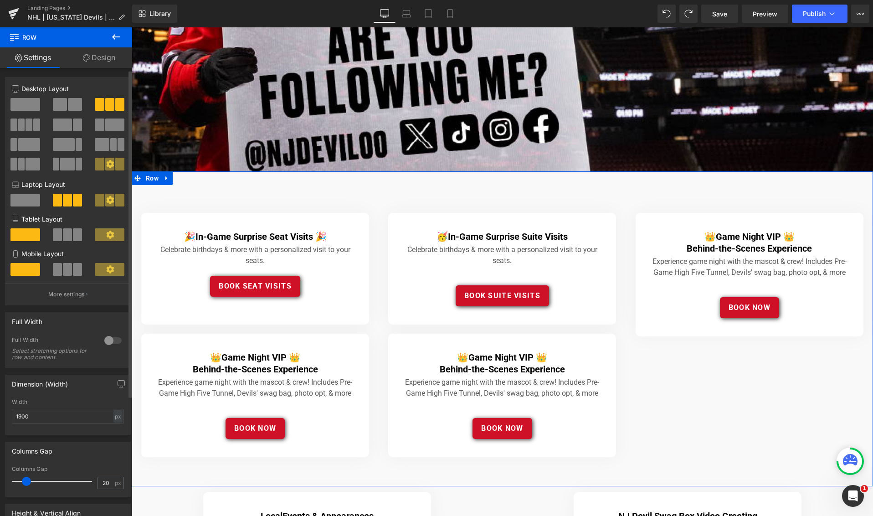
scroll to position [4, 0]
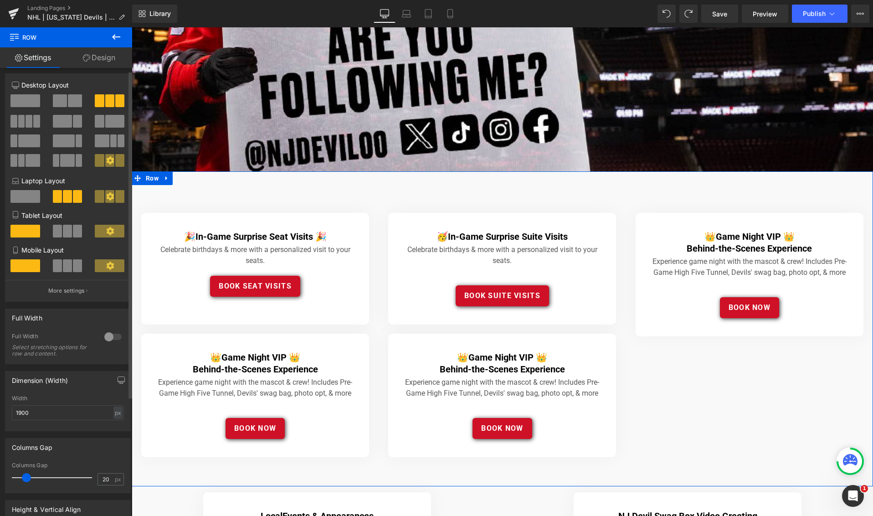
click at [113, 339] on div at bounding box center [113, 336] width 22 height 15
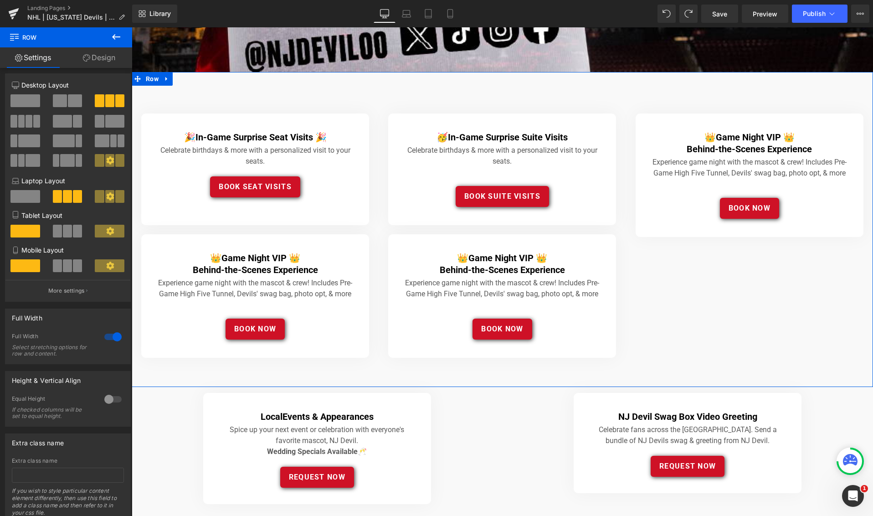
scroll to position [318, 0]
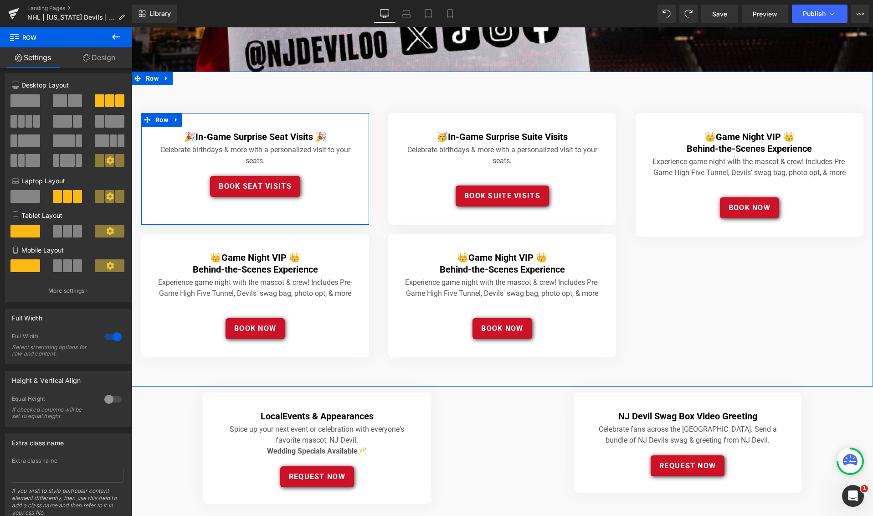
click at [282, 134] on span "In-Game Surprise Seat Visits 🎉" at bounding box center [260, 136] width 131 height 11
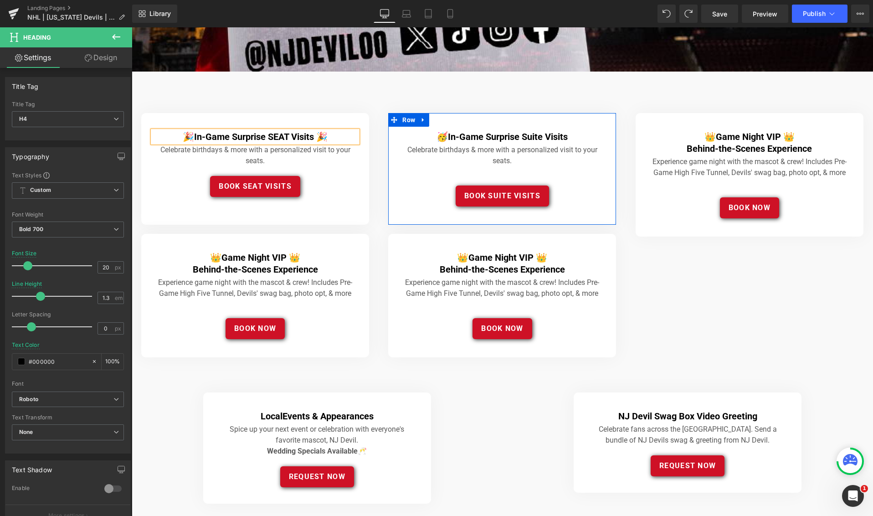
click at [533, 138] on span "In-Game Surprise Suite Visits" at bounding box center [508, 136] width 120 height 11
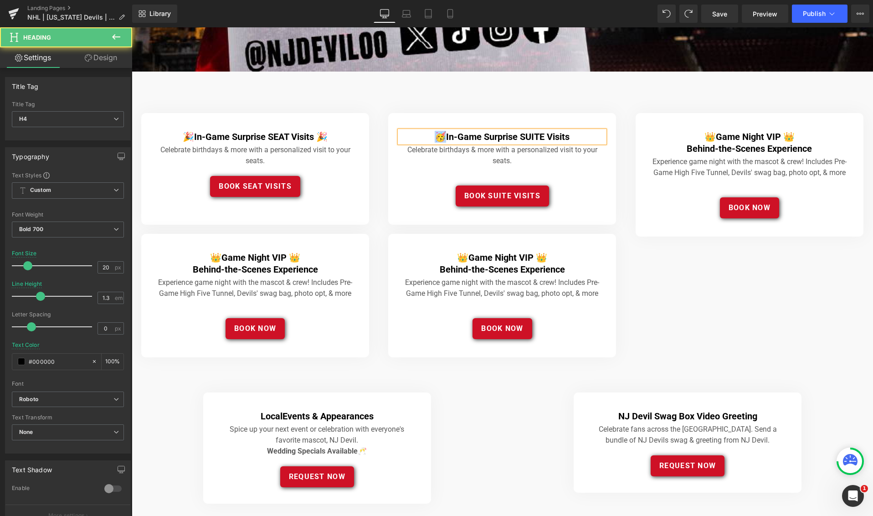
drag, startPoint x: 430, startPoint y: 135, endPoint x: 441, endPoint y: 134, distance: 11.4
click at [441, 134] on h4 "🥳 In-Game Surprise SUITE Visits" at bounding box center [502, 137] width 205 height 12
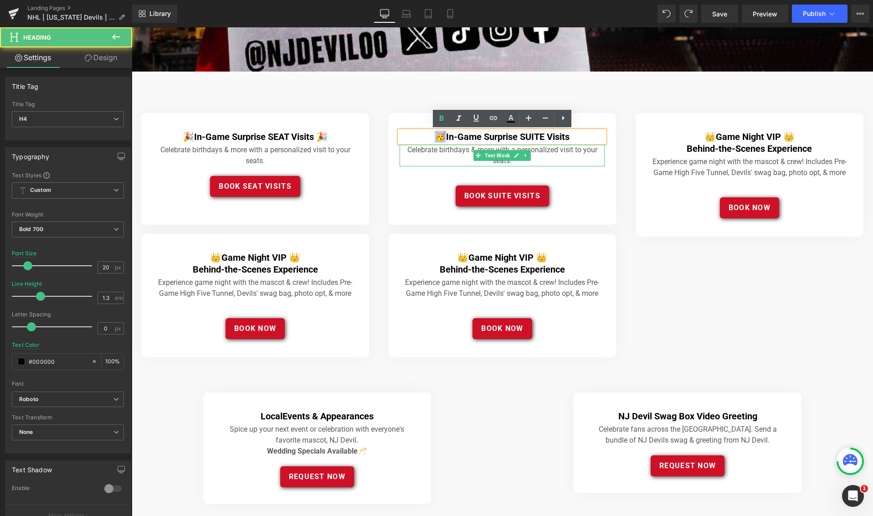
copy h4 "🥳"
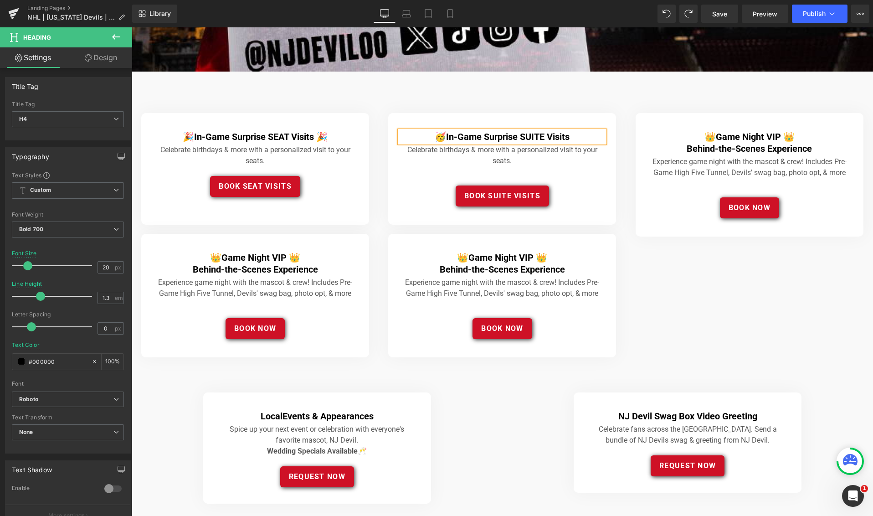
click at [583, 138] on h4 "🥳 In-Game Surprise SUITE Visits" at bounding box center [502, 137] width 205 height 12
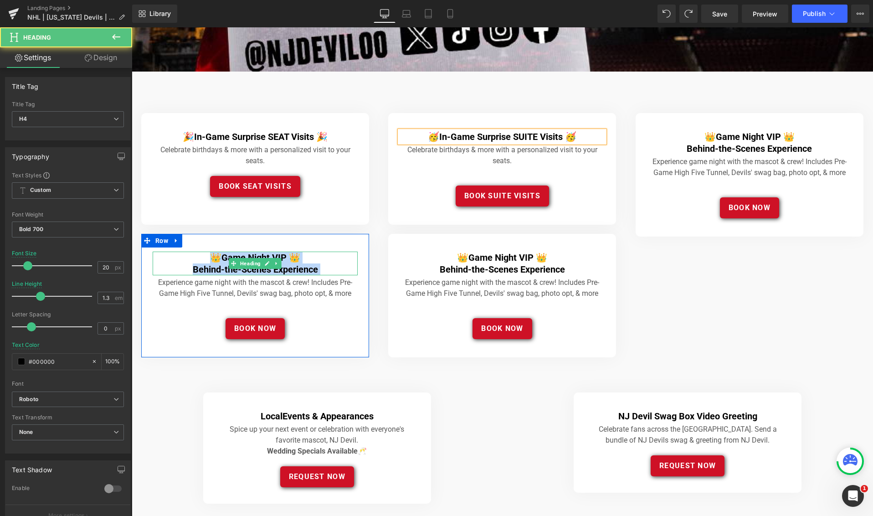
drag, startPoint x: 201, startPoint y: 255, endPoint x: 288, endPoint y: 261, distance: 87.2
click at [257, 258] on div "👑 Game Night VIP 👑 Behind-the-Scenes Experience Heading" at bounding box center [255, 263] width 205 height 24
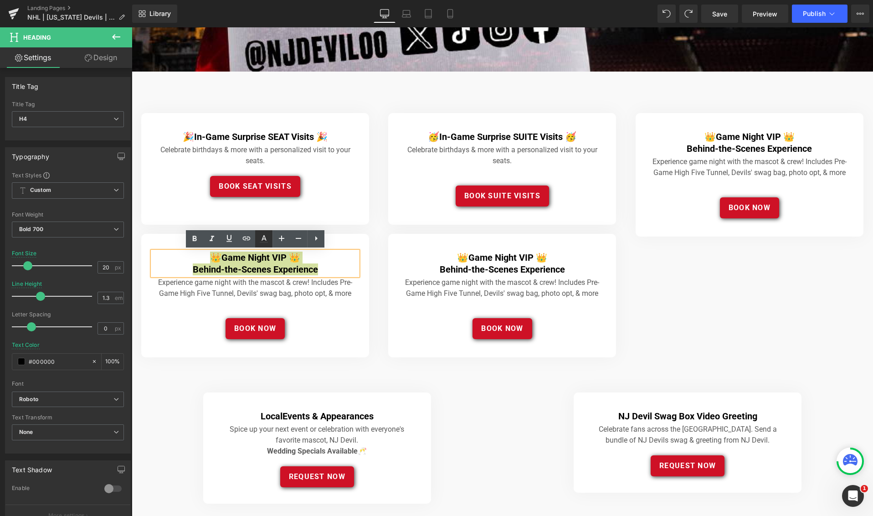
click at [261, 243] on icon at bounding box center [263, 238] width 11 height 11
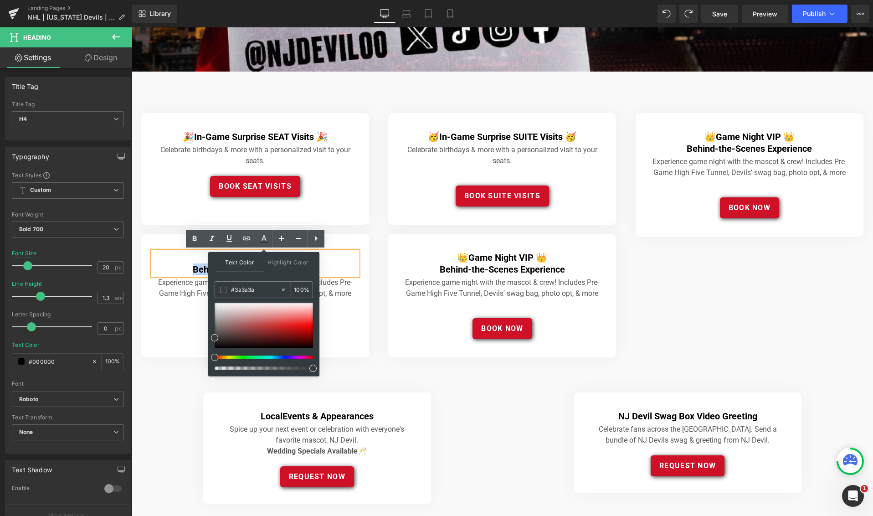
click at [177, 259] on h4 "👑 Game Night VIP 👑" at bounding box center [255, 257] width 205 height 12
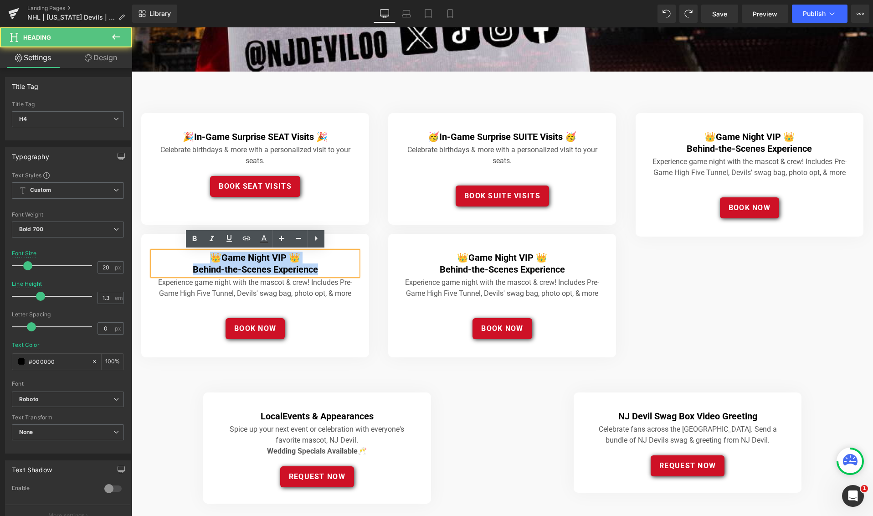
drag, startPoint x: 324, startPoint y: 270, endPoint x: 201, endPoint y: 256, distance: 123.8
click at [201, 256] on div "👑 Game Night VIP 👑 Behind-the-Scenes Experience" at bounding box center [255, 263] width 205 height 24
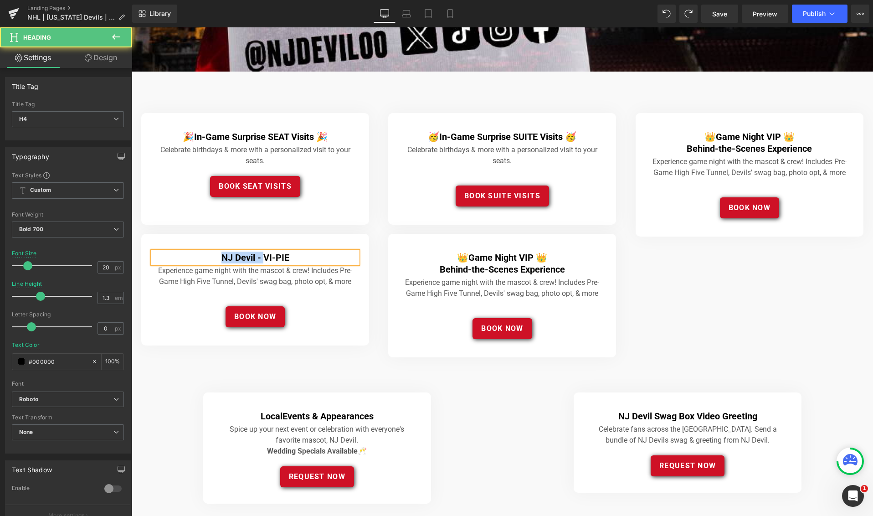
drag, startPoint x: 264, startPoint y: 257, endPoint x: 213, endPoint y: 253, distance: 50.8
click at [213, 253] on h4 "NJ Devil - VI-PIE" at bounding box center [255, 257] width 205 height 12
click at [199, 255] on h4 "VI-PIE Experience 🥧" at bounding box center [255, 257] width 205 height 12
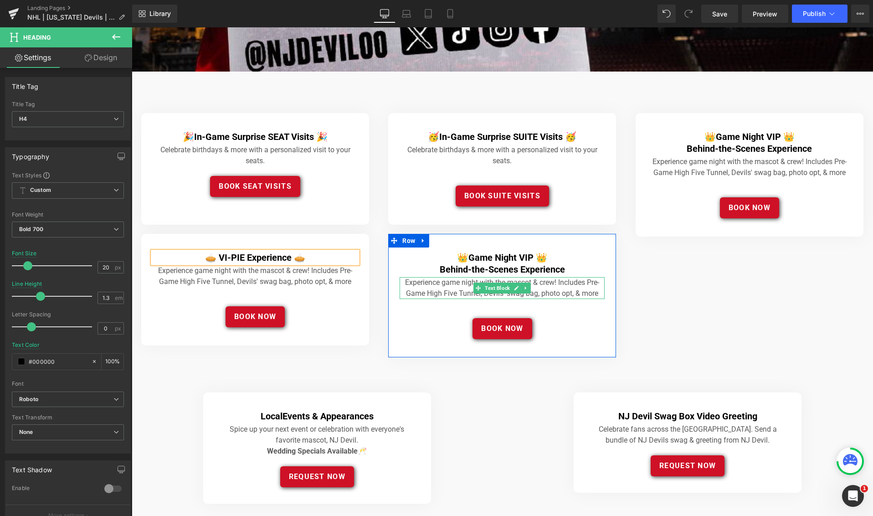
click at [471, 275] on div "👑 Game Night VIP 👑 Behind-the-Scenes Experience Heading Experience game night w…" at bounding box center [502, 293] width 205 height 91
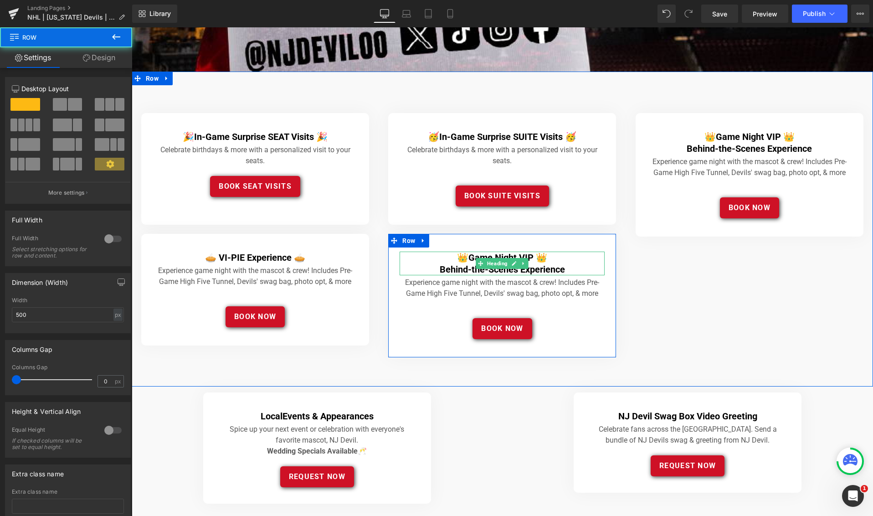
click at [456, 256] on h4 "👑 Game Night VIP 👑" at bounding box center [502, 257] width 205 height 12
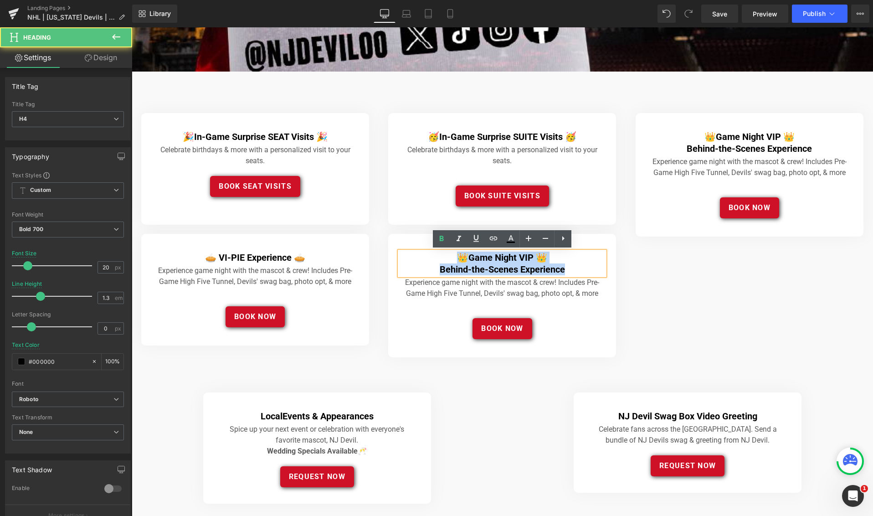
drag, startPoint x: 500, startPoint y: 262, endPoint x: 437, endPoint y: 257, distance: 63.1
click at [437, 257] on div "👑 Game Night VIP 👑 Behind-the-Scenes Experience" at bounding box center [502, 263] width 205 height 24
paste div
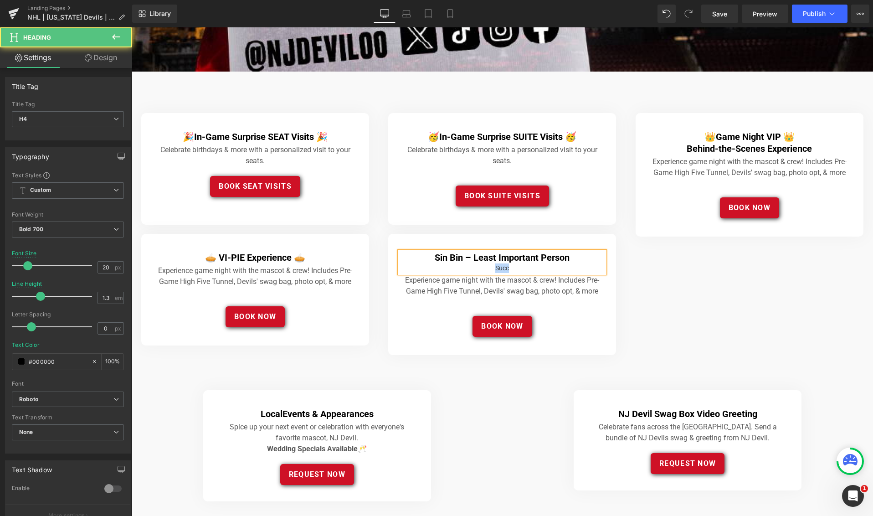
click at [471, 265] on div "Succ" at bounding box center [502, 268] width 205 height 10
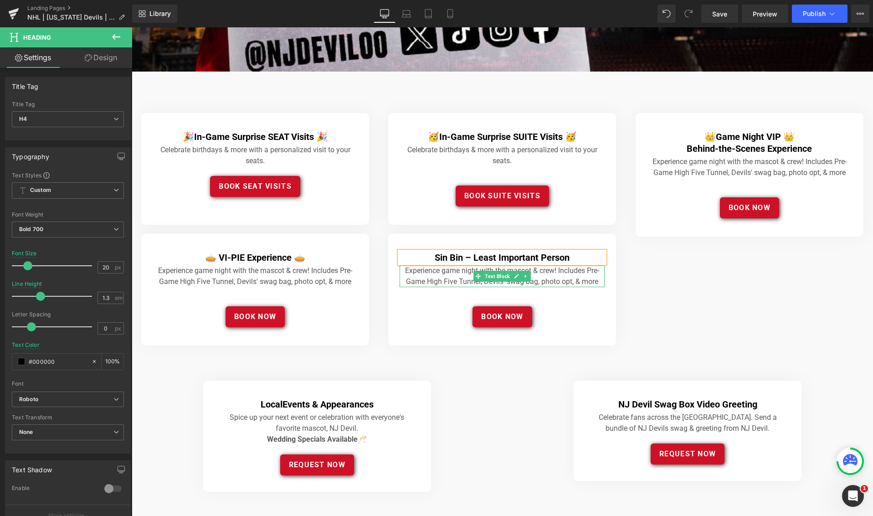
click at [483, 273] on span "Text Block" at bounding box center [497, 276] width 29 height 11
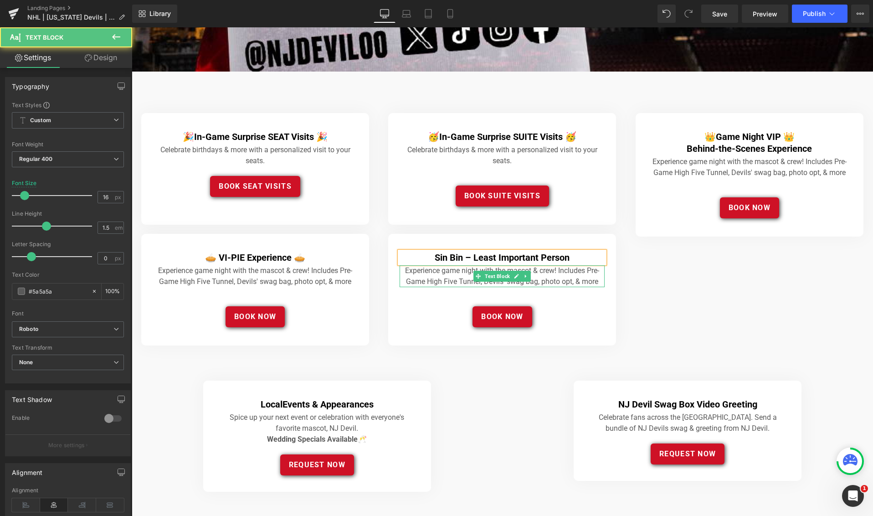
click at [415, 274] on p "Experience game night with the mascot & crew! Includes Pre-Game High Five Tunne…" at bounding box center [502, 276] width 205 height 22
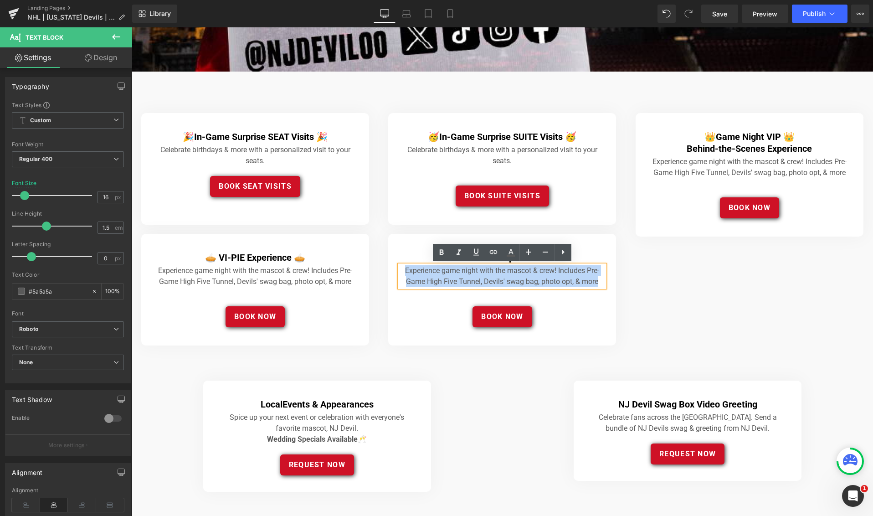
drag, startPoint x: 405, startPoint y: 271, endPoint x: 595, endPoint y: 283, distance: 190.8
click at [602, 282] on p "Experience game night with the mascot & crew! Includes Pre-Game High Five Tunne…" at bounding box center [502, 276] width 205 height 22
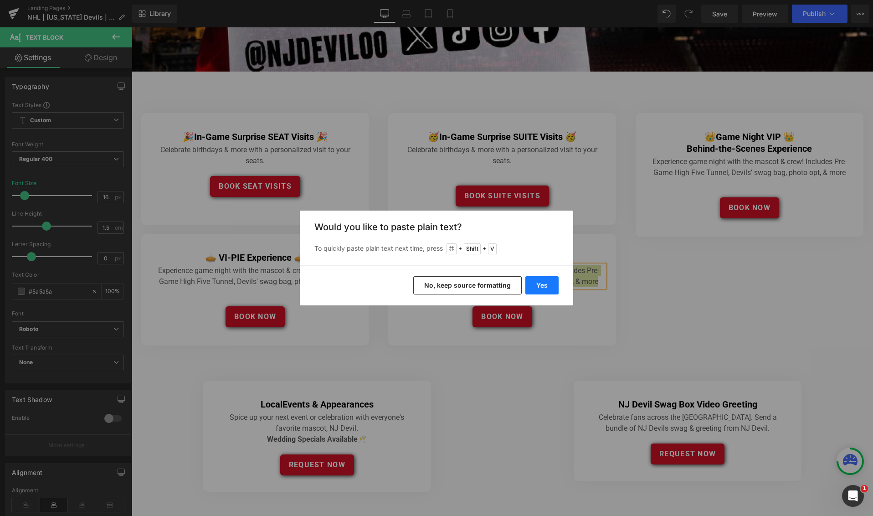
click at [546, 288] on button "Yes" at bounding box center [541, 285] width 33 height 18
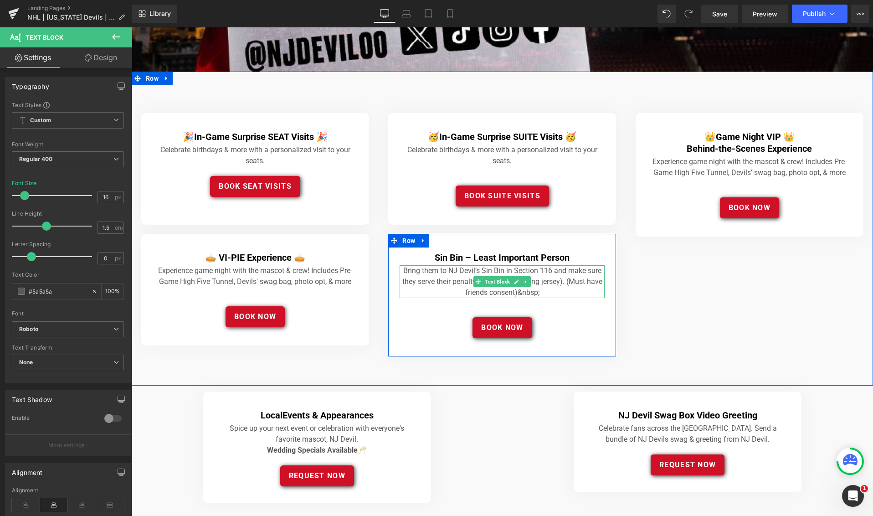
click at [419, 275] on p "Bring them to NJ Devil’s Sin Bin in Section 116 and make sure they serve their …" at bounding box center [502, 281] width 205 height 33
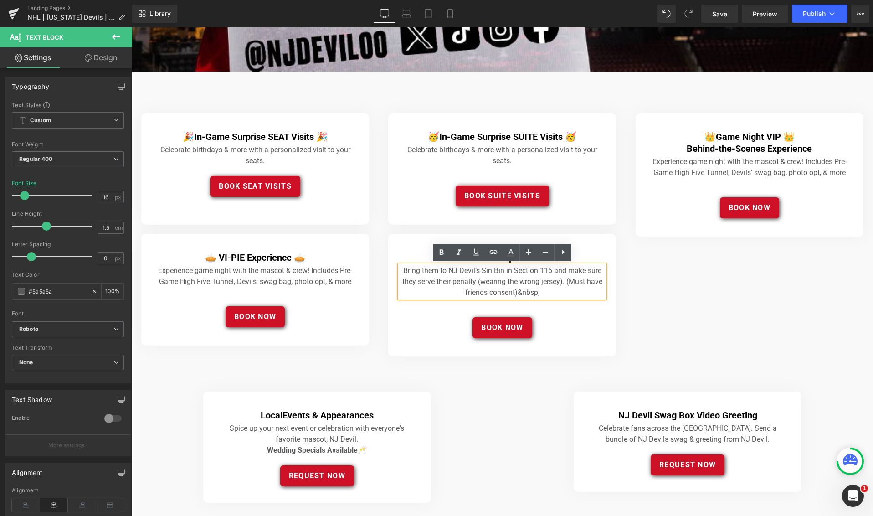
click at [428, 270] on p "Bring them to NJ Devil’s Sin Bin in Section 116 and make sure they serve their …" at bounding box center [502, 281] width 205 height 33
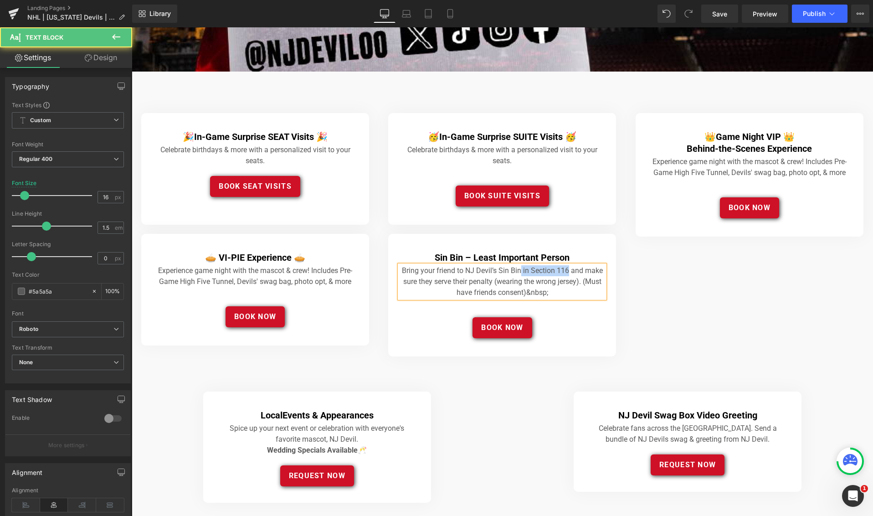
drag, startPoint x: 522, startPoint y: 271, endPoint x: 568, endPoint y: 272, distance: 46.5
click at [568, 272] on p "Bring your friend to NJ Devil’s Sin Bin in Section 116 and make sure they serve…" at bounding box center [502, 281] width 205 height 33
drag, startPoint x: 535, startPoint y: 292, endPoint x: 457, endPoint y: 284, distance: 78.2
click at [450, 284] on p "Bring your friend to NJ Devil’s Sin Bin and make sure they serve their penalty …" at bounding box center [502, 281] width 205 height 33
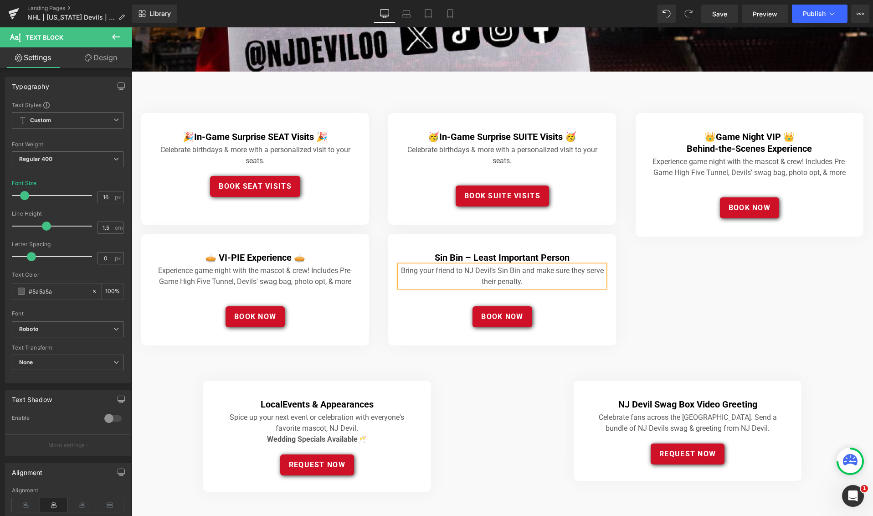
click at [499, 317] on span "Button" at bounding box center [502, 316] width 20 height 11
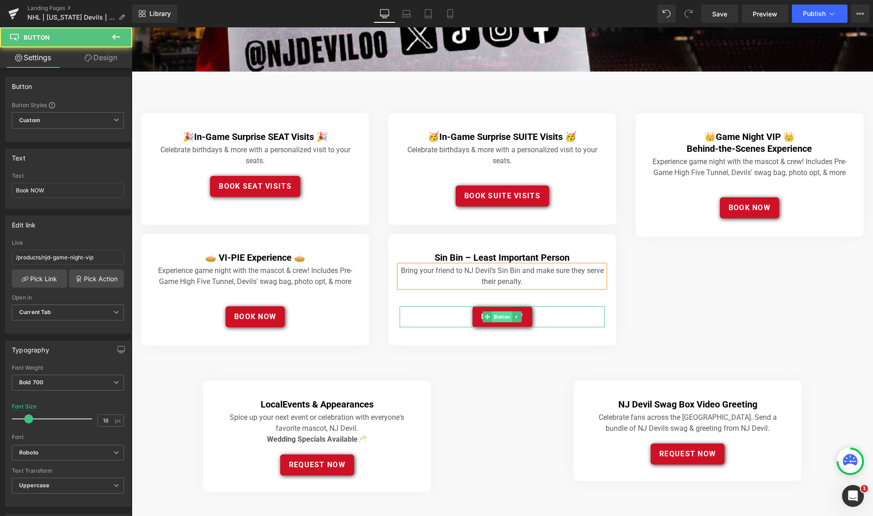
click at [502, 317] on span "Button" at bounding box center [502, 316] width 20 height 11
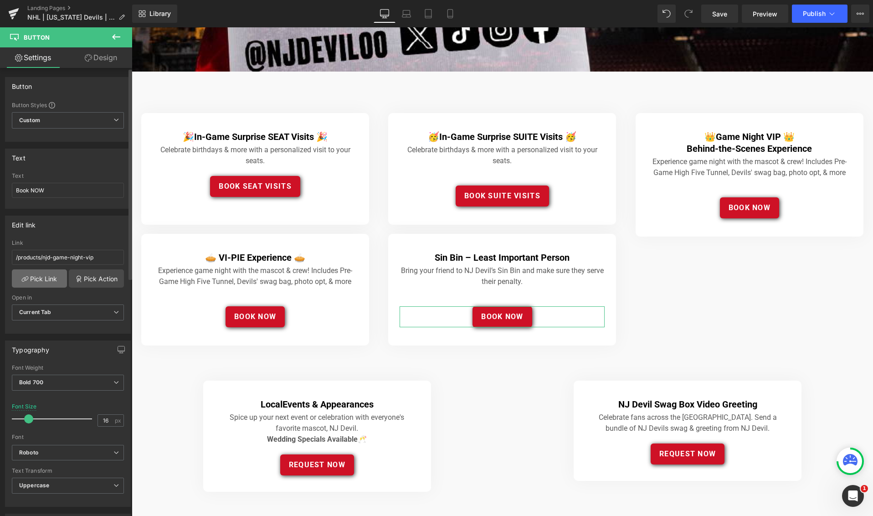
click at [49, 282] on link "Pick Link" at bounding box center [39, 278] width 55 height 18
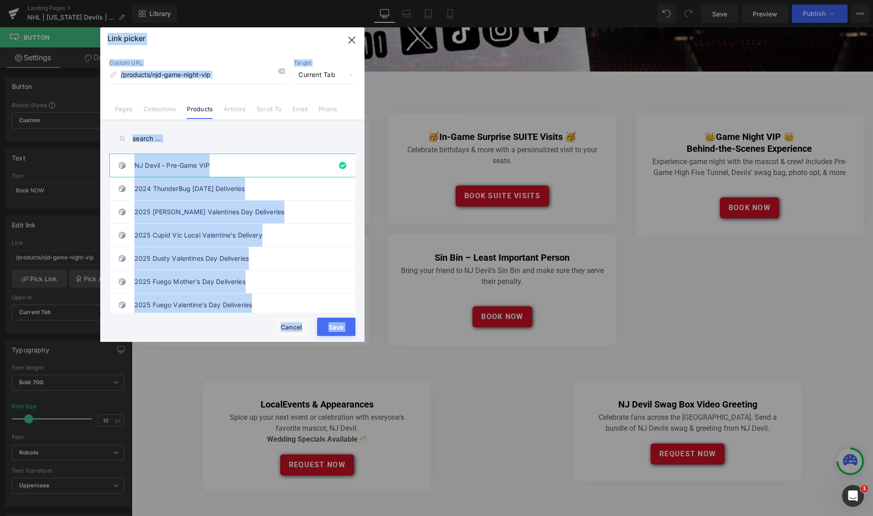
drag, startPoint x: 227, startPoint y: 73, endPoint x: 97, endPoint y: 72, distance: 130.3
click at [97, 72] on div "Link picker Back to Library Insert Custom URL /products/njd-game-night-vip Targ…" at bounding box center [436, 258] width 873 height 516
click at [219, 163] on link "NJ Devil - Pre-Game VIP" at bounding box center [234, 165] width 200 height 23
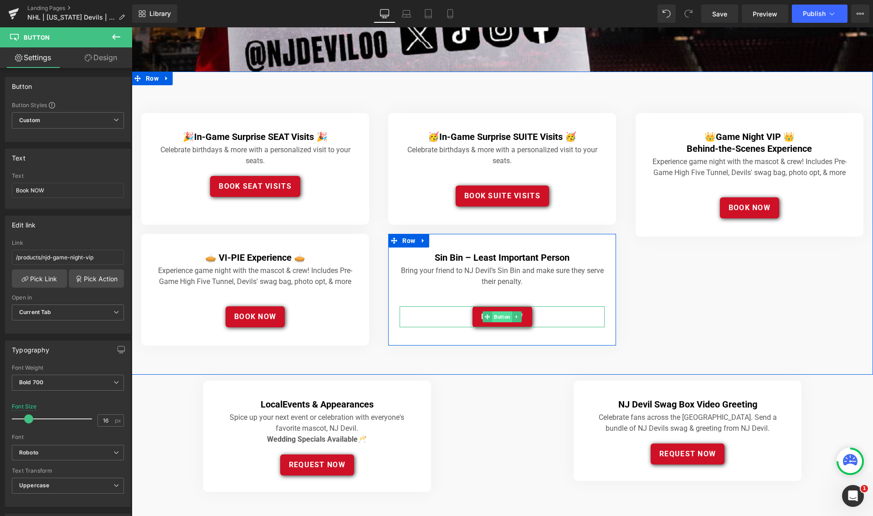
click at [507, 314] on span "Button" at bounding box center [502, 316] width 20 height 11
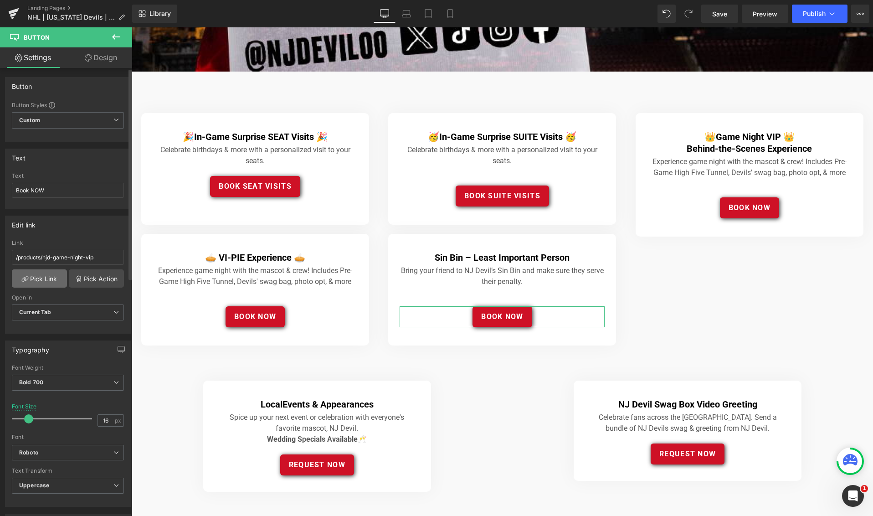
click at [37, 276] on link "Pick Link" at bounding box center [39, 278] width 55 height 18
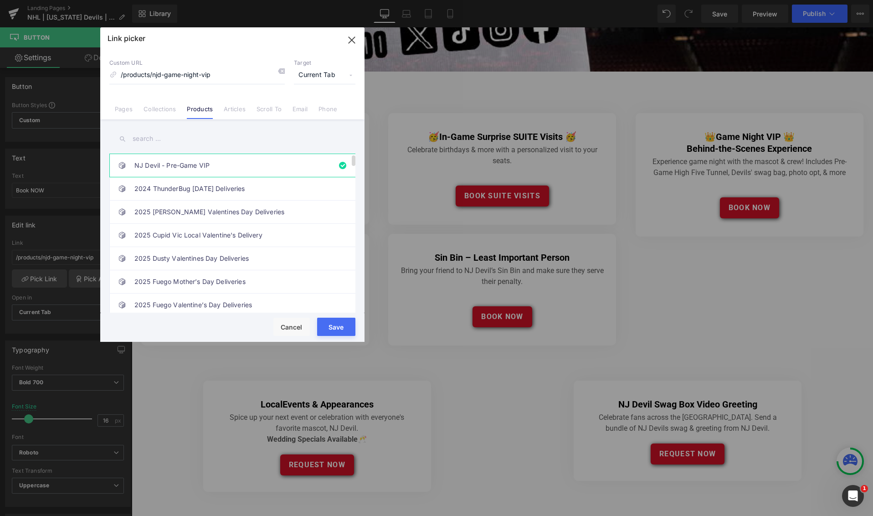
click at [339, 165] on li "NJ Devil - Pre-Game VIP" at bounding box center [234, 165] width 250 height 23
click at [175, 143] on input "text" at bounding box center [232, 138] width 246 height 20
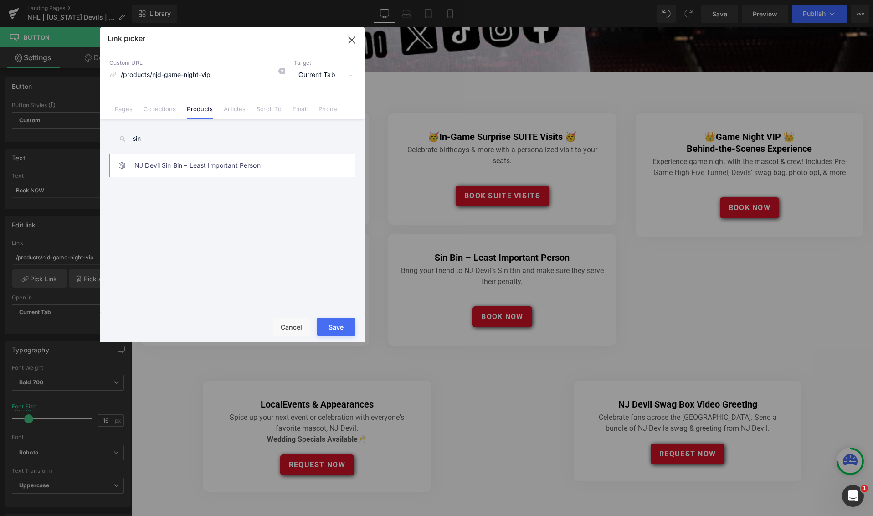
type input "sin"
click at [158, 158] on link "NJ Devil Sin Bin – Least Important Person" at bounding box center [234, 165] width 200 height 23
type input "/products/nj-devil-sin-bin"
click at [343, 333] on button "Save" at bounding box center [336, 327] width 38 height 18
type input "/products/nj-devil-sin-bin"
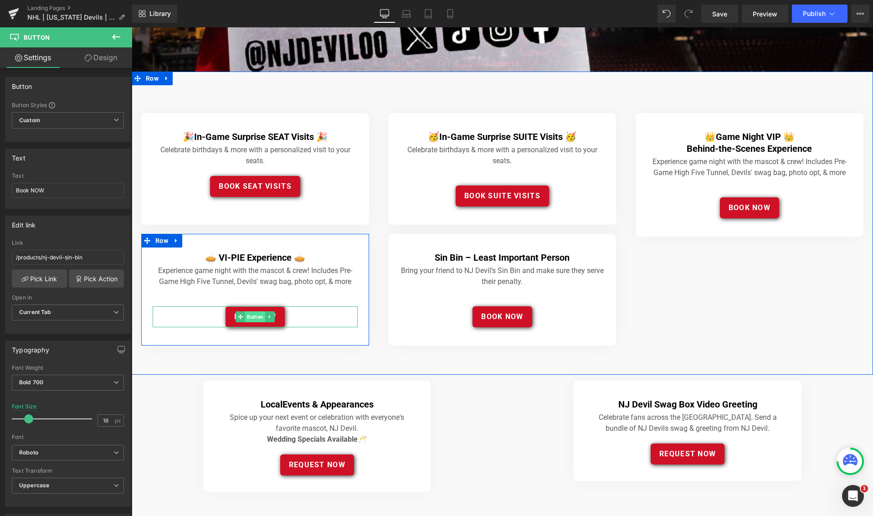
click at [255, 313] on span "Button" at bounding box center [255, 316] width 20 height 11
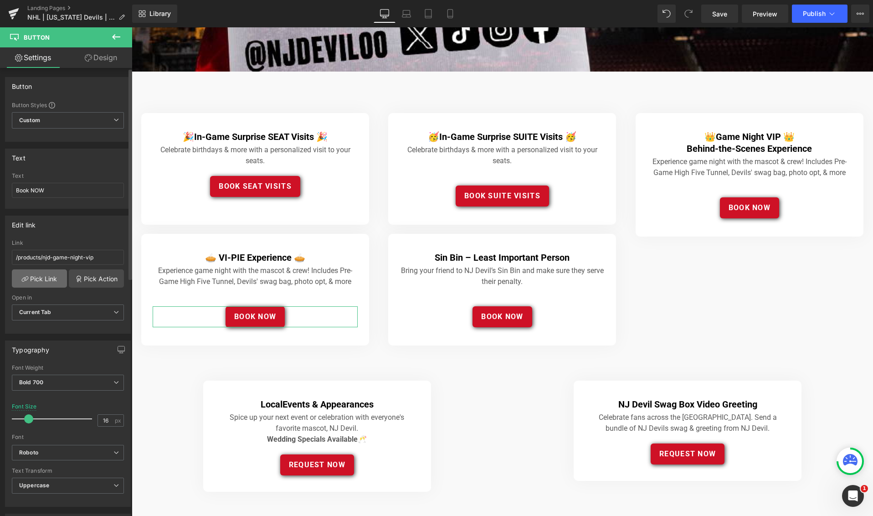
click at [43, 282] on link "Pick Link" at bounding box center [39, 278] width 55 height 18
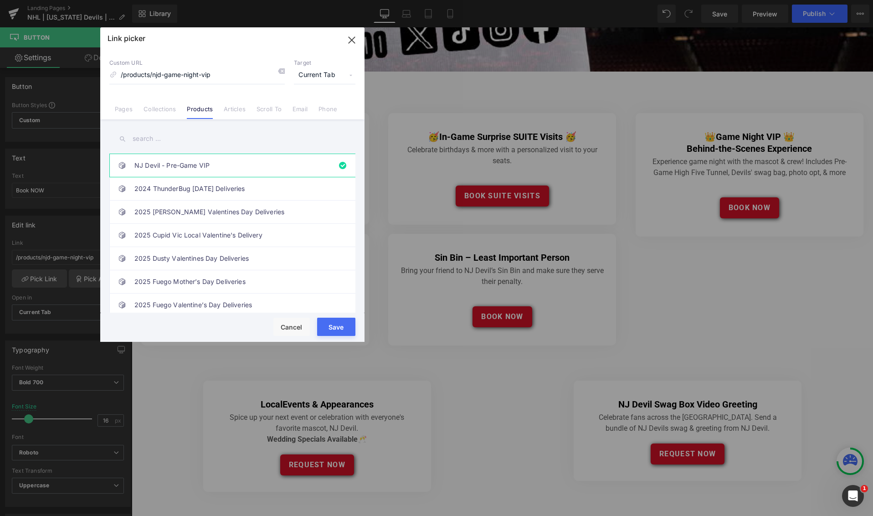
click at [155, 141] on input "text" at bounding box center [232, 138] width 246 height 20
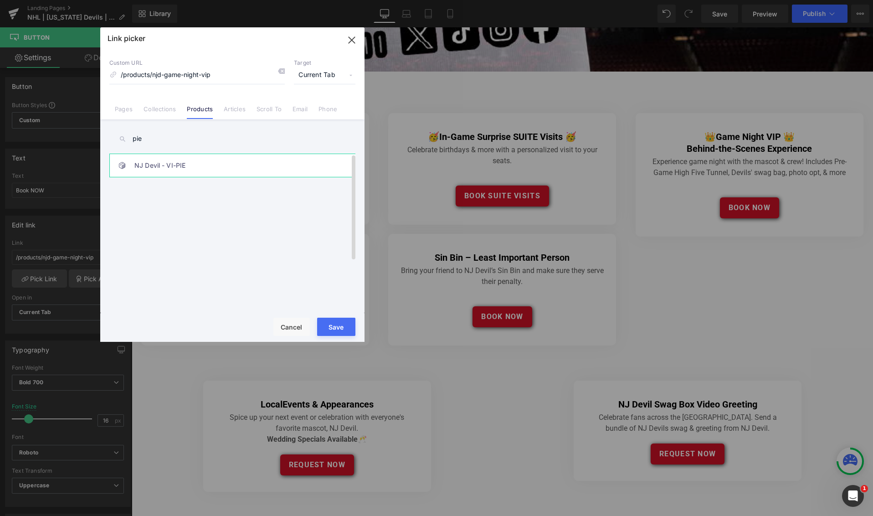
type input "pie"
click at [151, 165] on link "NJ Devil - VI-PIE" at bounding box center [234, 165] width 200 height 23
type input "/products/nj-devil-vi-pie"
click at [333, 327] on button "Save" at bounding box center [336, 327] width 38 height 18
type input "/products/nj-devil-vi-pie"
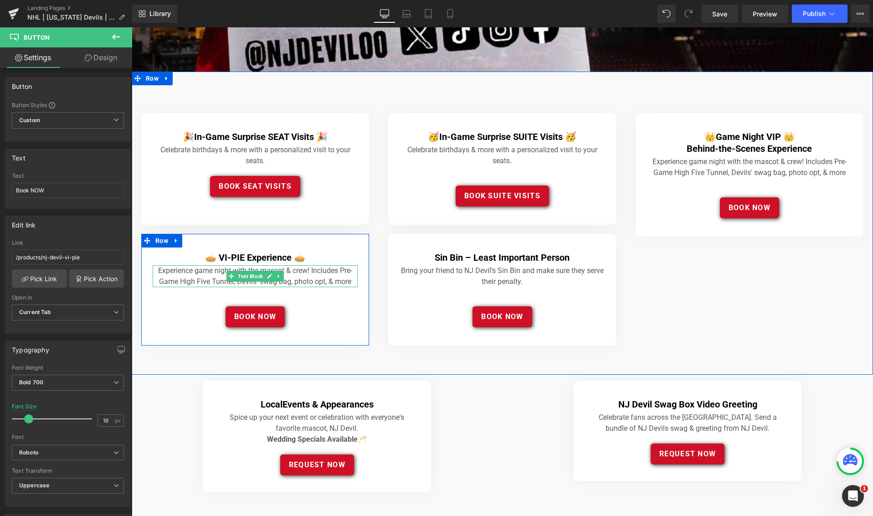
click at [202, 280] on p "Experience game night with the mascot & crew! Includes Pre-Game High Five Tunne…" at bounding box center [255, 276] width 205 height 22
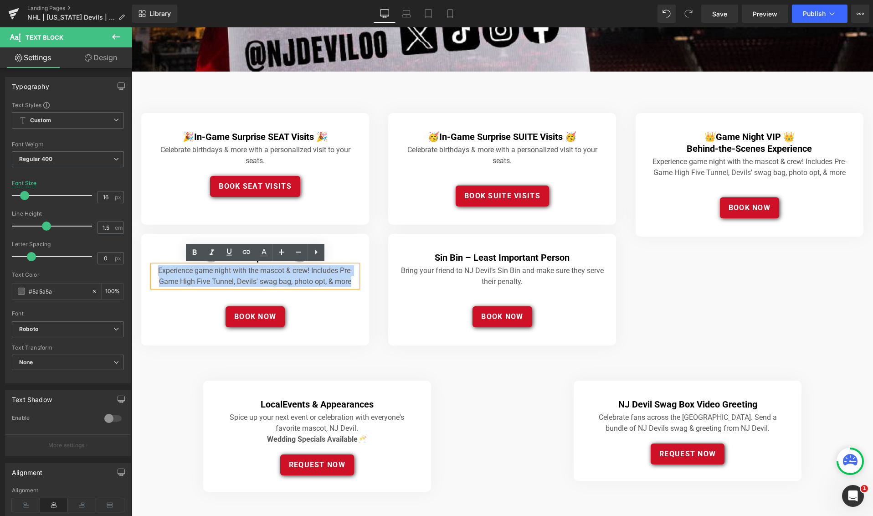
drag, startPoint x: 158, startPoint y: 271, endPoint x: 364, endPoint y: 282, distance: 206.7
click at [364, 282] on div "🥧 VI-PIE Experience 🥧 Heading Experience game night with the mascot & crew! Inc…" at bounding box center [255, 290] width 228 height 112
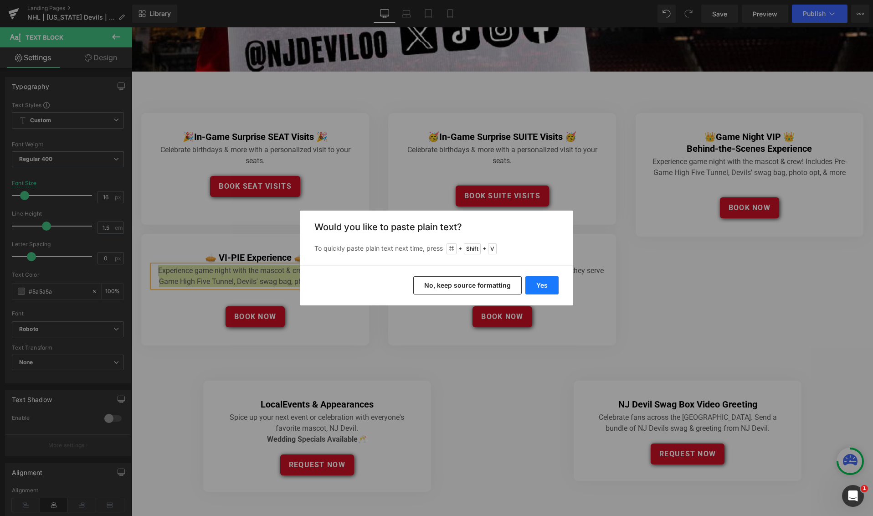
click at [547, 285] on button "Yes" at bounding box center [541, 285] width 33 height 18
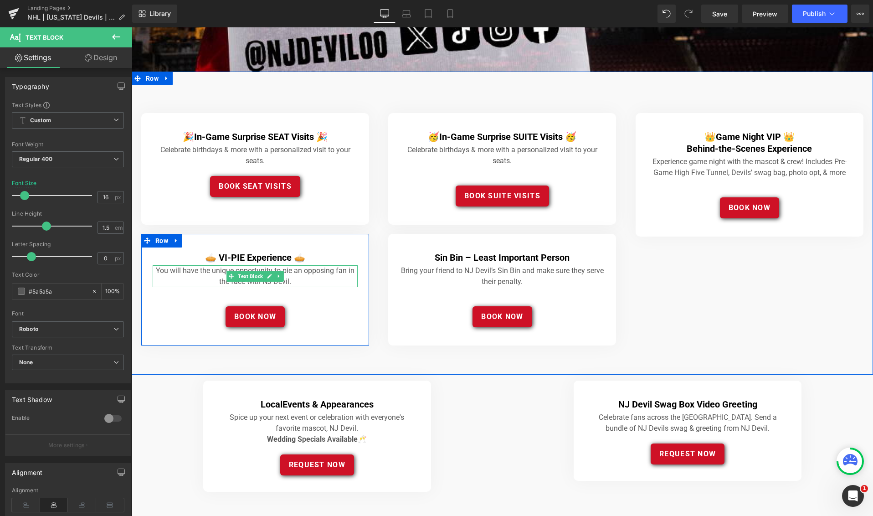
drag, startPoint x: 189, startPoint y: 274, endPoint x: 194, endPoint y: 272, distance: 5.3
click at [189, 274] on p "You will have the unique opportunity to pie an opposing fan in the face with NJ…" at bounding box center [255, 276] width 205 height 22
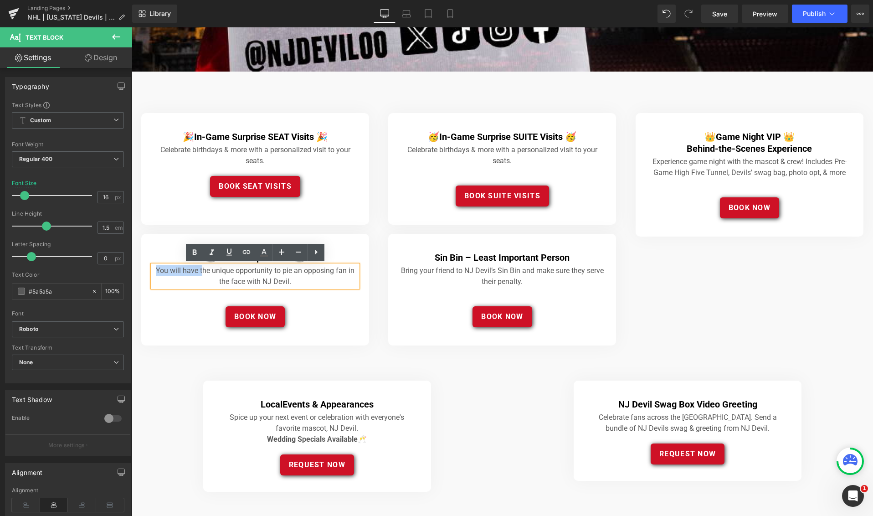
drag, startPoint x: 201, startPoint y: 270, endPoint x: 154, endPoint y: 269, distance: 46.9
click at [154, 269] on p "You will have the unique opportunity to pie an opposing fan in the face with NJ…" at bounding box center [255, 276] width 205 height 22
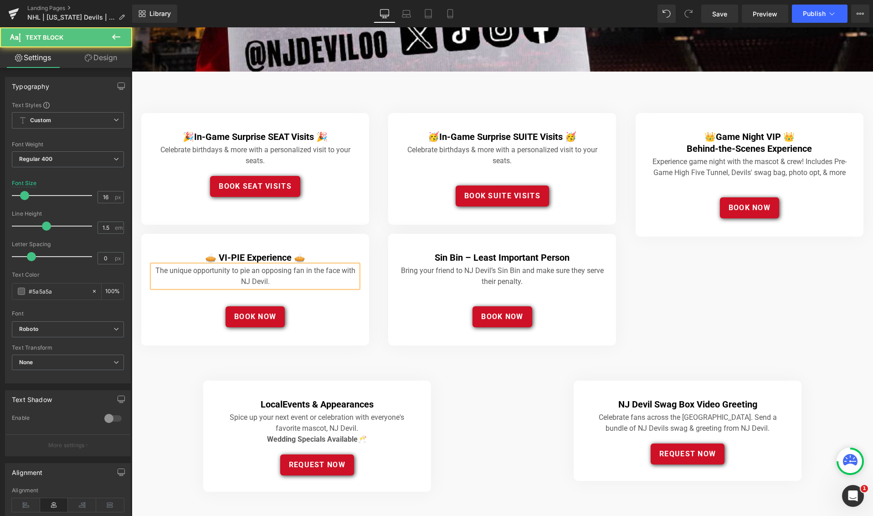
click at [287, 280] on p "The unique opportunity to pie an opposing fan in the face with NJ Devil." at bounding box center [255, 276] width 205 height 22
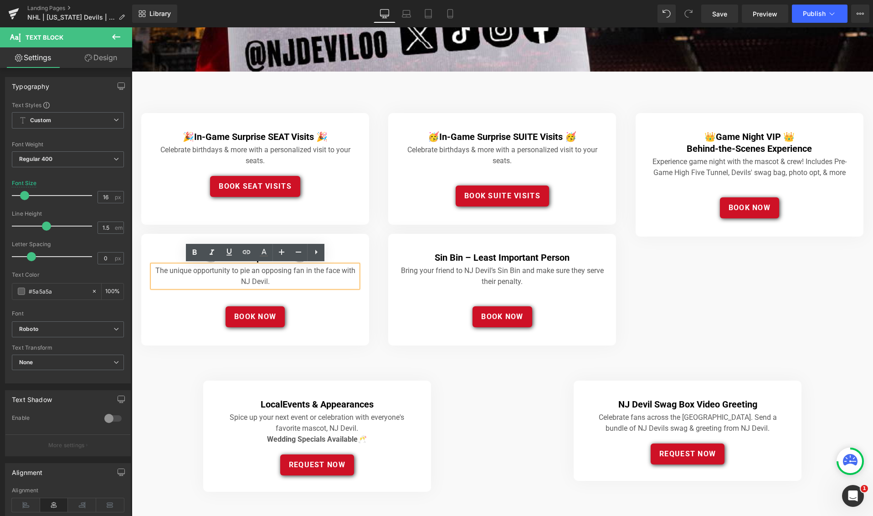
click at [747, 312] on div "🎉 In-Game Surprise SEAT Visits 🎉 Heading Celebrate birthdays & more with a pers…" at bounding box center [502, 223] width 741 height 303
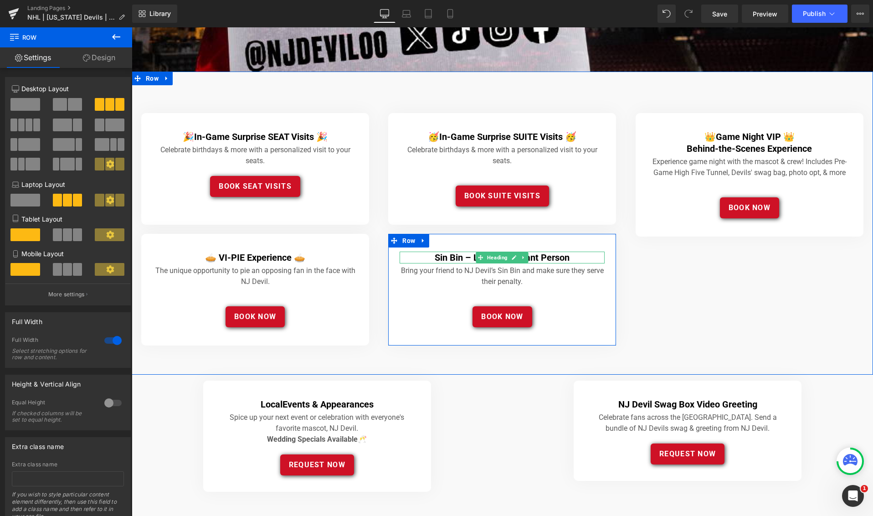
click at [425, 256] on h4 "Sin Bin – Least Important Person" at bounding box center [502, 257] width 205 height 12
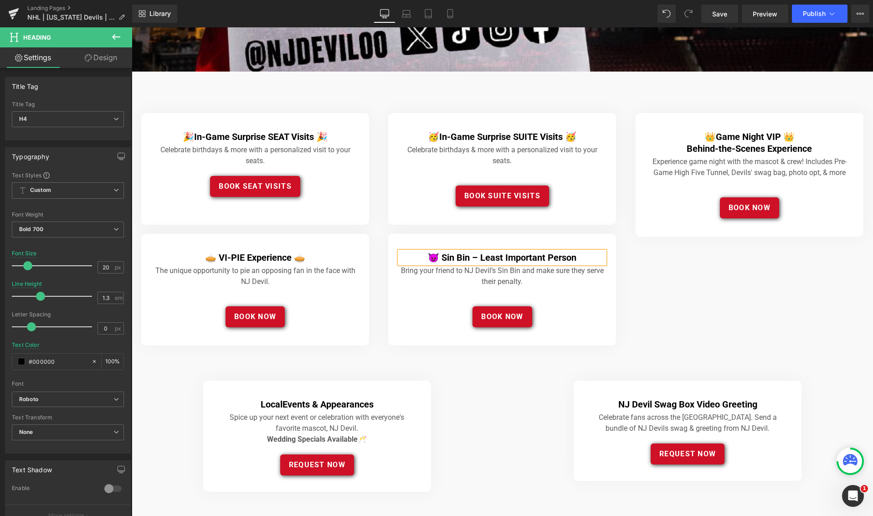
drag, startPoint x: 584, startPoint y: 257, endPoint x: 592, endPoint y: 258, distance: 8.7
click at [585, 257] on h4 "😈 Sin Bin – Least Important Person" at bounding box center [502, 257] width 205 height 12
drag, startPoint x: 574, startPoint y: 256, endPoint x: 584, endPoint y: 257, distance: 9.6
click at [575, 256] on h4 "😈 Sin Bin – Least Important Person😈" at bounding box center [502, 257] width 205 height 12
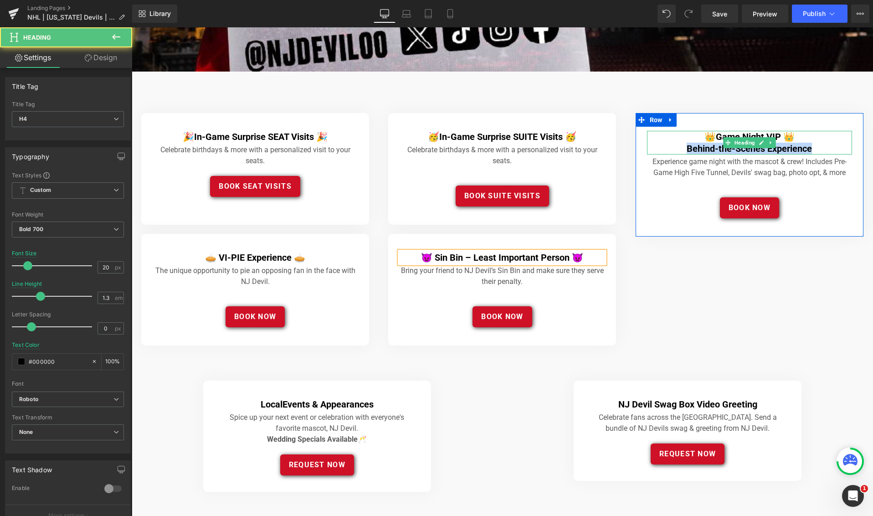
drag, startPoint x: 687, startPoint y: 148, endPoint x: 825, endPoint y: 148, distance: 137.6
click at [825, 148] on h4 "Behind-the-Scenes Experience" at bounding box center [749, 149] width 205 height 12
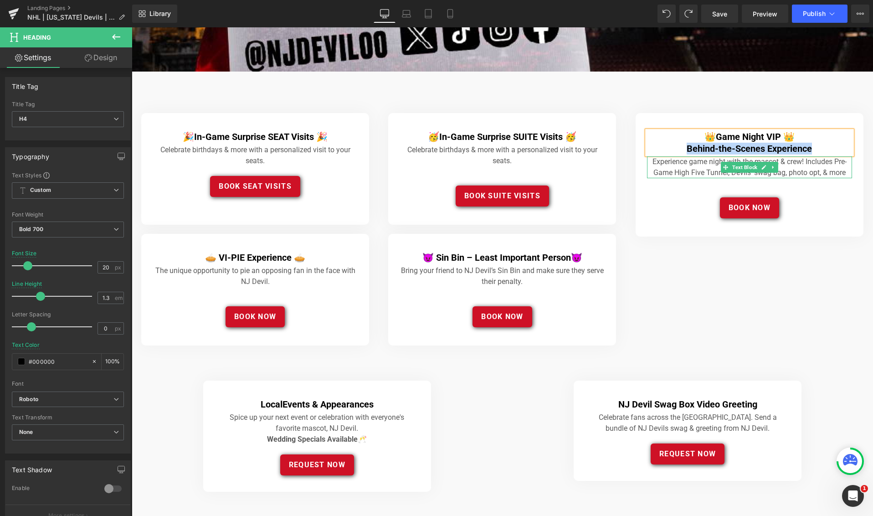
click at [738, 158] on div "Experience game night with the mascot & crew! Includes Pre-Game High Five Tunne…" at bounding box center [749, 167] width 205 height 22
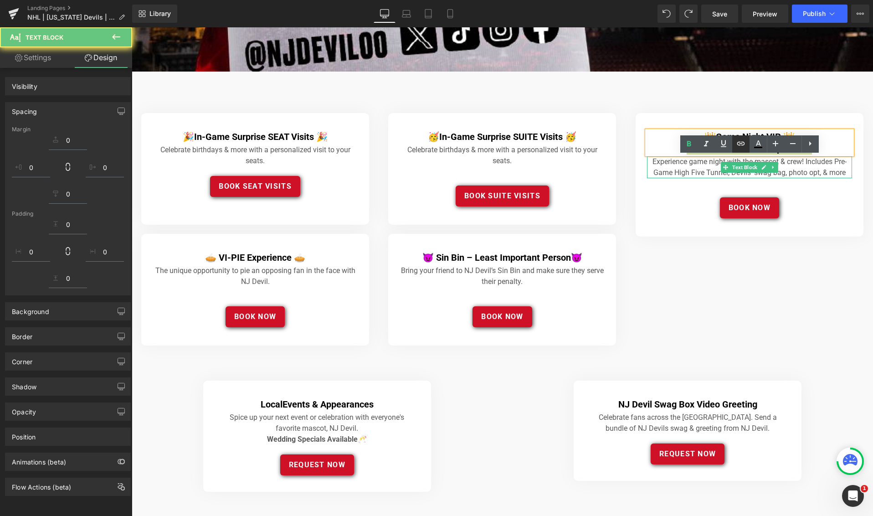
click at [734, 150] on link at bounding box center [740, 143] width 17 height 17
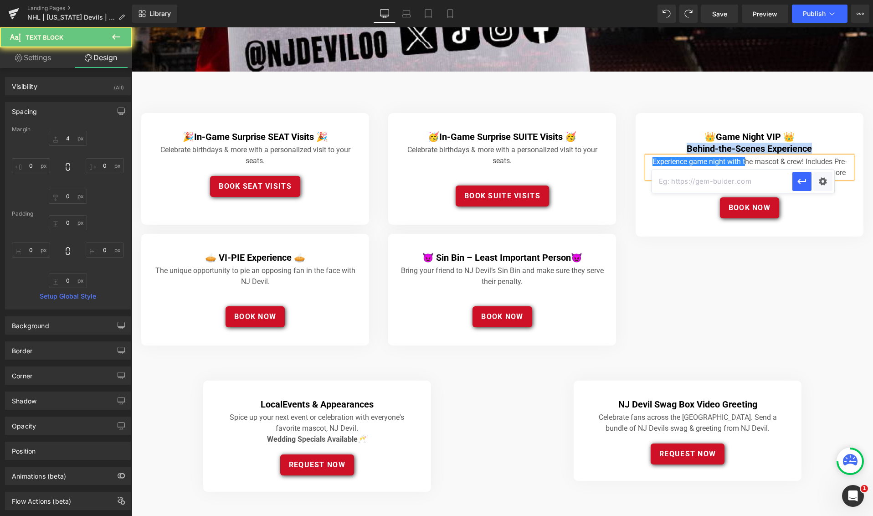
click at [667, 162] on link "Experience game night with t" at bounding box center [698, 161] width 92 height 9
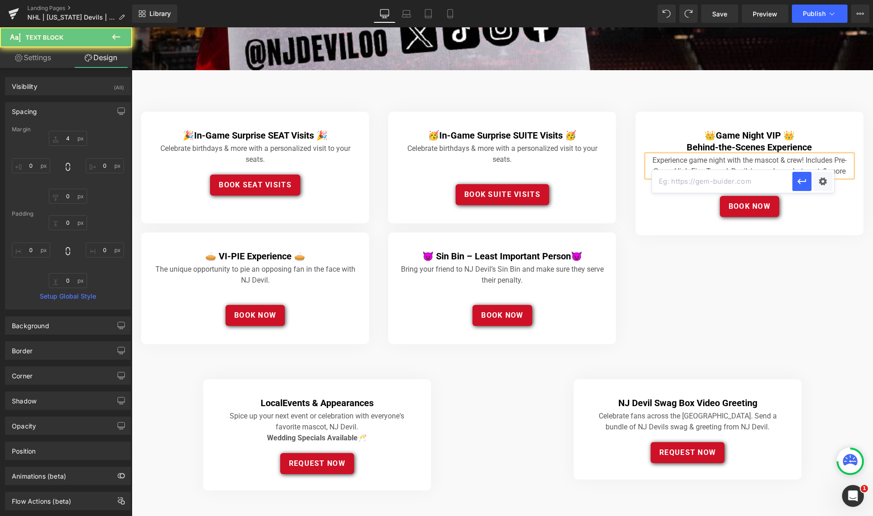
click at [671, 148] on h4 "Behind-the-Scenes Experience" at bounding box center [749, 147] width 205 height 12
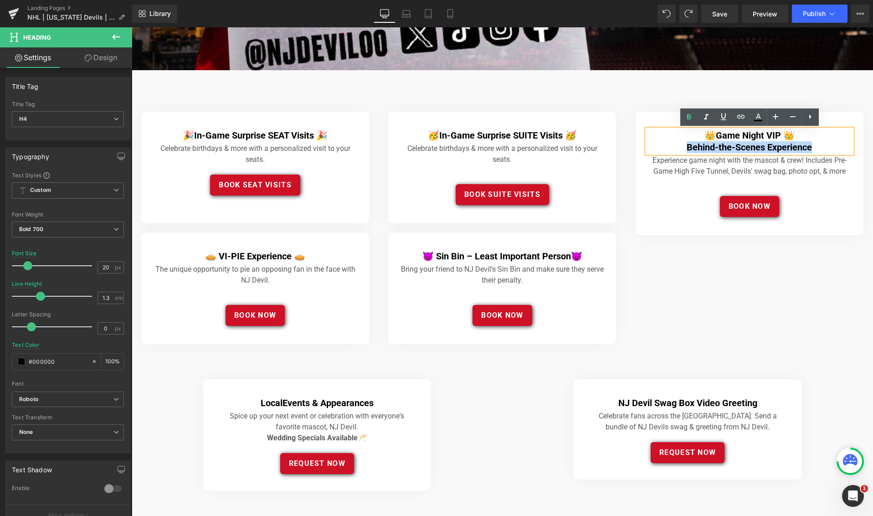
drag, startPoint x: 685, startPoint y: 147, endPoint x: 814, endPoint y: 146, distance: 128.5
click at [814, 146] on h4 "Behind-the-Scenes Experience" at bounding box center [749, 147] width 205 height 12
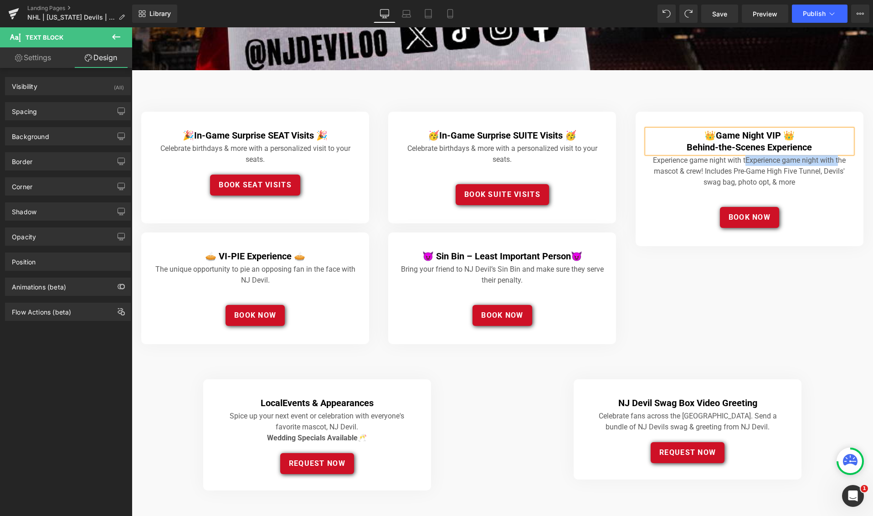
click at [706, 151] on h4 "Behind-the-Scenes Experience" at bounding box center [749, 147] width 205 height 12
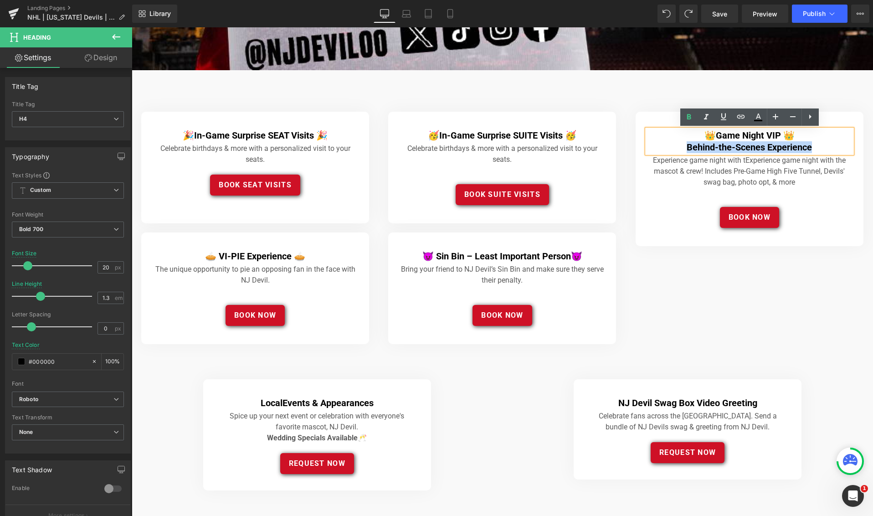
drag, startPoint x: 708, startPoint y: 147, endPoint x: 830, endPoint y: 148, distance: 122.1
click at [830, 147] on h4 "Behind-the-Scenes Experience" at bounding box center [749, 147] width 205 height 12
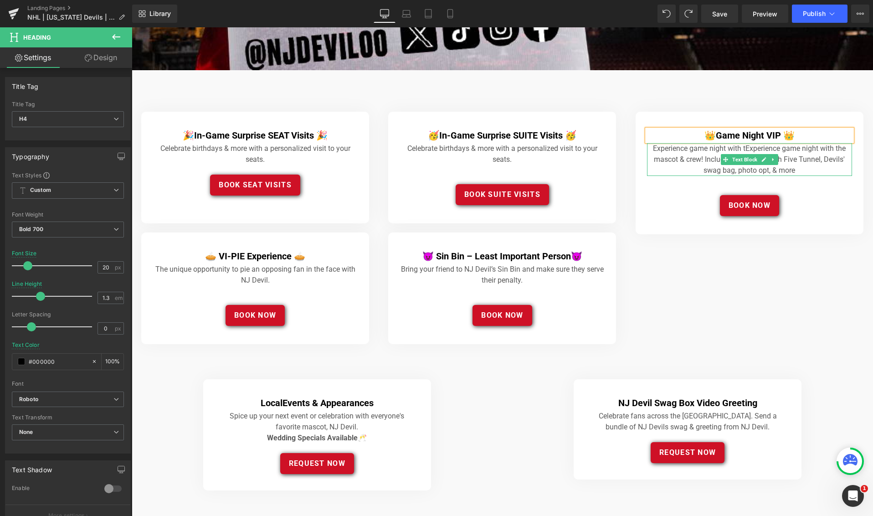
click at [671, 151] on p "Experience game night with t Experience game night with the mascot & crew! Incl…" at bounding box center [749, 159] width 205 height 33
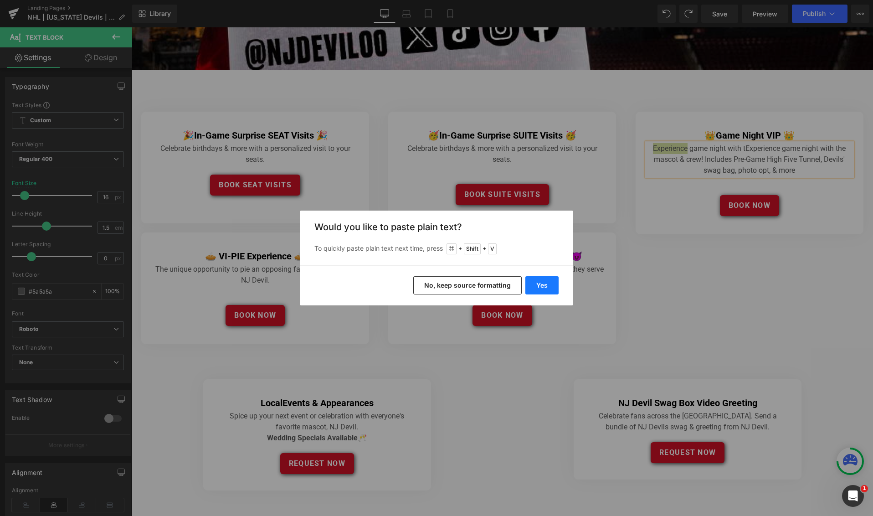
click at [540, 288] on button "Yes" at bounding box center [541, 285] width 33 height 18
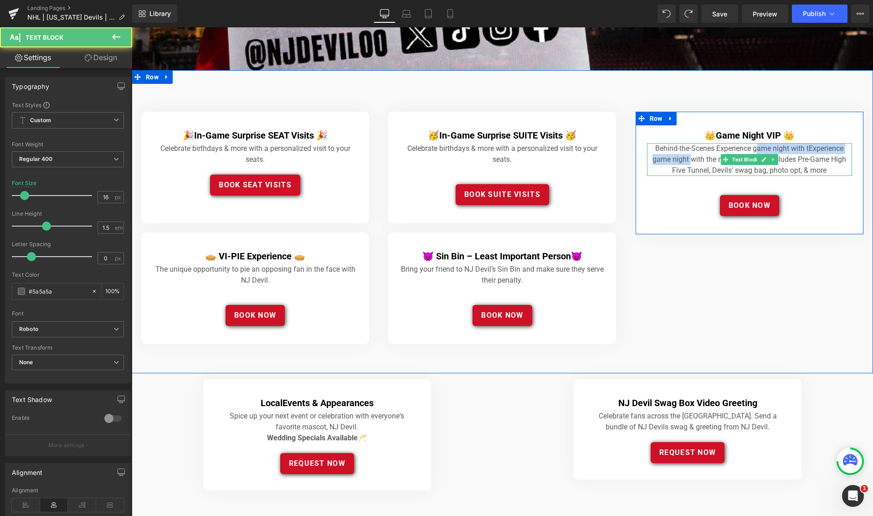
drag, startPoint x: 690, startPoint y: 160, endPoint x: 757, endPoint y: 151, distance: 68.0
click at [756, 151] on p "Behind-the-Scenes Experience game night with t Experience game night with the m…" at bounding box center [749, 159] width 205 height 33
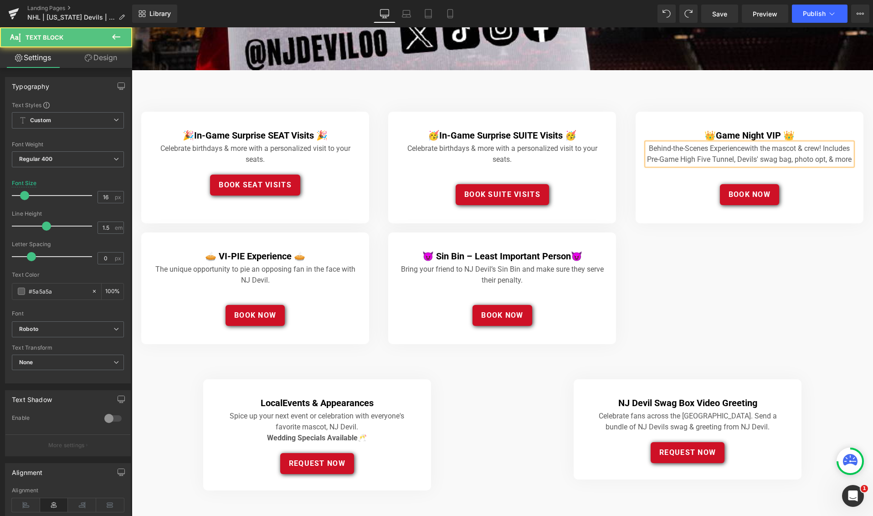
drag, startPoint x: 741, startPoint y: 170, endPoint x: 747, endPoint y: 167, distance: 6.1
click at [743, 165] on p "Behind-the-Scenes Experience with the mascot & crew! Includes Pre-Game High Fiv…" at bounding box center [749, 154] width 205 height 22
drag, startPoint x: 782, startPoint y: 172, endPoint x: 798, endPoint y: 174, distance: 16.0
click at [782, 172] on p "Behind-the-Scenes Experience with the mascot & crew! Includes Pre-Game High Fiv…" at bounding box center [749, 159] width 205 height 33
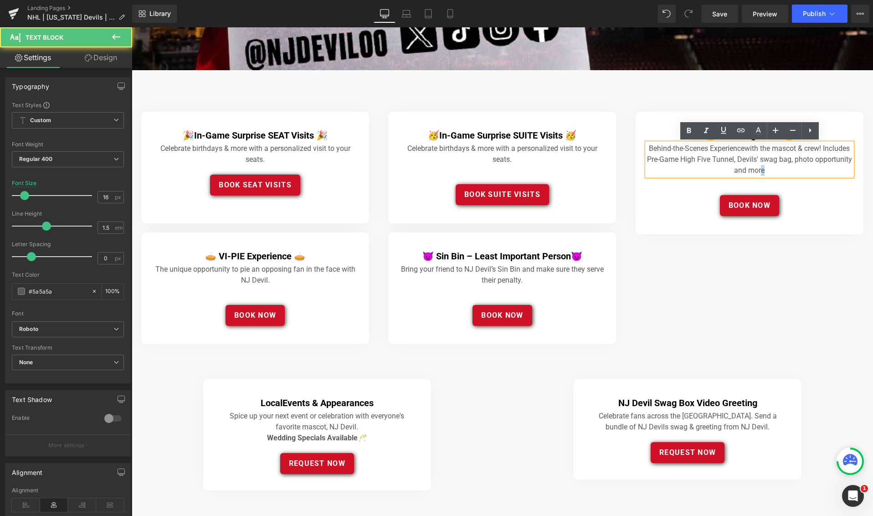
click at [794, 169] on p "Behind-the-Scenes Experience with the mascot & crew! Includes Pre-Game High Fiv…" at bounding box center [749, 159] width 205 height 33
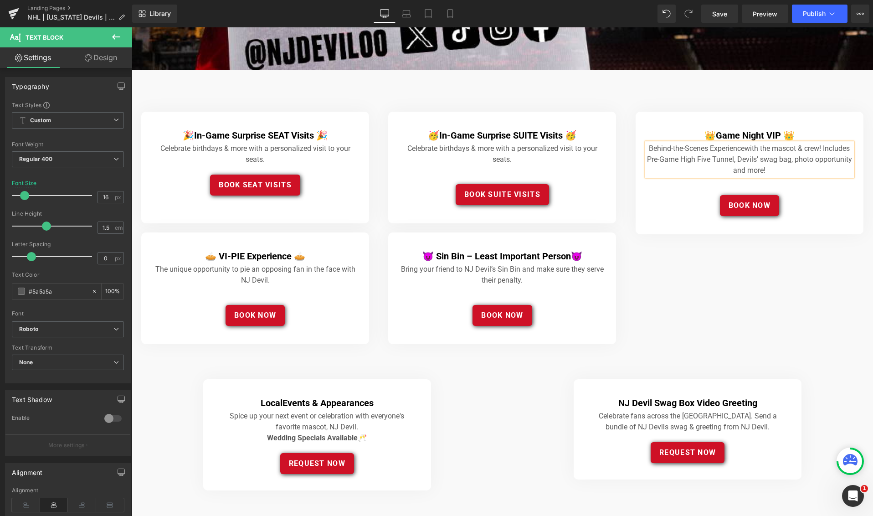
click at [754, 286] on div "🎉 In-Game Surprise SEAT Visits 🎉 Heading Celebrate birthdays & more with a pers…" at bounding box center [502, 221] width 741 height 303
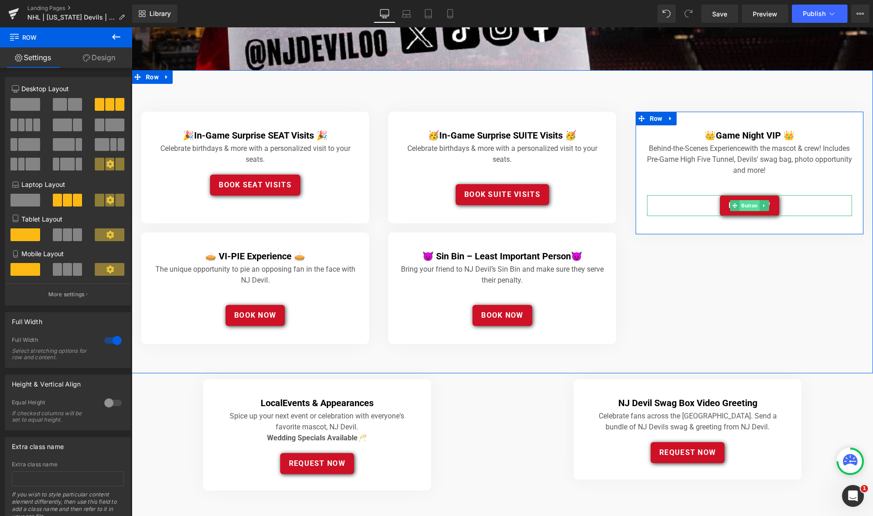
click at [753, 206] on span "Button" at bounding box center [749, 205] width 20 height 11
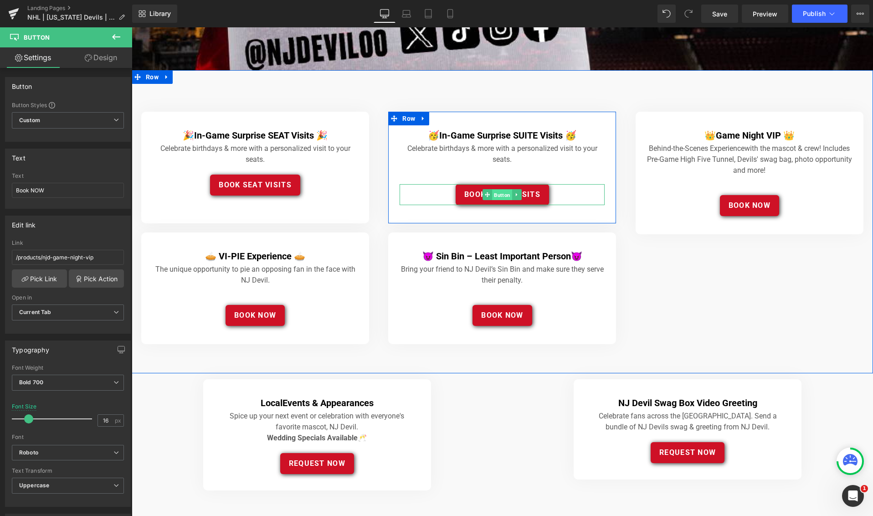
click at [504, 193] on span "Button" at bounding box center [502, 195] width 20 height 11
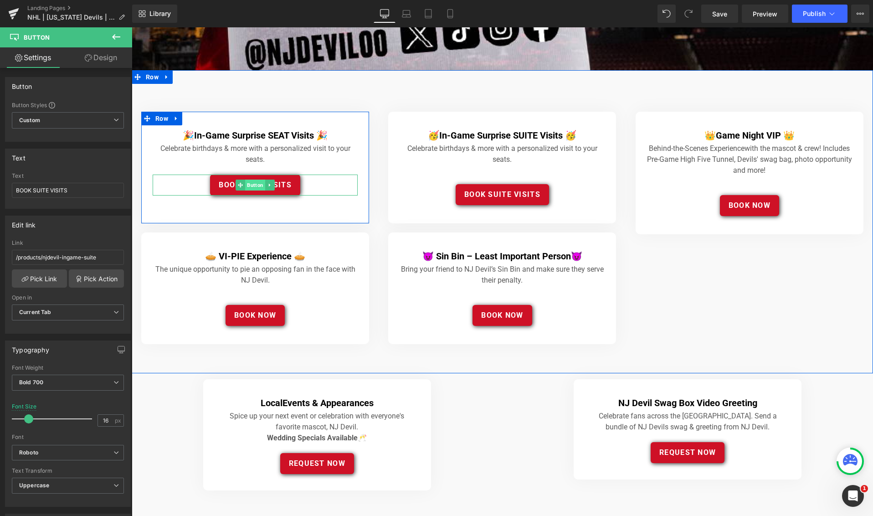
click at [258, 184] on span "Button" at bounding box center [255, 184] width 20 height 11
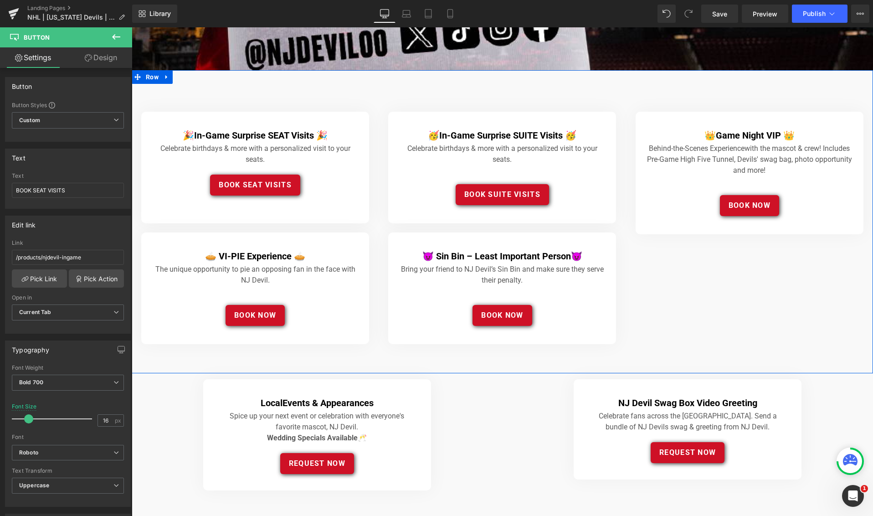
click at [690, 303] on div "🎉 In-Game Surprise SEAT Visits 🎉 Heading Celebrate birthdays & more with a pers…" at bounding box center [502, 221] width 741 height 303
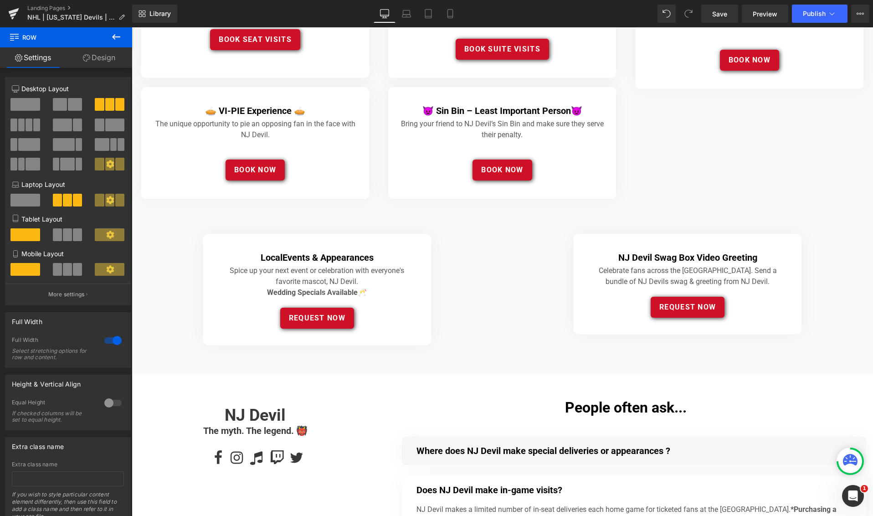
scroll to position [466, 0]
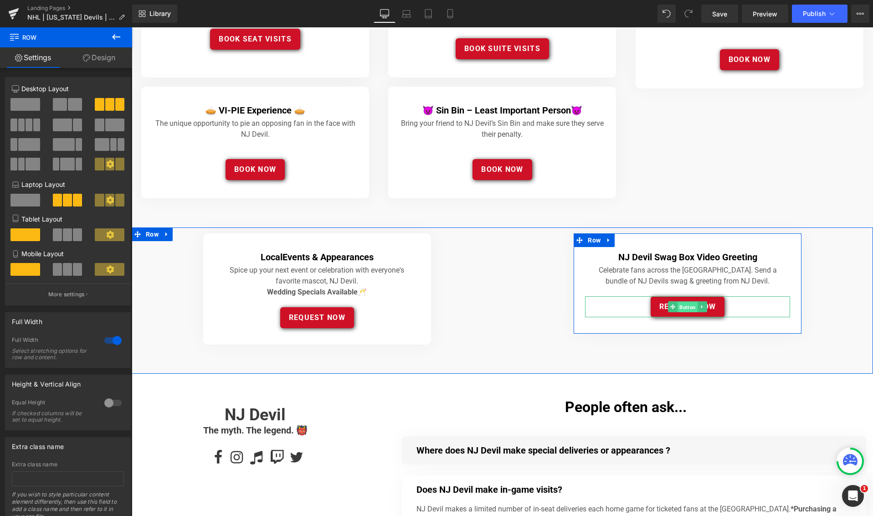
click at [687, 307] on span "Button" at bounding box center [687, 307] width 20 height 11
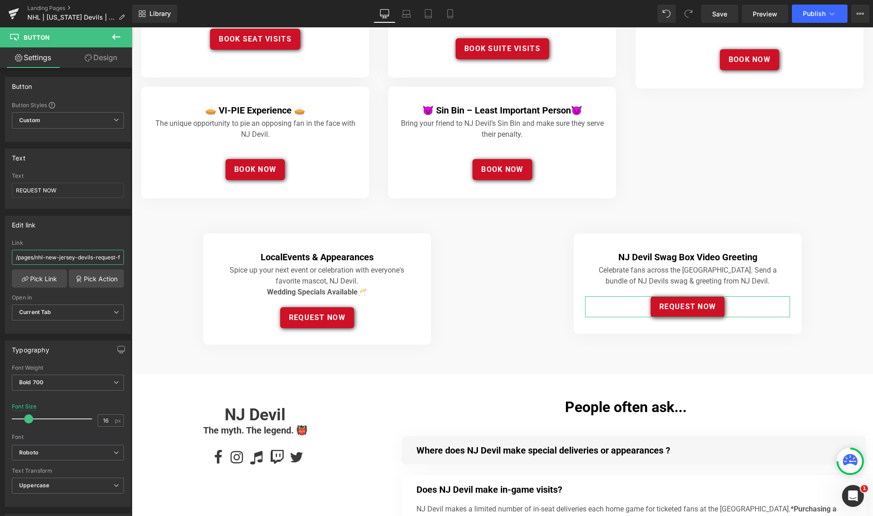
scroll to position [0, 13]
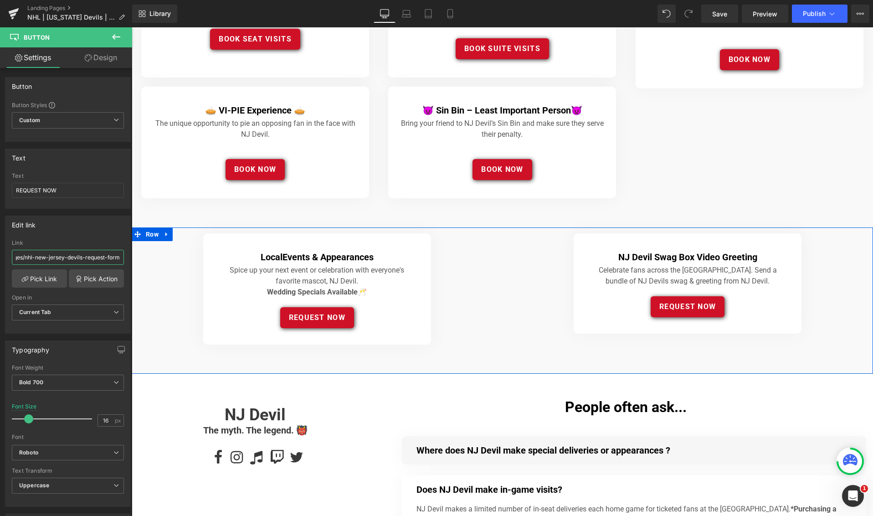
drag, startPoint x: 236, startPoint y: 287, endPoint x: 168, endPoint y: 261, distance: 72.9
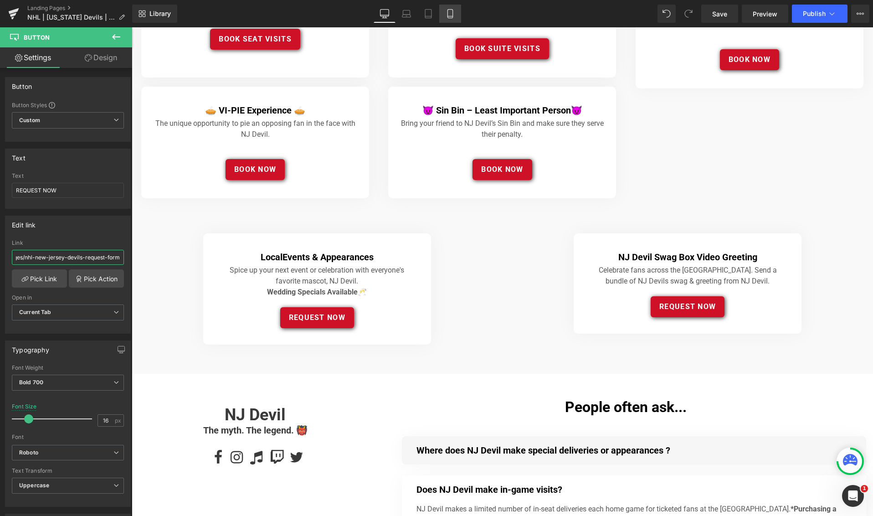
scroll to position [0, 0]
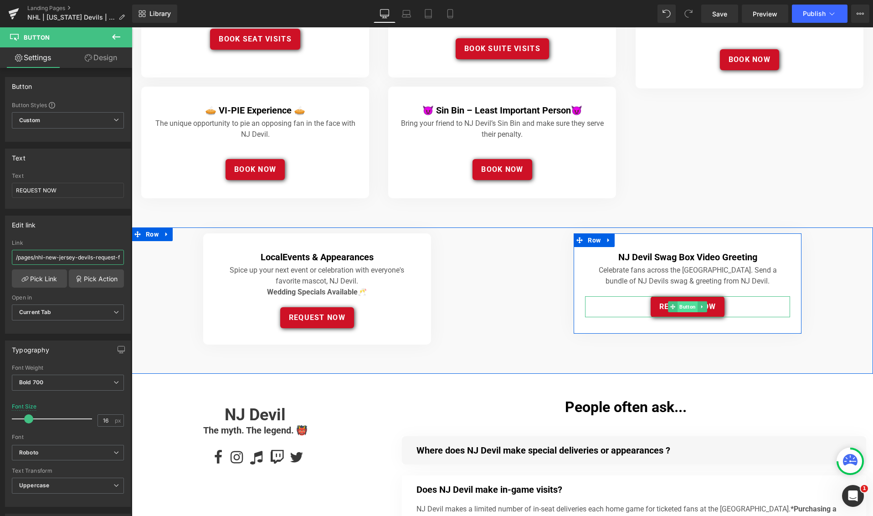
click at [689, 306] on span "Button" at bounding box center [687, 306] width 20 height 11
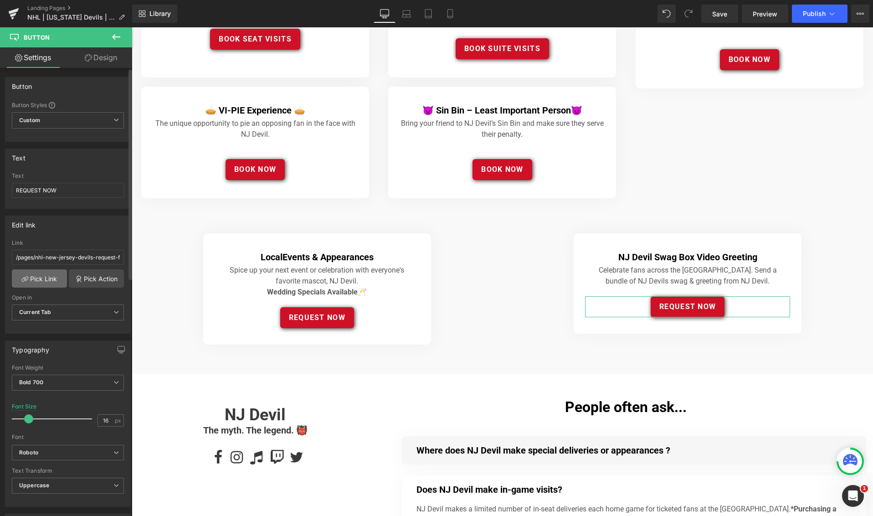
click at [34, 275] on link "Pick Link" at bounding box center [39, 278] width 55 height 18
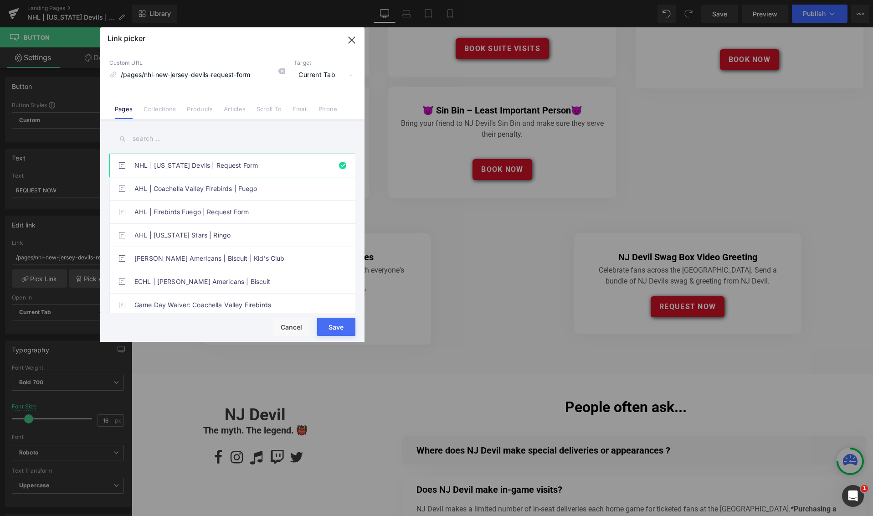
click at [169, 138] on input "text" at bounding box center [232, 138] width 246 height 20
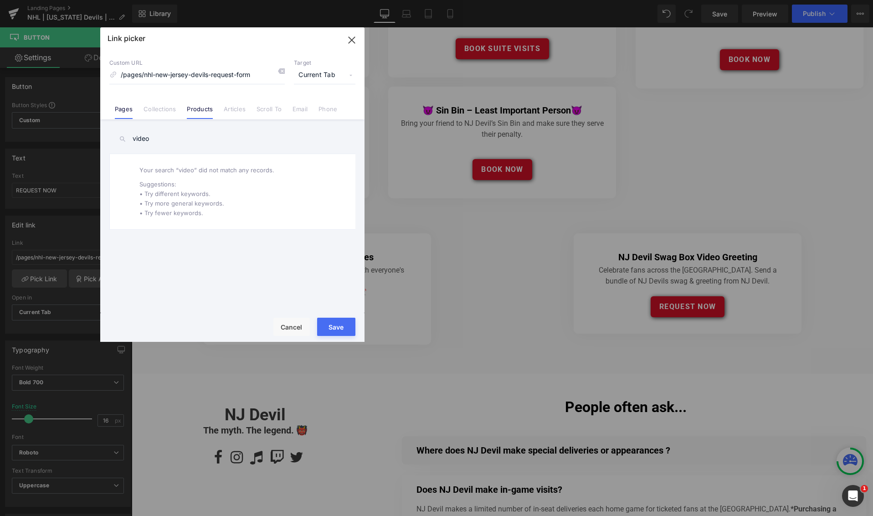
click at [195, 110] on link "Products" at bounding box center [200, 112] width 26 height 14
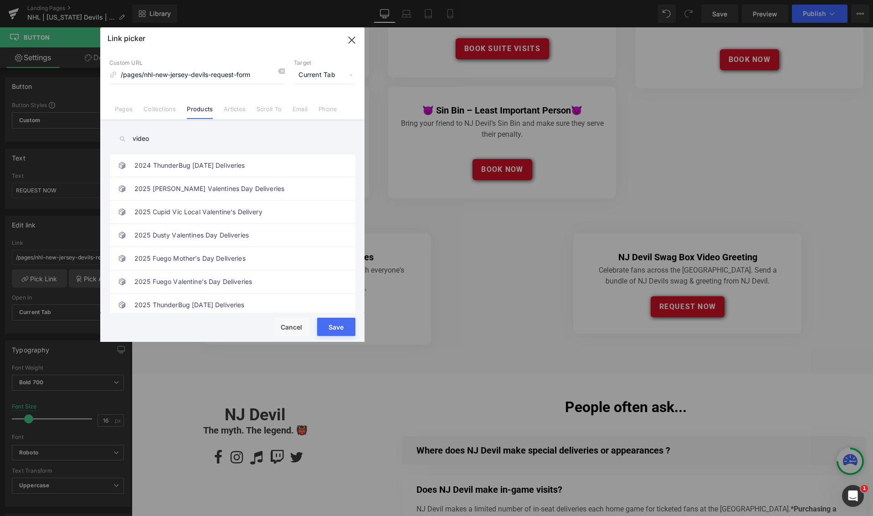
drag, startPoint x: 161, startPoint y: 138, endPoint x: 101, endPoint y: 136, distance: 60.2
click at [101, 136] on div "video NHL | [US_STATE] Devils | Request Form AHL | Coachella Valley Firebirds |…" at bounding box center [232, 216] width 264 height 195
click at [162, 136] on input "video" at bounding box center [232, 138] width 246 height 20
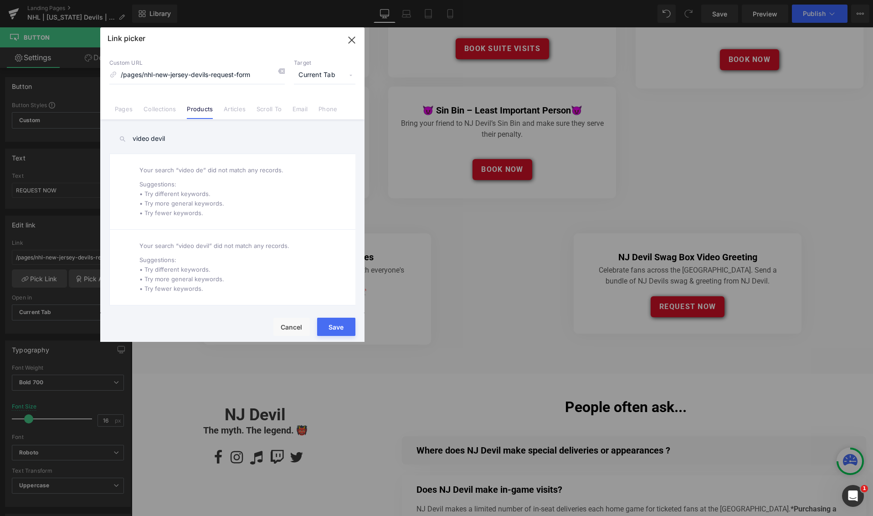
drag, startPoint x: 175, startPoint y: 139, endPoint x: 109, endPoint y: 137, distance: 66.1
click at [110, 137] on input "video devil" at bounding box center [232, 138] width 246 height 20
paste input "Behind-the-Scenes Experience"
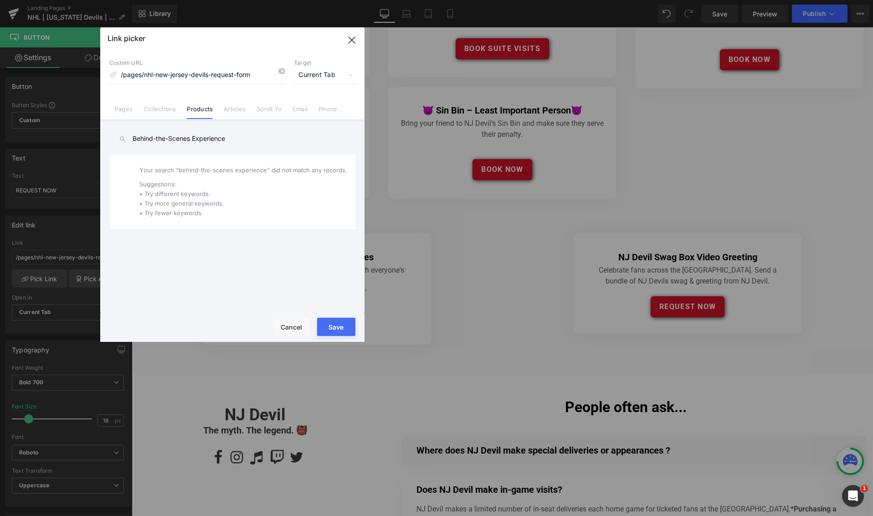
drag, startPoint x: 232, startPoint y: 140, endPoint x: 109, endPoint y: 135, distance: 123.6
click at [109, 135] on input "Behind-the-Scenes Experience" at bounding box center [232, 138] width 246 height 20
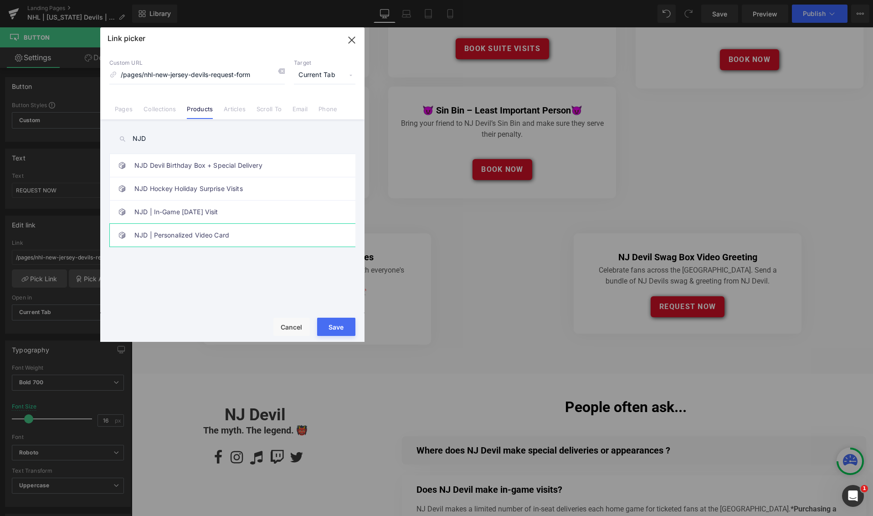
type input "NJD"
click at [207, 229] on link "NJD | Personalized Video Card" at bounding box center [234, 235] width 200 height 23
type input "/products/ndj-gift-video"
click at [333, 324] on button "Save" at bounding box center [336, 327] width 38 height 18
type input "/products/ndj-gift-video"
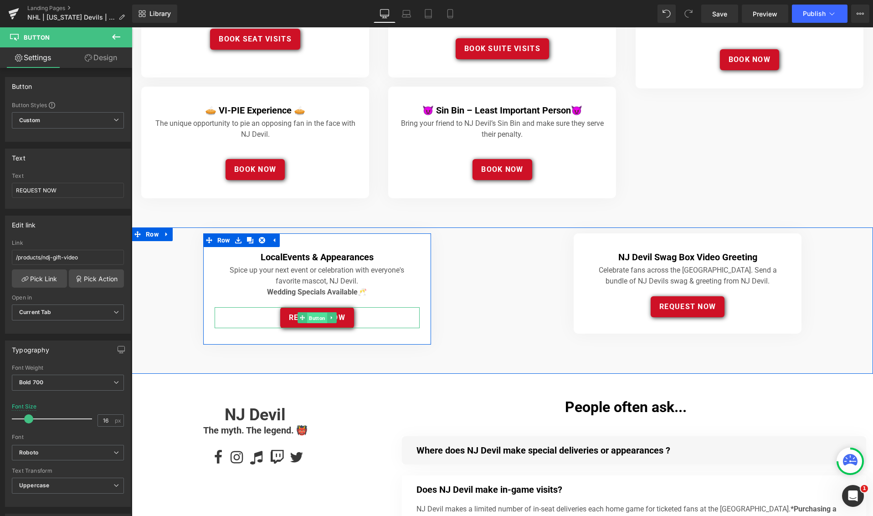
click at [318, 316] on span "Button" at bounding box center [317, 317] width 20 height 11
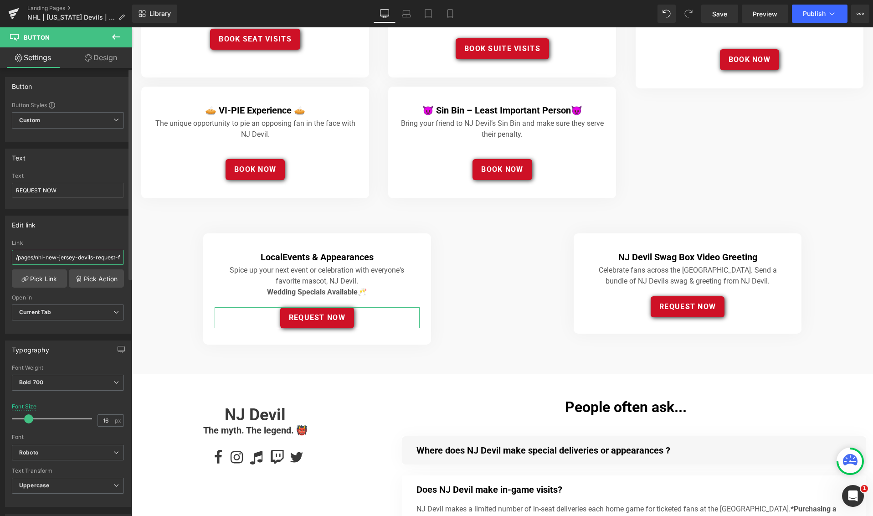
click at [92, 252] on input "/pages/nhl-new-jersey-devils-request-form" at bounding box center [68, 257] width 112 height 15
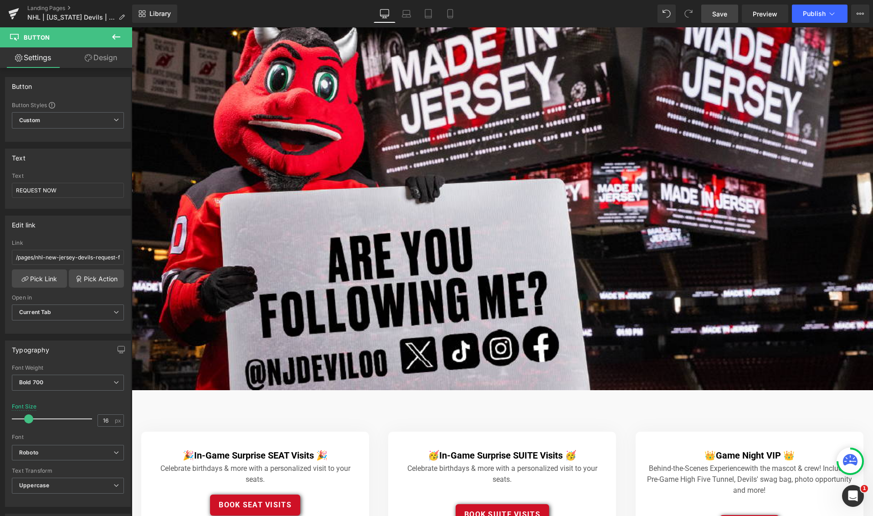
drag, startPoint x: 718, startPoint y: 10, endPoint x: 583, endPoint y: 133, distance: 182.5
click at [718, 10] on span "Save" at bounding box center [719, 14] width 15 height 10
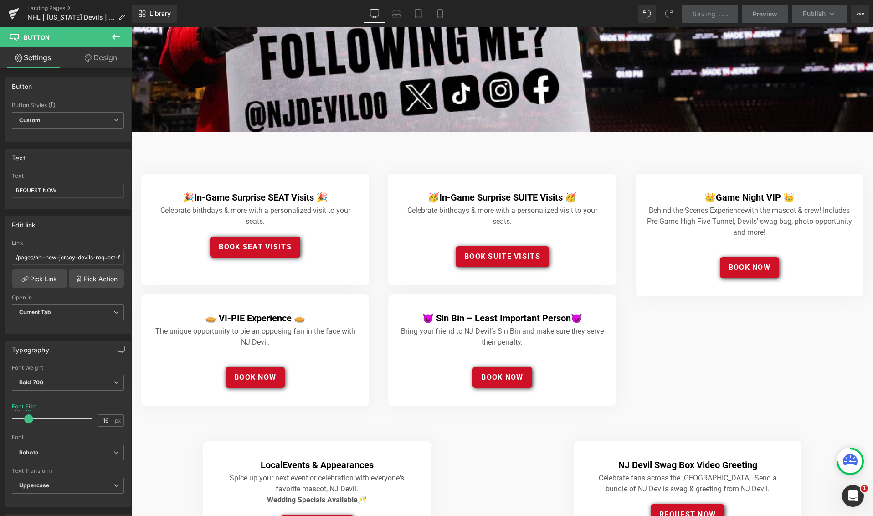
scroll to position [258, 0]
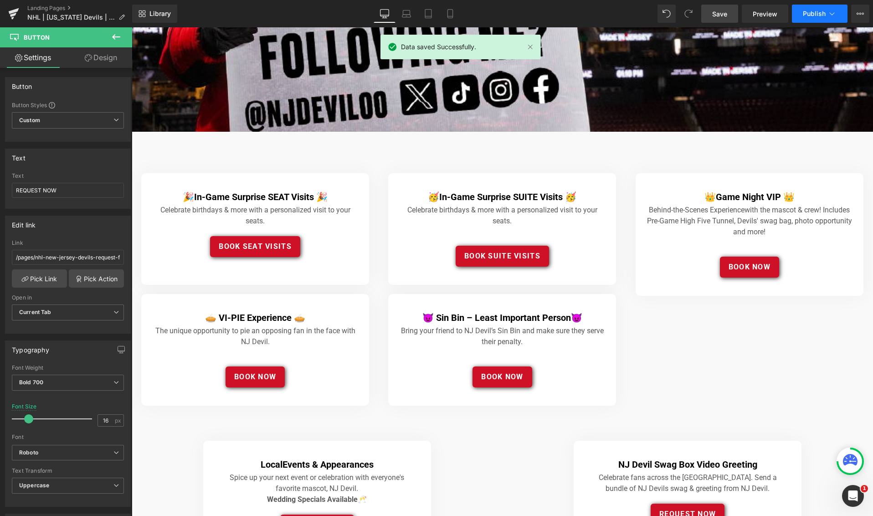
click at [814, 20] on button "Publish" at bounding box center [820, 14] width 56 height 18
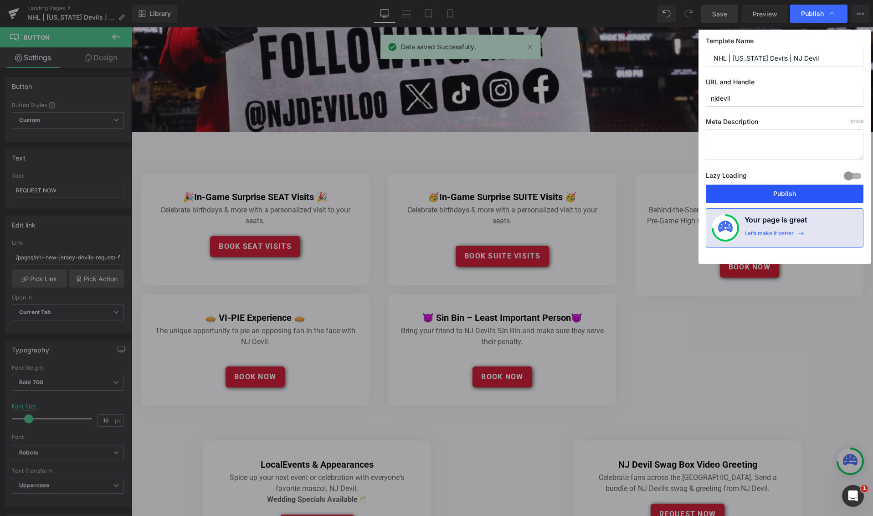
click at [781, 189] on button "Publish" at bounding box center [785, 193] width 158 height 18
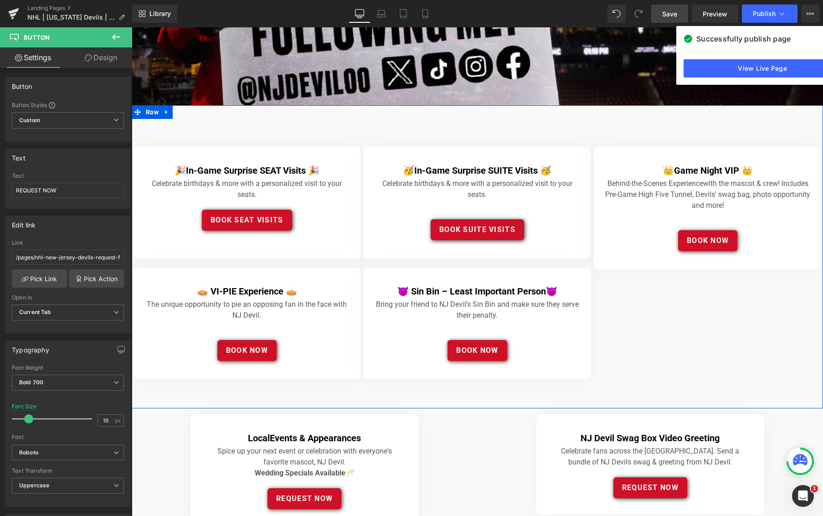
scroll to position [278, 0]
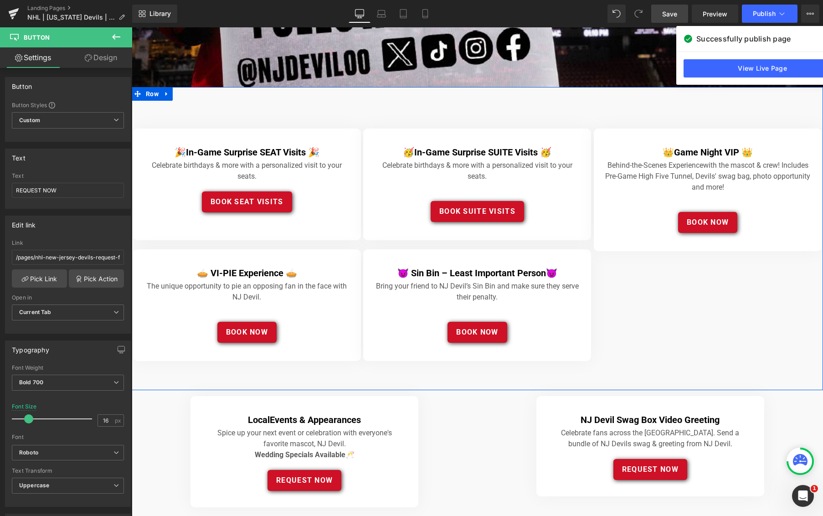
click at [691, 288] on div "🎉 In-Game Surprise SEAT Visits 🎉 Heading Celebrate birthdays & more with a pers…" at bounding box center [477, 238] width 691 height 303
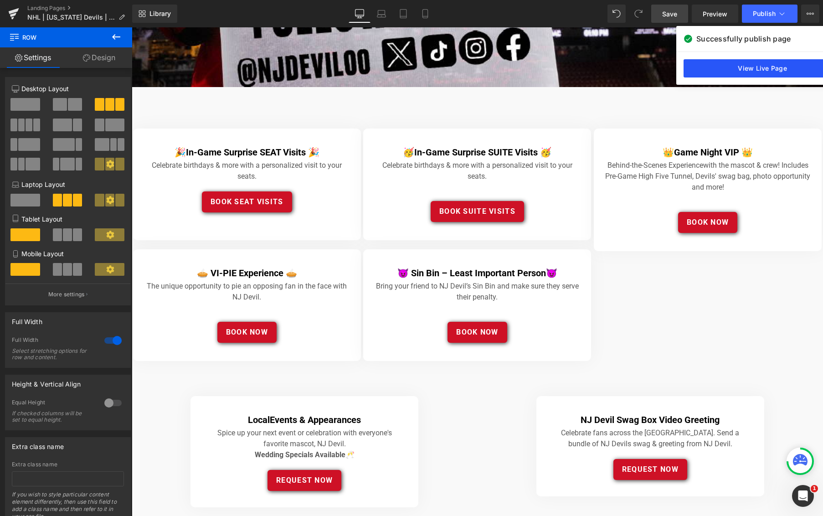
click at [697, 73] on link "View Live Page" at bounding box center [762, 68] width 158 height 18
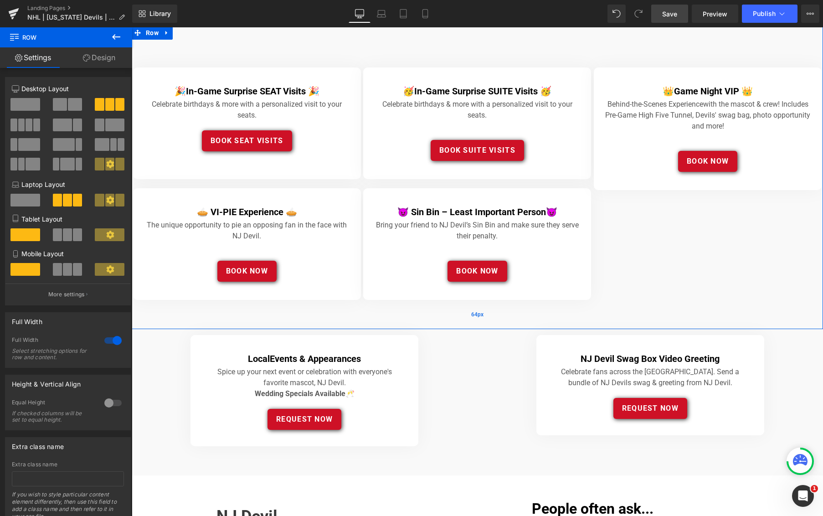
scroll to position [366, 0]
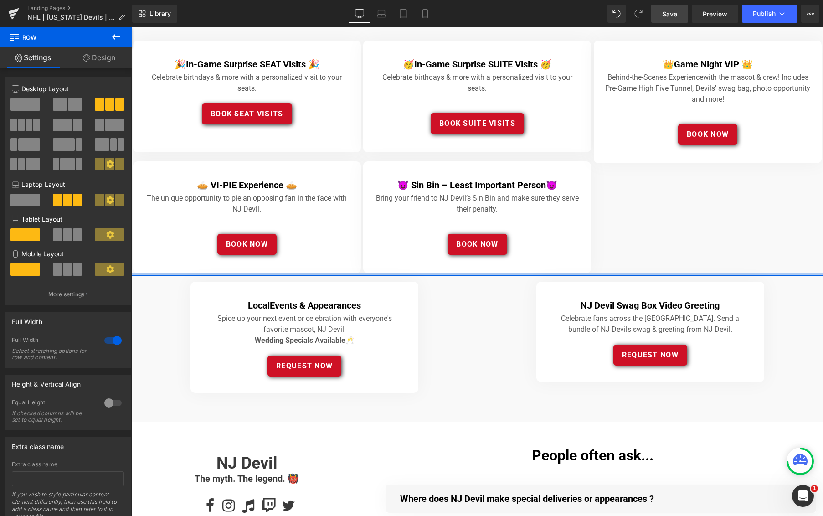
drag, startPoint x: 470, startPoint y: 291, endPoint x: 470, endPoint y: 273, distance: 17.8
click at [470, 273] on div at bounding box center [477, 274] width 691 height 3
click at [497, 343] on div "NJ Devil Swag Box Video Greeting Heading Celebrate fans across the [GEOGRAPHIC_…" at bounding box center [650, 332] width 346 height 100
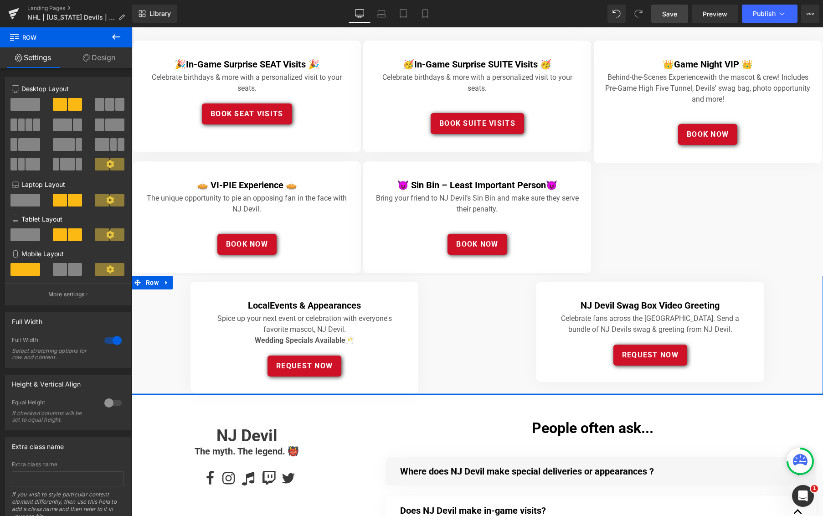
drag, startPoint x: 464, startPoint y: 401, endPoint x: 463, endPoint y: 390, distance: 11.4
click at [463, 390] on div "Local Events & Appearances Heading Spice up your next event or celebration with…" at bounding box center [477, 335] width 691 height 119
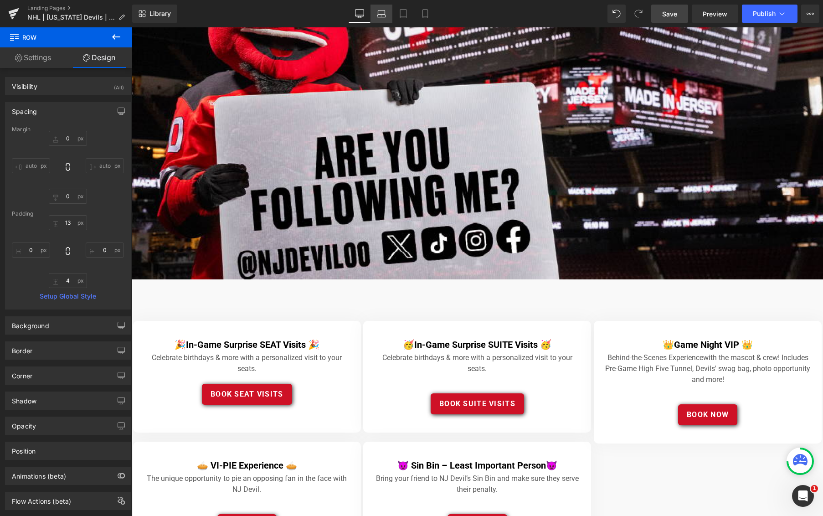
click at [385, 5] on link "Laptop" at bounding box center [381, 14] width 22 height 18
type input "0"
type input "50"
type input "0"
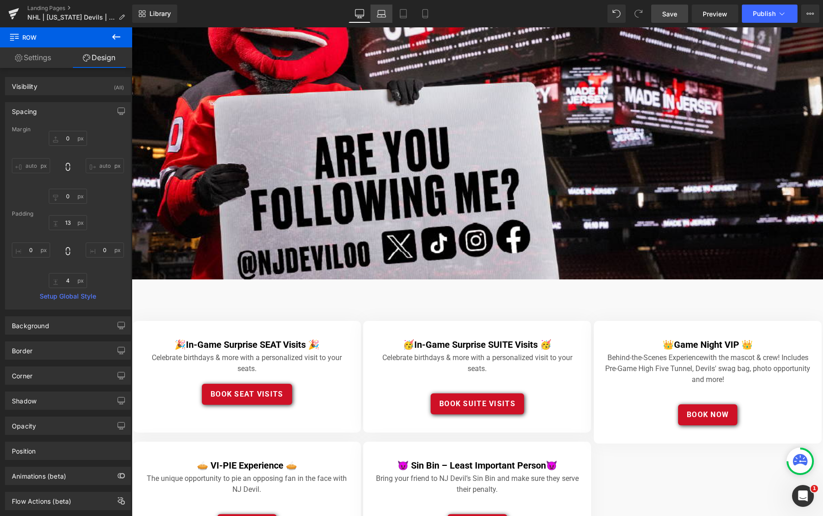
type input "9"
type input "0"
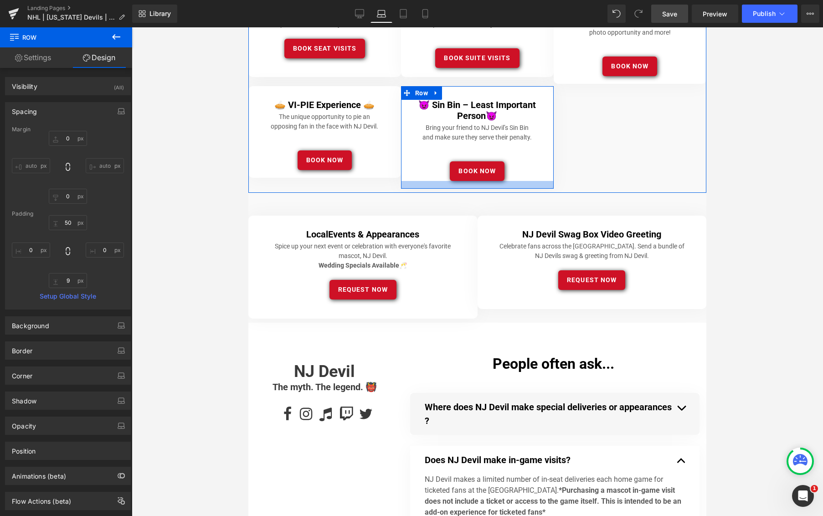
scroll to position [303, 0]
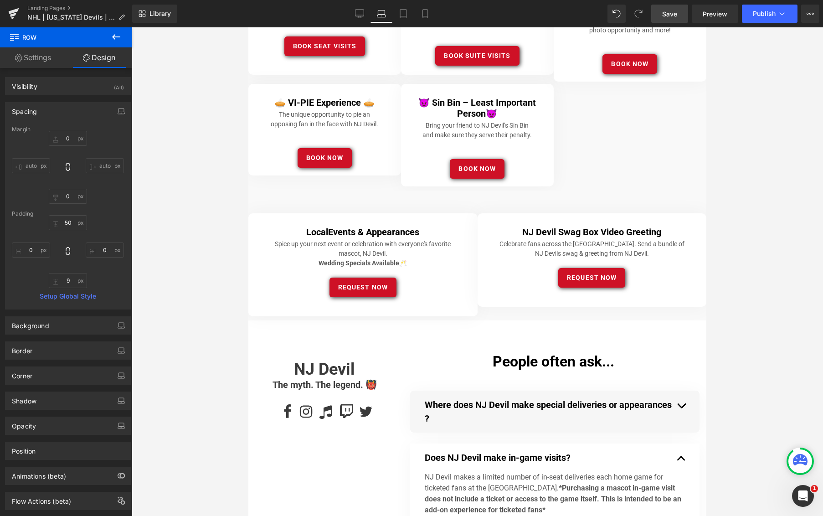
click at [478, 199] on div "Local Events & Appearances Heading Spice up your next event or celebration with…" at bounding box center [477, 255] width 458 height 130
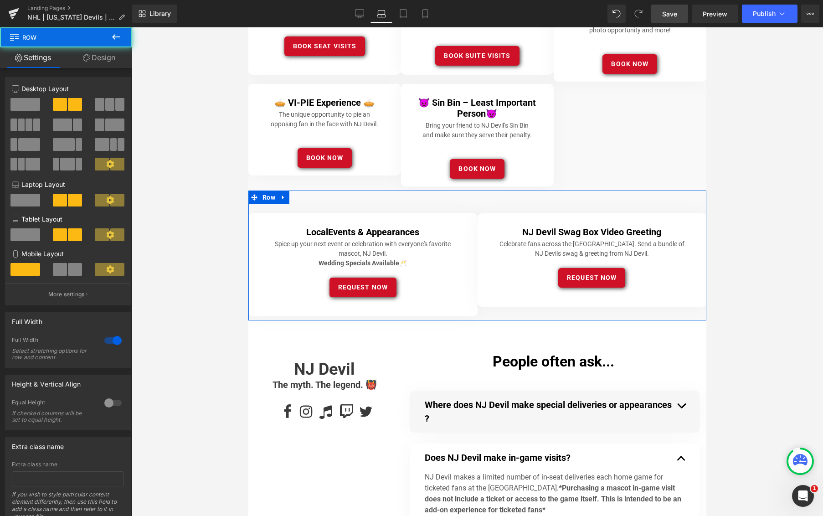
drag, startPoint x: 376, startPoint y: 200, endPoint x: 410, endPoint y: 204, distance: 34.4
click at [376, 200] on div "Local Events & Appearances Heading Spice up your next event or celebration with…" at bounding box center [477, 255] width 458 height 130
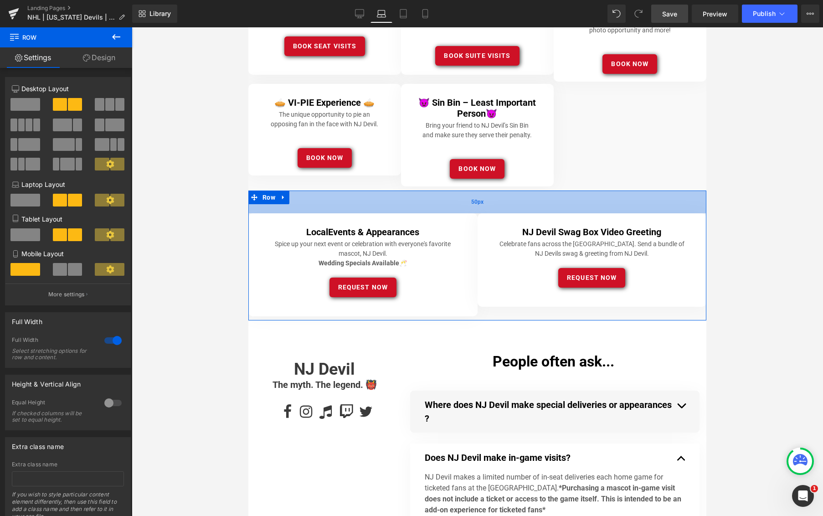
drag, startPoint x: 386, startPoint y: 203, endPoint x: 481, endPoint y: 210, distance: 95.1
click at [388, 203] on div "50px" at bounding box center [477, 201] width 458 height 23
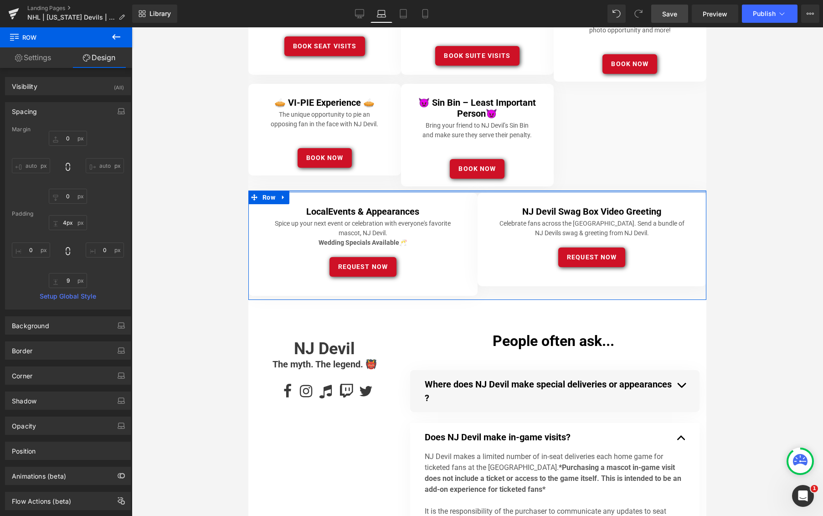
type input "2px"
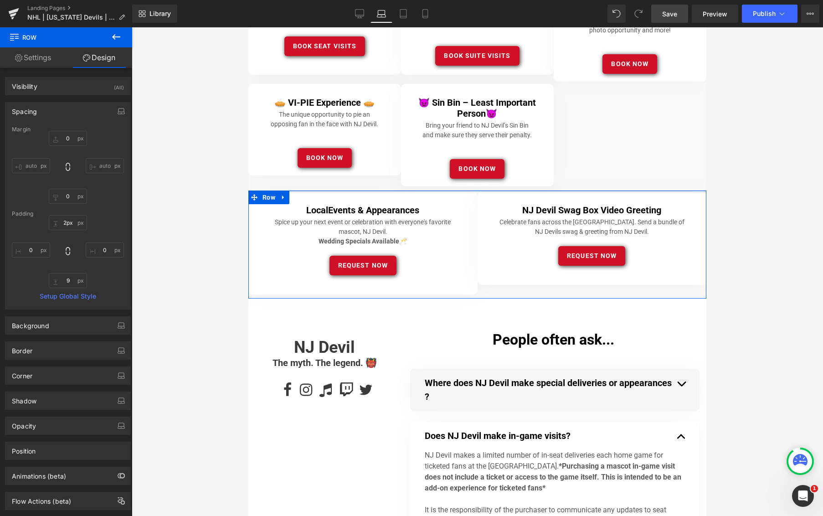
drag, startPoint x: 481, startPoint y: 199, endPoint x: 482, endPoint y: 188, distance: 11.0
click at [482, 188] on div "Image Separator Image Row 🎉 In-Game Surprise SEAT Visits 🎉 Heading Celebrate bi…" at bounding box center [477, 438] width 458 height 1429
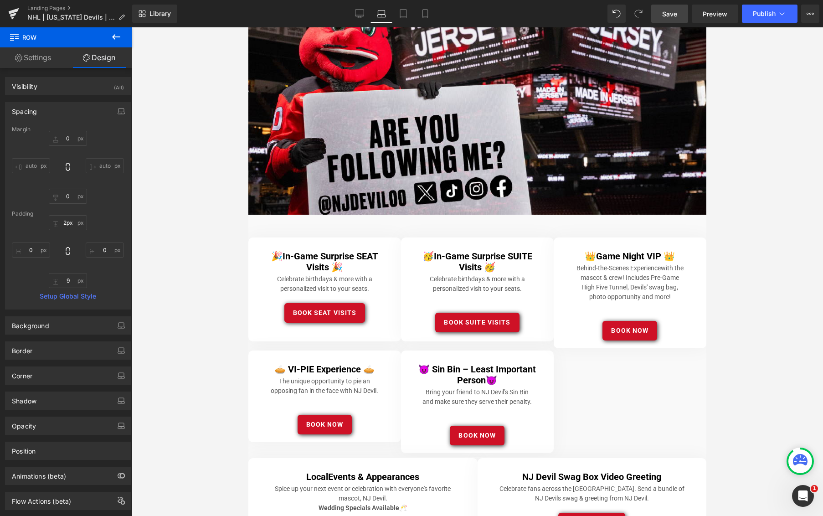
scroll to position [37, 0]
click at [248, 27] on div at bounding box center [248, 27] width 0 height 0
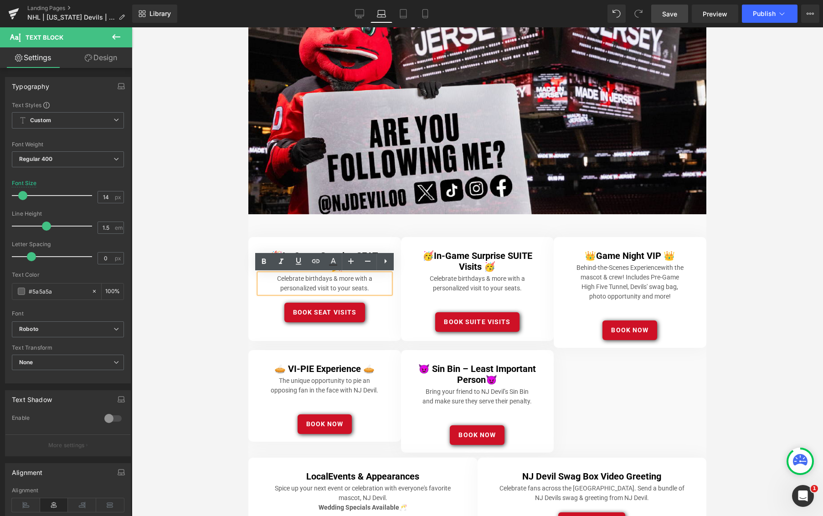
click at [261, 243] on div "🎉 In-Game Surprise SEAT Visits 🎉 Heading Celebrate birthdays & more with a pers…" at bounding box center [324, 289] width 153 height 104
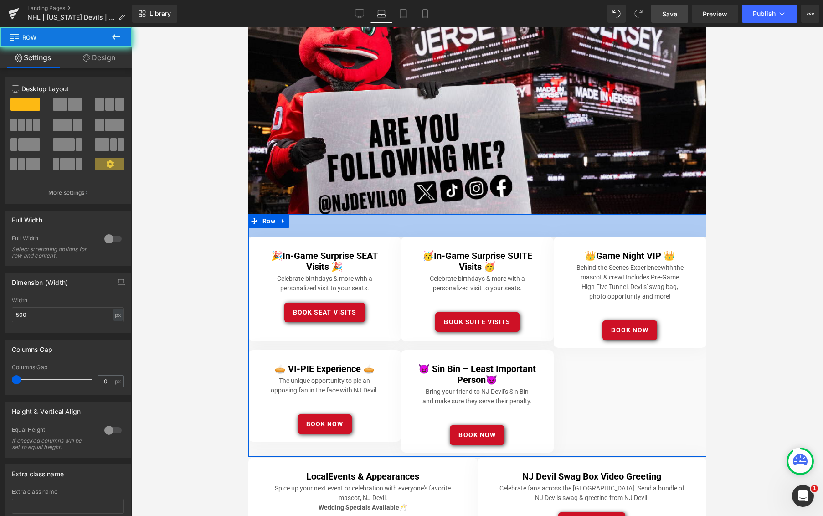
click at [254, 243] on div "🎉 In-Game Surprise SEAT Visits 🎉 Heading Celebrate birthdays & more with a pers…" at bounding box center [477, 335] width 458 height 242
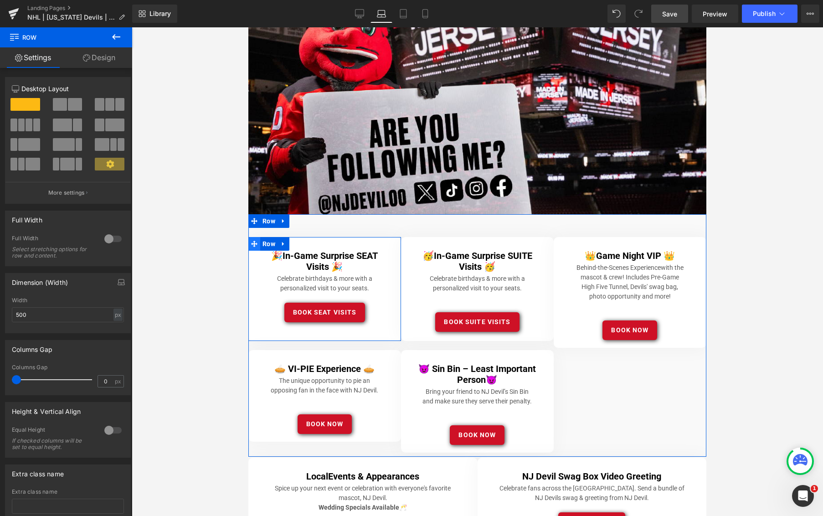
click at [255, 244] on icon at bounding box center [254, 244] width 6 height 6
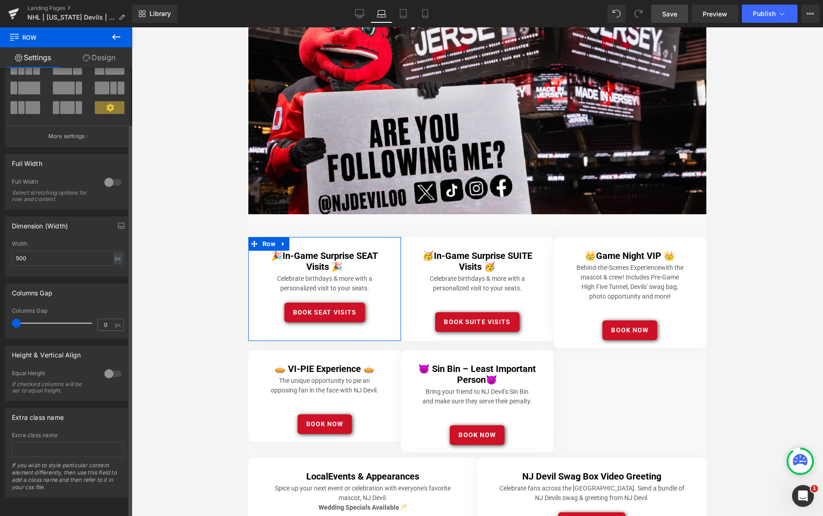
scroll to position [0, 0]
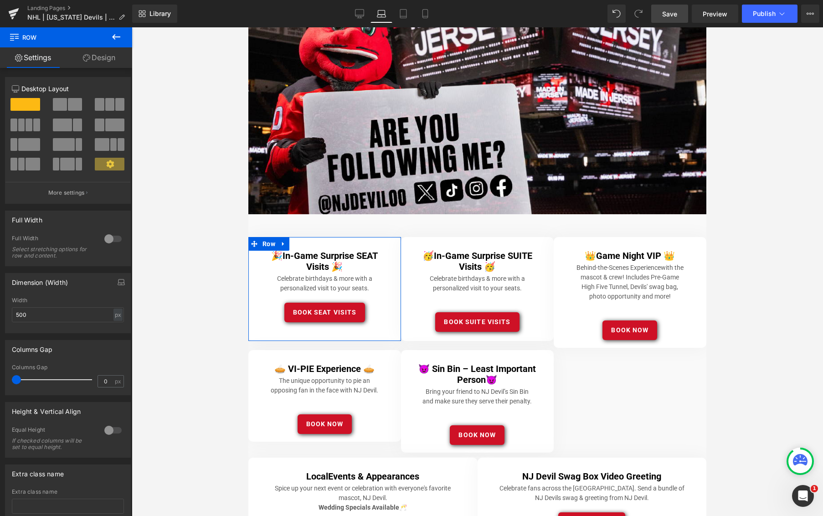
click at [102, 55] on link "Design" at bounding box center [99, 57] width 66 height 20
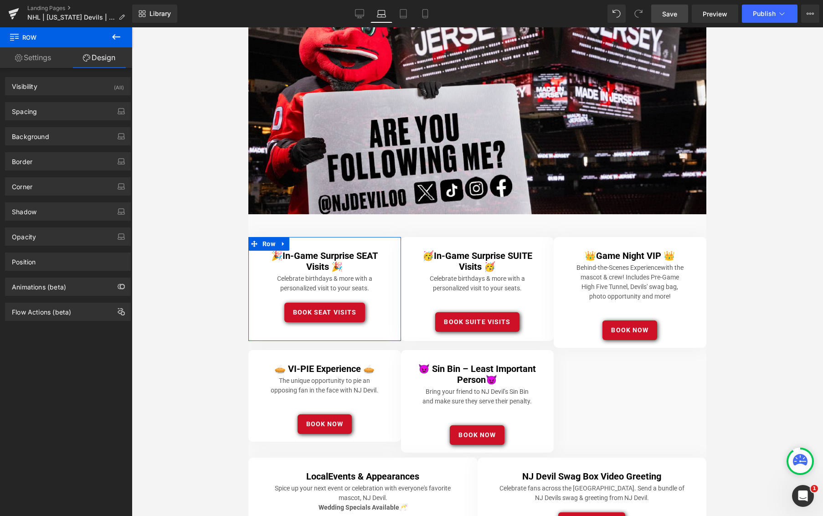
type input "0"
type input "21"
type input "24"
type input "20"
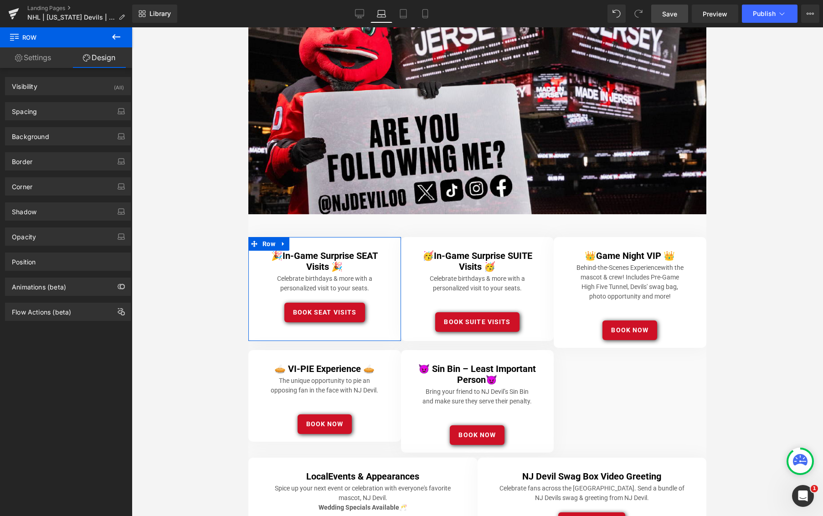
type input "24"
click at [58, 111] on div "Spacing" at bounding box center [67, 110] width 125 height 17
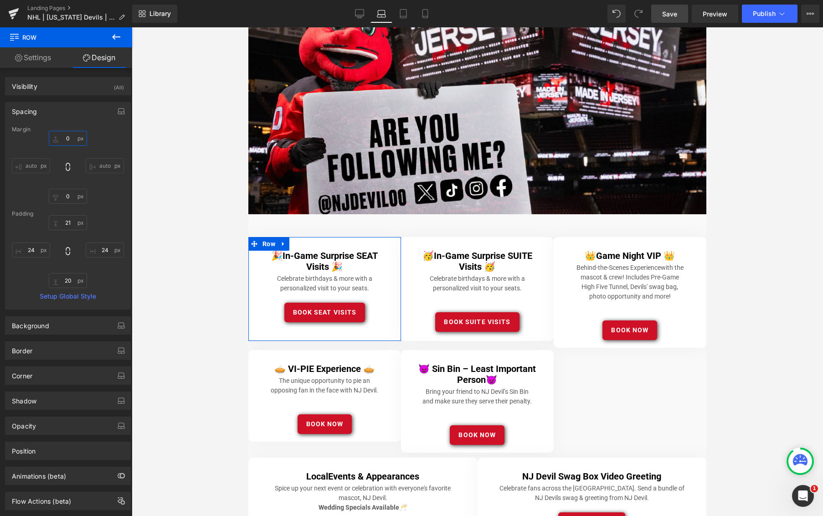
drag, startPoint x: 64, startPoint y: 135, endPoint x: 74, endPoint y: 136, distance: 10.1
click at [72, 136] on input "0" at bounding box center [68, 138] width 38 height 15
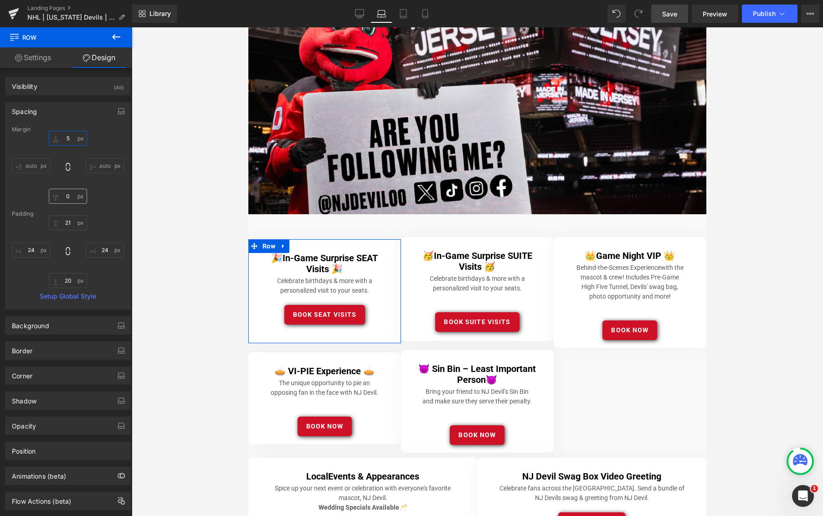
type input "5"
click at [65, 197] on input "0" at bounding box center [68, 196] width 38 height 15
click at [68, 197] on input "5" at bounding box center [68, 196] width 38 height 15
type input "5"
click at [31, 248] on input "24" at bounding box center [31, 249] width 38 height 15
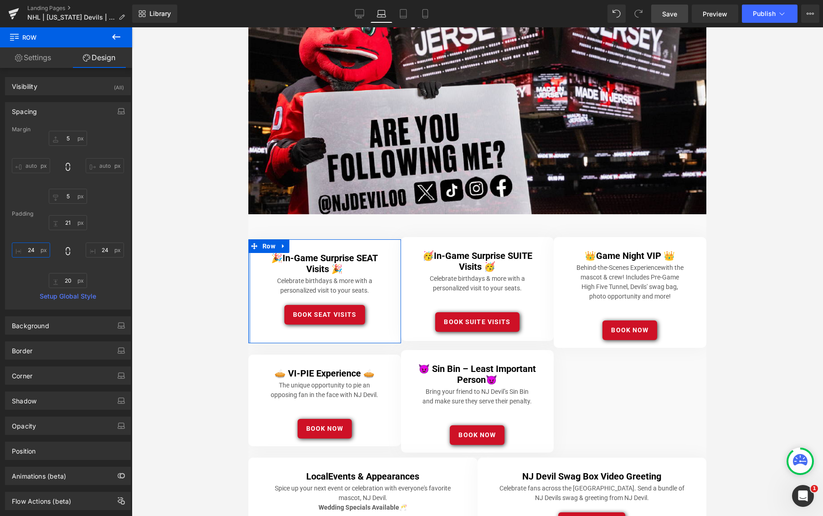
click at [33, 249] on input "24" at bounding box center [31, 249] width 38 height 15
type input "2"
type input "5"
click at [102, 249] on input "24" at bounding box center [105, 249] width 38 height 15
click at [103, 249] on input "24" at bounding box center [105, 249] width 38 height 15
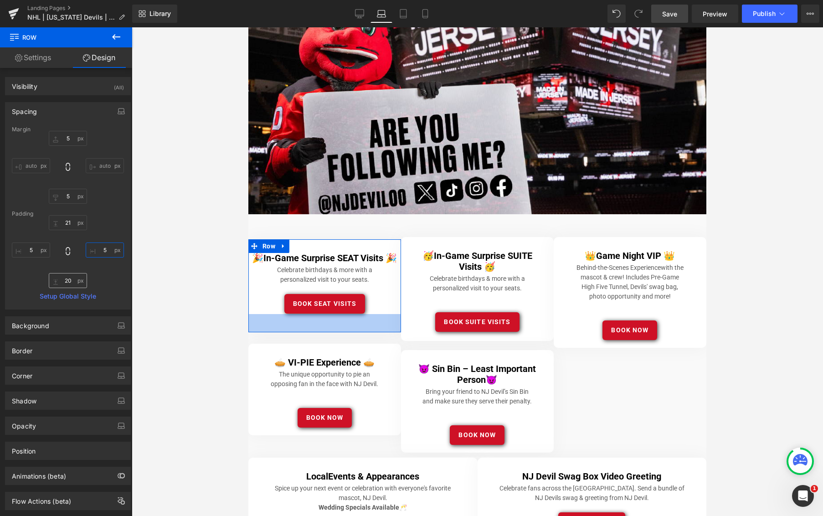
type input "5"
click at [67, 281] on input "20" at bounding box center [68, 280] width 38 height 15
type input "5"
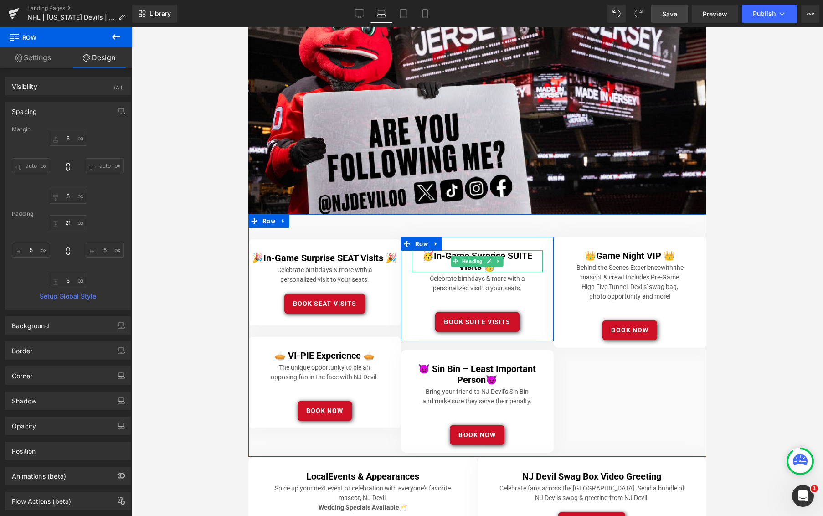
click at [429, 267] on h4 "🥳 In-Game Surprise SUITE Visits 🥳" at bounding box center [477, 261] width 131 height 22
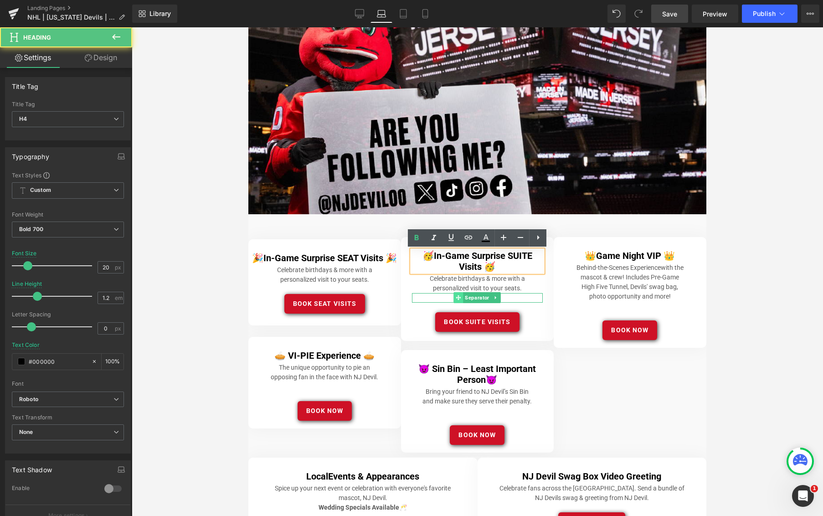
click at [454, 293] on span at bounding box center [459, 297] width 10 height 11
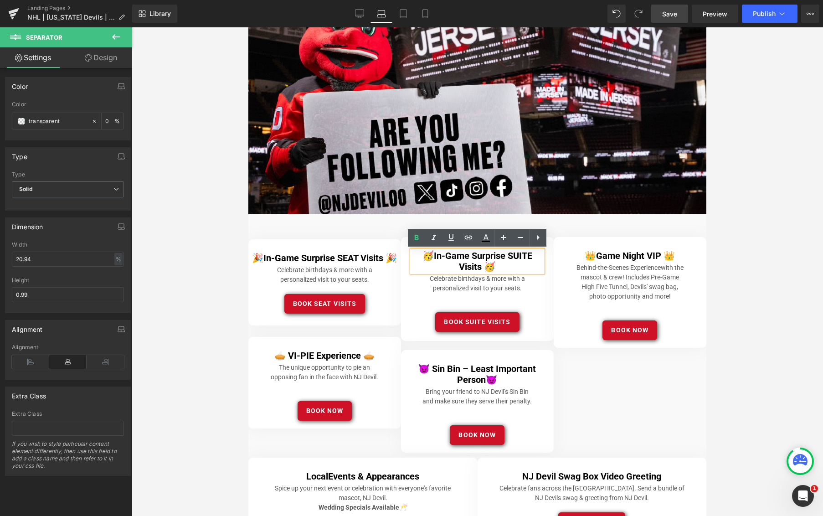
click at [407, 266] on div "🥳 In-Game Surprise SUITE Visits 🥳 Heading Celebrate birthdays & more with a per…" at bounding box center [477, 289] width 153 height 104
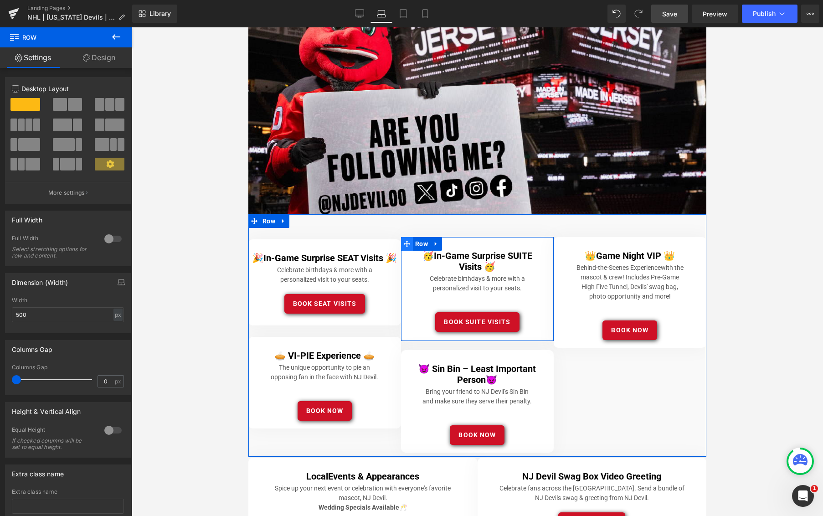
click at [407, 242] on icon at bounding box center [407, 243] width 6 height 7
click at [248, 27] on div at bounding box center [248, 27] width 0 height 0
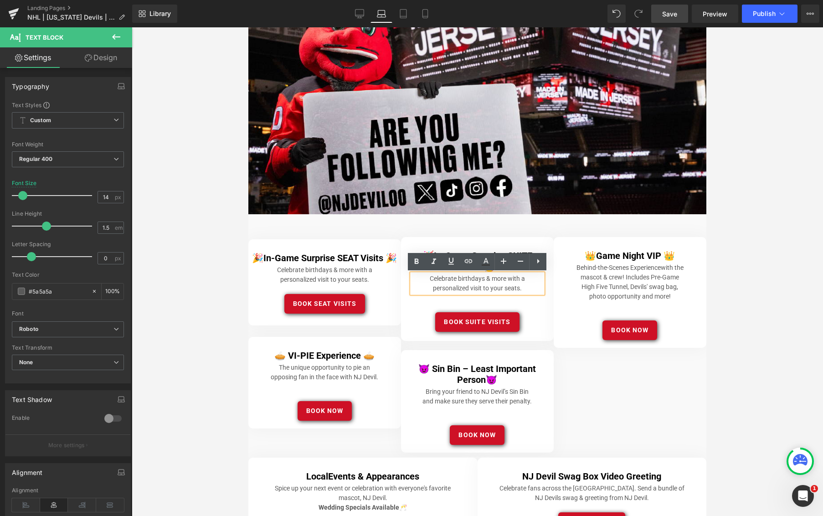
drag, startPoint x: 411, startPoint y: 241, endPoint x: 416, endPoint y: 247, distance: 7.8
click at [412, 241] on div "🥳 In-Game Surprise SUITE Visits 🥳 Heading Celebrate birthdays & more with a per…" at bounding box center [477, 289] width 153 height 104
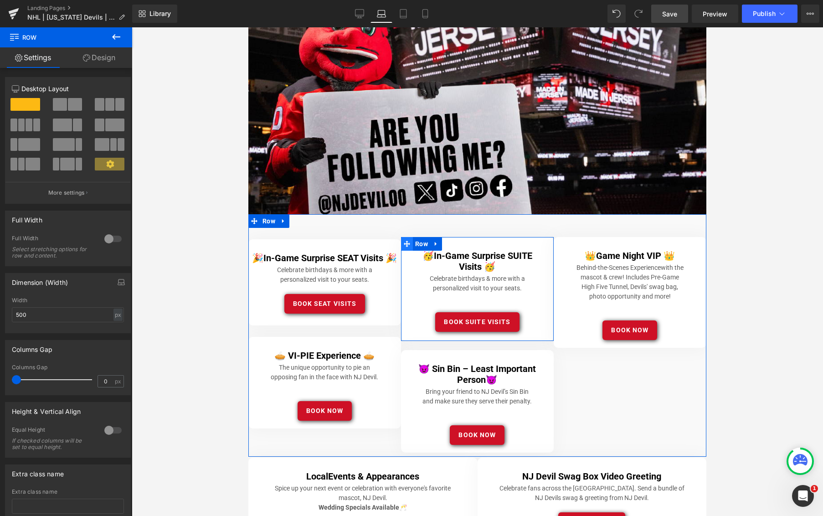
click at [407, 245] on icon at bounding box center [407, 244] width 6 height 6
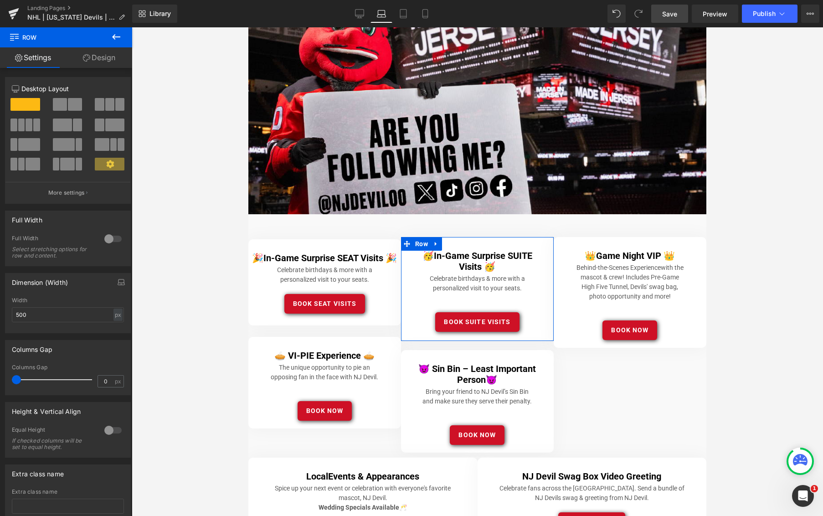
click at [98, 63] on link "Design" at bounding box center [99, 57] width 66 height 20
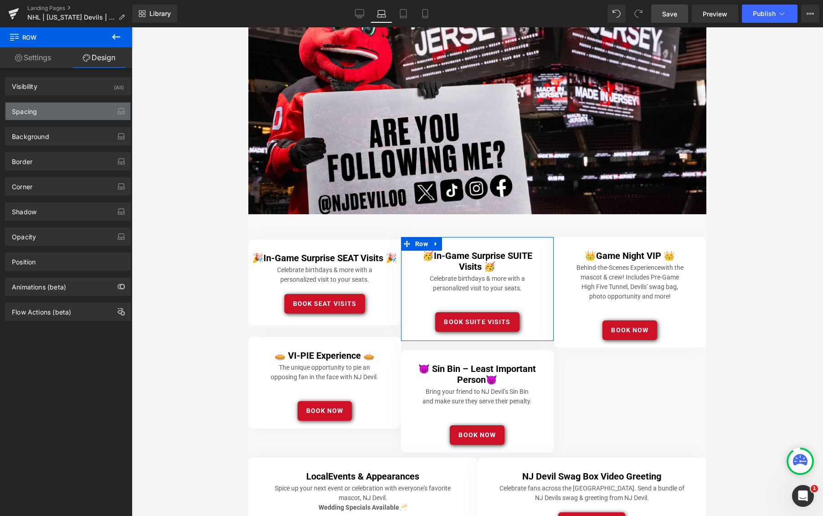
click at [62, 108] on div "Spacing" at bounding box center [67, 110] width 125 height 17
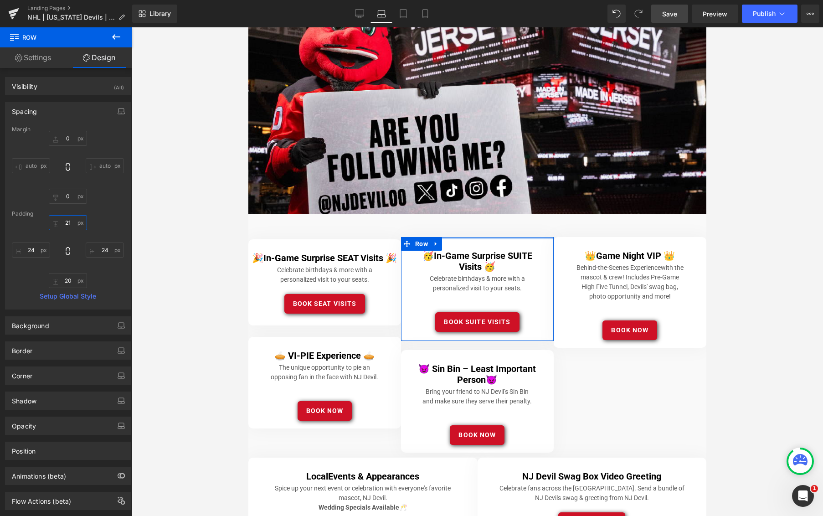
click at [68, 221] on input "21" at bounding box center [68, 222] width 38 height 15
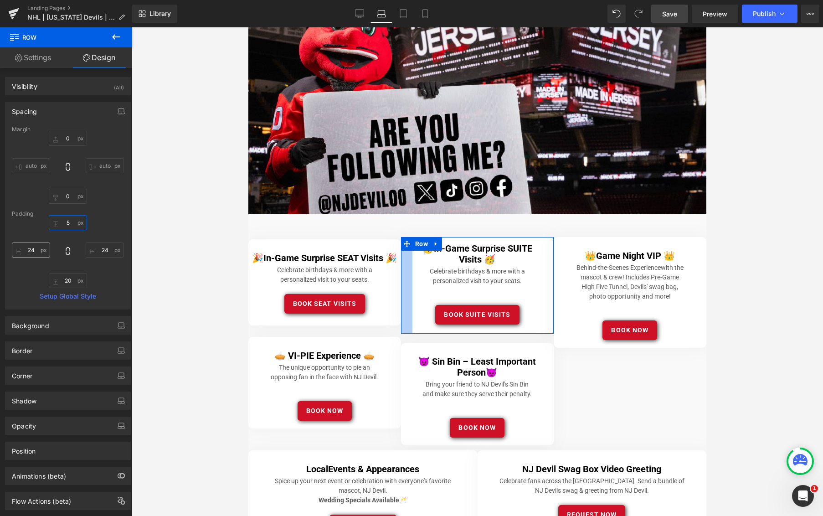
type input "5"
click at [31, 251] on input "24" at bounding box center [31, 249] width 38 height 15
drag, startPoint x: 43, startPoint y: 251, endPoint x: 56, endPoint y: 251, distance: 13.2
click at [55, 251] on div "5 5 24px 24 20px 20 54 54" at bounding box center [68, 251] width 112 height 73
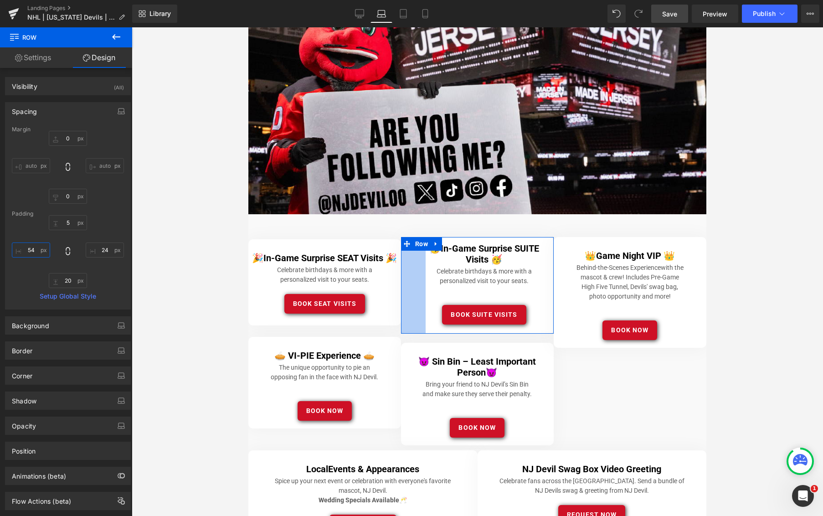
click at [30, 248] on input "54" at bounding box center [31, 249] width 38 height 15
click at [31, 248] on input "54" at bounding box center [31, 249] width 38 height 15
click at [32, 248] on input "54" at bounding box center [31, 249] width 38 height 15
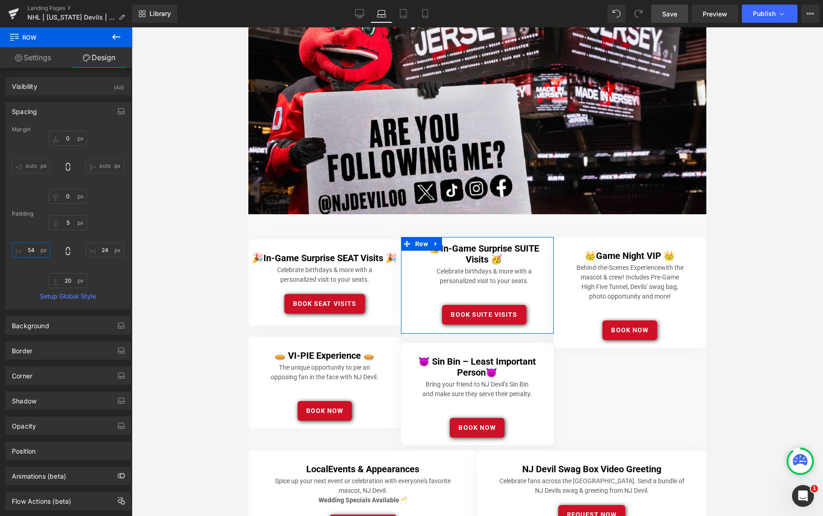
click at [32, 248] on input "54" at bounding box center [31, 249] width 38 height 15
type input "5"
click at [102, 249] on input "24" at bounding box center [105, 249] width 38 height 15
drag, startPoint x: 102, startPoint y: 249, endPoint x: 110, endPoint y: 249, distance: 8.2
click at [102, 249] on input "24" at bounding box center [105, 249] width 38 height 15
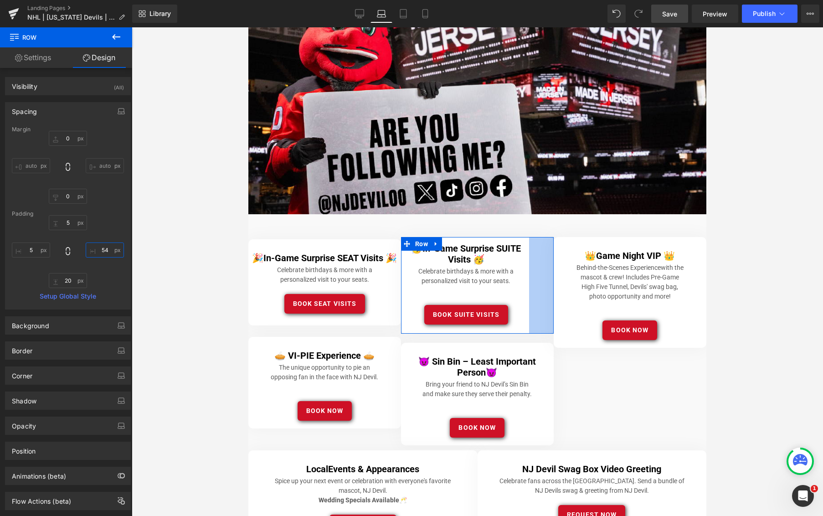
drag, startPoint x: 103, startPoint y: 249, endPoint x: 113, endPoint y: 251, distance: 10.2
click at [113, 251] on input "54" at bounding box center [105, 249] width 38 height 15
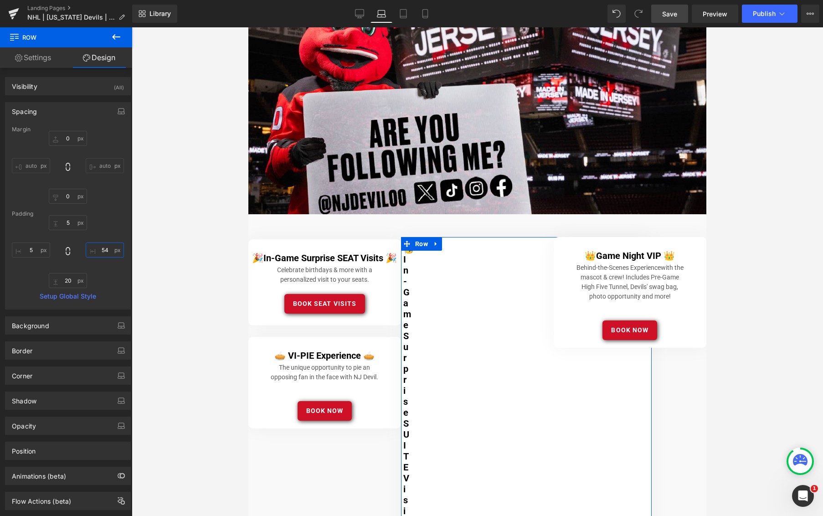
type input "5"
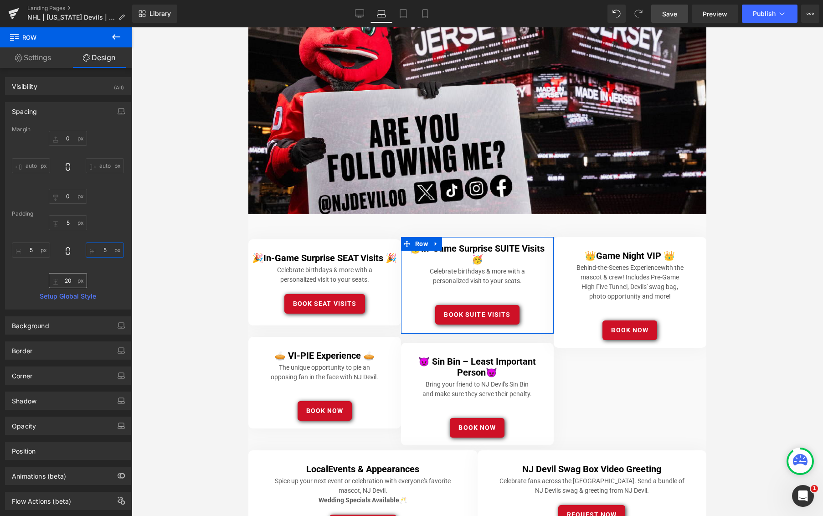
type input "5"
click at [63, 278] on input "20" at bounding box center [68, 280] width 38 height 15
type input "5"
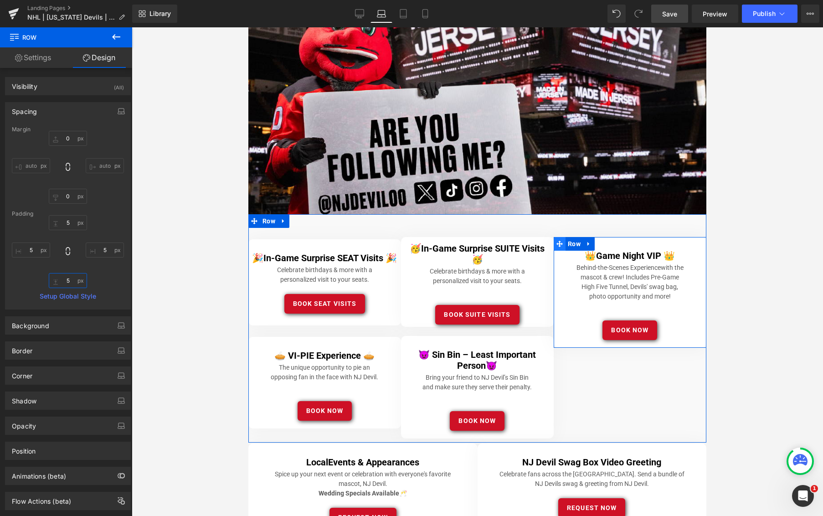
drag, startPoint x: 559, startPoint y: 243, endPoint x: 554, endPoint y: 244, distance: 4.6
click at [560, 243] on icon at bounding box center [559, 244] width 6 height 6
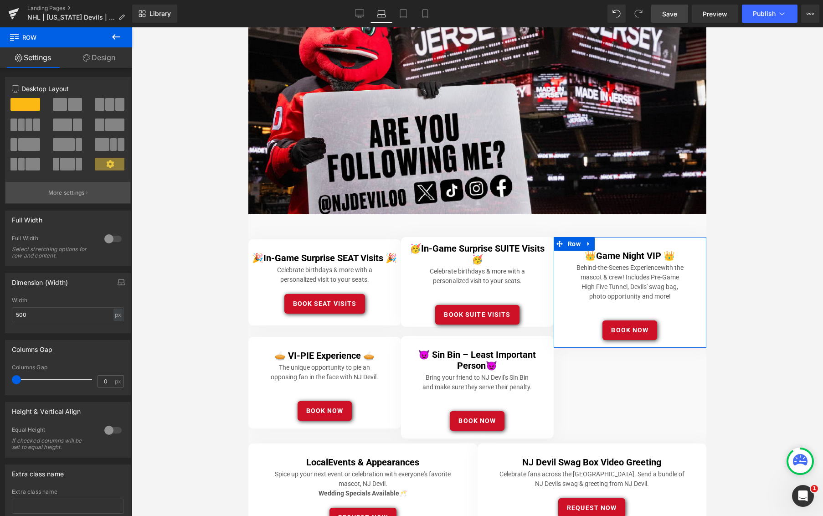
click at [68, 193] on p "More settings" at bounding box center [66, 193] width 36 height 8
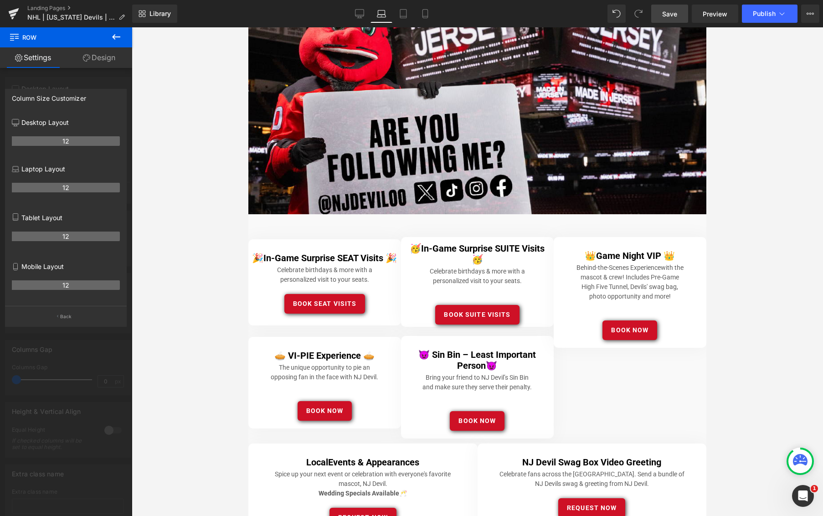
click at [115, 36] on icon at bounding box center [116, 36] width 11 height 11
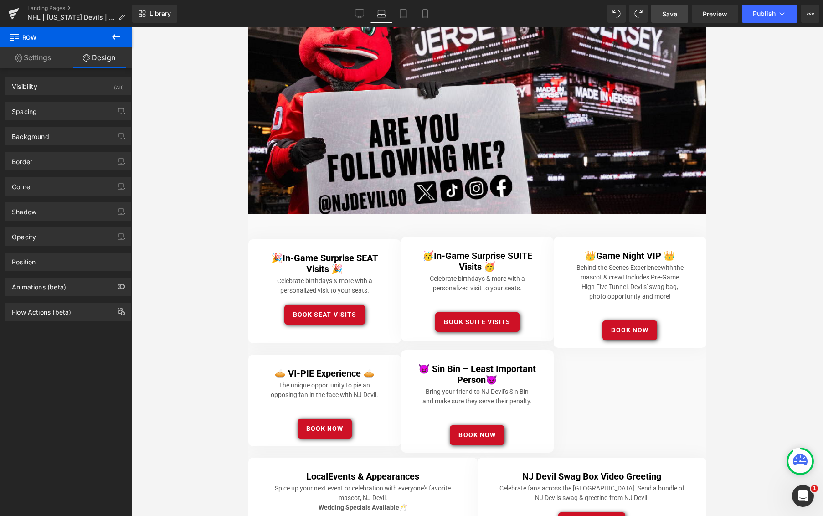
click at [211, 267] on div at bounding box center [477, 271] width 691 height 488
drag, startPoint x: 672, startPoint y: 13, endPoint x: 744, endPoint y: 22, distance: 72.0
click at [672, 13] on span "Save" at bounding box center [669, 14] width 15 height 10
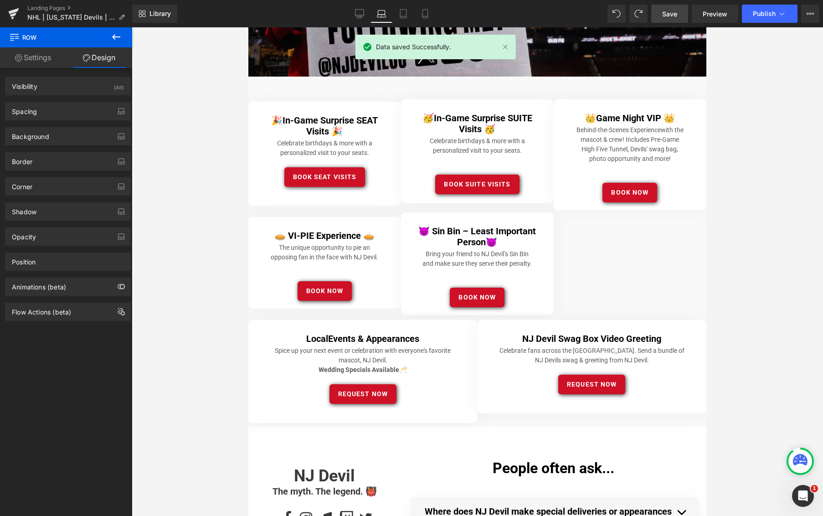
scroll to position [177, 0]
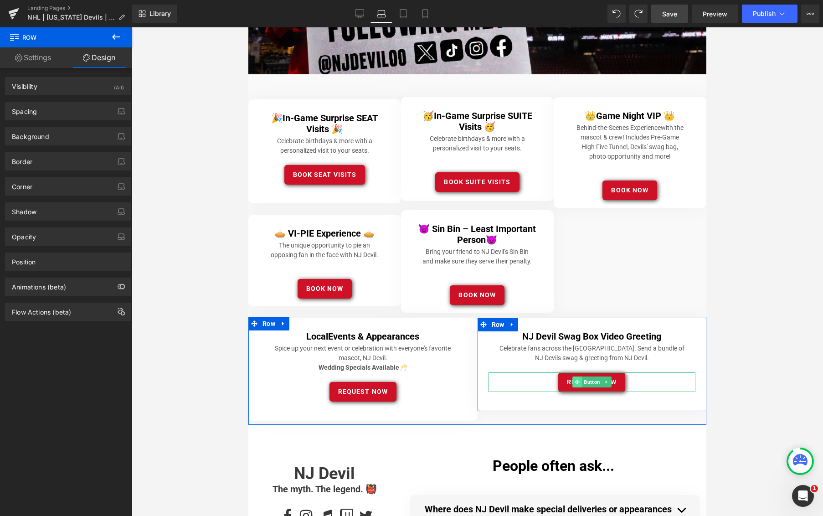
click at [572, 377] on span at bounding box center [577, 381] width 10 height 11
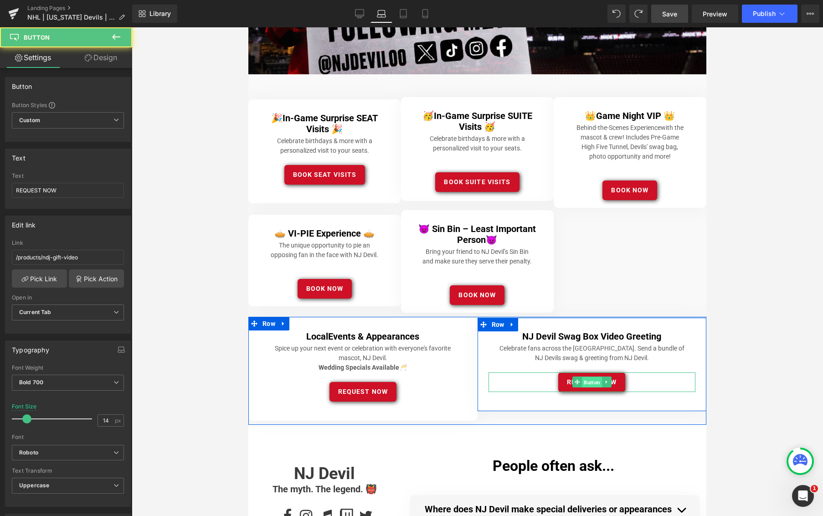
click at [591, 380] on span "Button" at bounding box center [592, 382] width 20 height 11
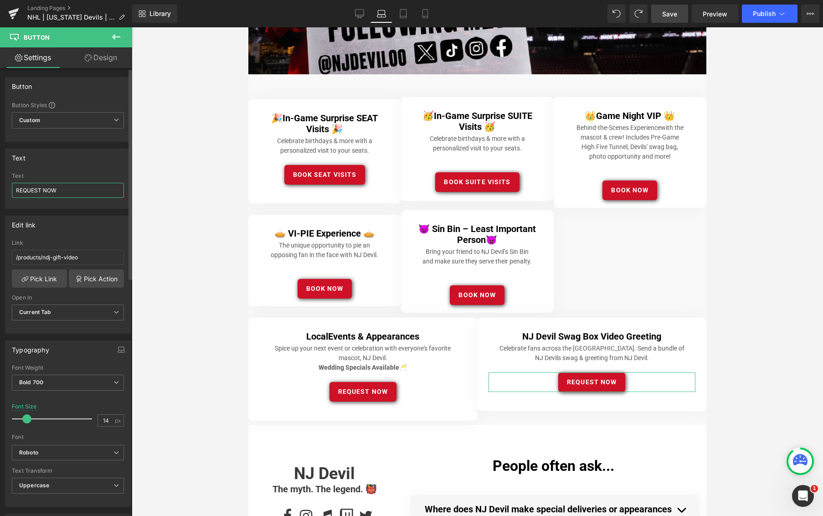
click at [23, 190] on input "REQUEST NOW" at bounding box center [68, 190] width 112 height 15
type input "BOOK NOW"
click at [672, 14] on span "Save" at bounding box center [669, 14] width 15 height 10
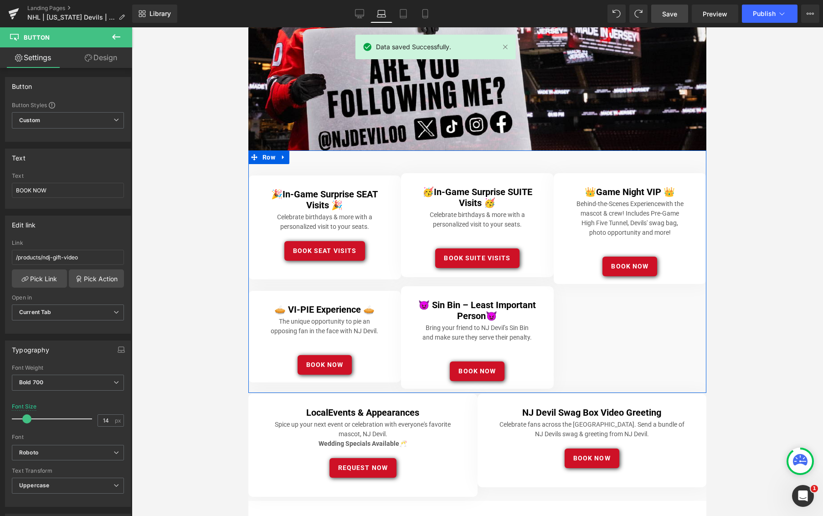
scroll to position [100, 0]
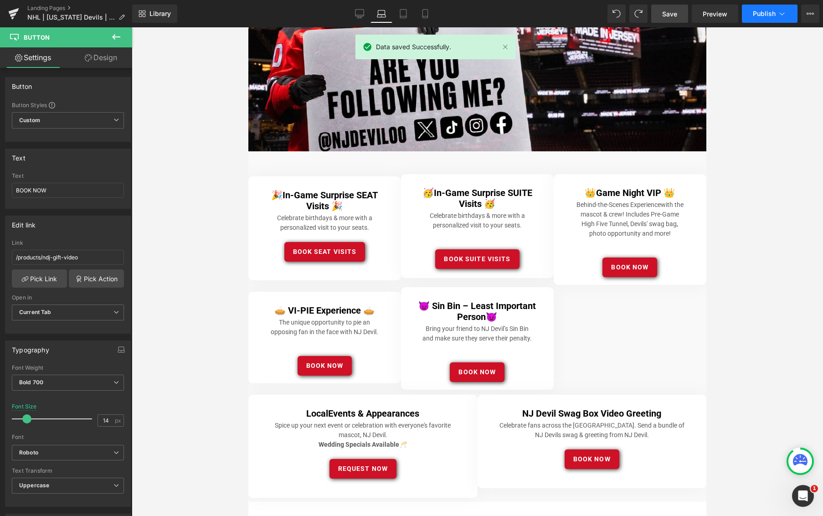
click at [757, 16] on span "Publish" at bounding box center [764, 13] width 23 height 7
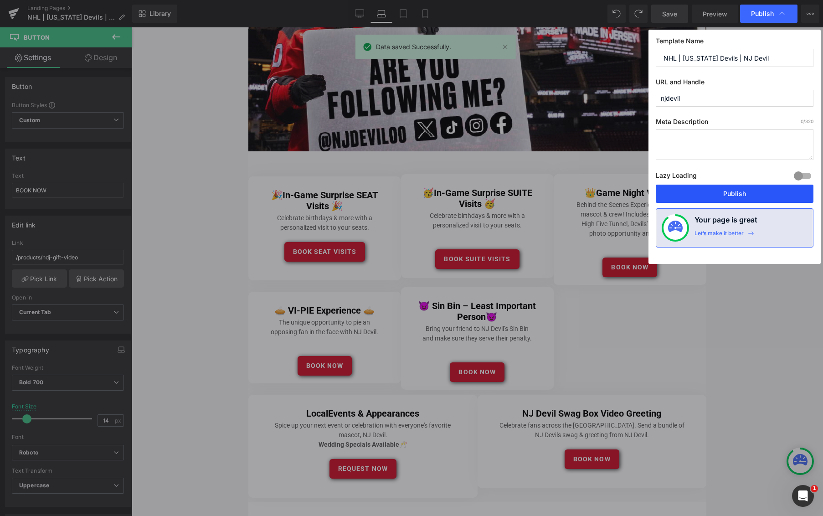
click at [740, 187] on button "Publish" at bounding box center [735, 193] width 158 height 18
